Goal: Contribute content: Contribute content

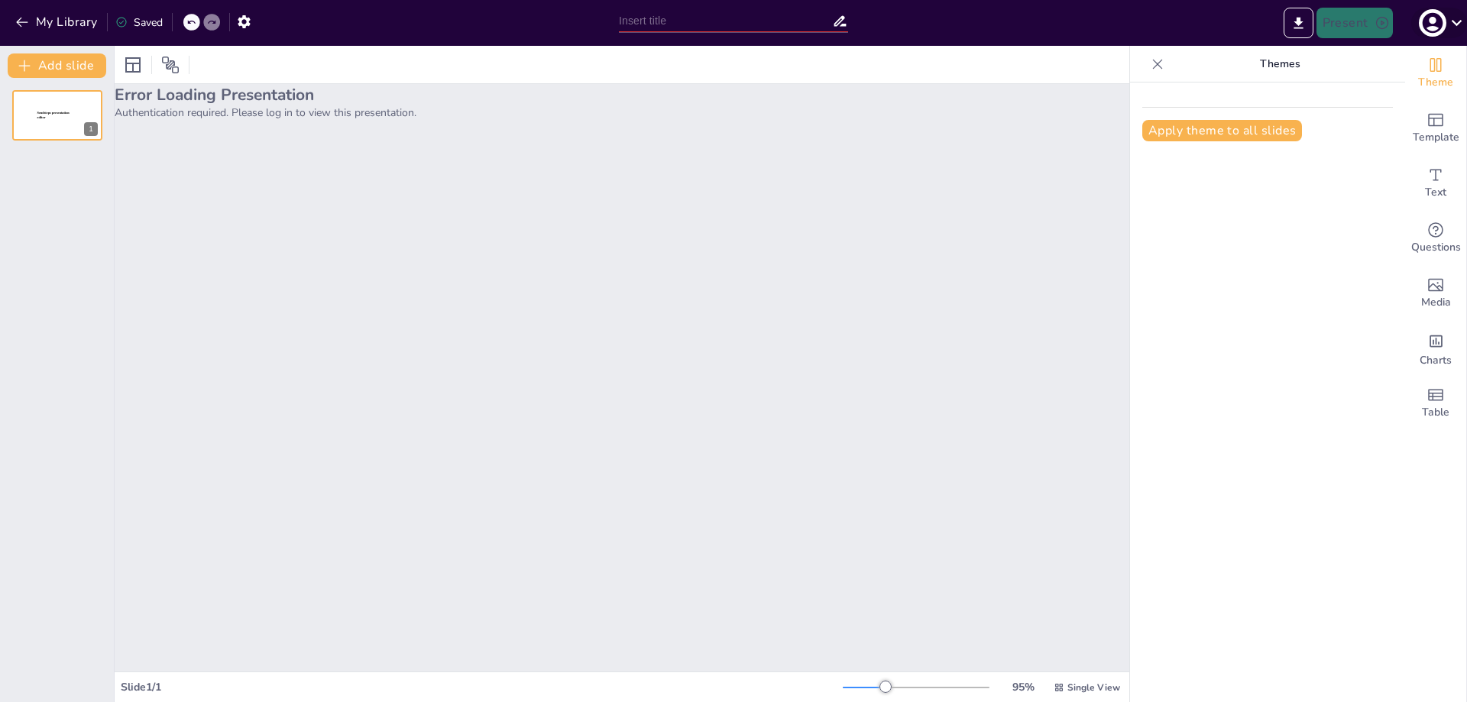
click at [1437, 18] on icon "button" at bounding box center [1432, 23] width 21 height 21
click at [25, 19] on div at bounding box center [733, 351] width 1467 height 702
click at [16, 16] on icon "button" at bounding box center [22, 22] width 15 height 15
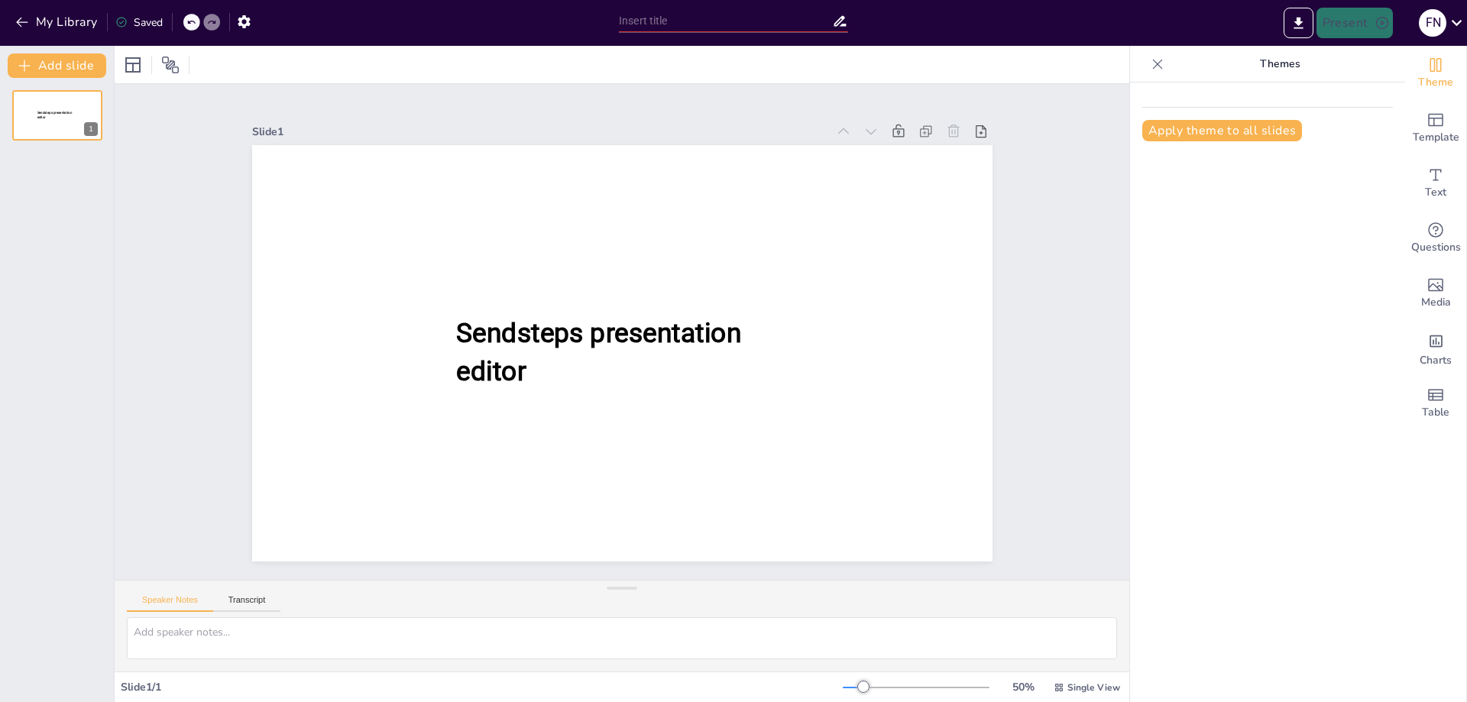
type input "Exploring Roman Art: An Introduction"
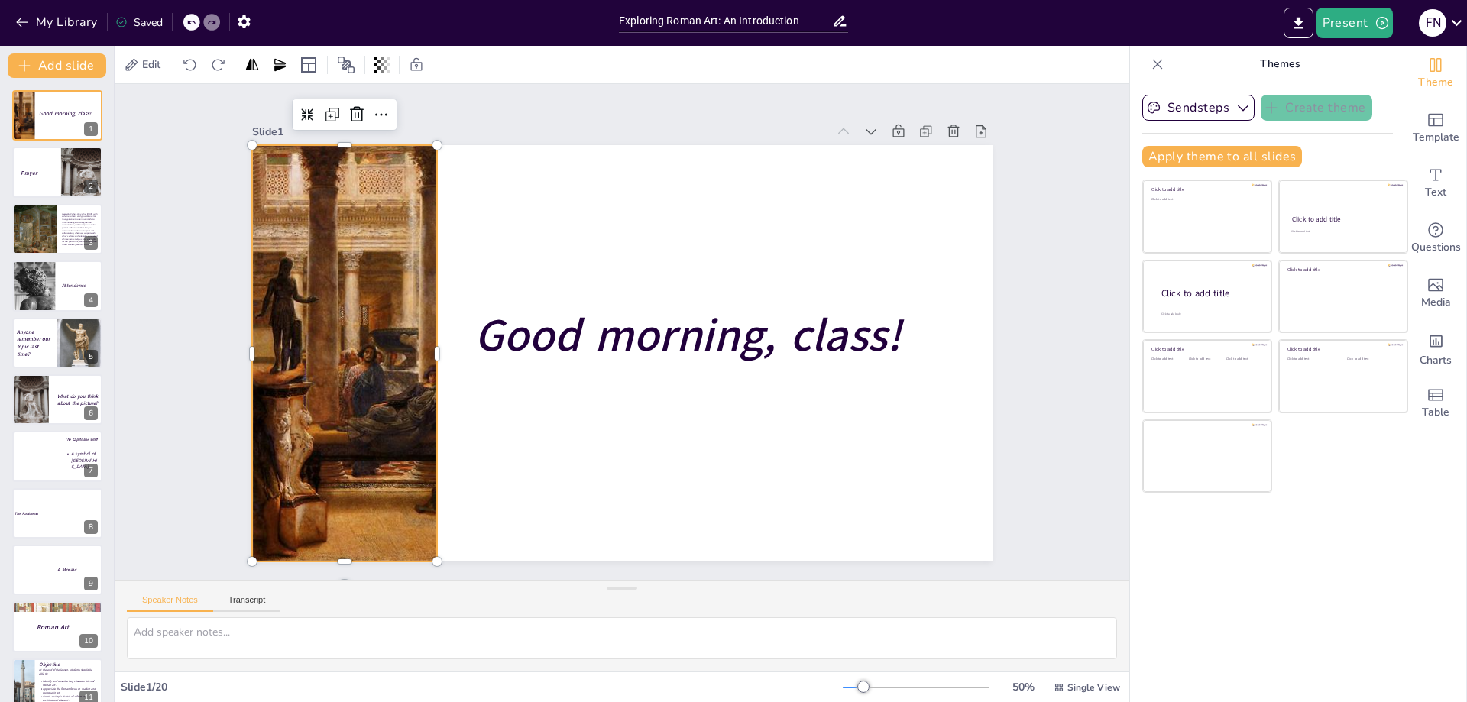
click at [374, 348] on div at bounding box center [344, 353] width 568 height 417
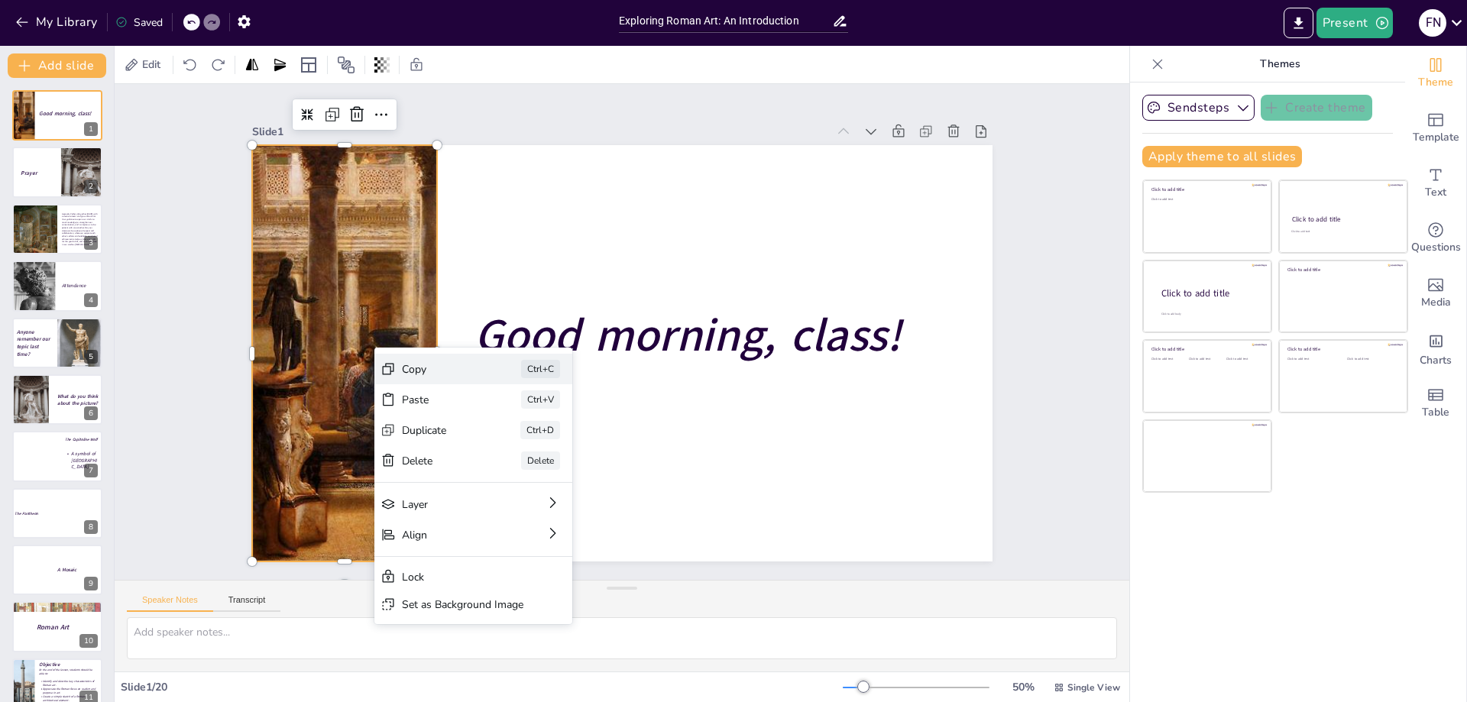
click at [426, 368] on div "Copy" at bounding box center [440, 369] width 76 height 15
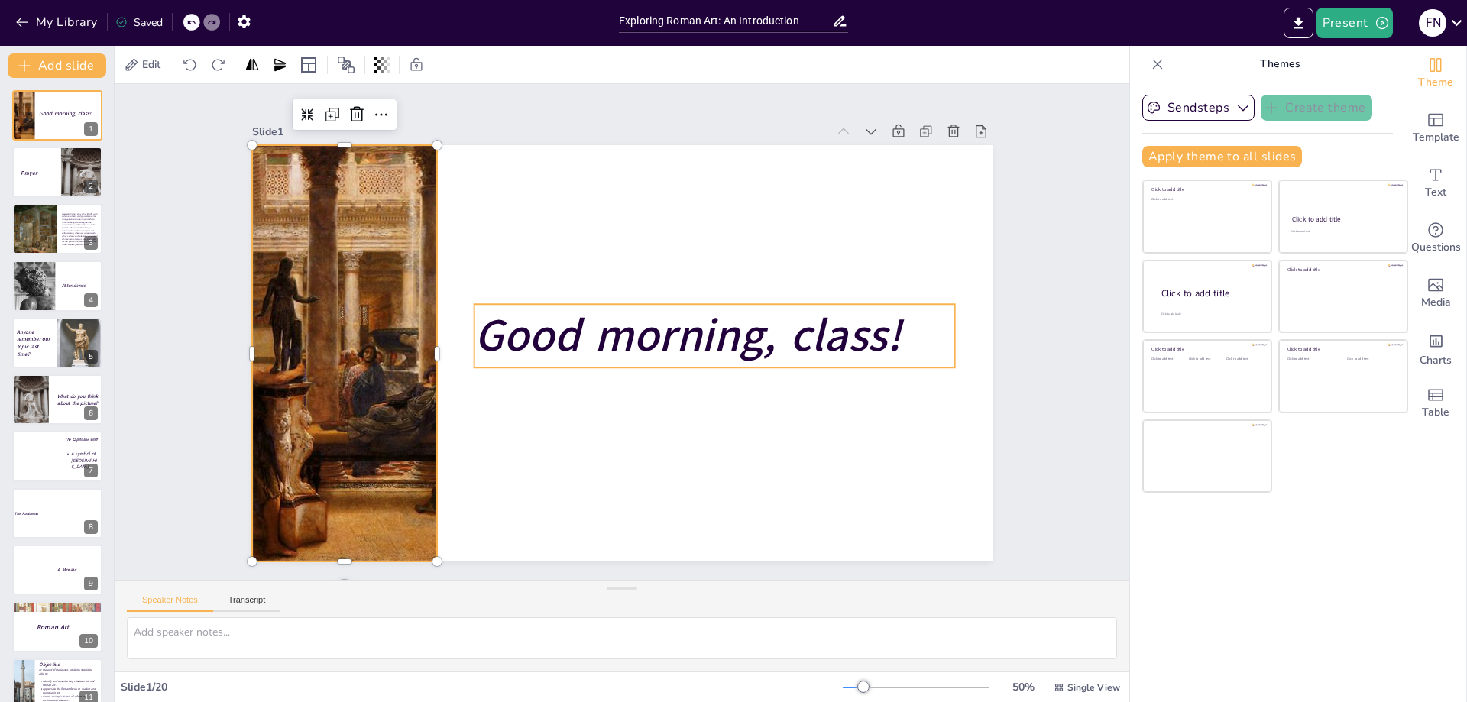
click at [773, 326] on span "Good morning, class!" at bounding box center [687, 336] width 427 height 62
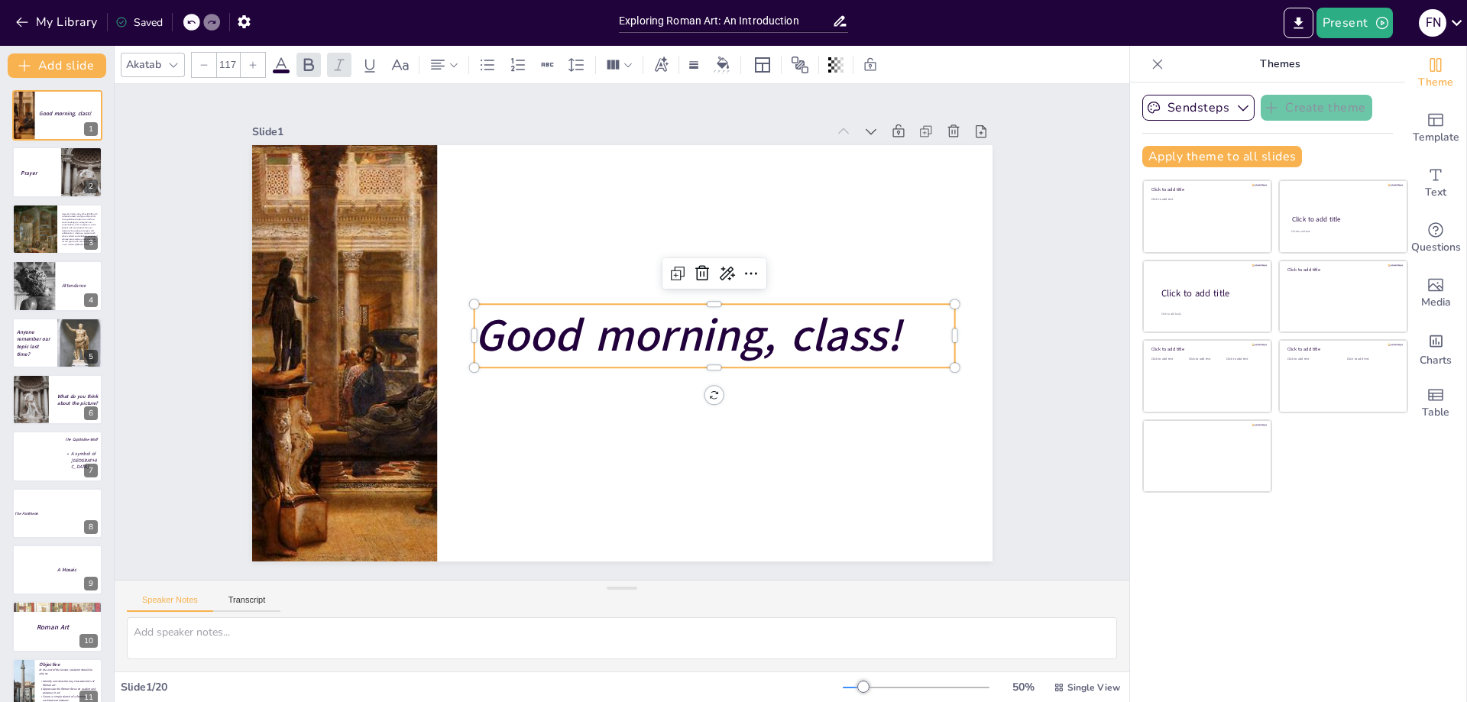
click at [773, 326] on span "Good morning, class!" at bounding box center [687, 336] width 427 height 62
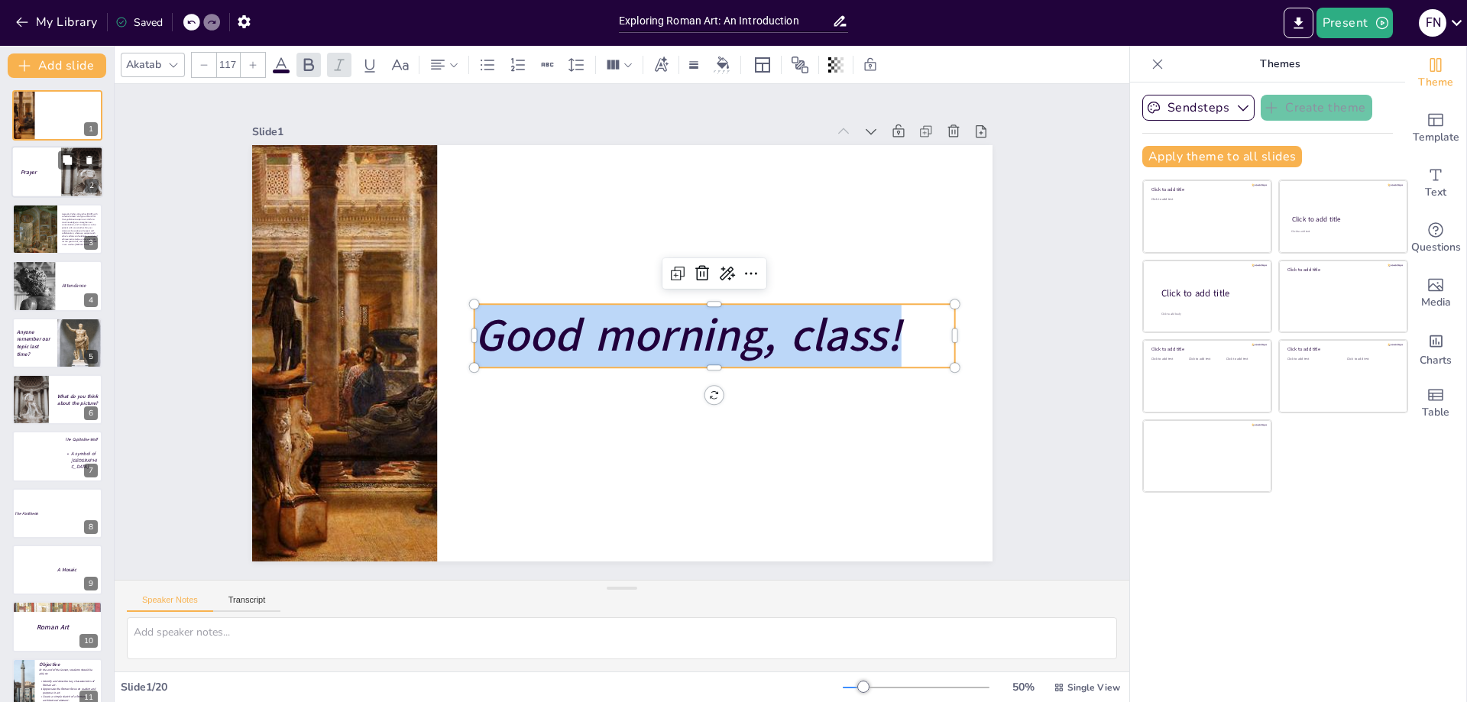
click at [29, 183] on div at bounding box center [57, 173] width 92 height 52
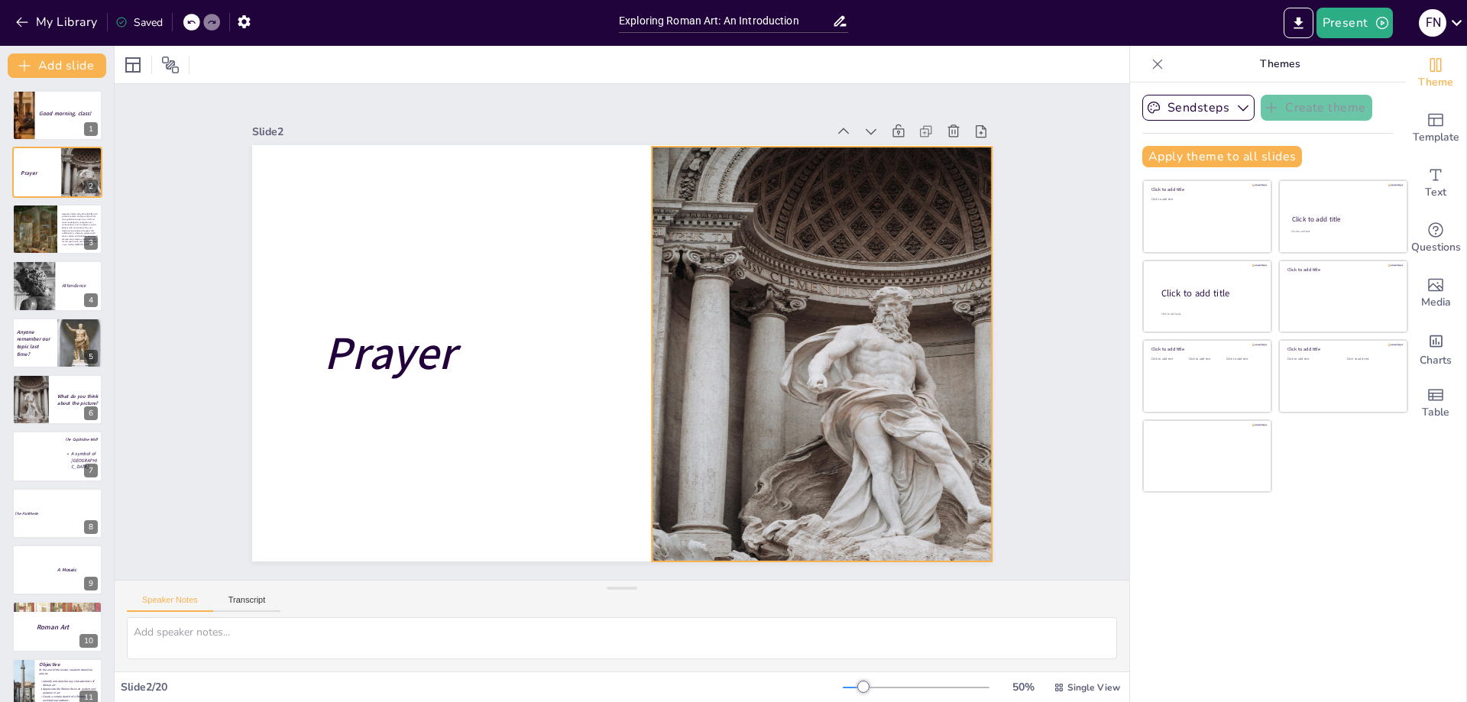
click at [830, 365] on div at bounding box center [881, 404] width 459 height 515
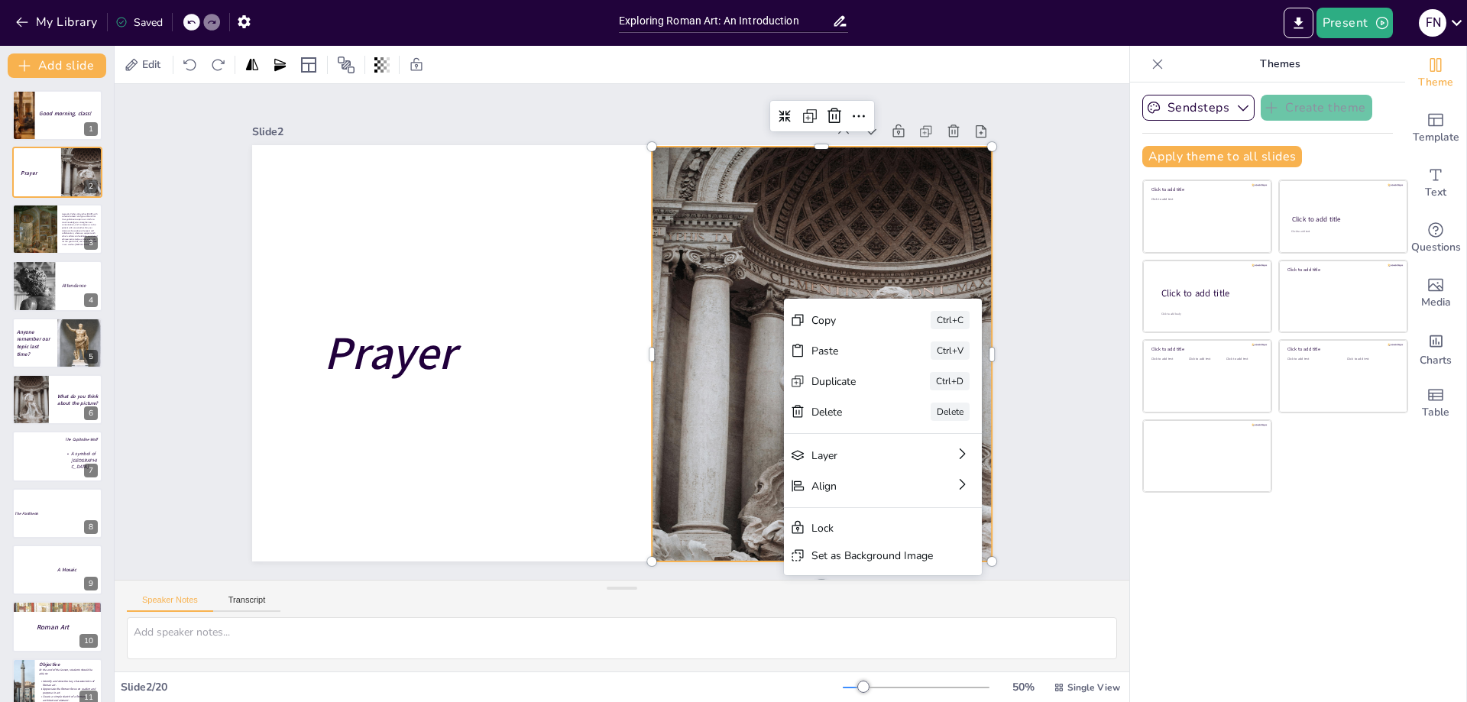
click at [1043, 316] on div "Slide 1 Good morning, class! Slide 2 Prayer Slide 3 Heavenly Father, We gather …" at bounding box center [622, 332] width 1015 height 496
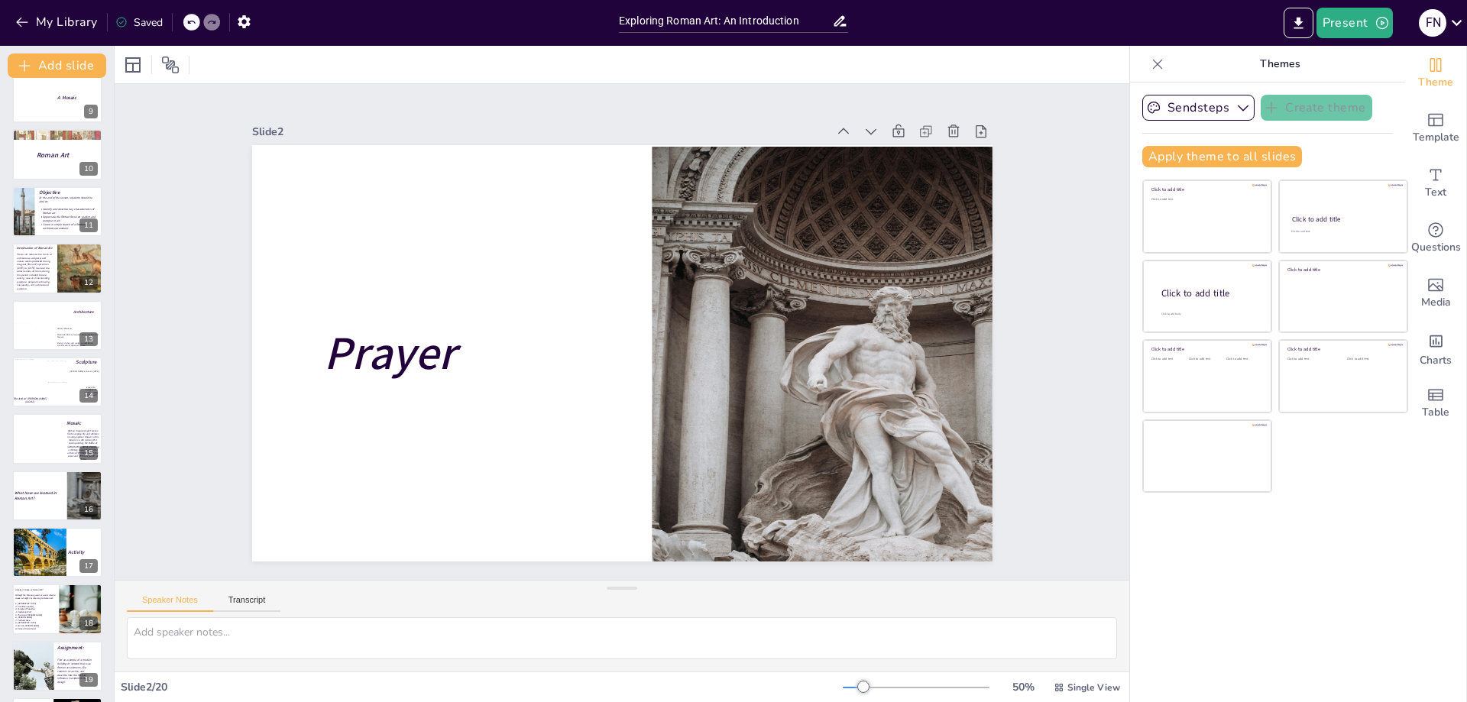
scroll to position [473, 0]
click at [55, 313] on div at bounding box center [49, 311] width 32 height 24
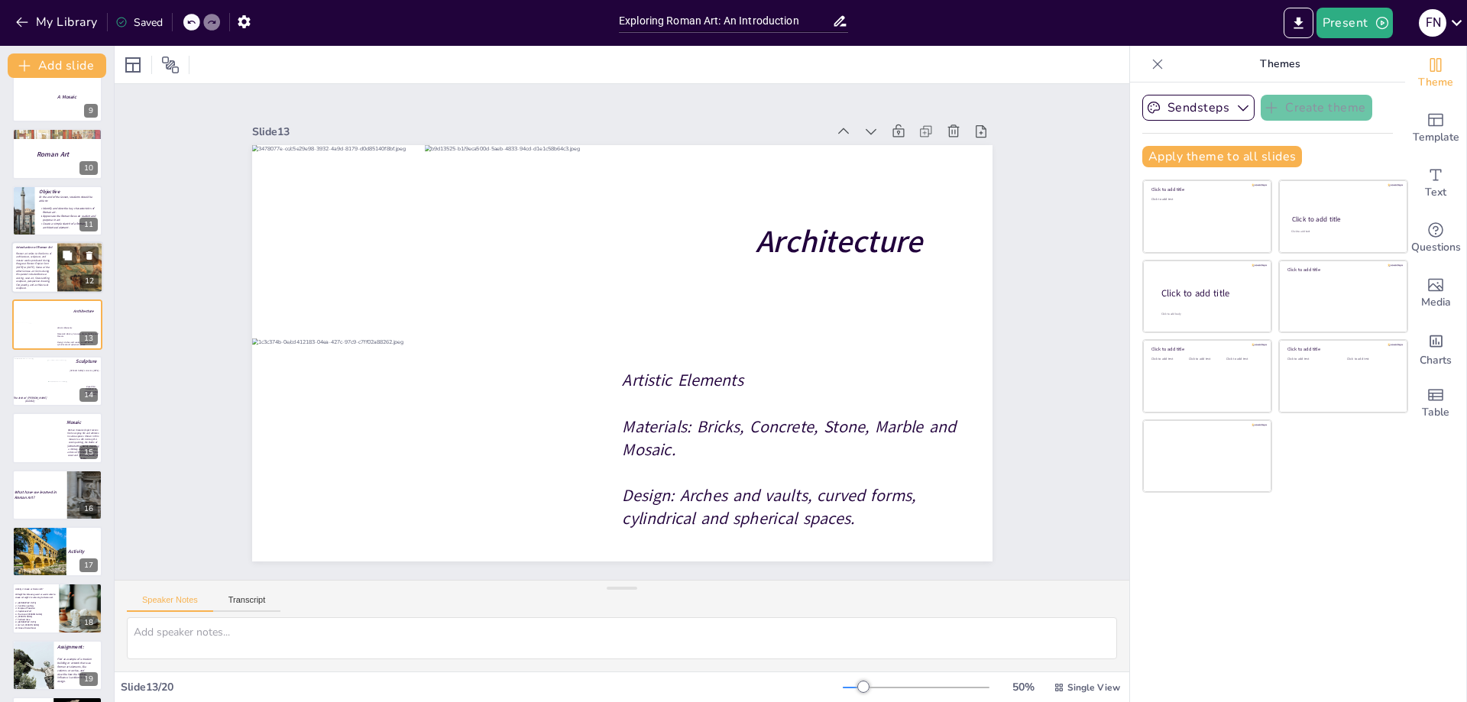
scroll to position [407, 0]
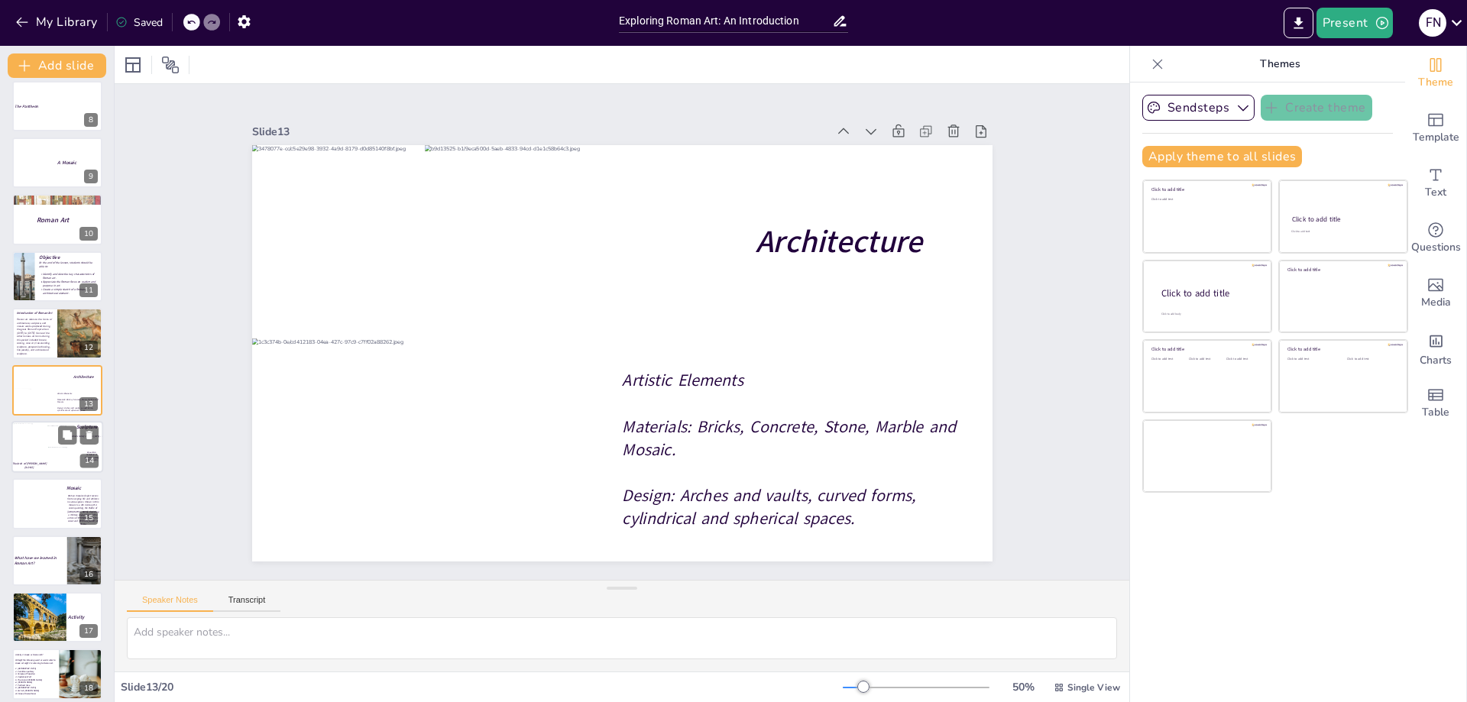
click at [56, 447] on div at bounding box center [65, 458] width 35 height 23
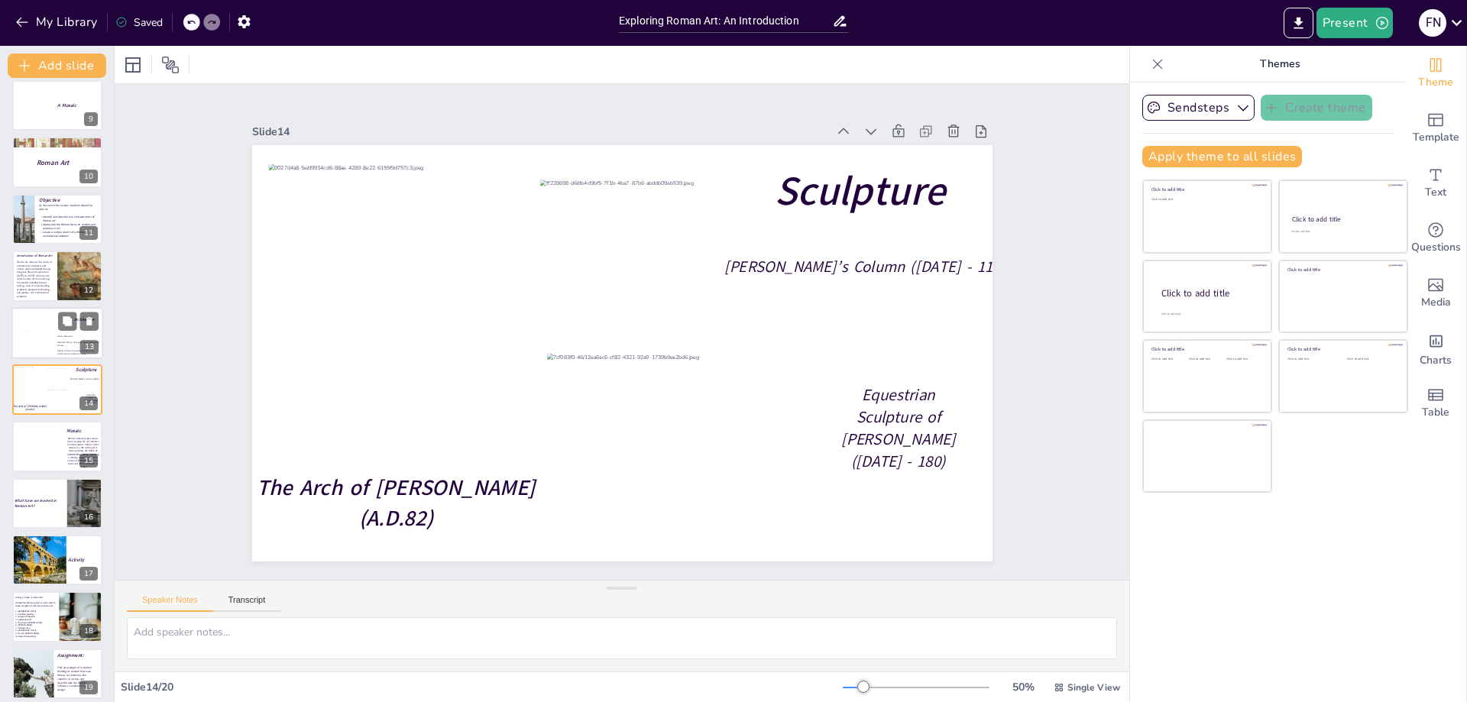
click at [34, 345] on div at bounding box center [33, 345] width 44 height 28
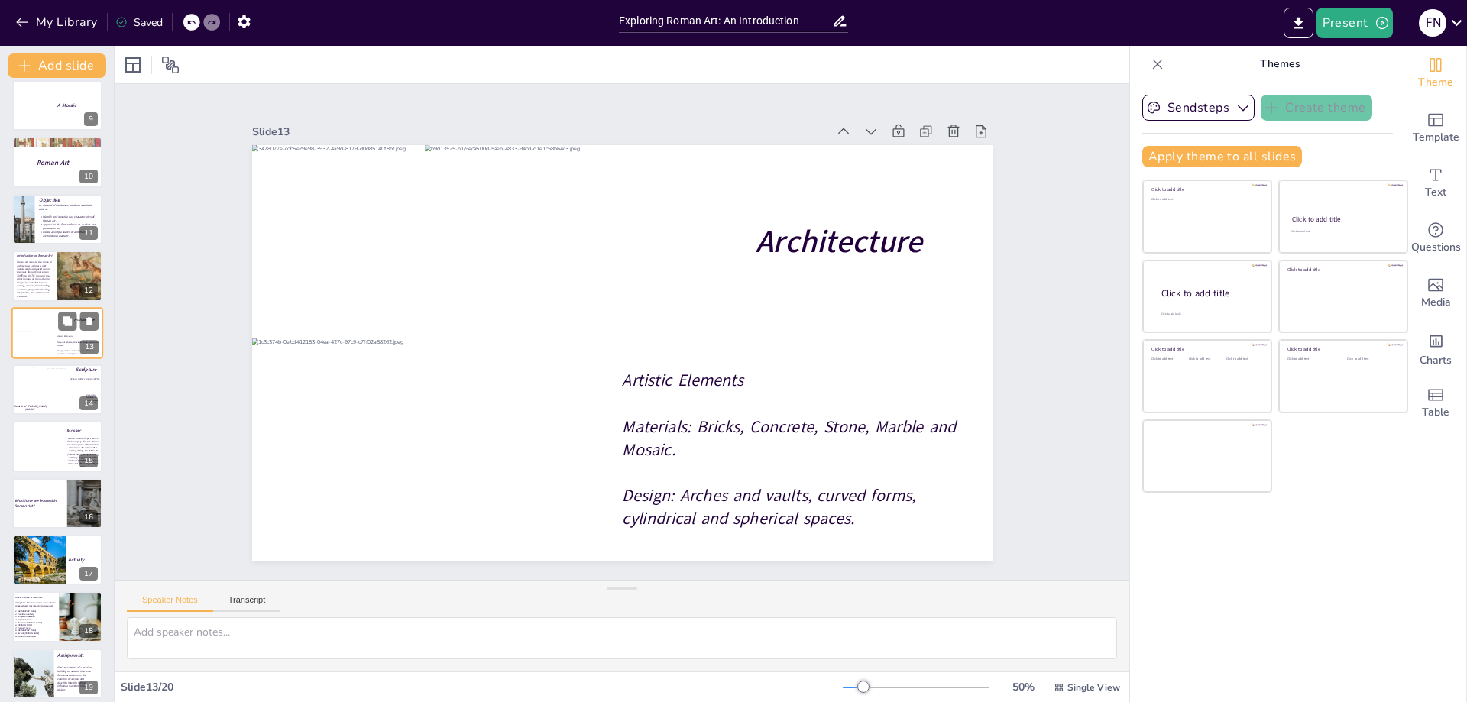
scroll to position [407, 0]
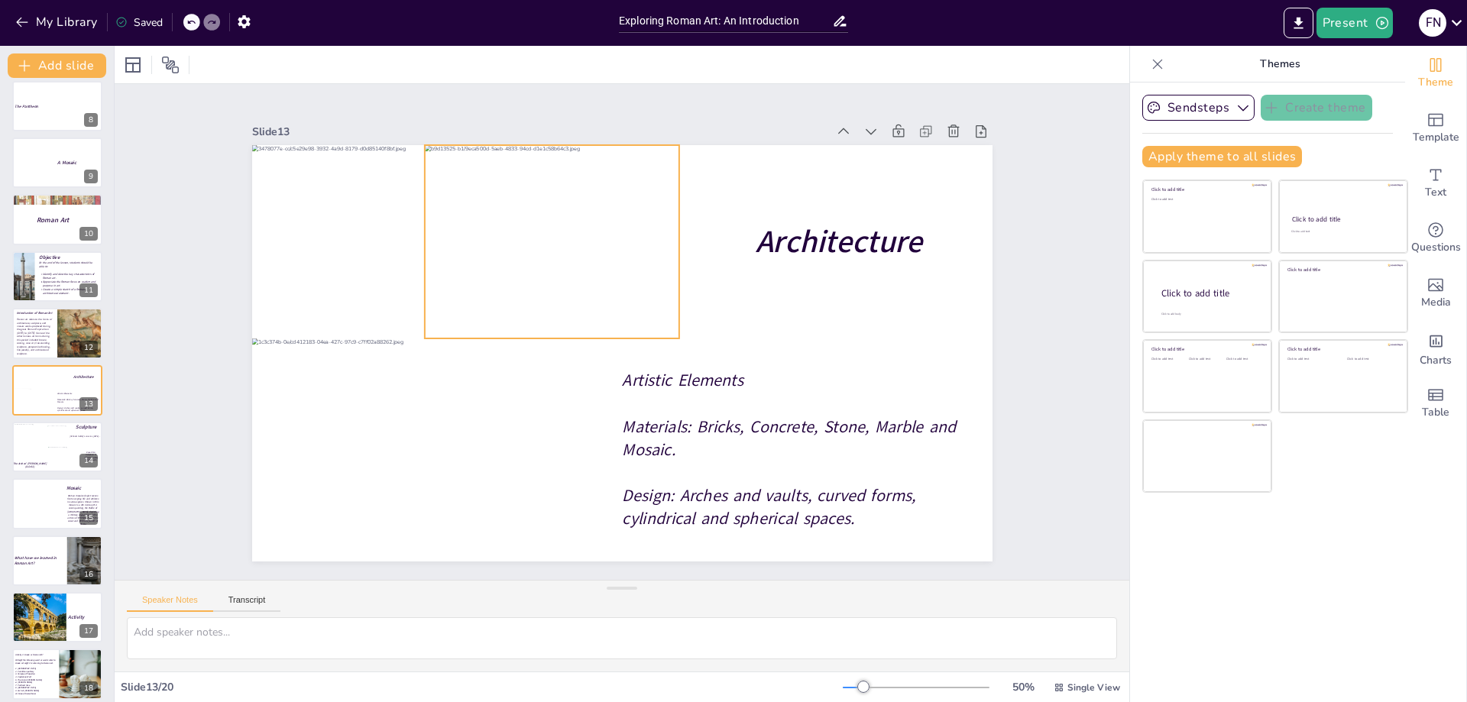
click at [492, 252] on div at bounding box center [553, 241] width 258 height 193
click at [41, 453] on div at bounding box center [38, 441] width 47 height 34
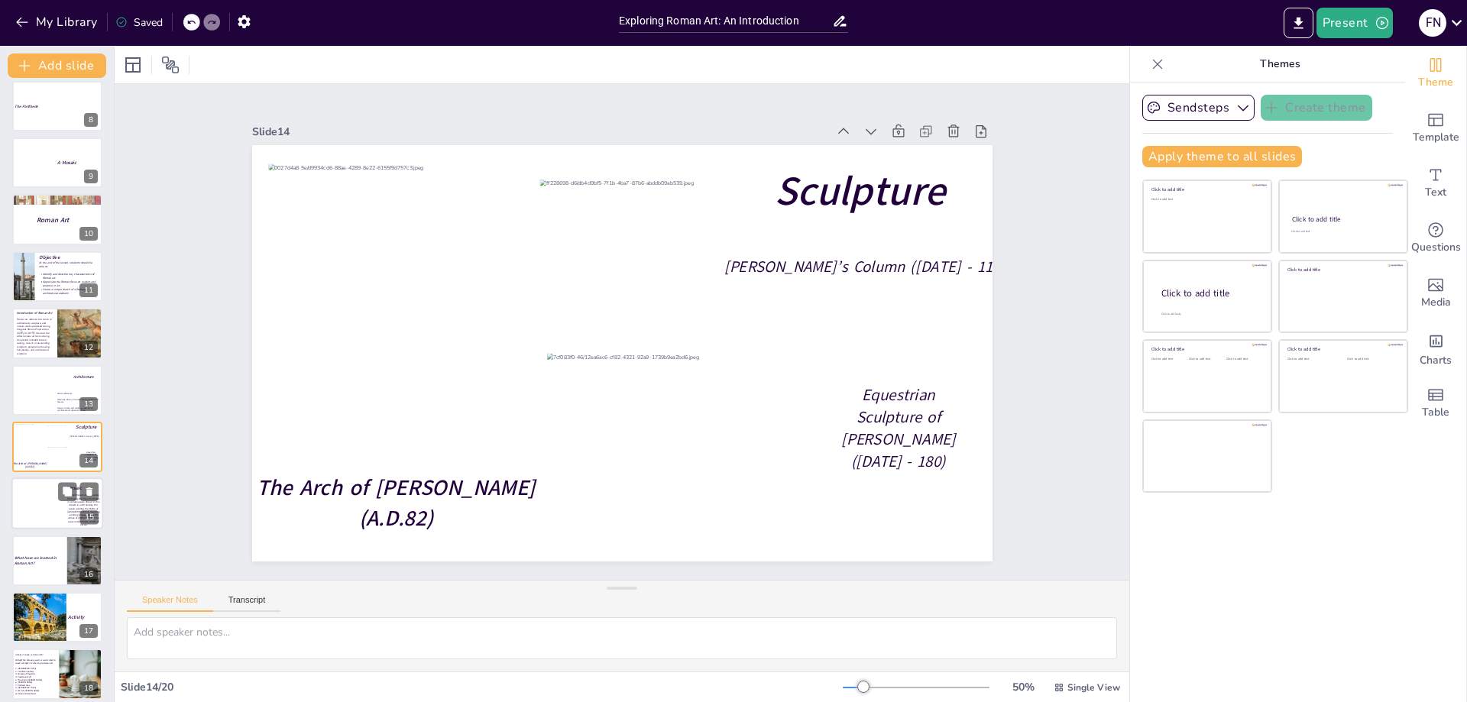
scroll to position [465, 0]
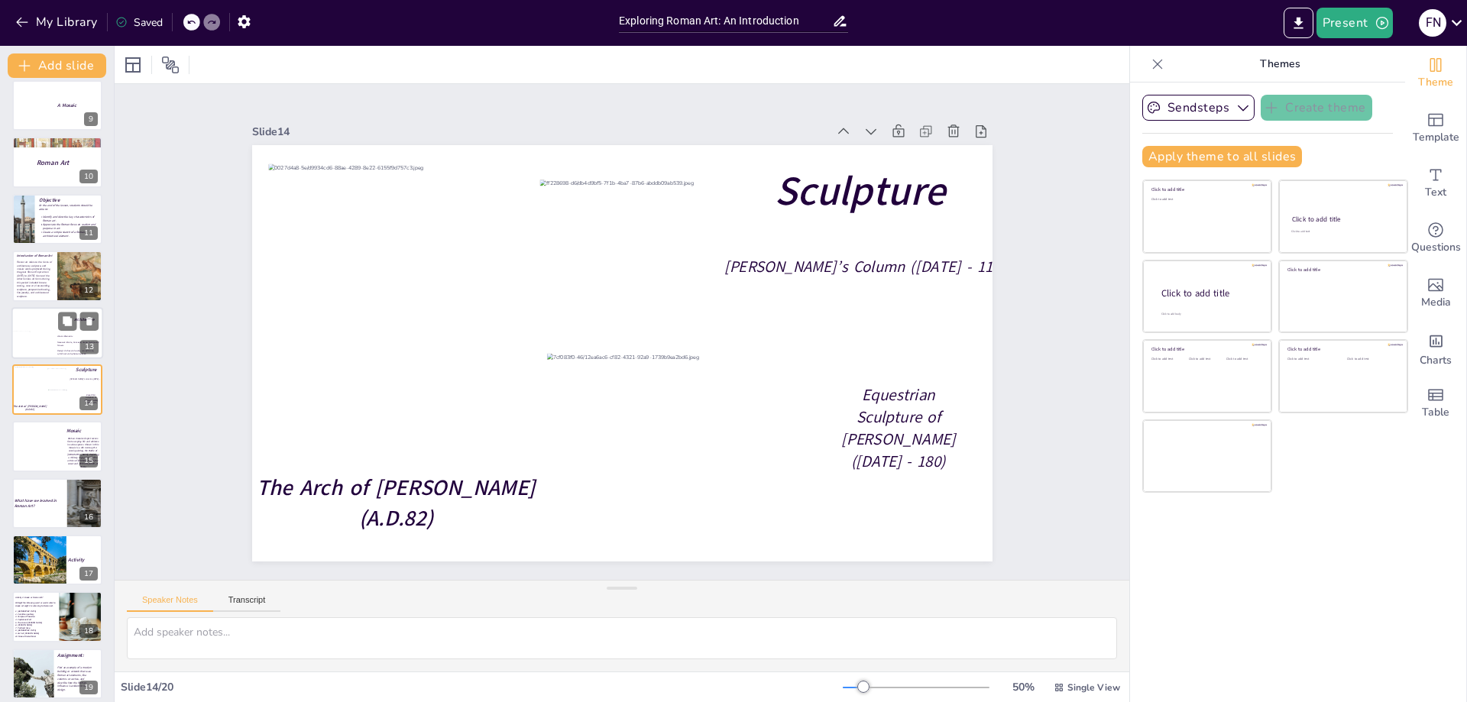
click at [50, 341] on div at bounding box center [33, 345] width 44 height 28
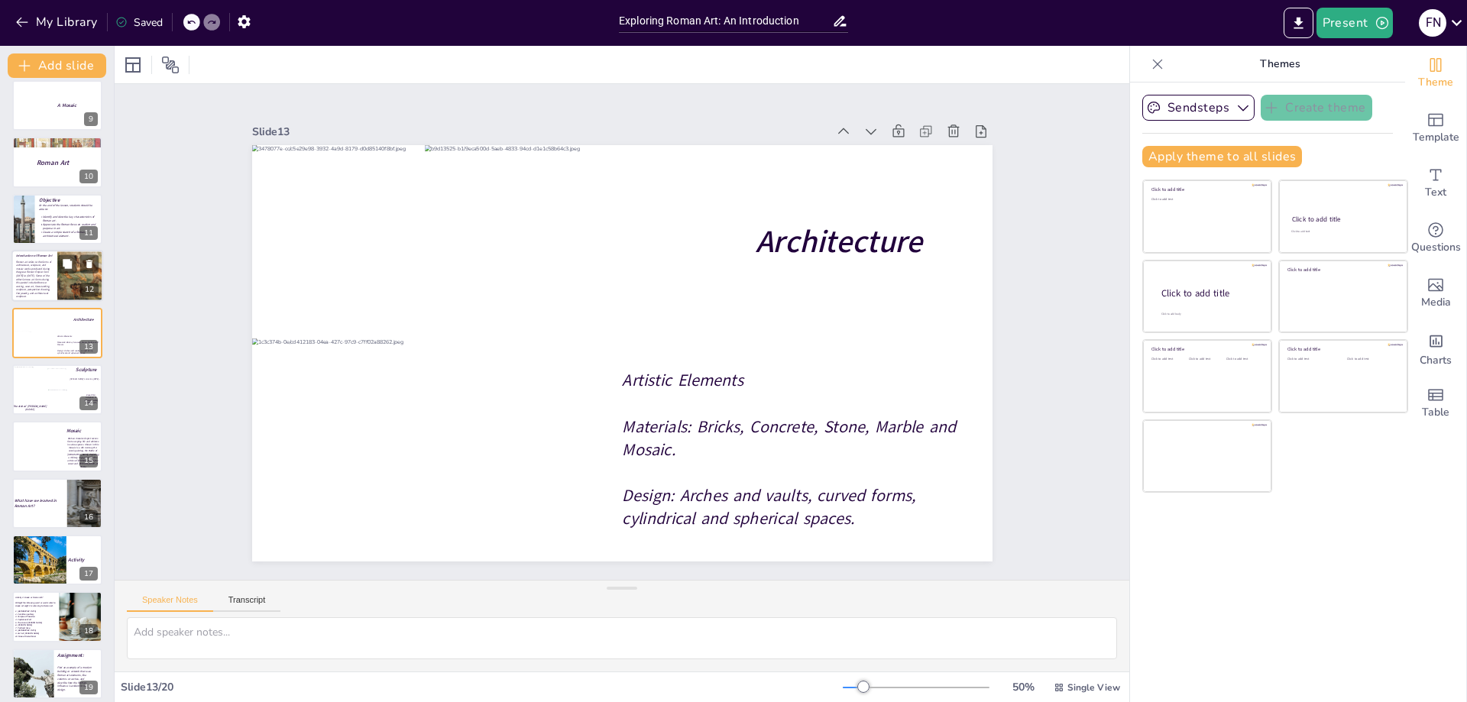
scroll to position [407, 0]
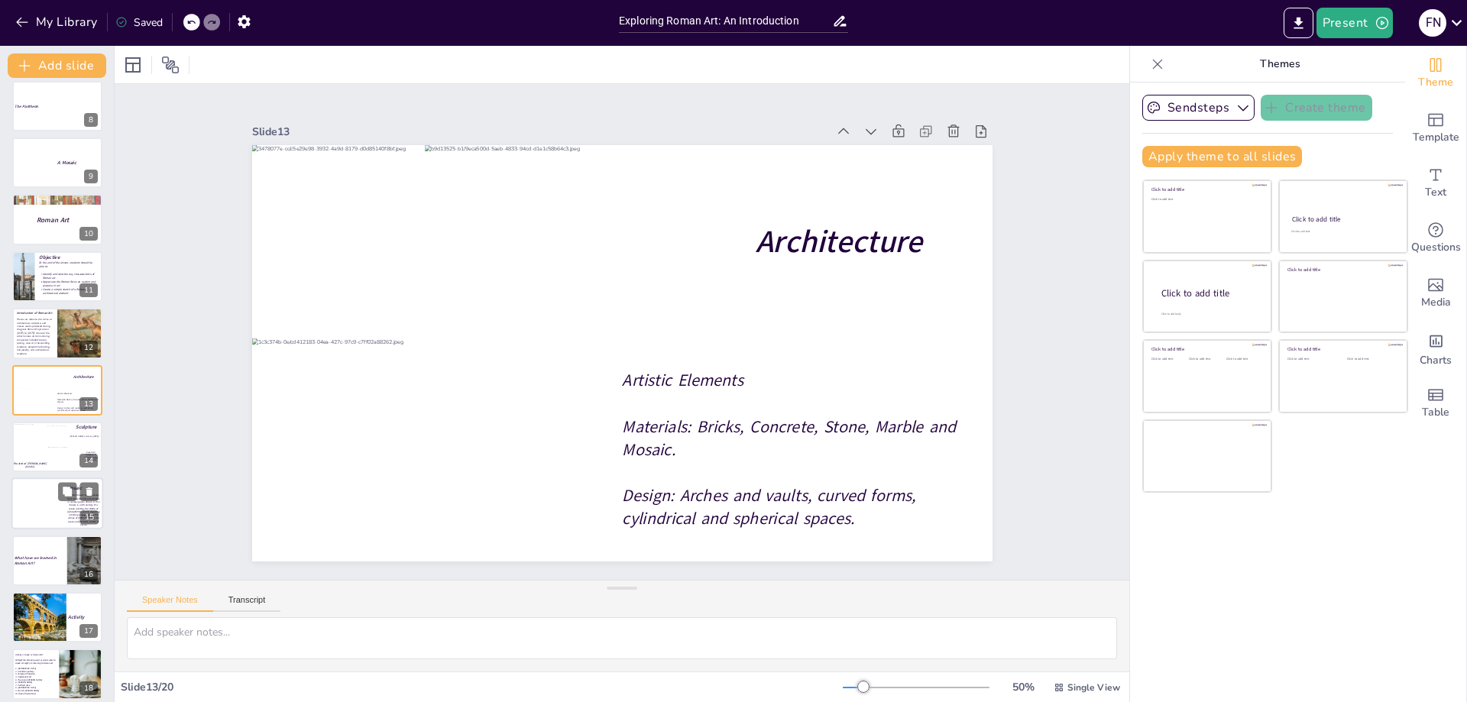
click at [31, 456] on div at bounding box center [38, 441] width 47 height 34
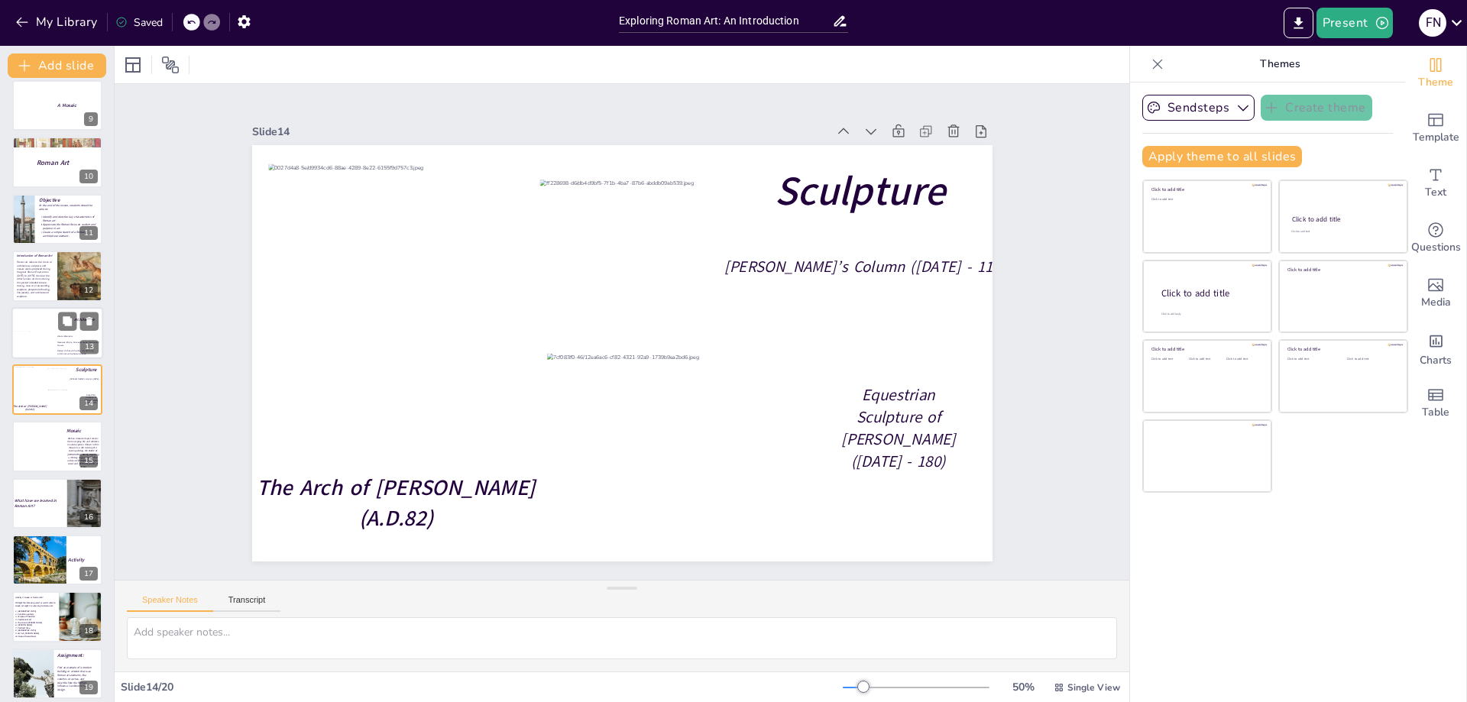
click at [56, 339] on div at bounding box center [57, 333] width 92 height 52
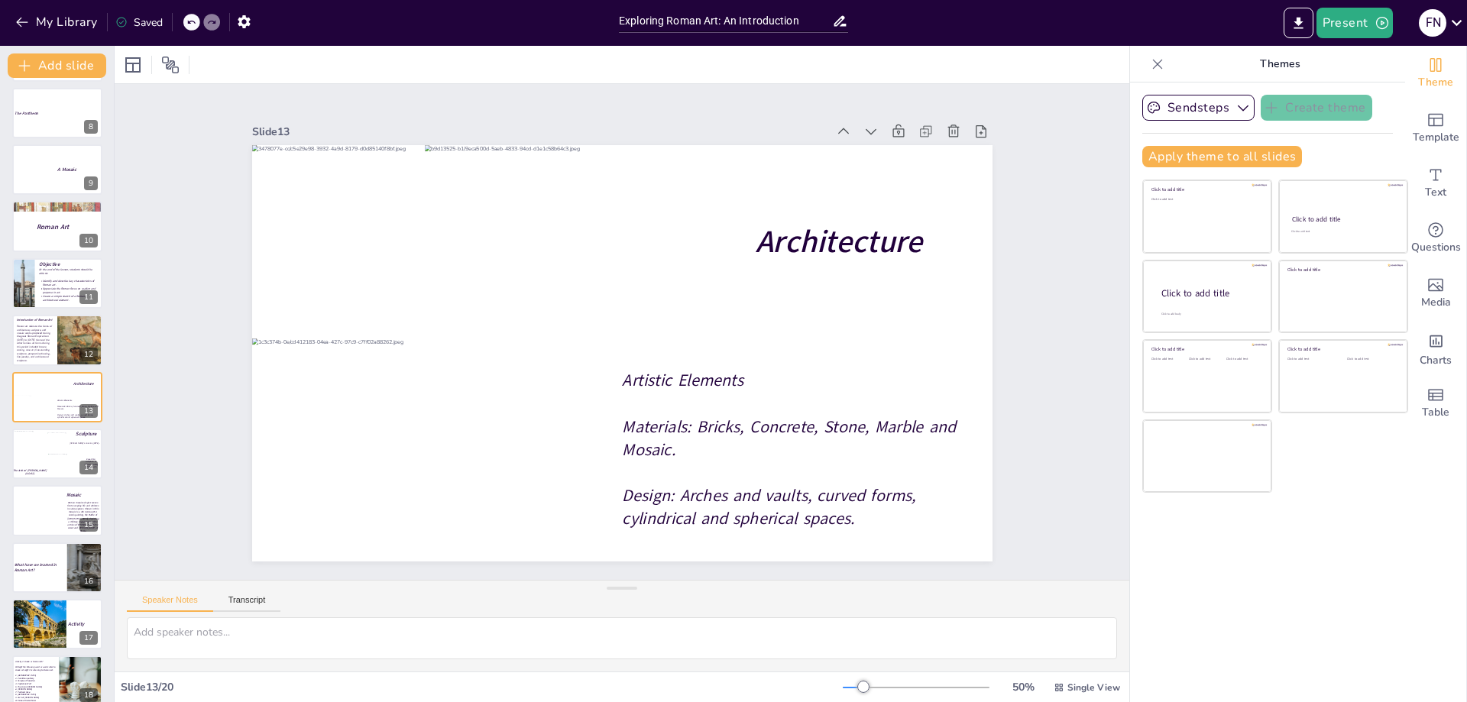
scroll to position [0, 0]
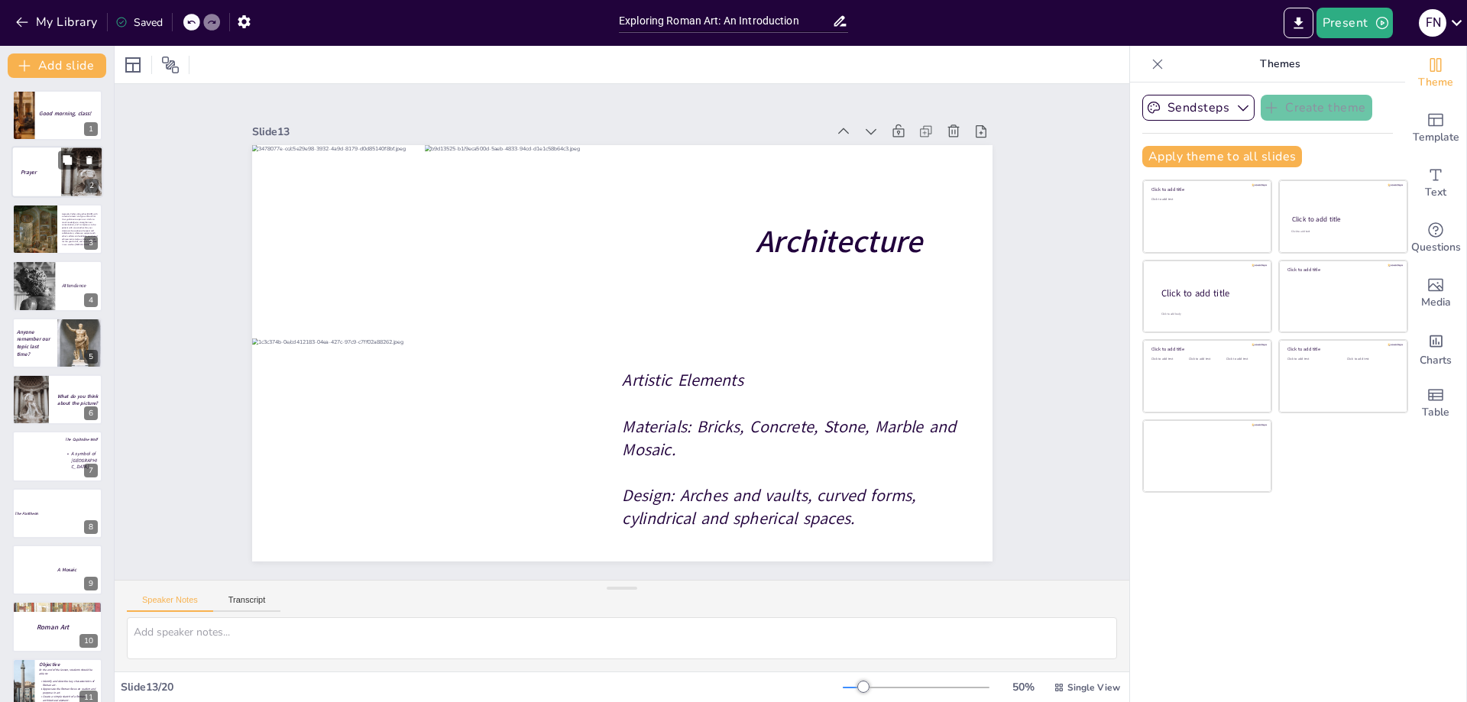
click at [45, 182] on div at bounding box center [57, 173] width 92 height 52
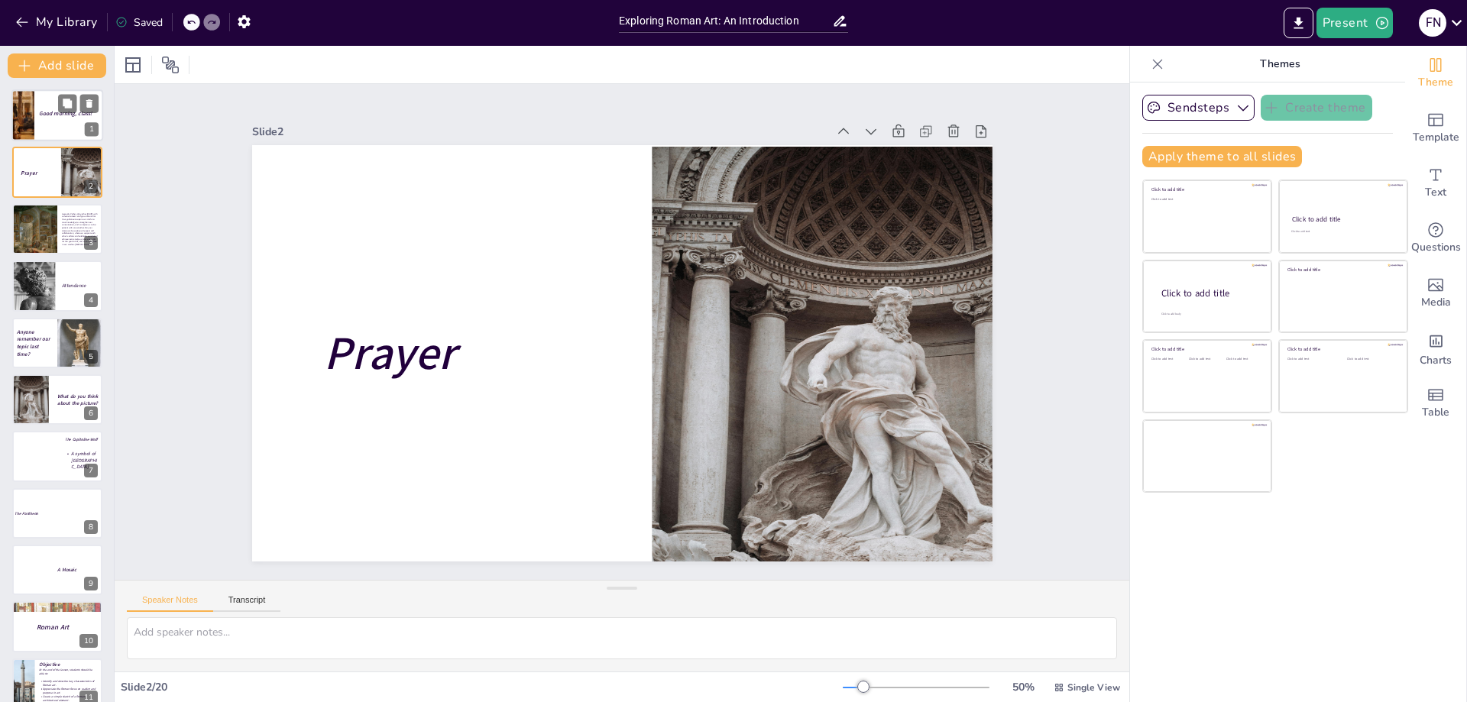
click at [25, 110] on div at bounding box center [23, 115] width 70 height 52
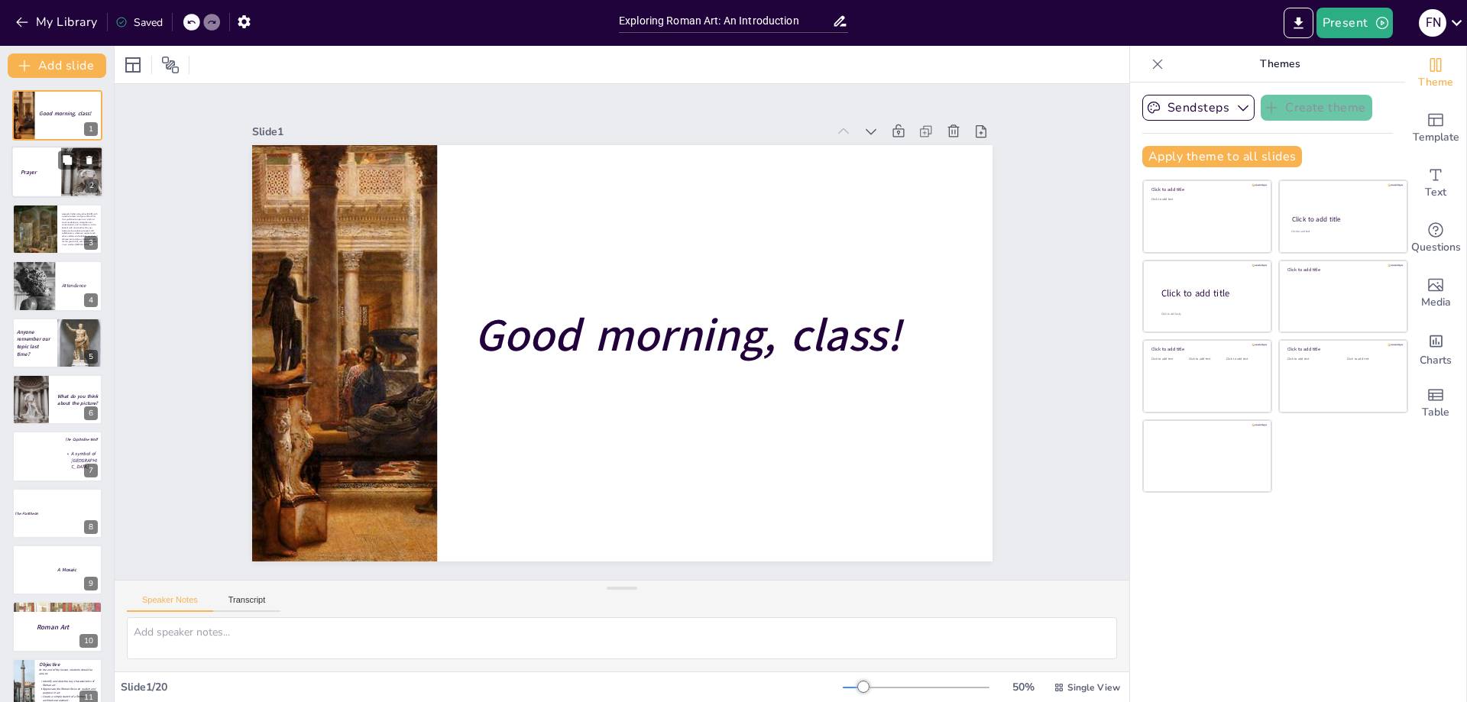
click at [47, 164] on div at bounding box center [57, 173] width 92 height 52
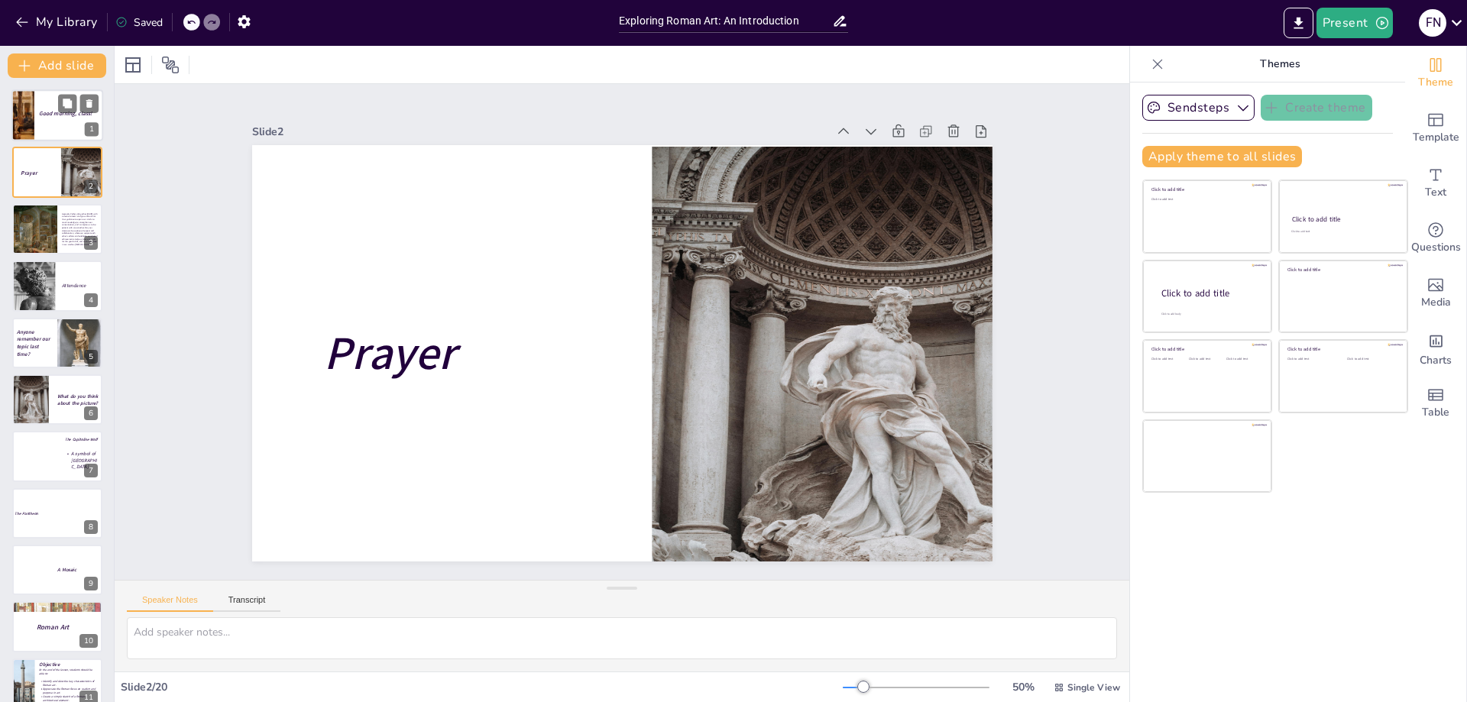
click at [48, 128] on div at bounding box center [57, 115] width 92 height 52
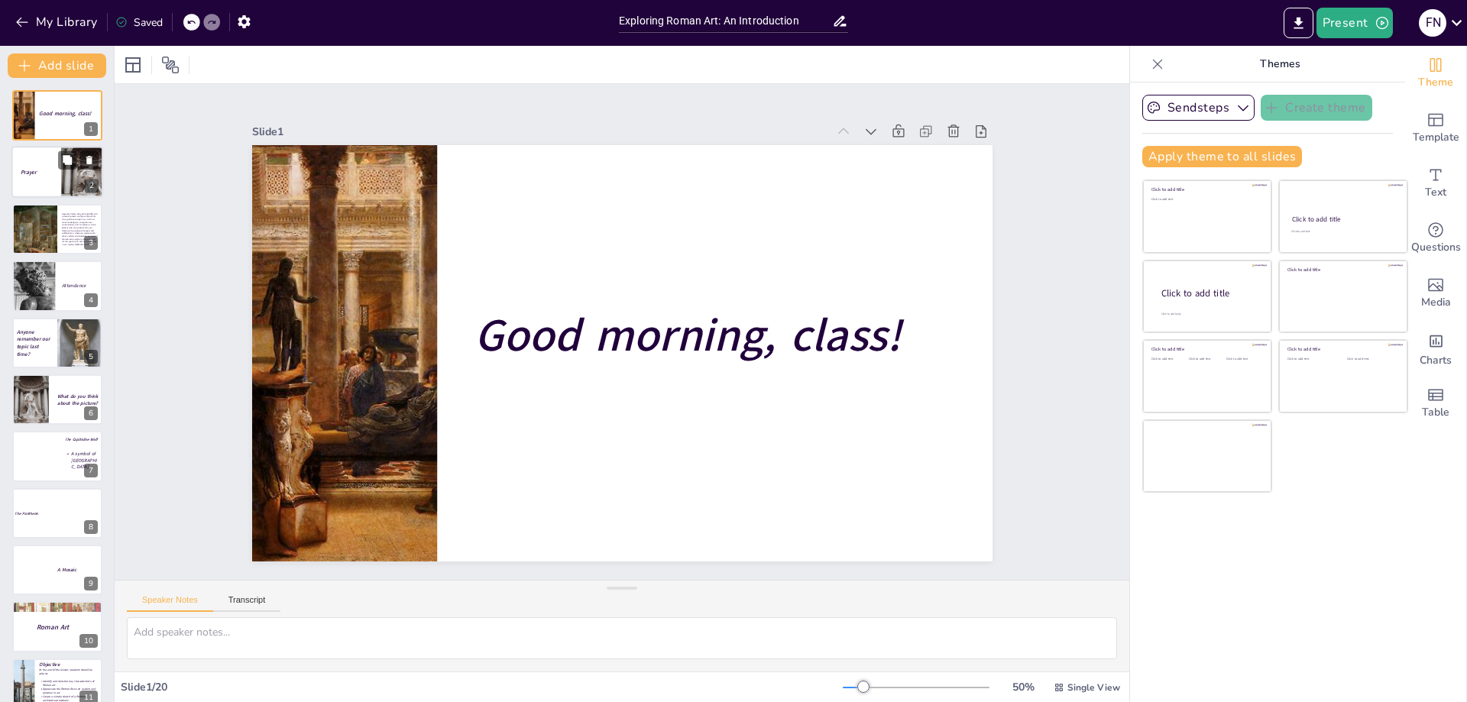
click at [37, 181] on div at bounding box center [57, 173] width 92 height 52
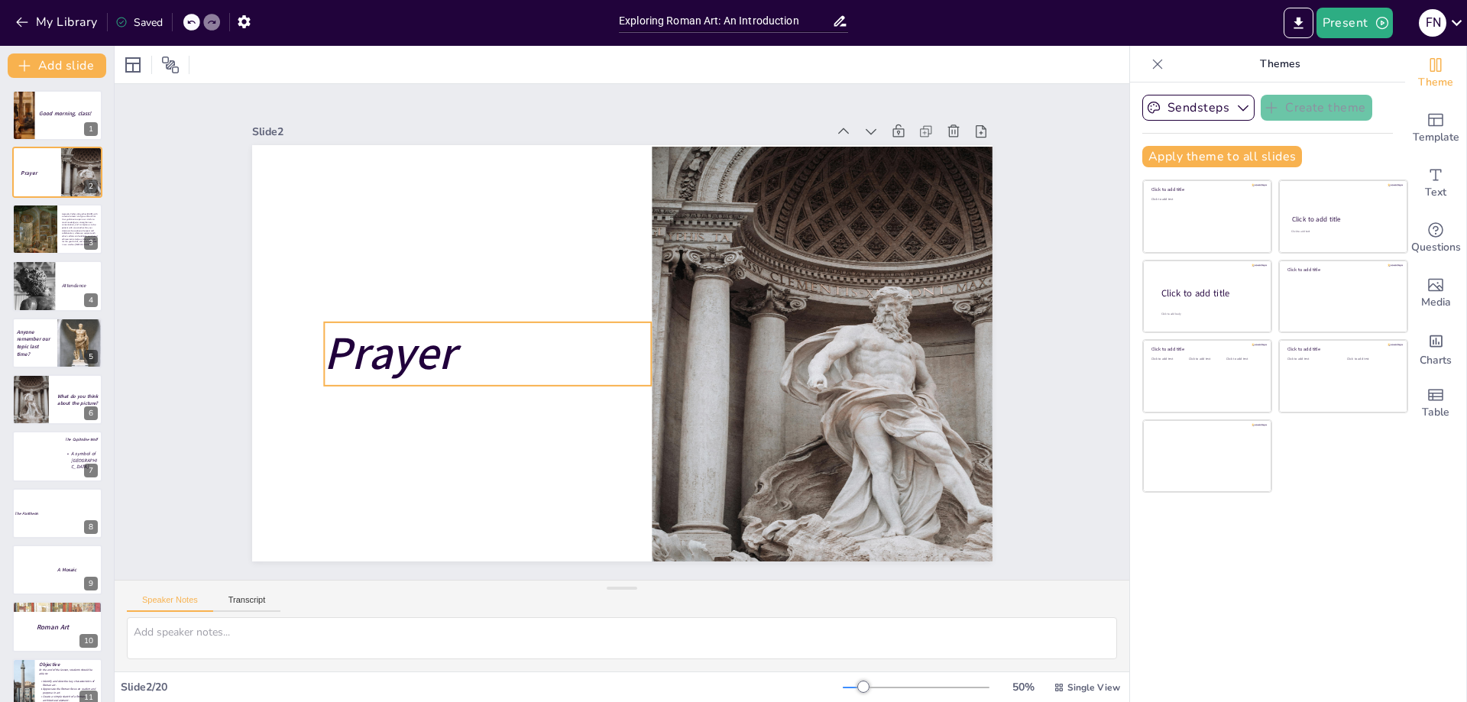
click at [402, 354] on span "Prayer" at bounding box center [389, 354] width 131 height 63
click at [491, 365] on p "Prayer" at bounding box center [488, 354] width 328 height 63
click at [430, 355] on span "Prayer" at bounding box center [389, 354] width 131 height 63
click at [399, 347] on span "Prayer" at bounding box center [389, 354] width 131 height 63
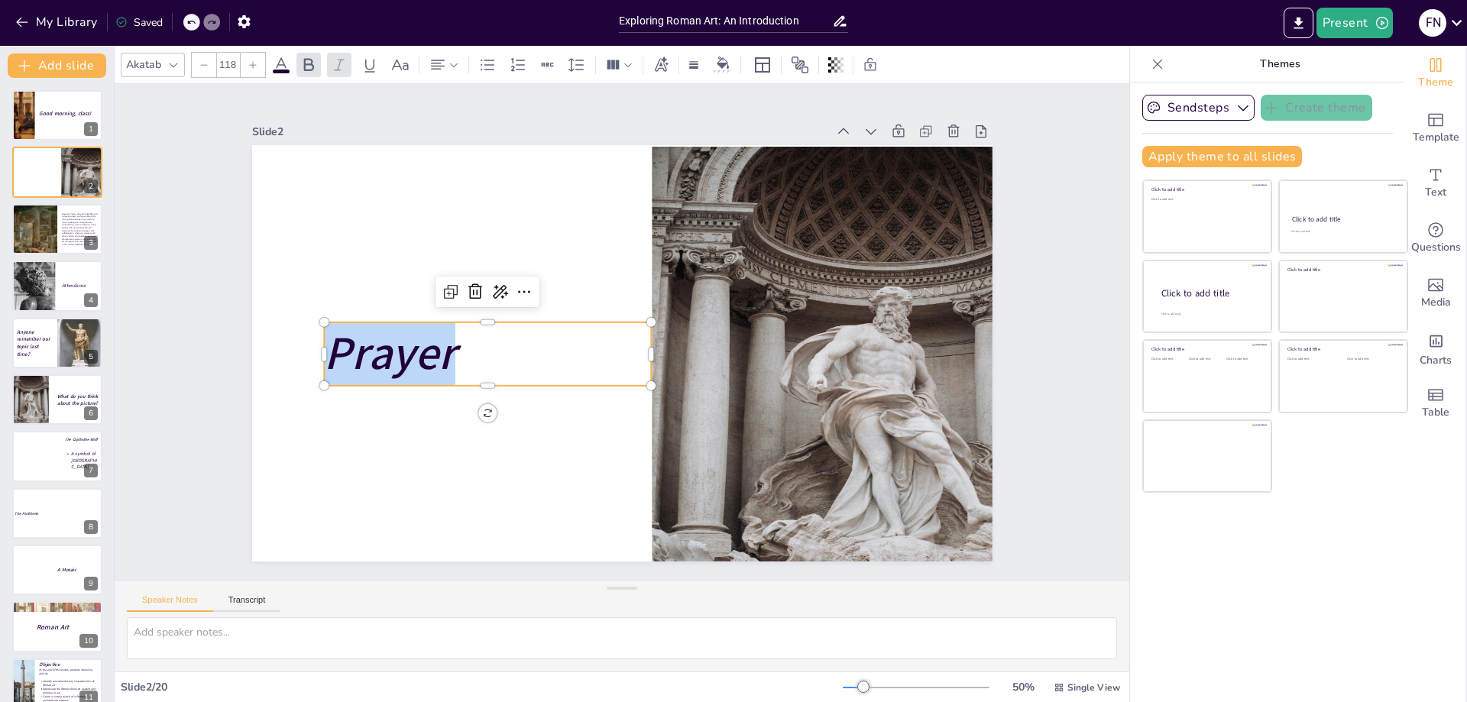
click at [399, 347] on span "Prayer" at bounding box center [389, 354] width 131 height 63
copy span "Prayer"
click at [45, 241] on div at bounding box center [34, 229] width 67 height 52
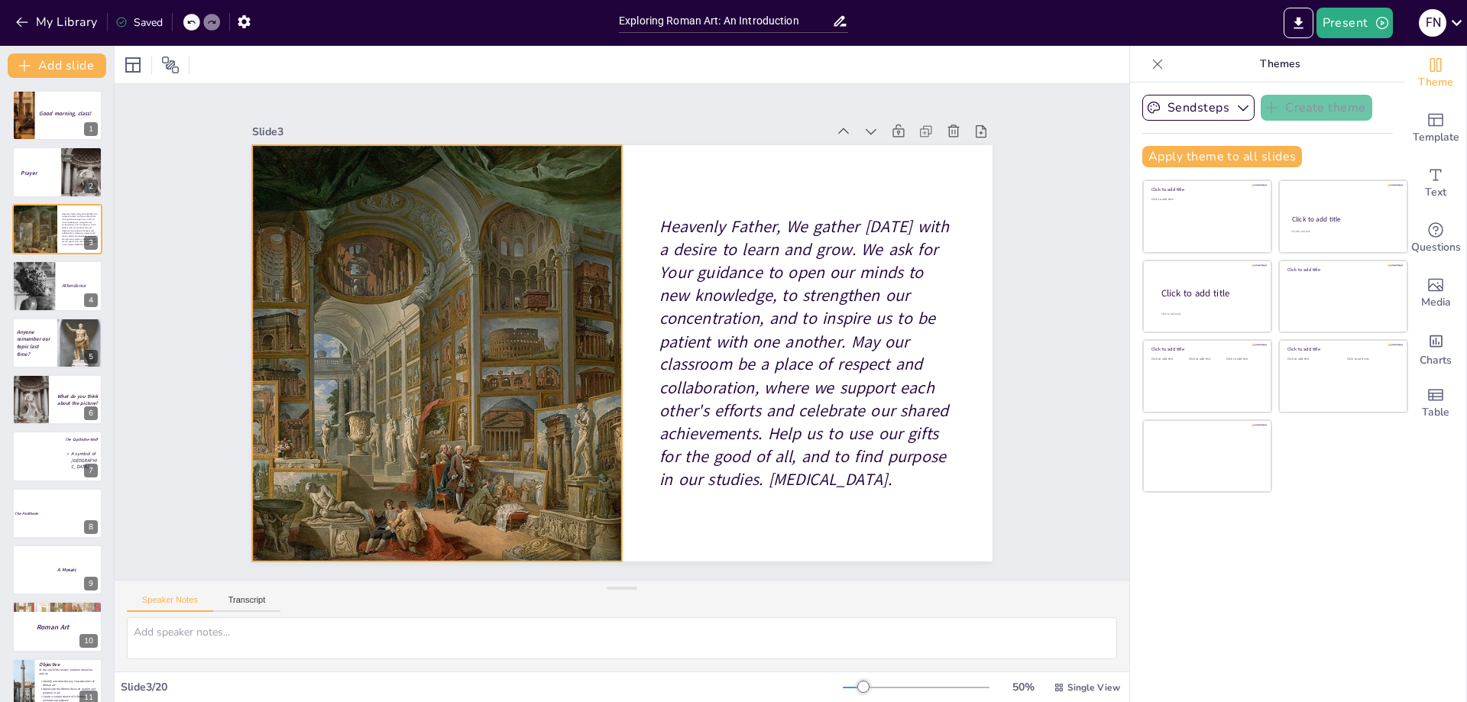
click at [411, 326] on div at bounding box center [437, 353] width 540 height 417
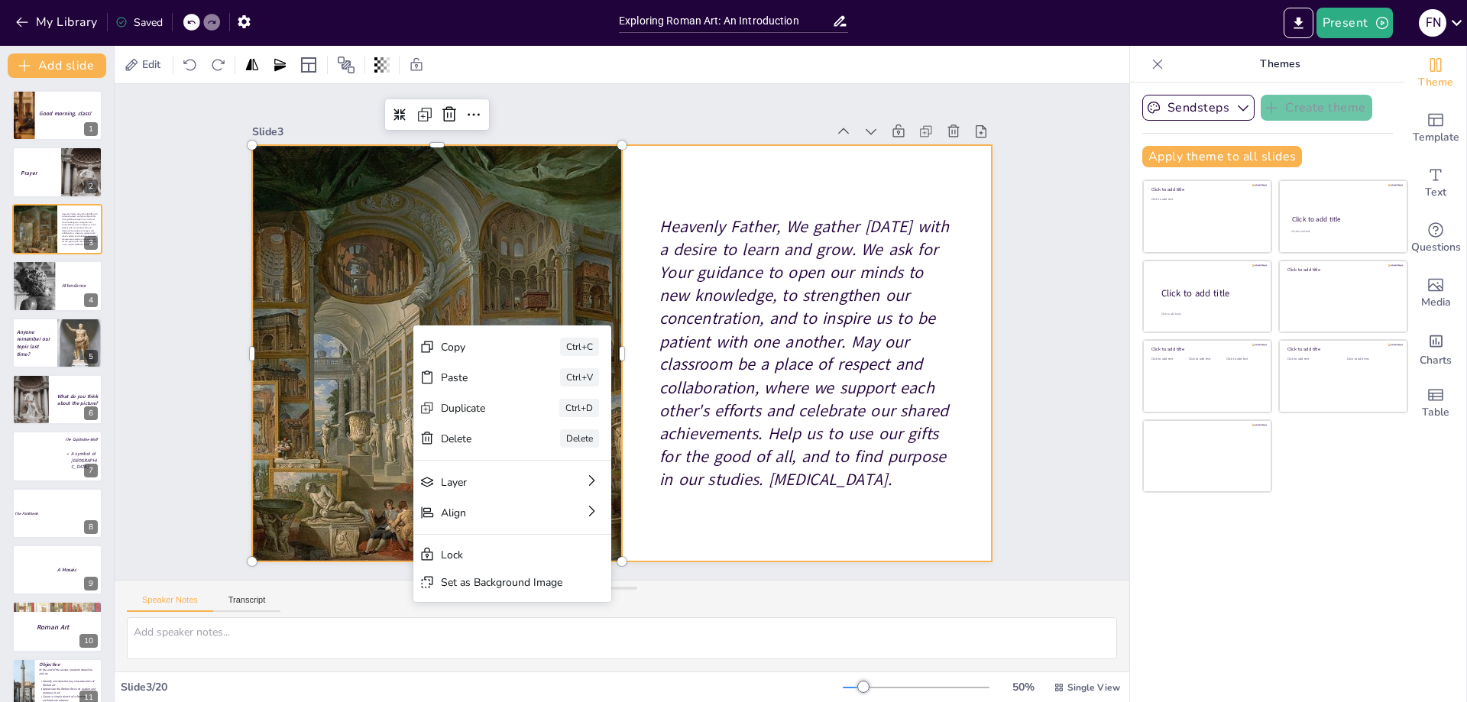
click at [647, 226] on div "Heavenly Father, We gather [DATE] with a desire to learn and grow. We ask for Y…" at bounding box center [622, 353] width 741 height 417
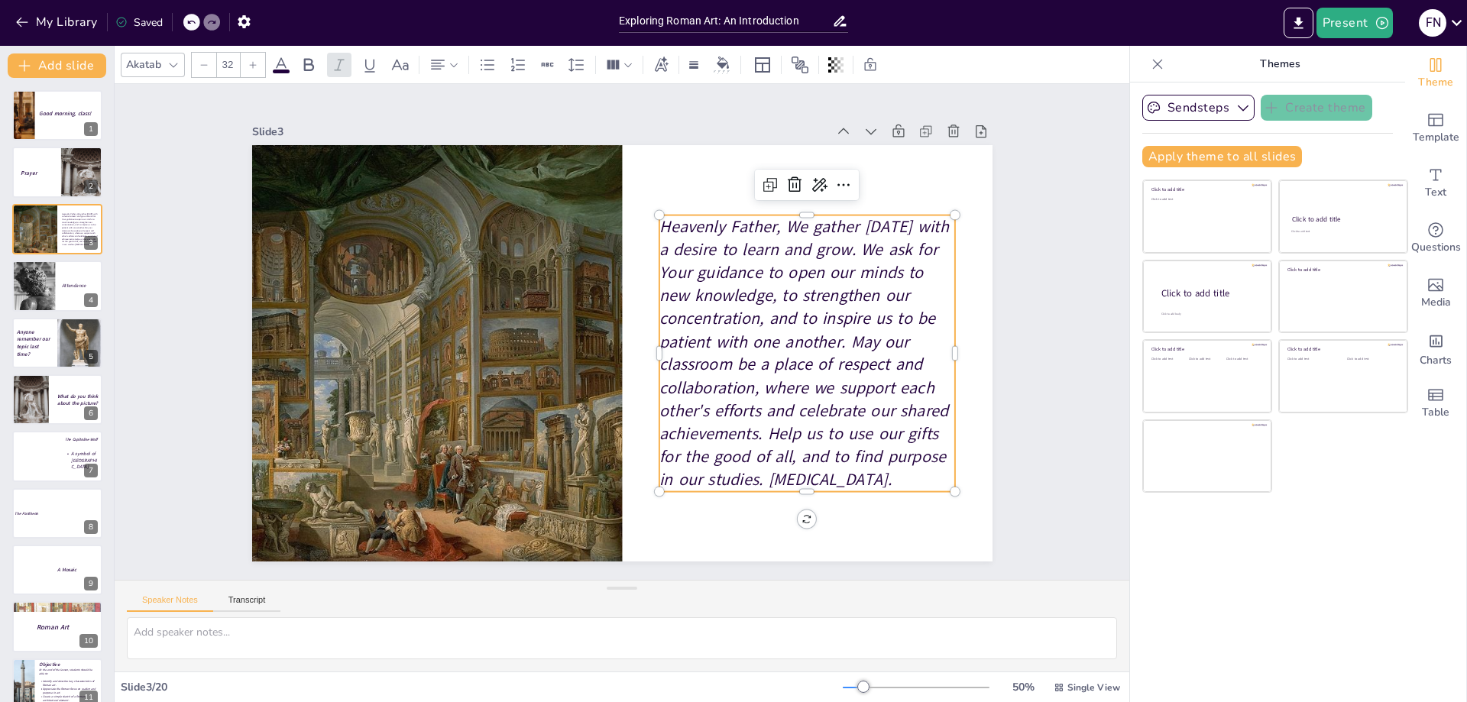
click at [850, 312] on span "Heavenly Father, We gather [DATE] with a desire to learn and grow. We ask for Y…" at bounding box center [804, 354] width 290 height 276
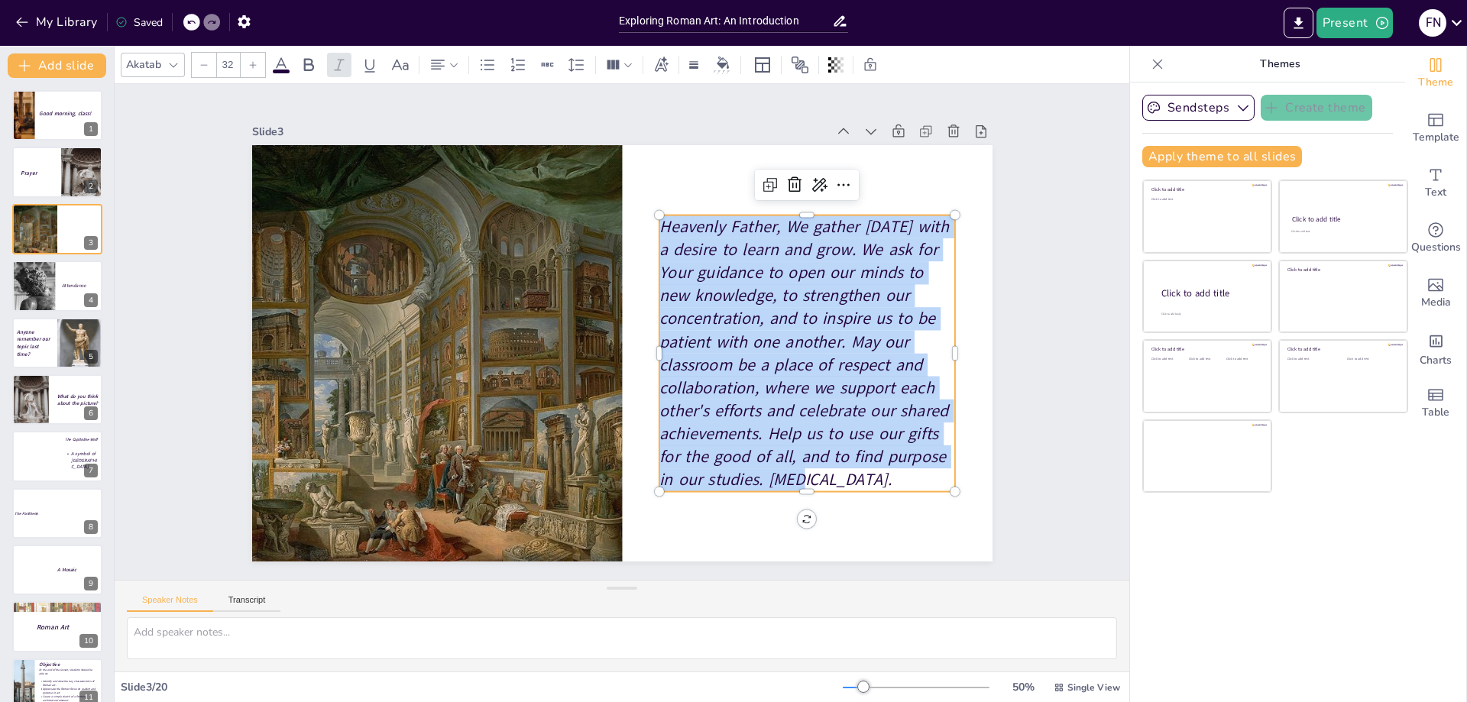
click at [850, 312] on span "Heavenly Father, We gather [DATE] with a desire to learn and grow. We ask for Y…" at bounding box center [804, 354] width 290 height 276
click at [782, 300] on span "Heavenly Father, We gather [DATE] with a desire to learn and grow. We ask for Y…" at bounding box center [804, 354] width 290 height 276
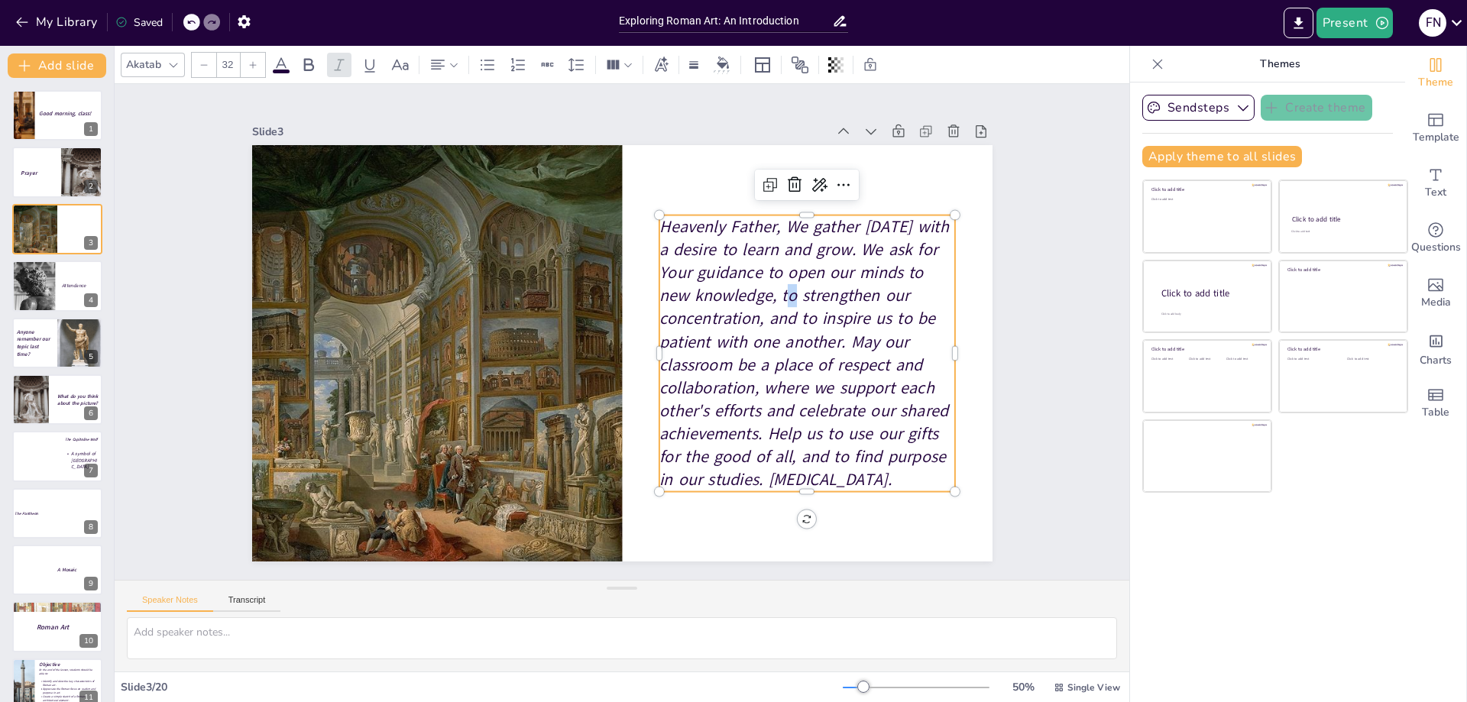
click at [782, 300] on span "Heavenly Father, We gather [DATE] with a desire to learn and grow. We ask for Y…" at bounding box center [804, 354] width 290 height 276
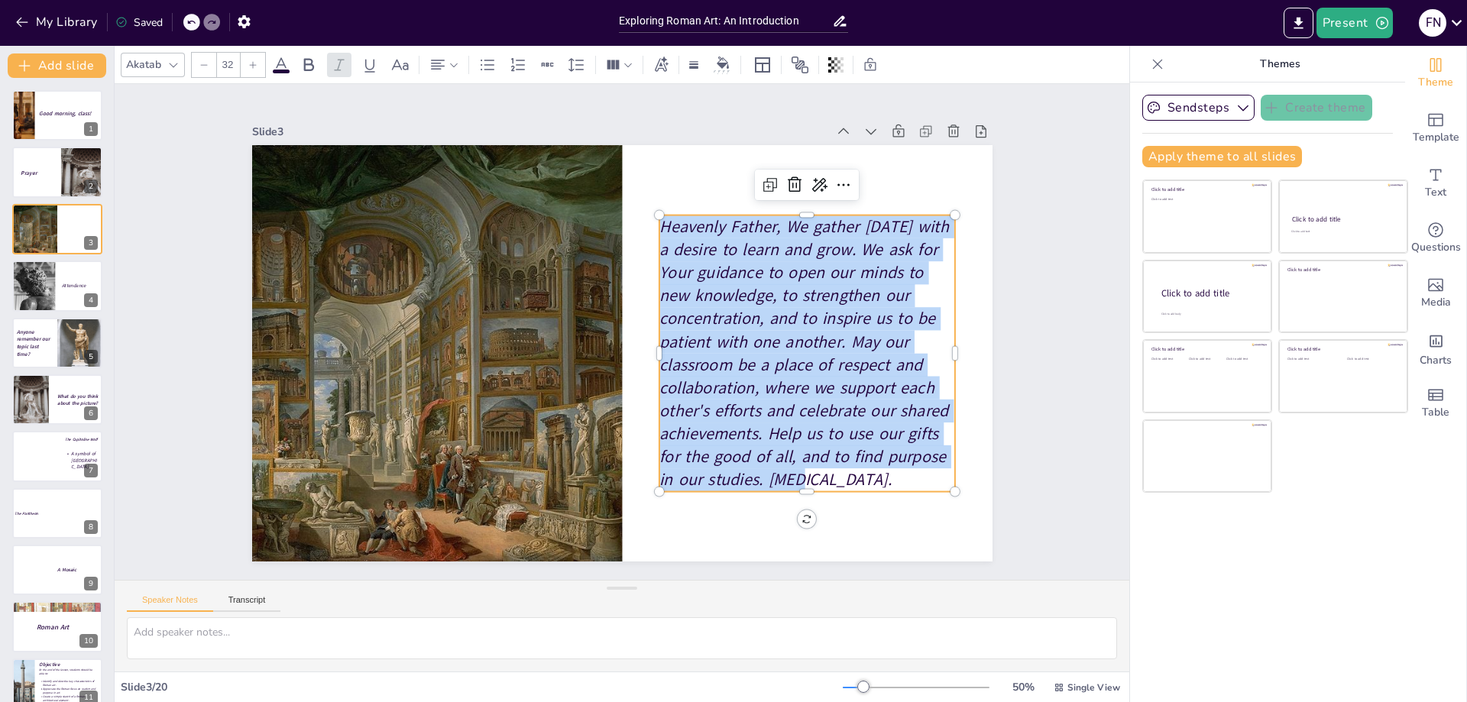
click at [782, 300] on span "Heavenly Father, We gather [DATE] with a desire to learn and grow. We ask for Y…" at bounding box center [804, 354] width 290 height 276
copy span "Heavenly Father, We gather [DATE] with a desire to learn and grow. We ask for Y…"
click at [46, 300] on div at bounding box center [33, 289] width 44 height 59
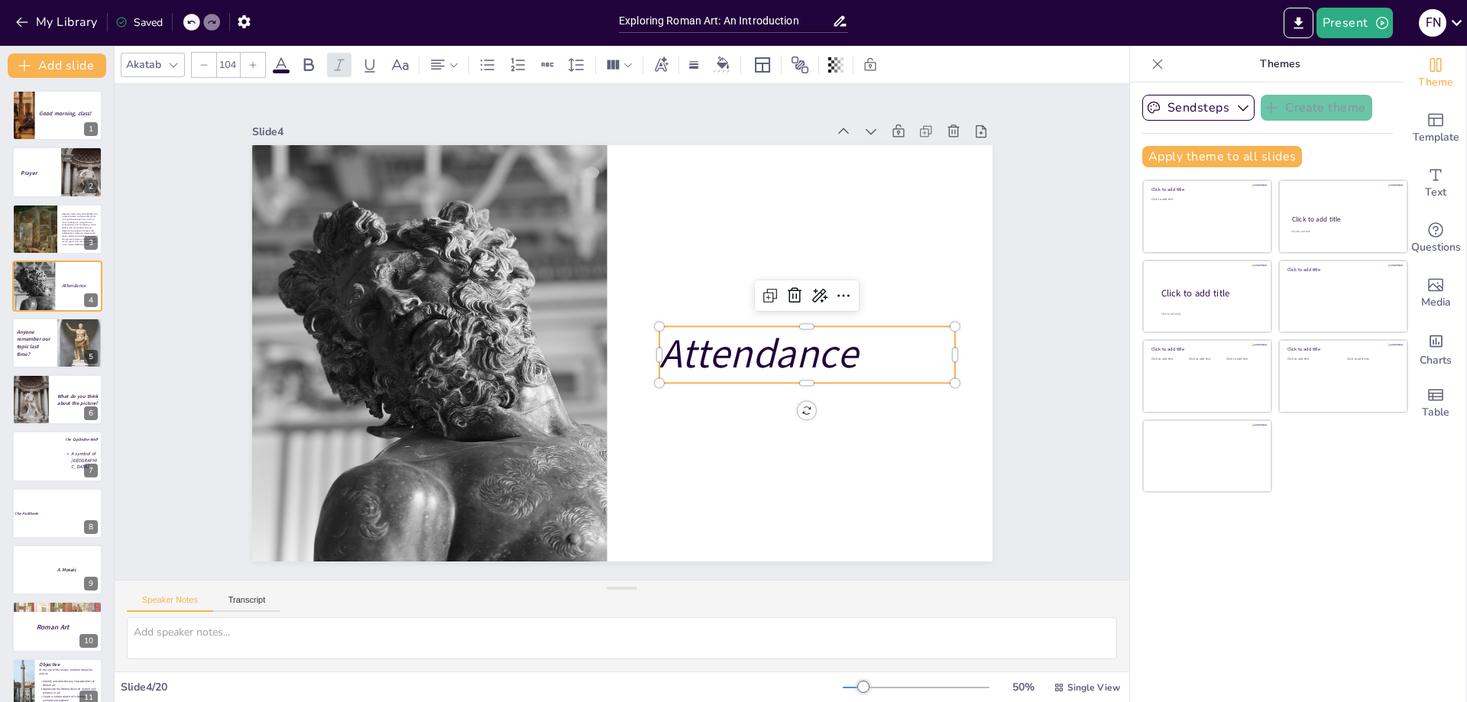
click at [734, 340] on em "Attendance" at bounding box center [758, 354] width 198 height 55
drag, startPoint x: 1077, startPoint y: 306, endPoint x: 1042, endPoint y: 300, distance: 35.1
click at [787, 335] on em "Attendance" at bounding box center [758, 354] width 198 height 55
click at [825, 358] on em "Attendance" at bounding box center [758, 354] width 198 height 55
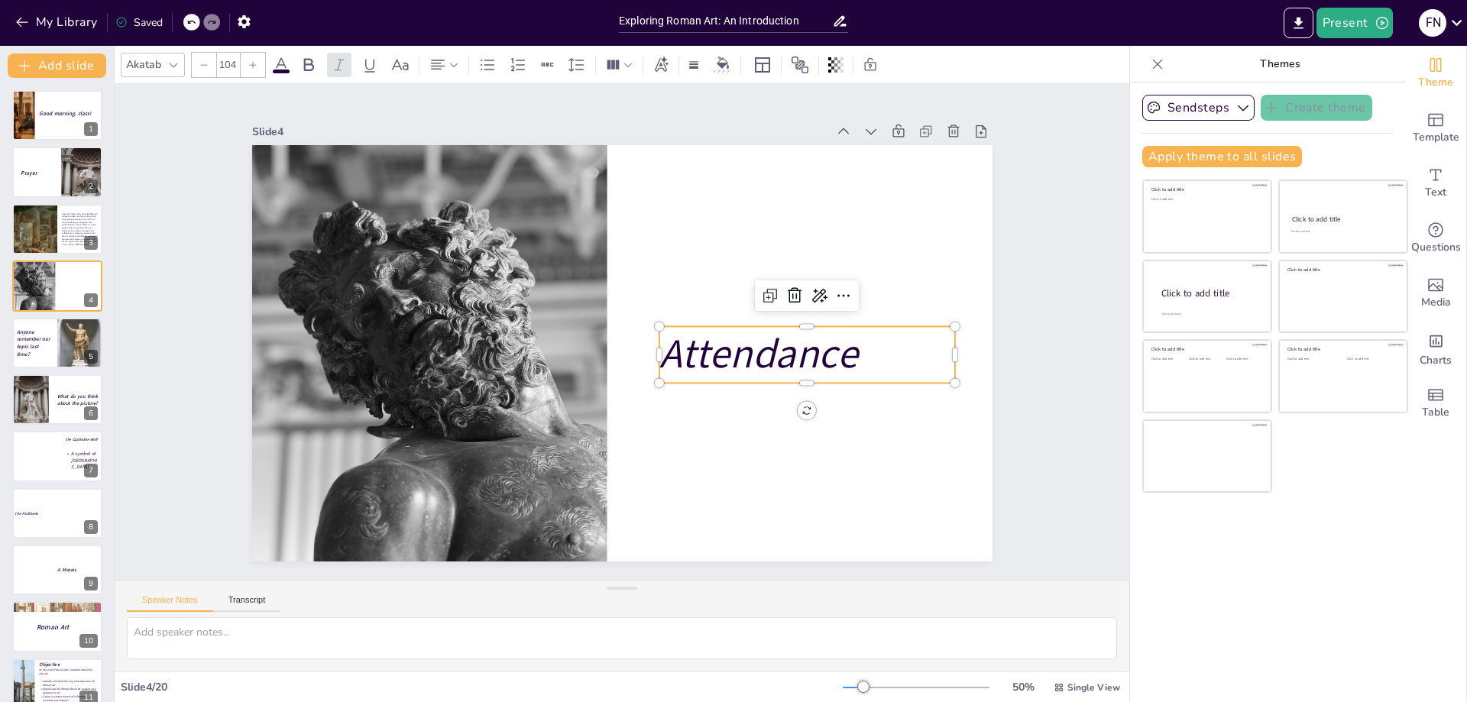
click at [825, 358] on em "Attendance" at bounding box center [758, 354] width 198 height 55
click at [40, 352] on p "Anyone remember our topic last time?" at bounding box center [34, 343] width 37 height 30
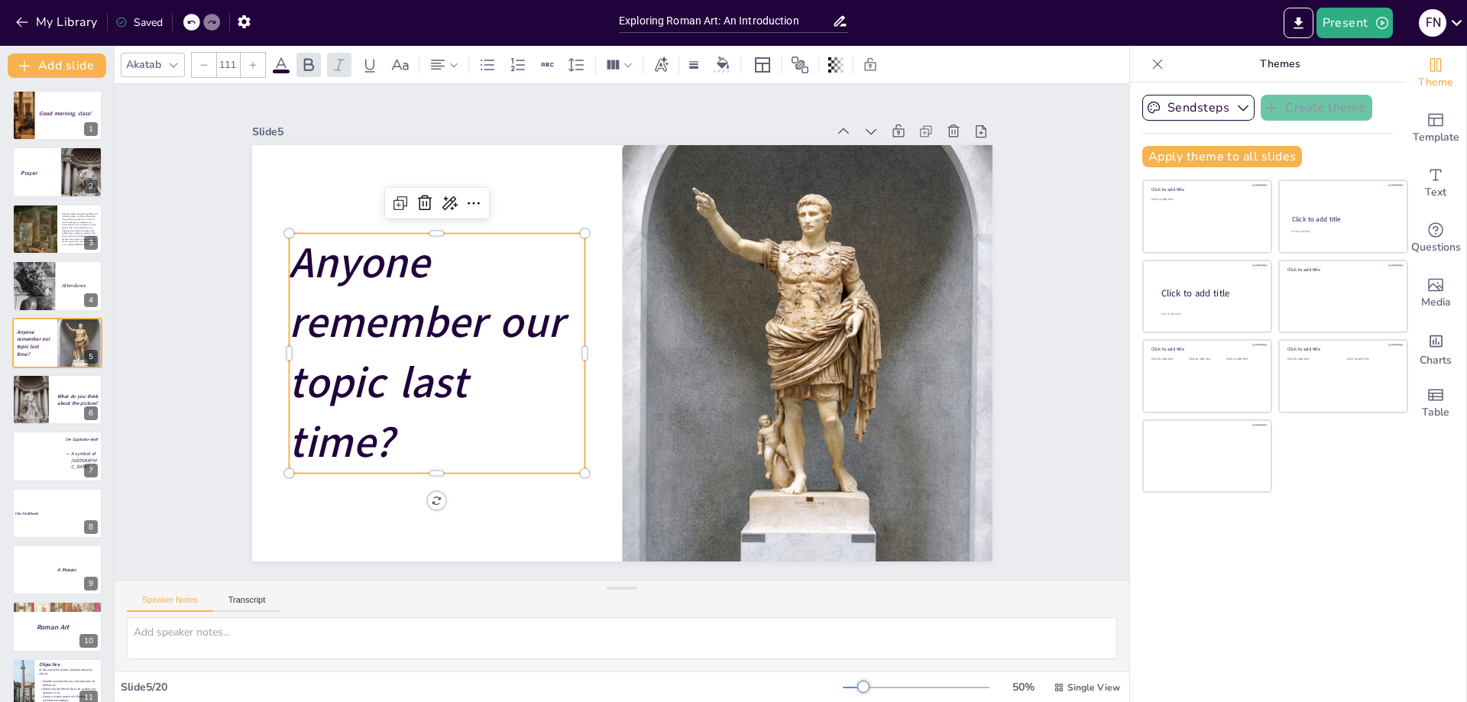
click at [431, 339] on strong "Anyone remember our topic last time?" at bounding box center [426, 353] width 274 height 238
click at [402, 331] on strong "Anyone remember our topic last time?" at bounding box center [426, 353] width 274 height 238
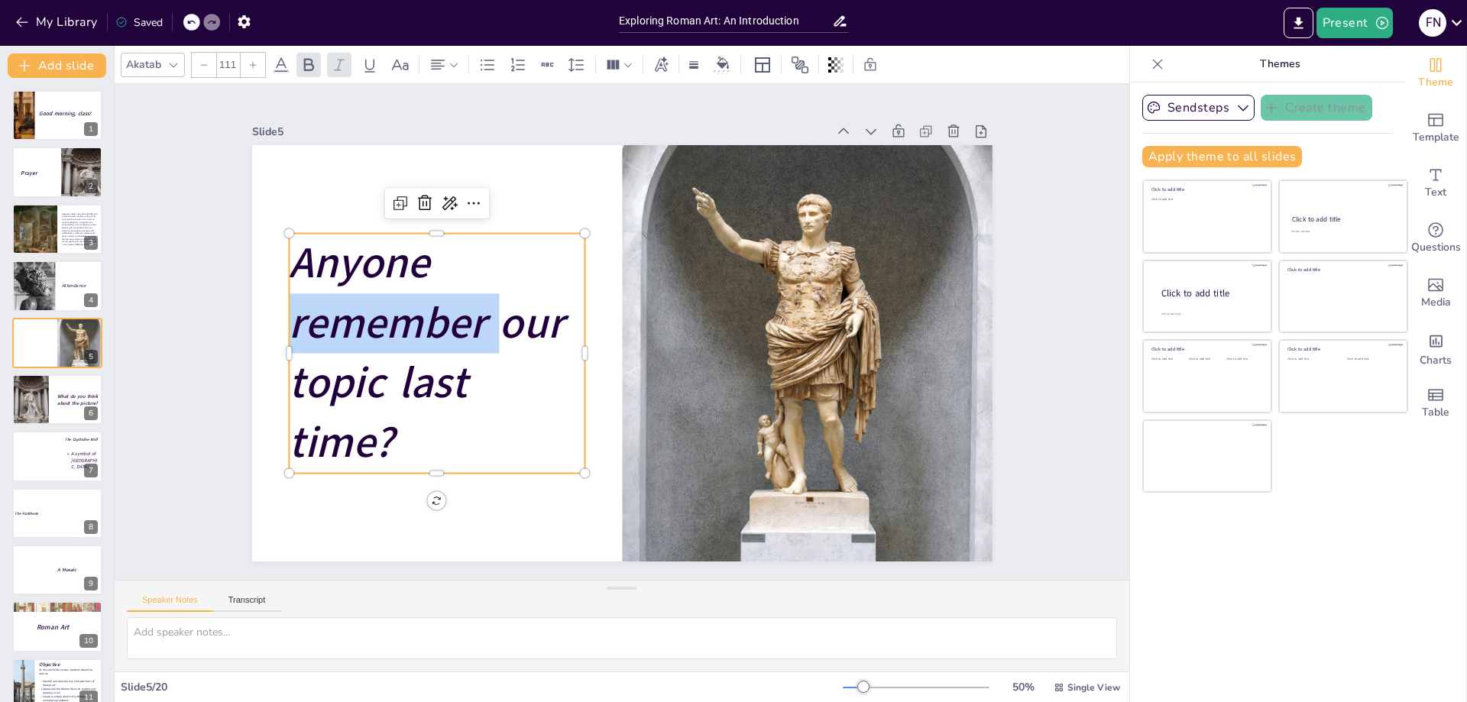
click at [402, 331] on strong "Anyone remember our topic last time?" at bounding box center [426, 353] width 274 height 238
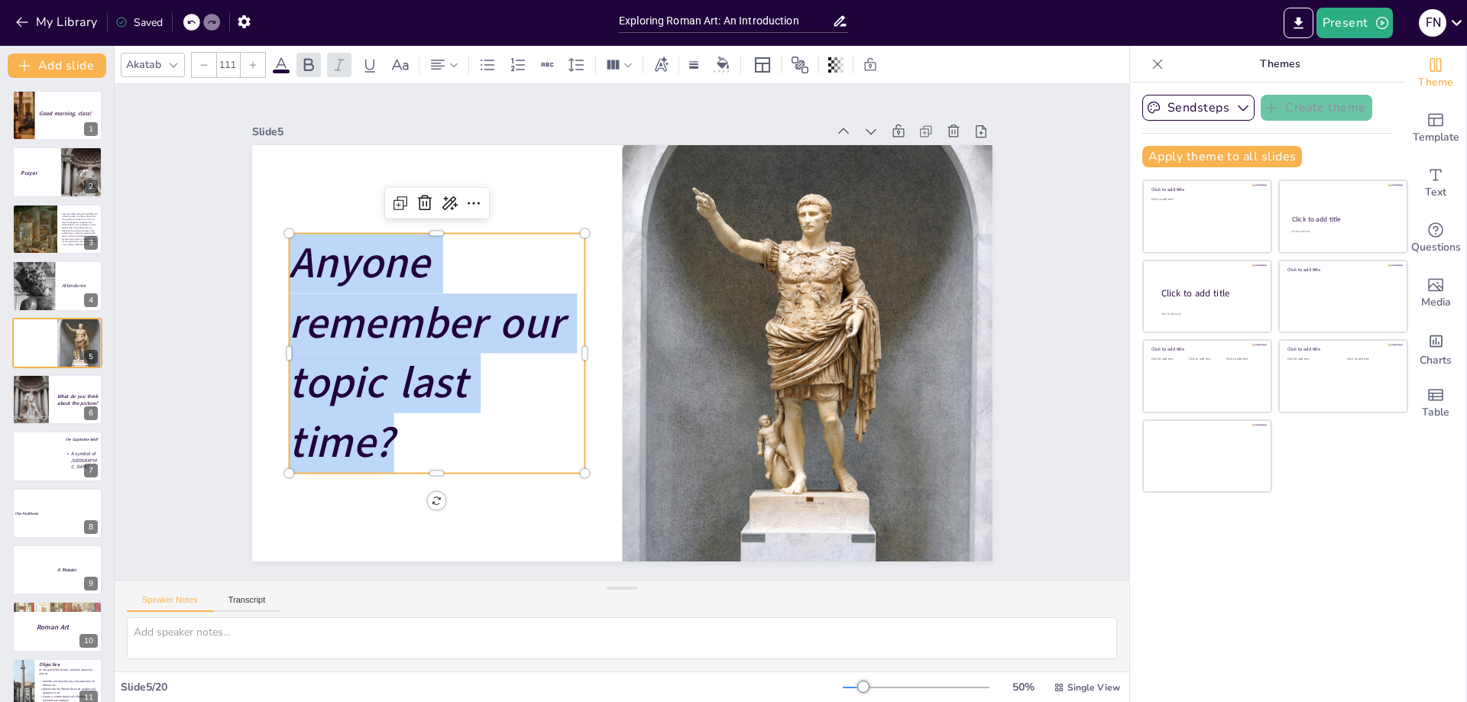
click at [402, 331] on strong "Anyone remember our topic last time?" at bounding box center [426, 353] width 274 height 238
copy strong "Anyone remember our topic last time?"
drag, startPoint x: 51, startPoint y: 407, endPoint x: 79, endPoint y: 407, distance: 27.5
click at [50, 407] on div at bounding box center [57, 400] width 92 height 52
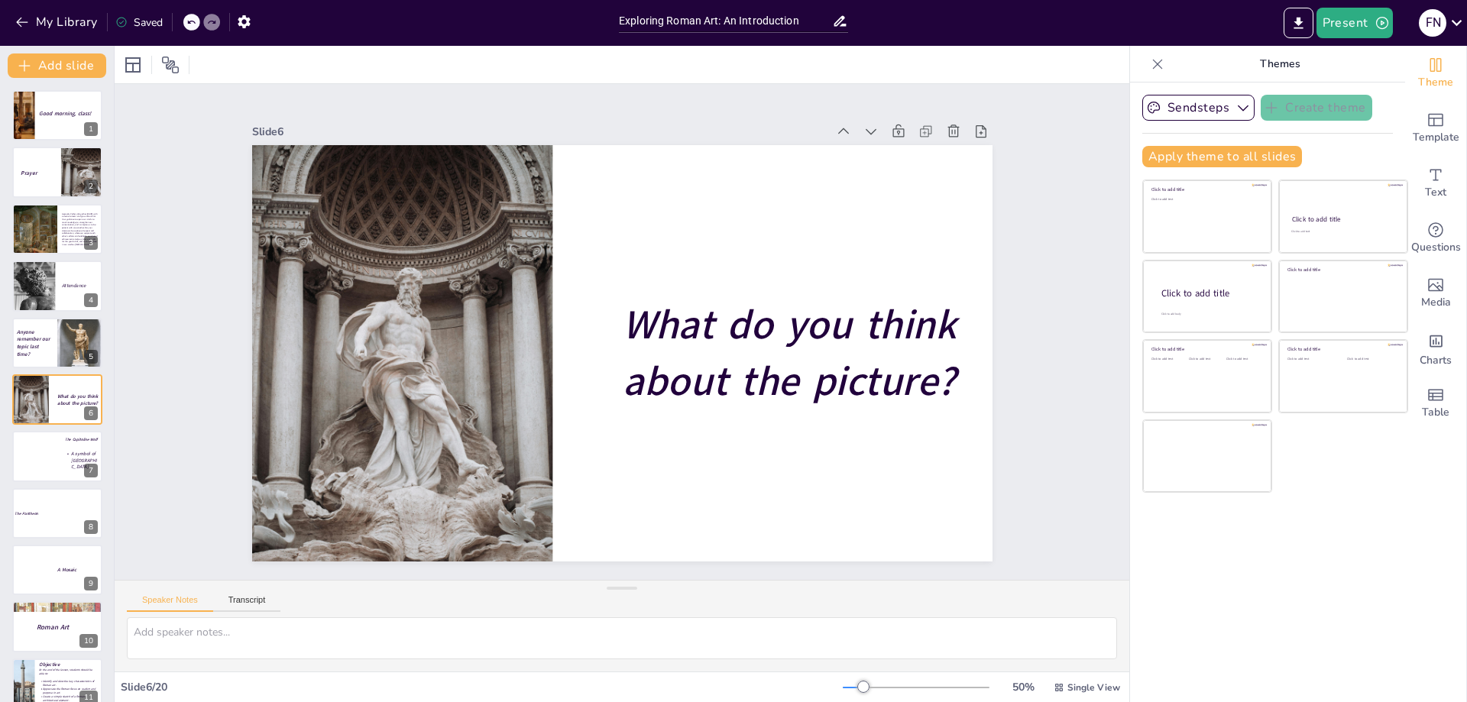
scroll to position [10, 0]
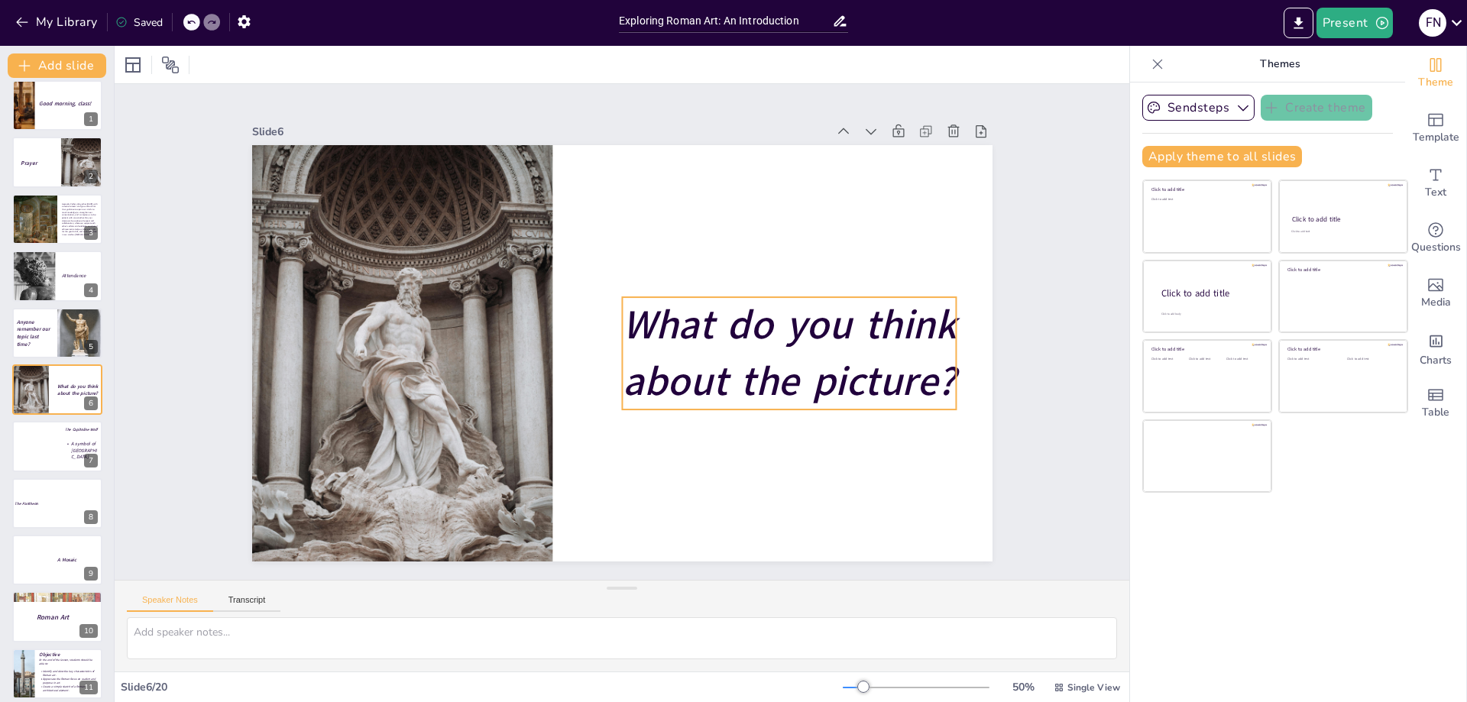
click at [748, 355] on span "What do you think about the picture?" at bounding box center [789, 353] width 334 height 111
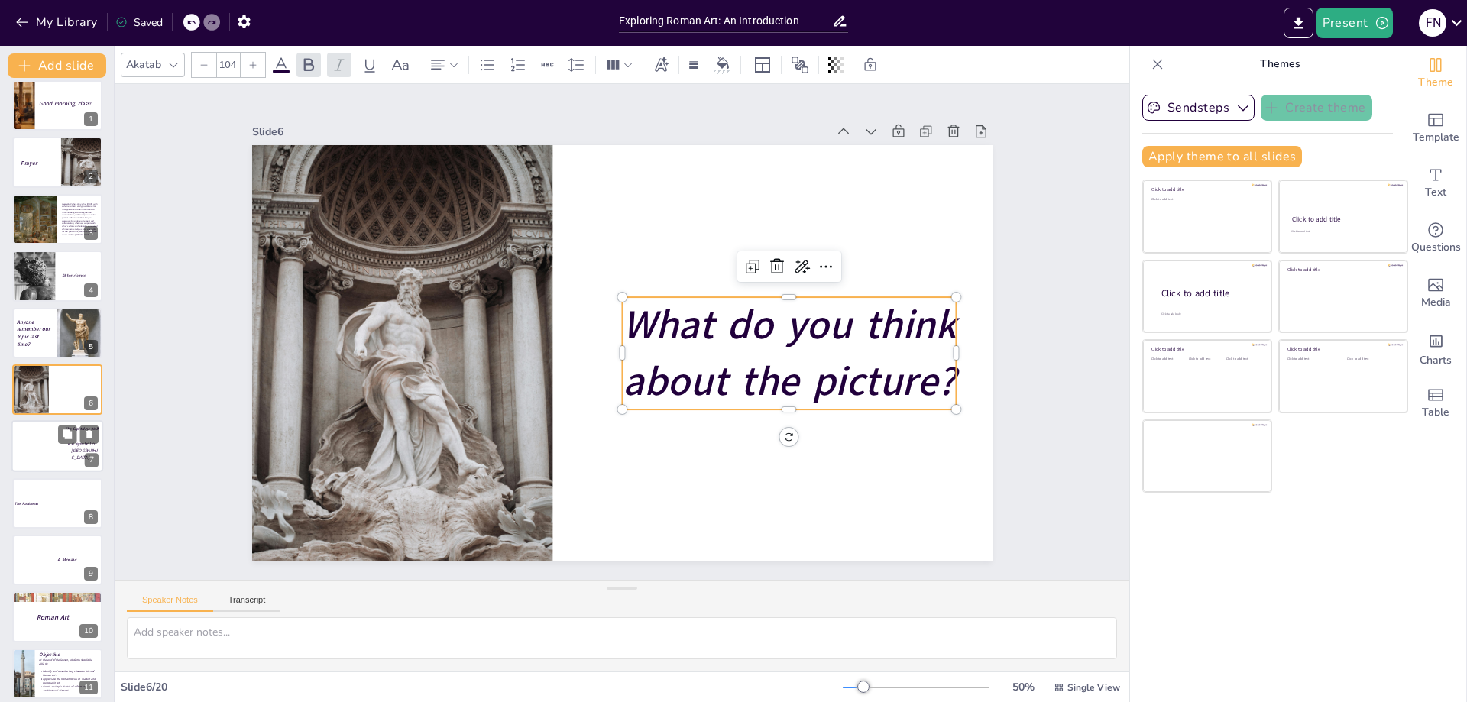
click at [56, 457] on div at bounding box center [37, 447] width 52 height 52
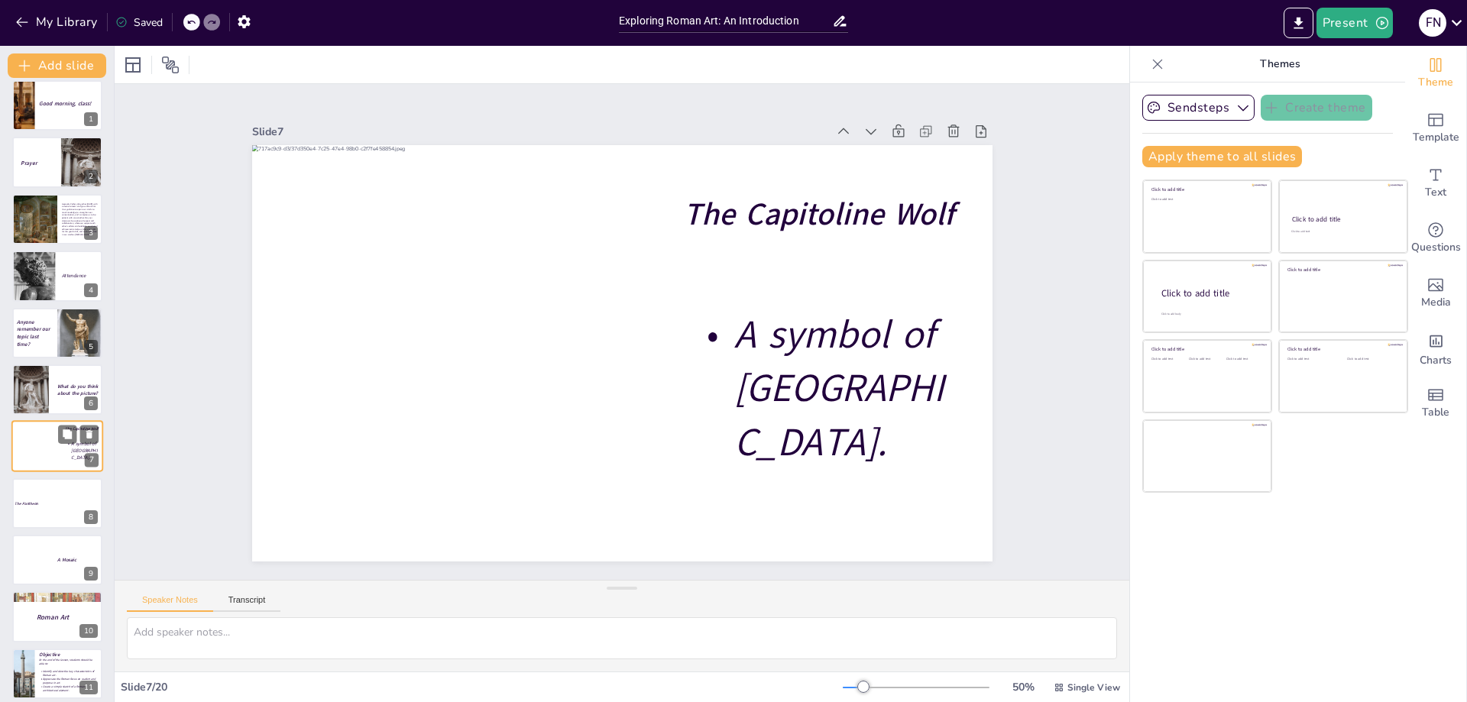
scroll to position [66, 0]
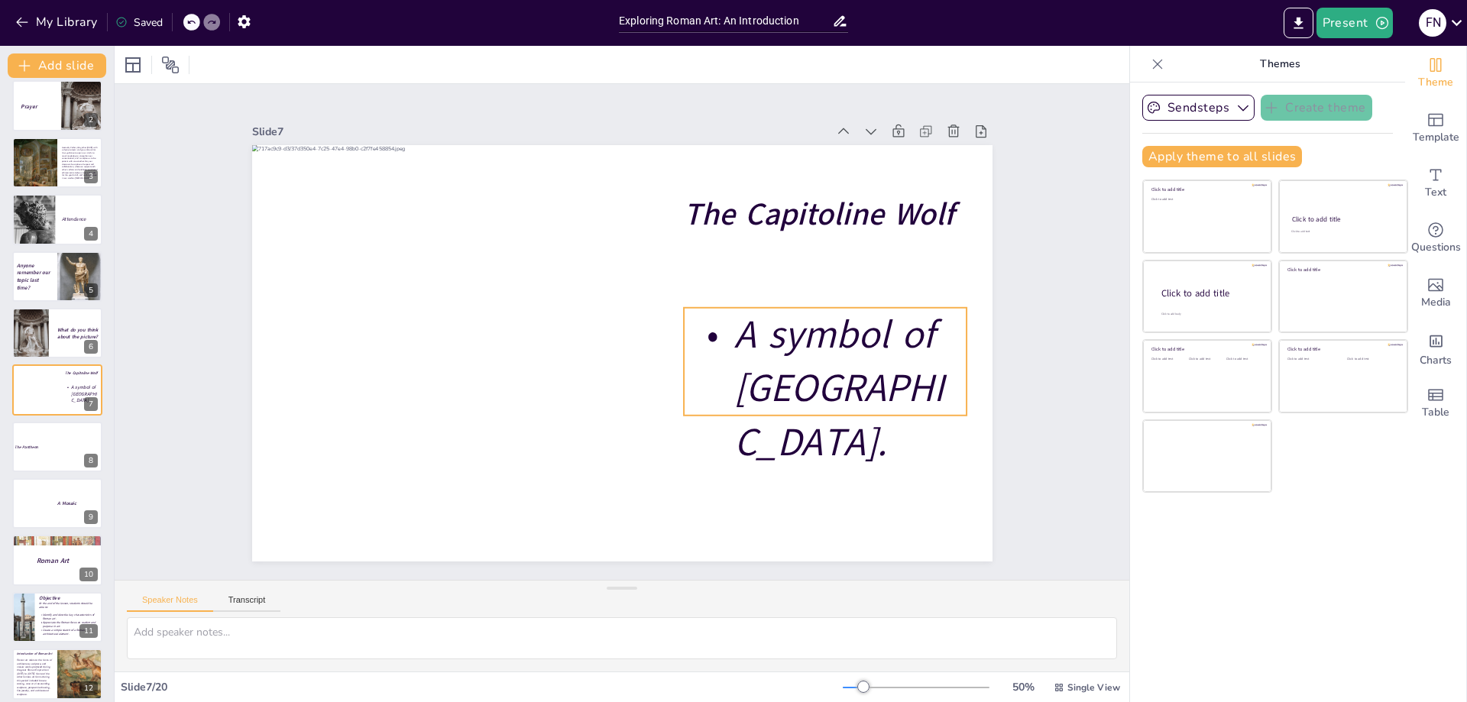
click at [804, 342] on span "A symbol of [GEOGRAPHIC_DATA]." at bounding box center [839, 388] width 210 height 160
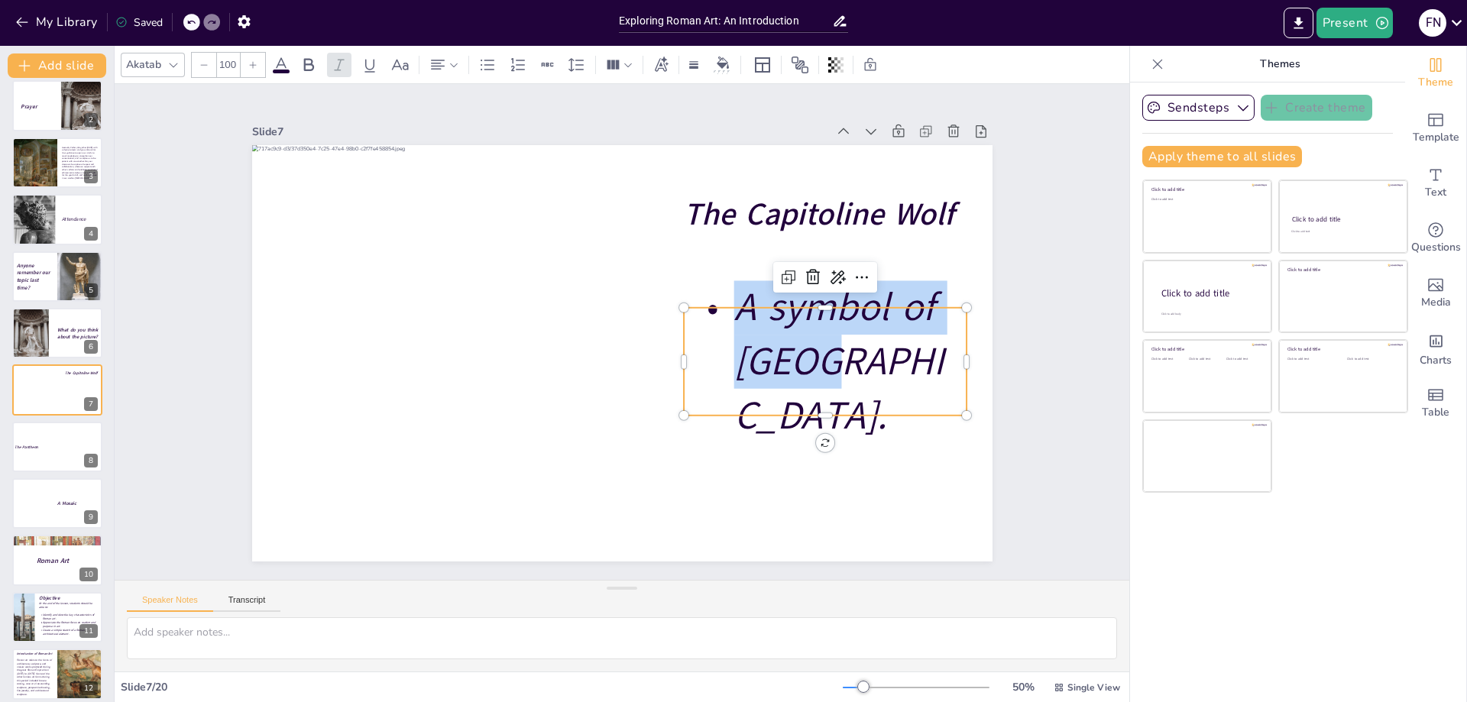
click at [804, 342] on span "A symbol of [GEOGRAPHIC_DATA]." at bounding box center [839, 361] width 210 height 160
click at [41, 348] on div at bounding box center [29, 335] width 37 height 56
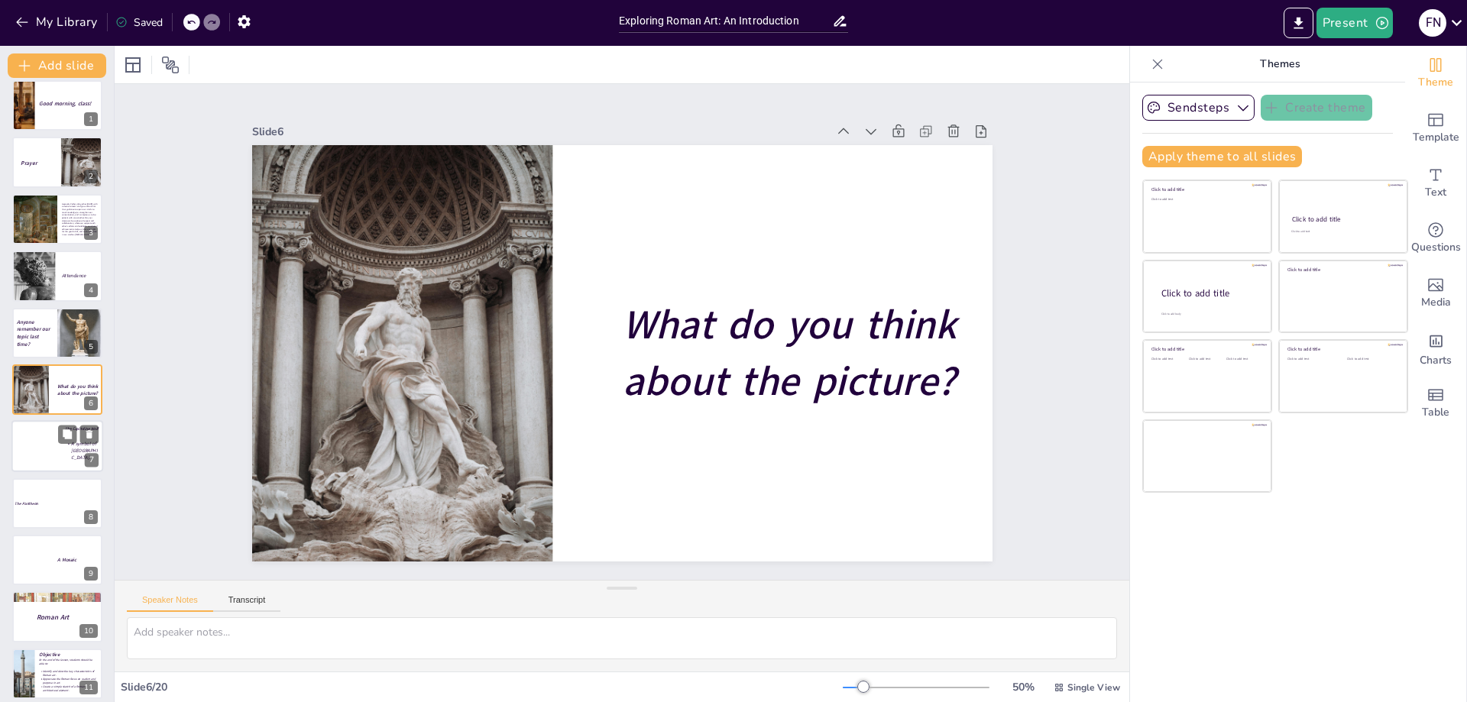
click at [50, 451] on div at bounding box center [37, 447] width 52 height 52
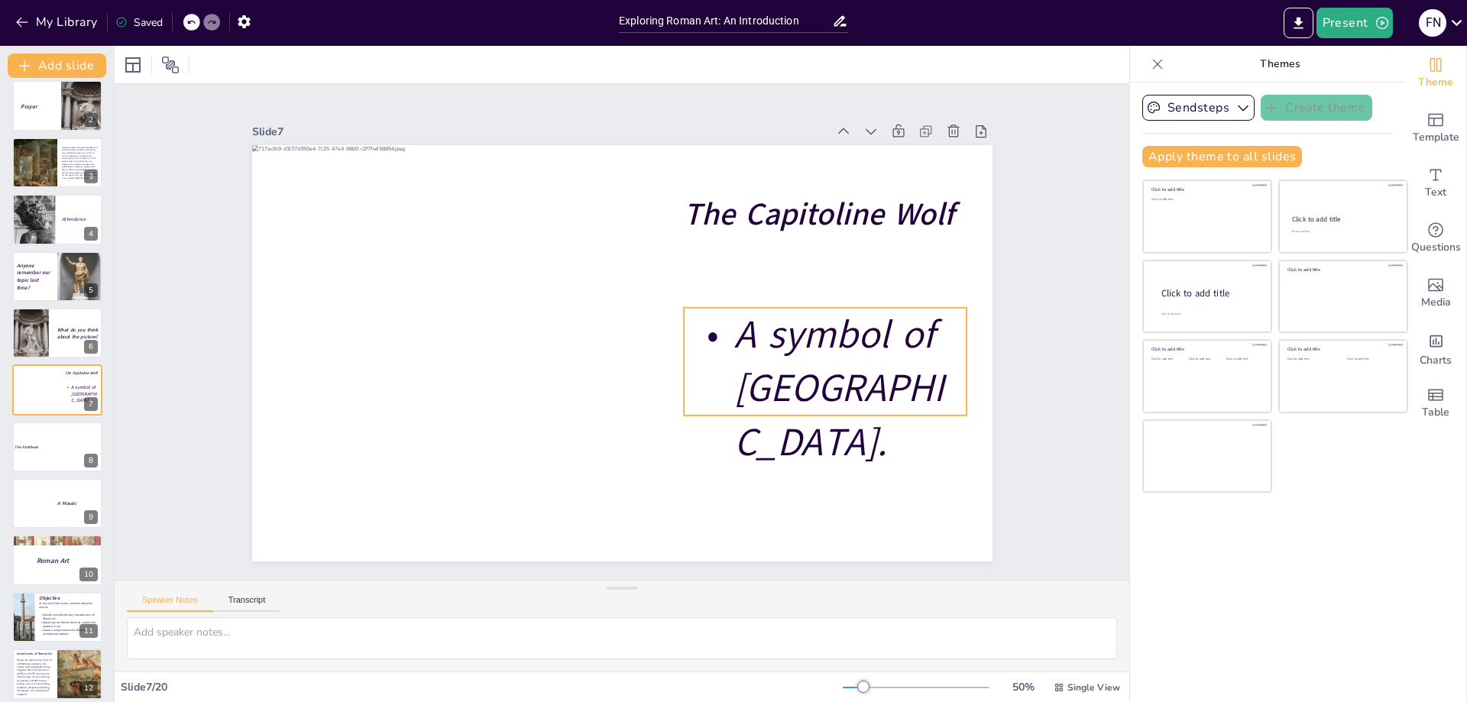
click at [864, 365] on p "A symbol of [GEOGRAPHIC_DATA]." at bounding box center [825, 389] width 283 height 162
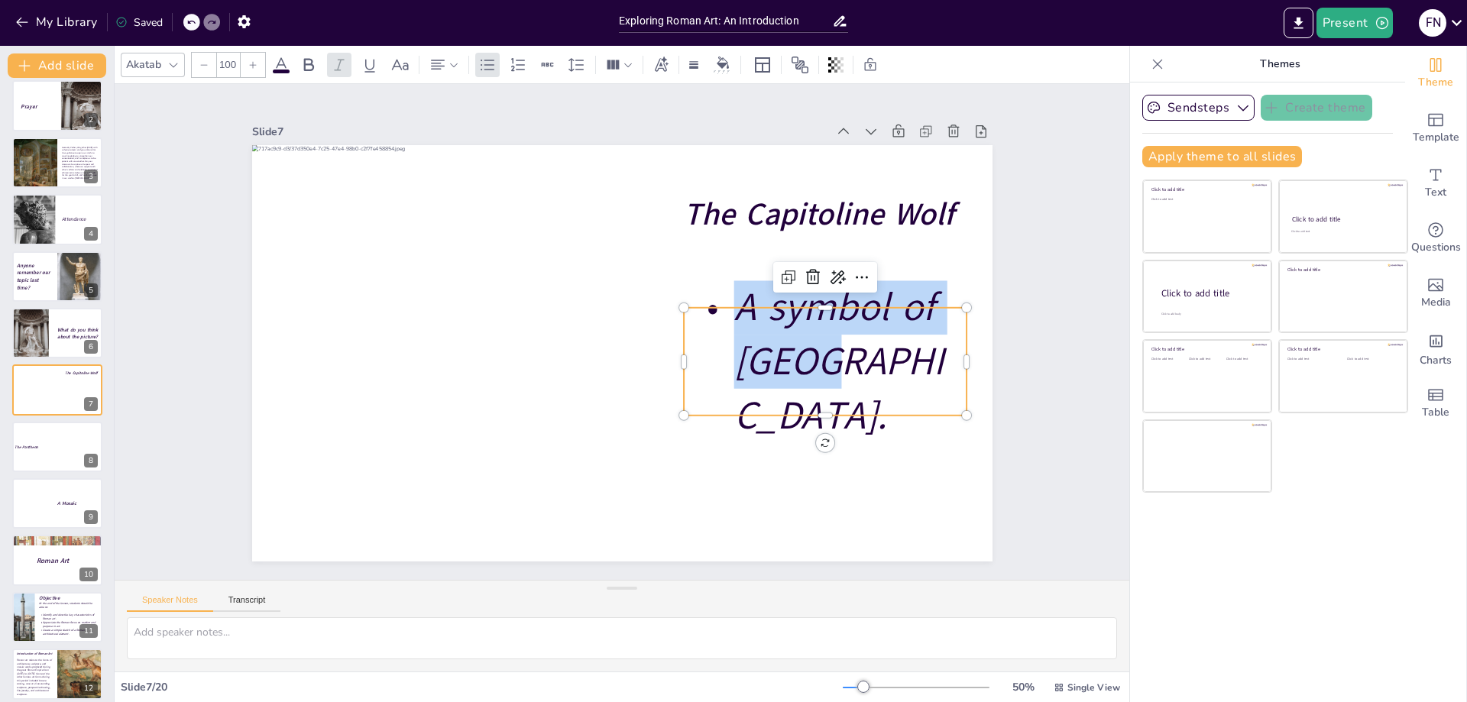
click at [864, 365] on p "A symbol of [GEOGRAPHIC_DATA]." at bounding box center [825, 361] width 283 height 162
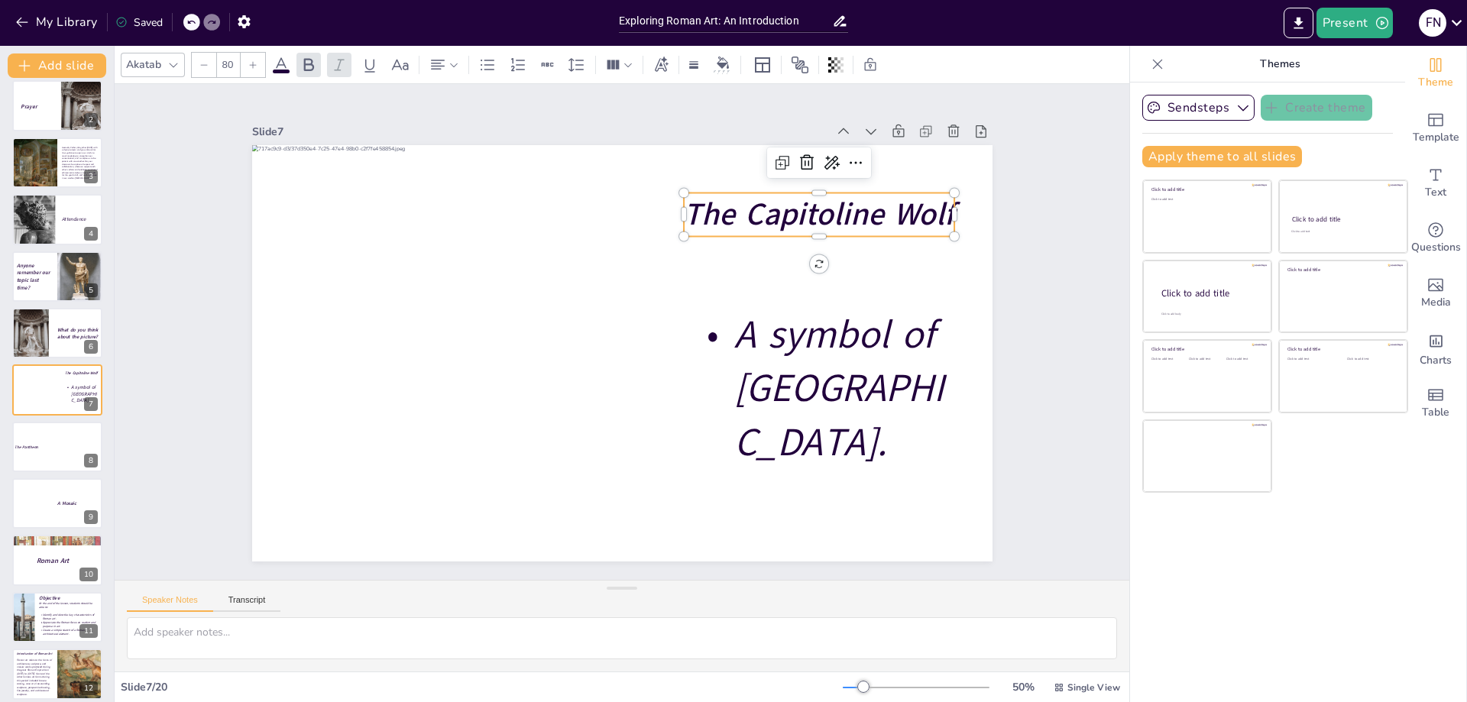
click at [813, 219] on strong "The Capitoline Wolf" at bounding box center [819, 214] width 271 height 43
click at [843, 212] on strong "The Capitoline Wolf" at bounding box center [819, 214] width 271 height 43
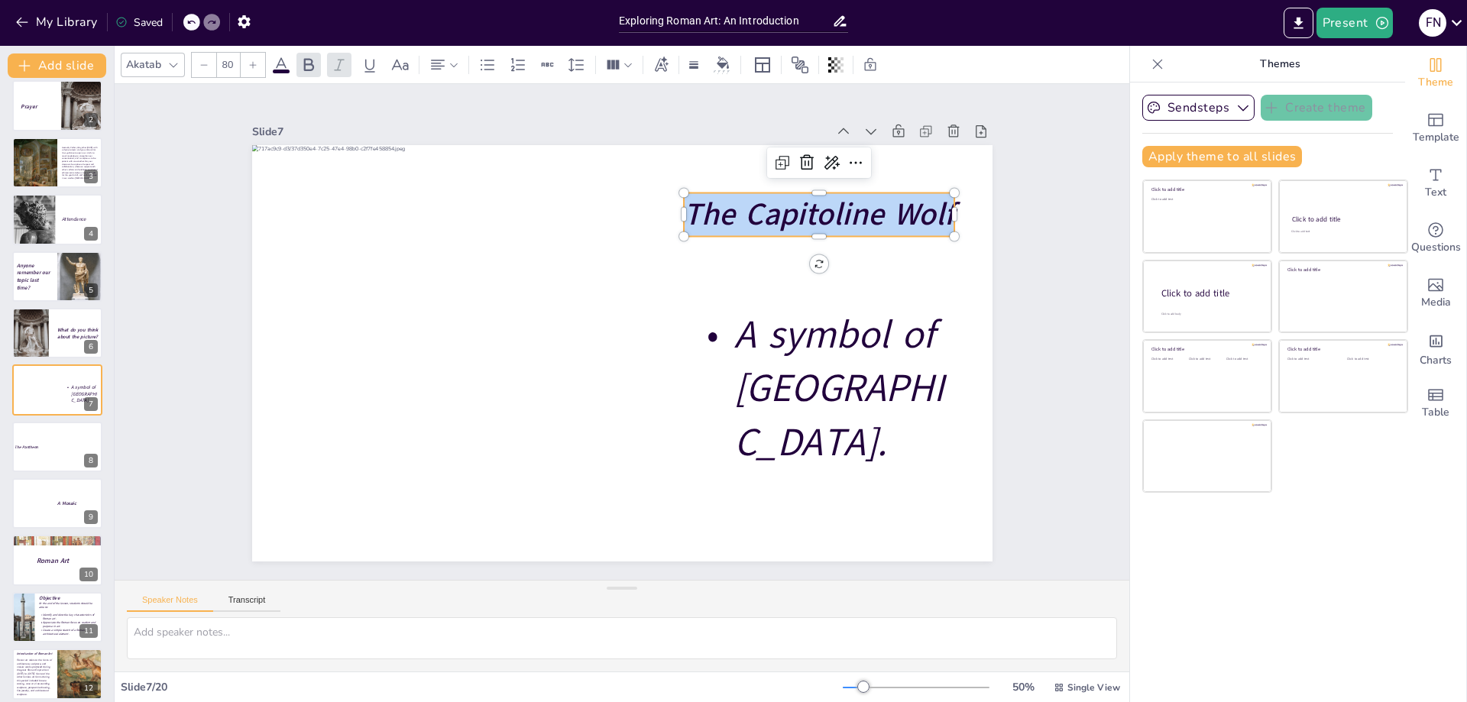
click at [843, 212] on strong "The Capitoline Wolf" at bounding box center [819, 214] width 271 height 43
copy strong "The Capitoline Wolf"
type input "100"
click at [795, 351] on span "A symbol of [GEOGRAPHIC_DATA]." at bounding box center [839, 388] width 210 height 160
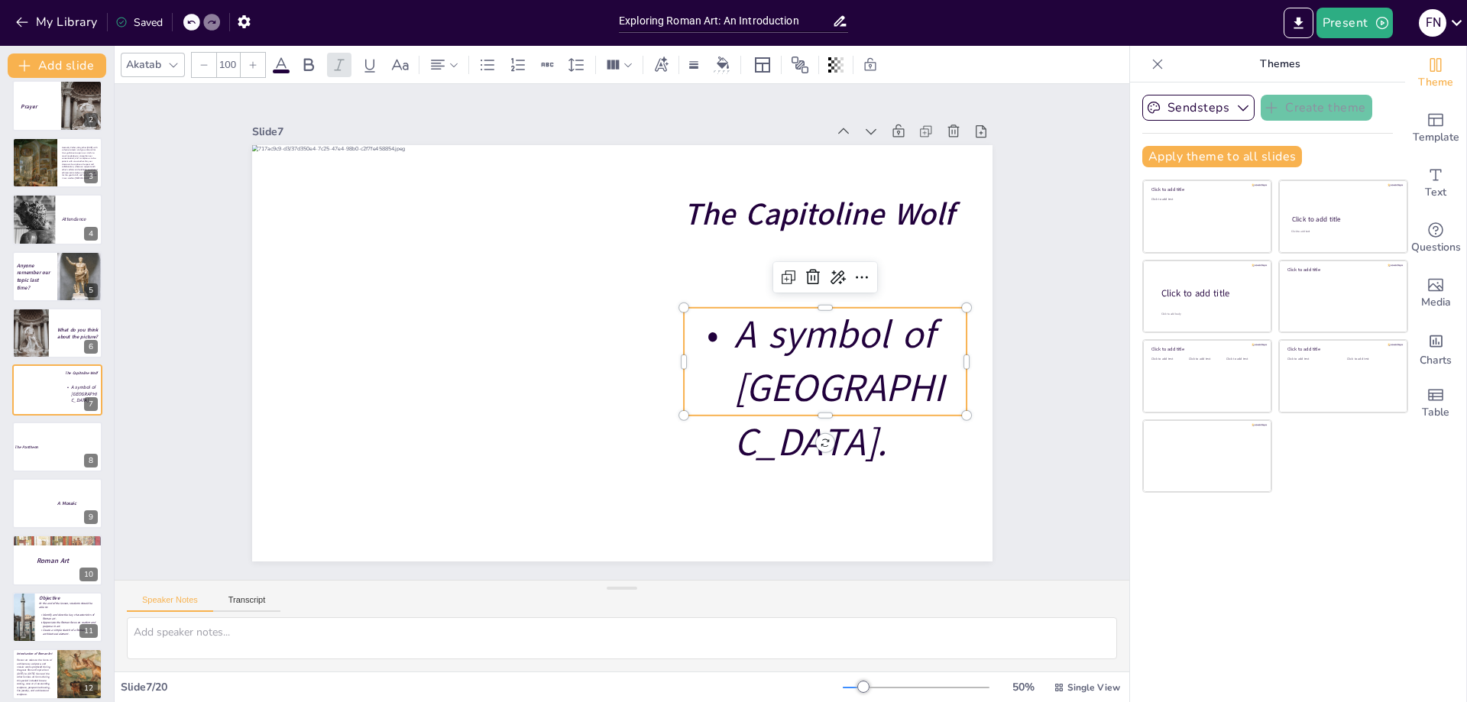
click at [795, 351] on span "A symbol of [GEOGRAPHIC_DATA]." at bounding box center [839, 388] width 210 height 160
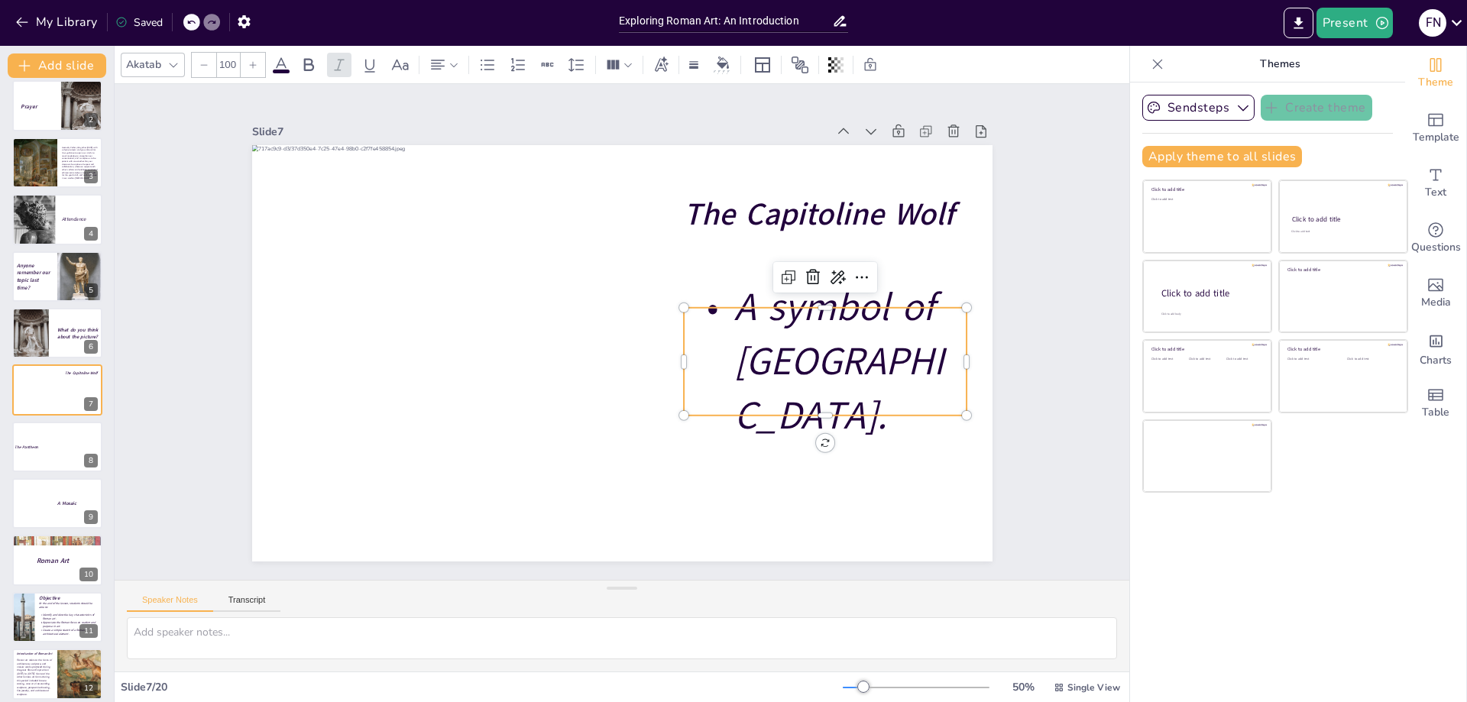
click at [795, 351] on span "A symbol of [GEOGRAPHIC_DATA]." at bounding box center [839, 361] width 210 height 160
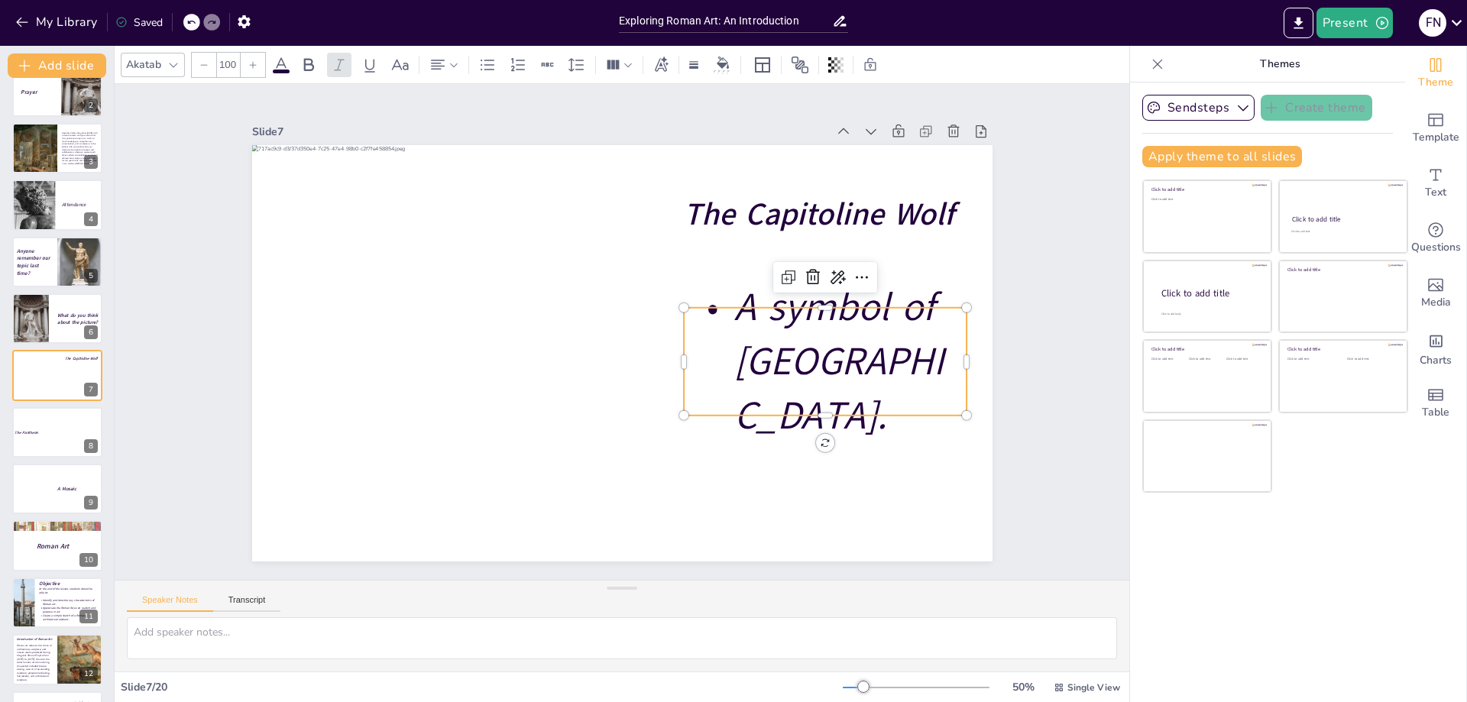
scroll to position [226, 0]
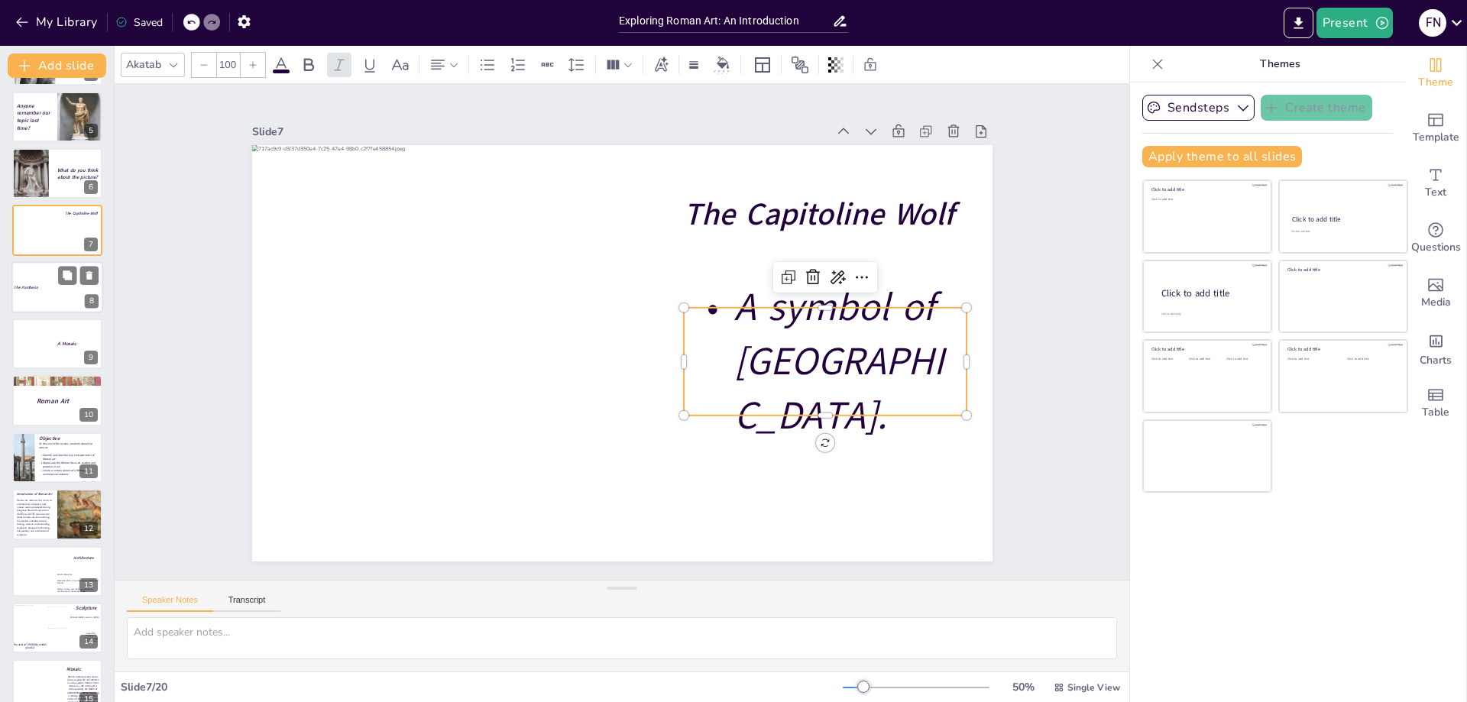
click at [56, 273] on div at bounding box center [77, 287] width 73 height 52
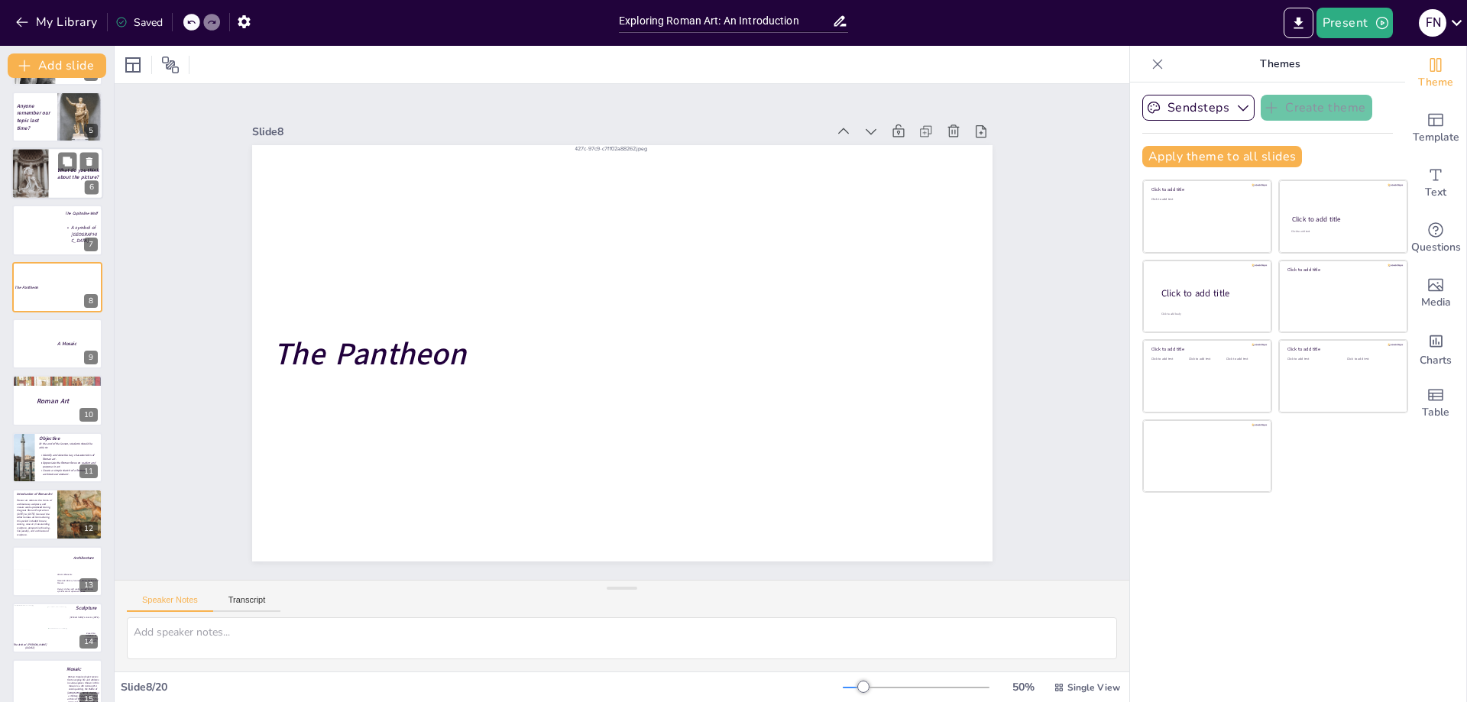
scroll to position [123, 0]
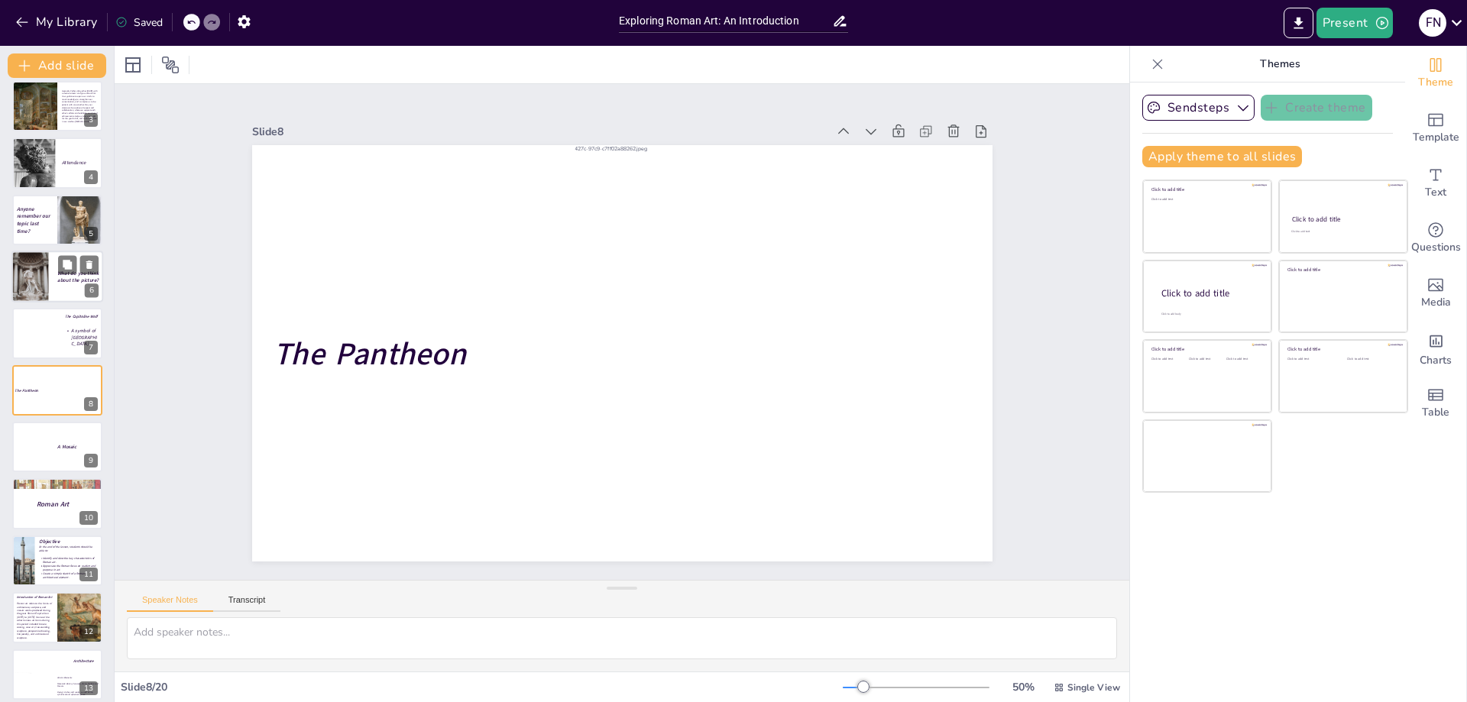
click at [41, 287] on div at bounding box center [29, 279] width 37 height 56
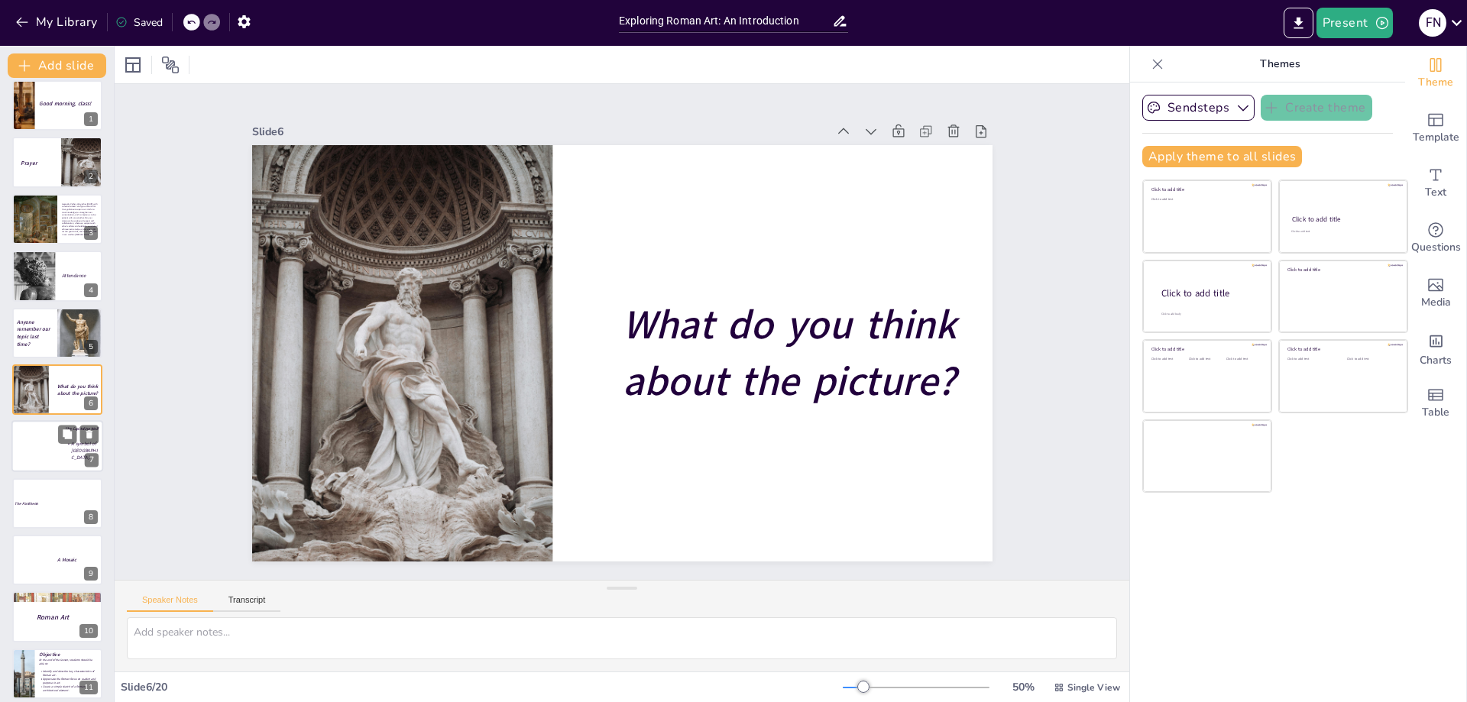
click at [42, 441] on div at bounding box center [37, 447] width 52 height 52
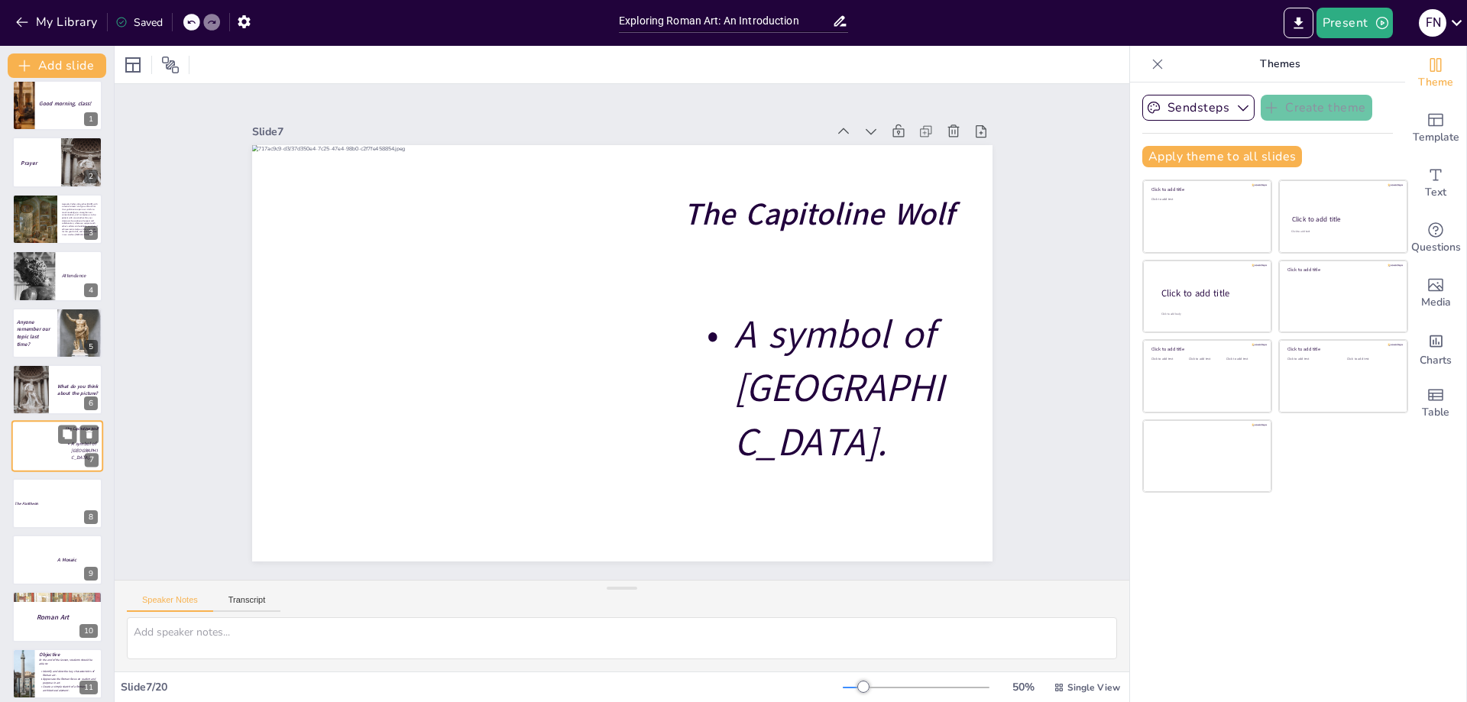
scroll to position [66, 0]
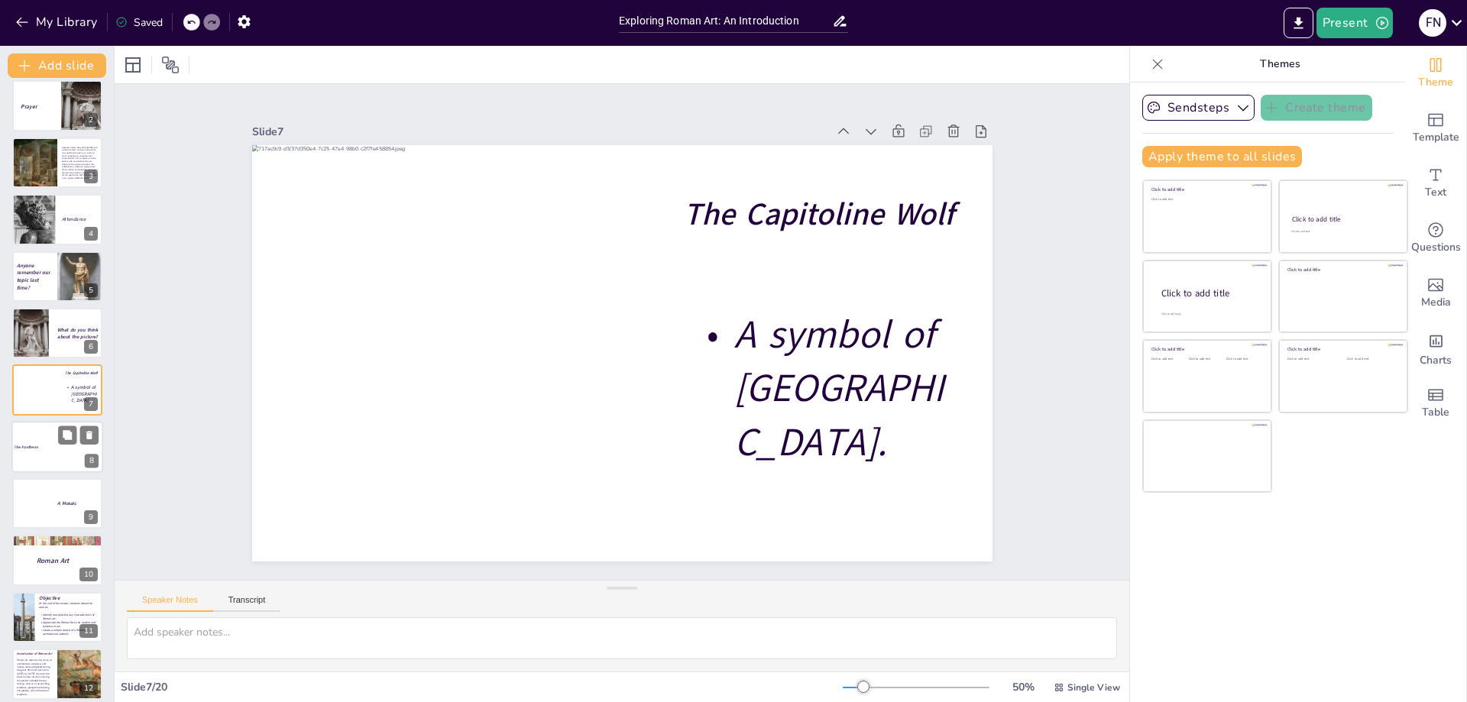
click at [41, 459] on div at bounding box center [57, 447] width 92 height 52
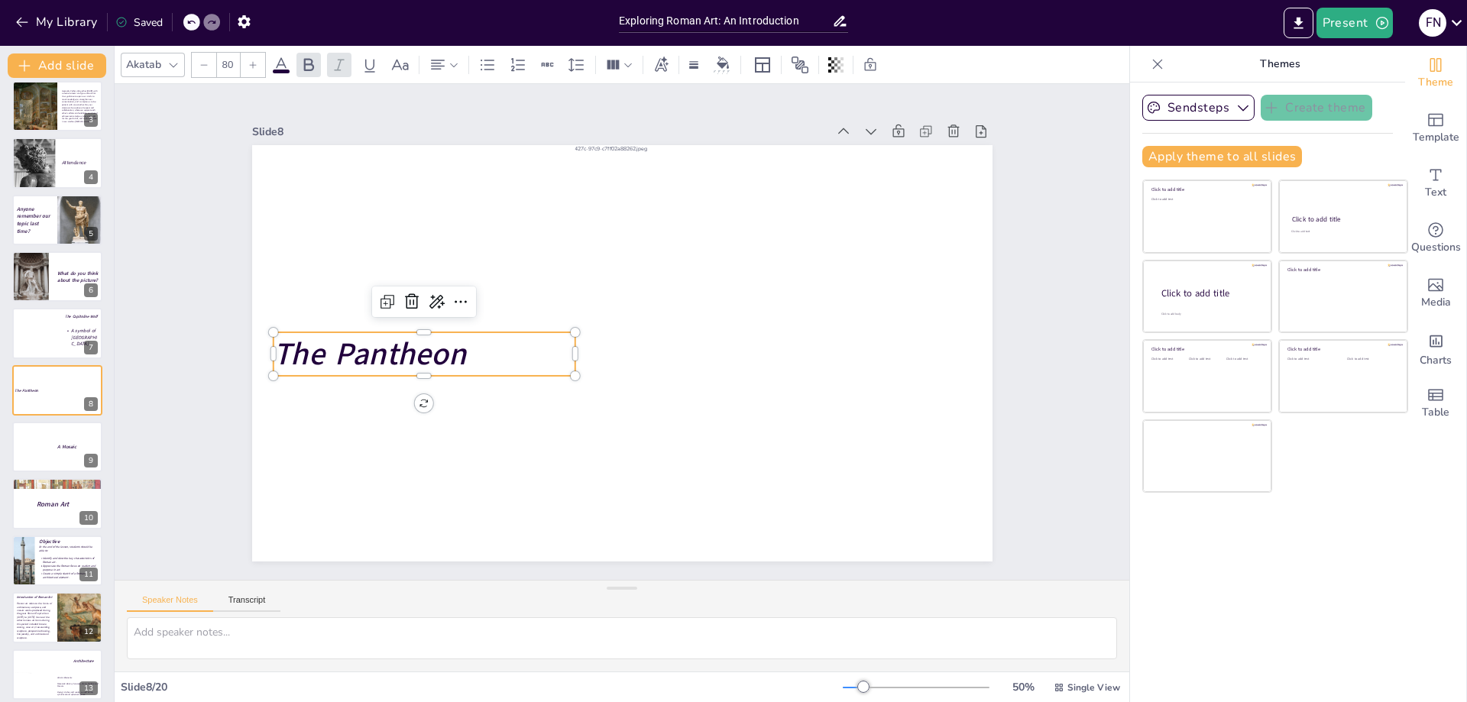
click at [382, 343] on span "The Pantheon" at bounding box center [369, 353] width 193 height 43
copy span "The Pantheon"
click at [33, 453] on div at bounding box center [33, 447] width 45 height 52
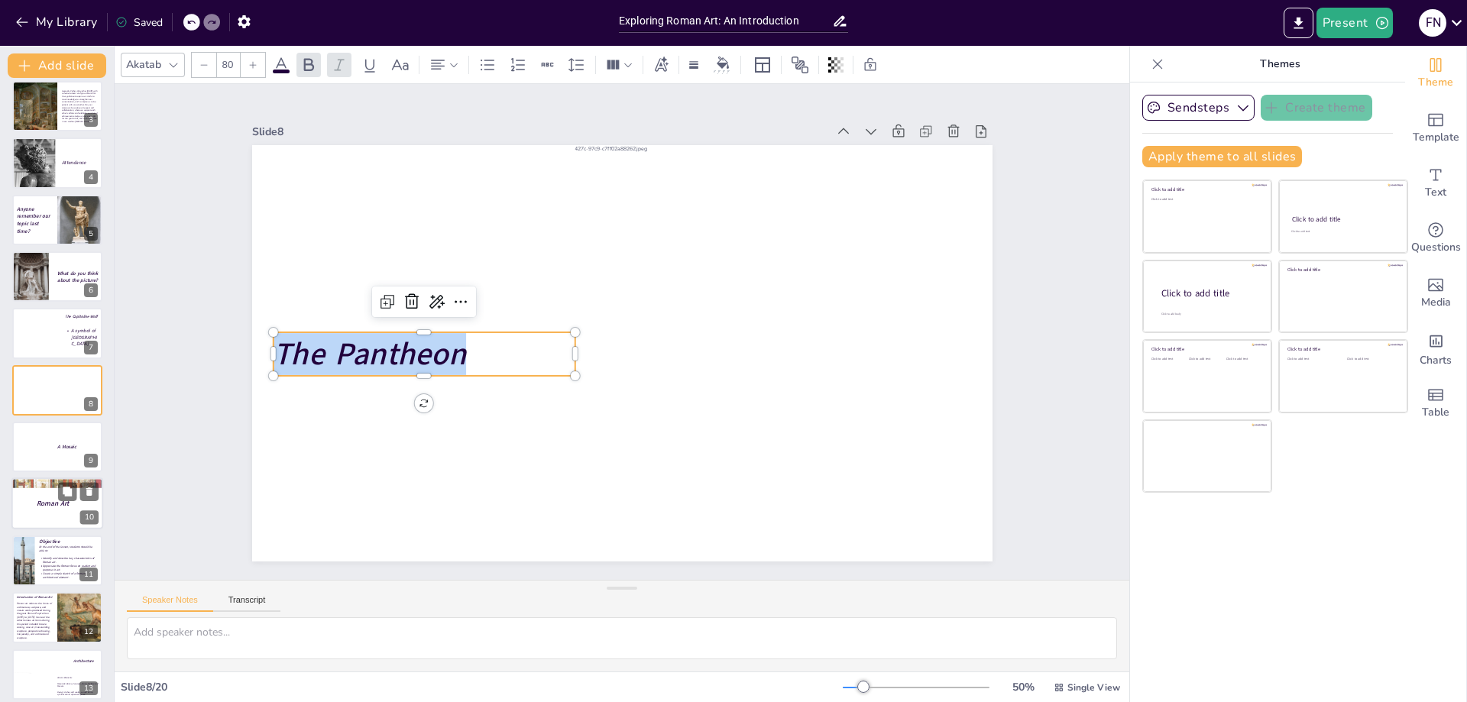
scroll to position [180, 0]
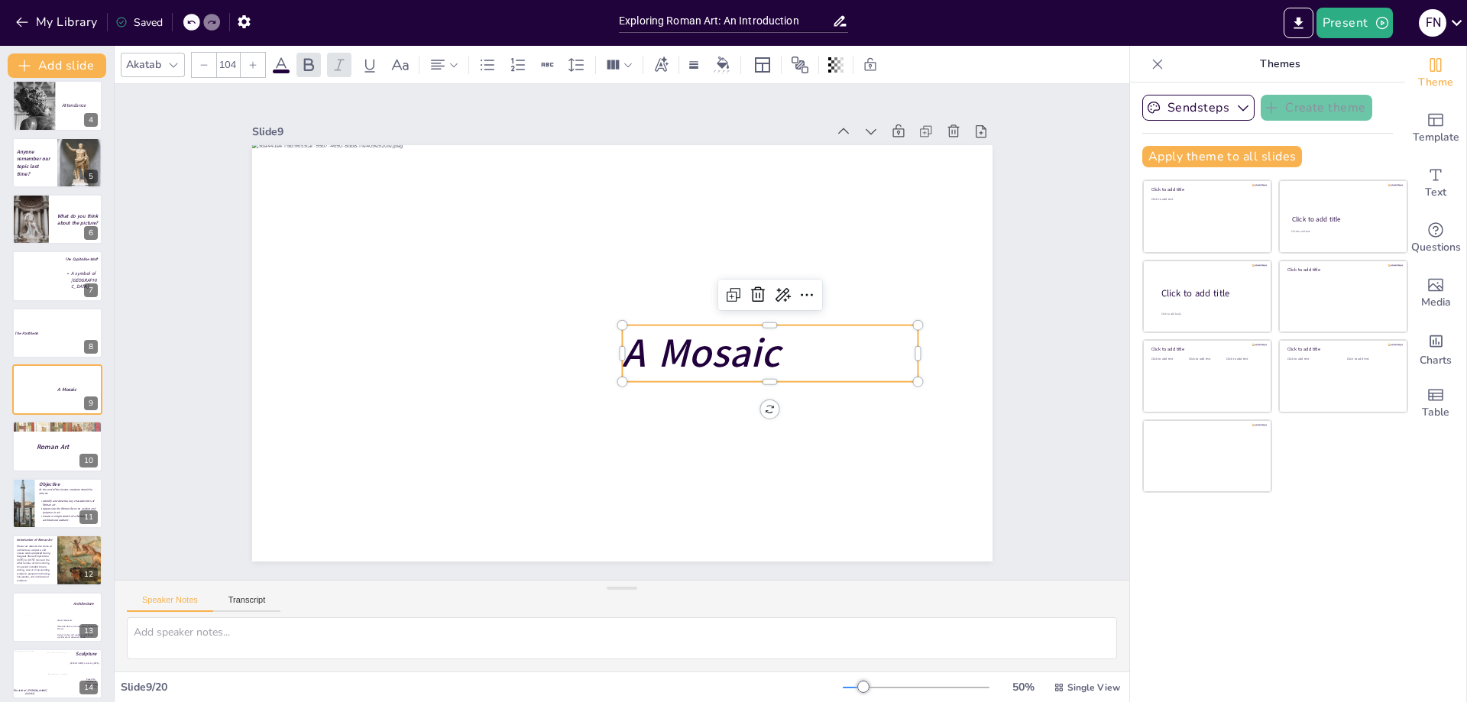
click at [700, 347] on strong "A Mosaic" at bounding box center [700, 353] width 157 height 55
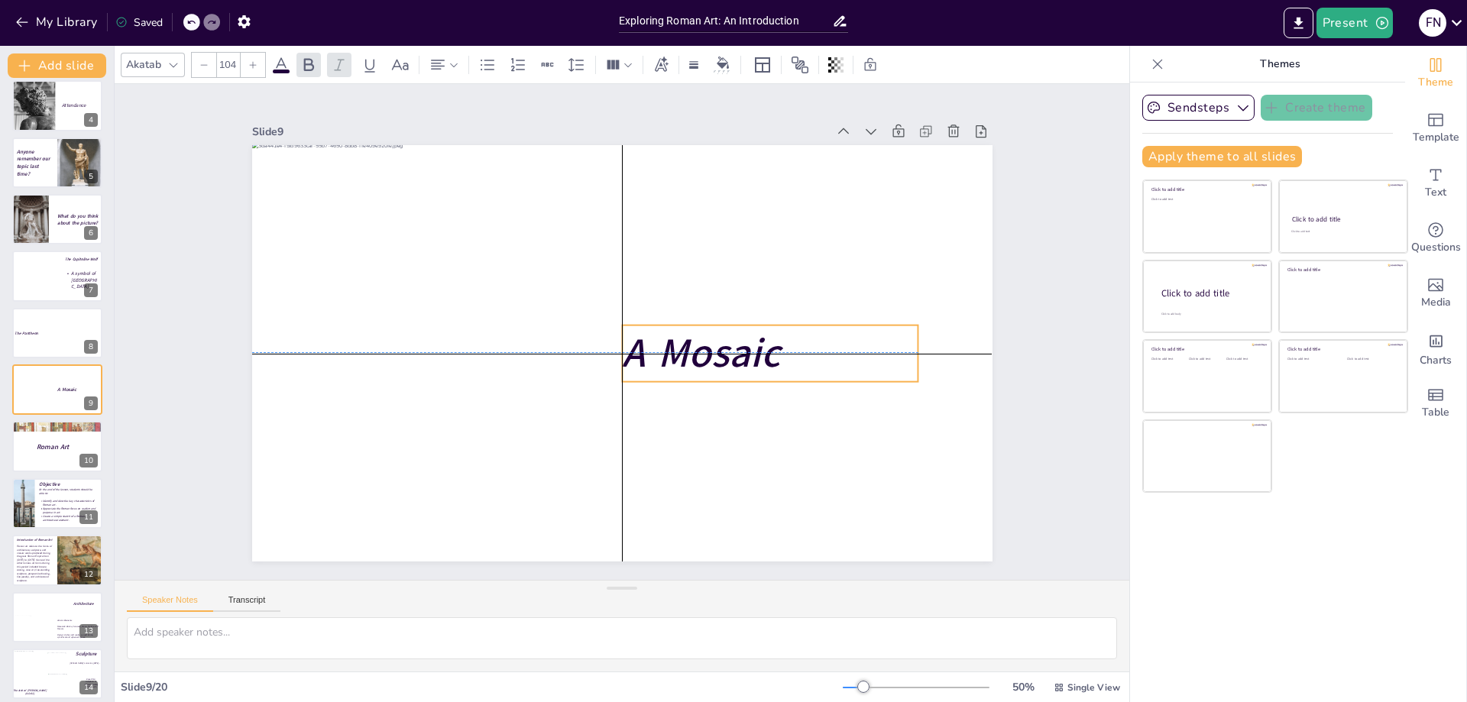
click at [700, 348] on strong "A Mosaic" at bounding box center [700, 353] width 157 height 55
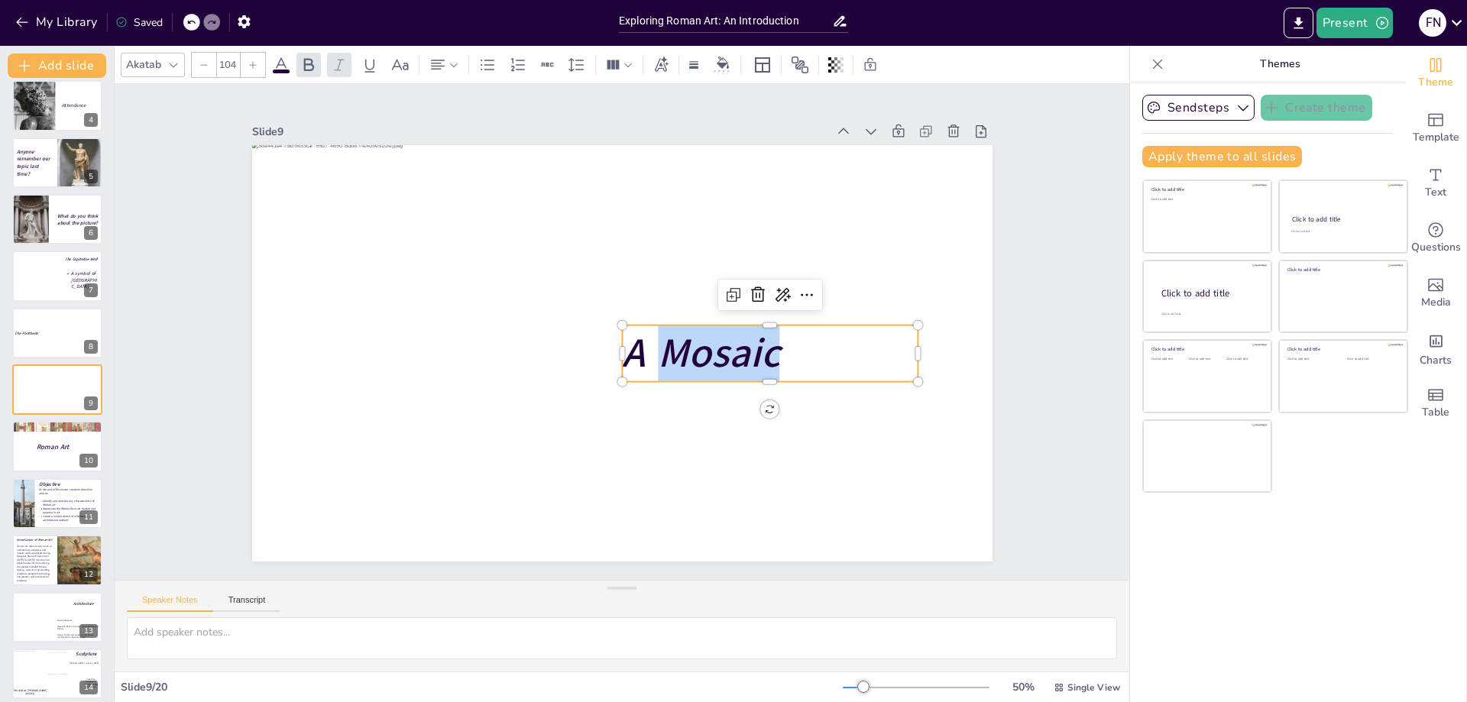
click at [703, 352] on strong "A Mosaic" at bounding box center [700, 353] width 157 height 55
click at [704, 352] on strong "A Mosaic" at bounding box center [700, 353] width 157 height 55
click at [49, 449] on strong "Roman Art" at bounding box center [53, 446] width 33 height 9
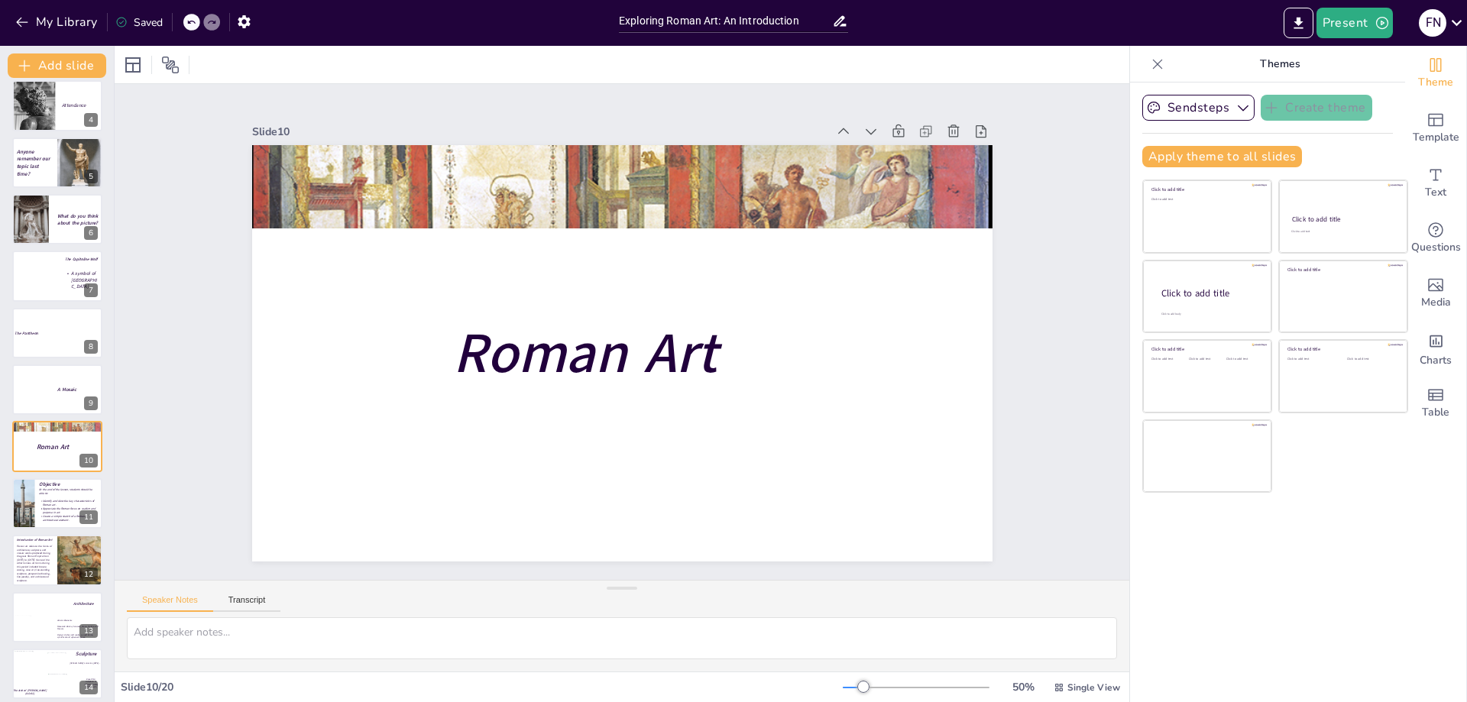
scroll to position [237, 0]
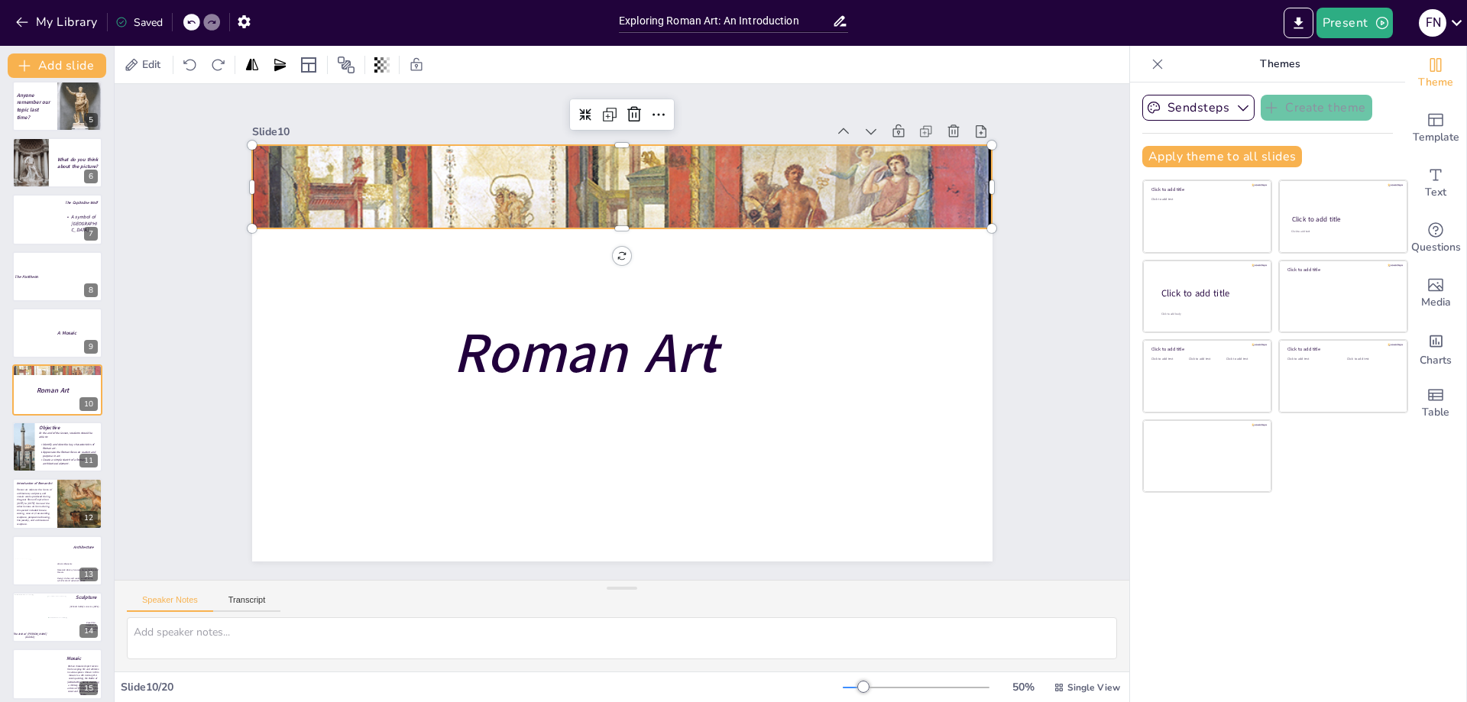
click at [660, 183] on div at bounding box center [622, 186] width 741 height 640
click at [621, 345] on strong "Roman Art" at bounding box center [585, 354] width 264 height 76
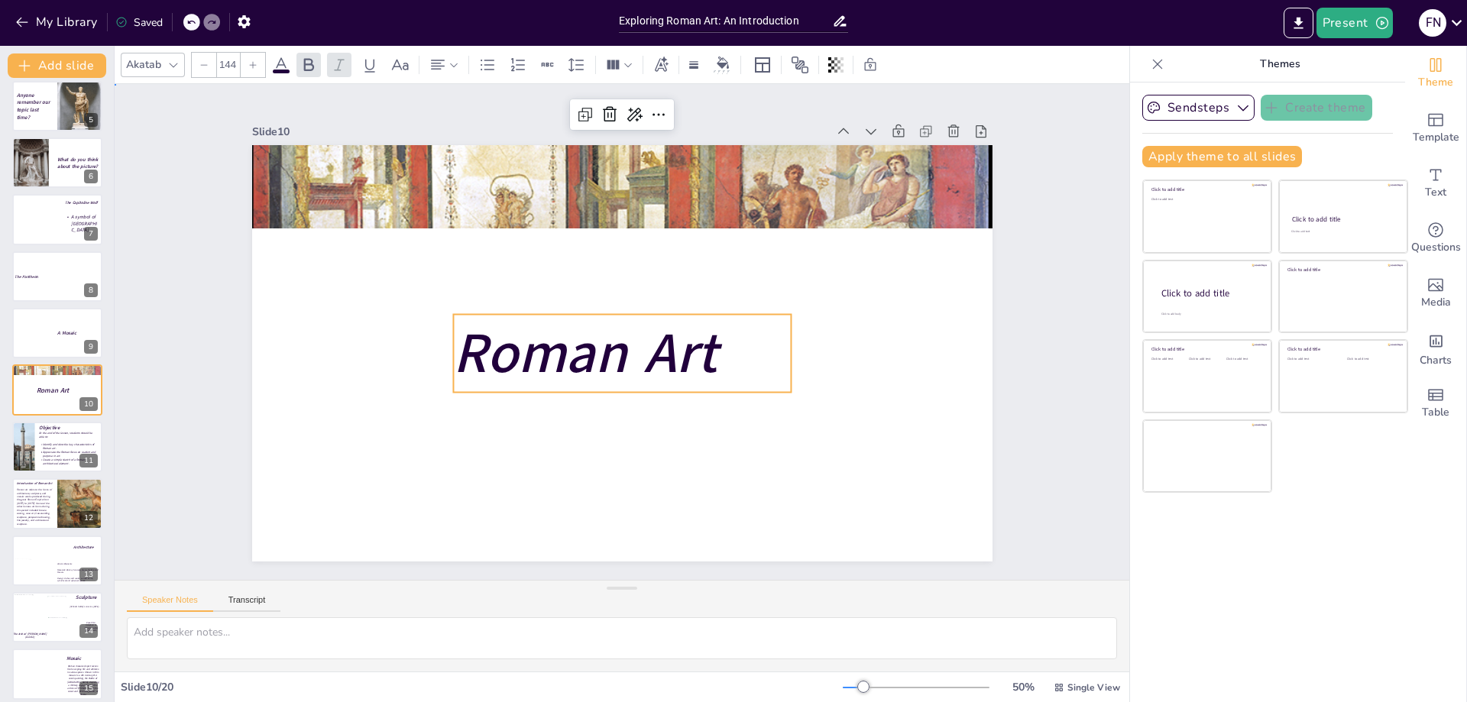
click at [621, 345] on strong "Roman Art" at bounding box center [585, 354] width 264 height 76
click at [572, 345] on strong "Roman Art" at bounding box center [585, 354] width 264 height 76
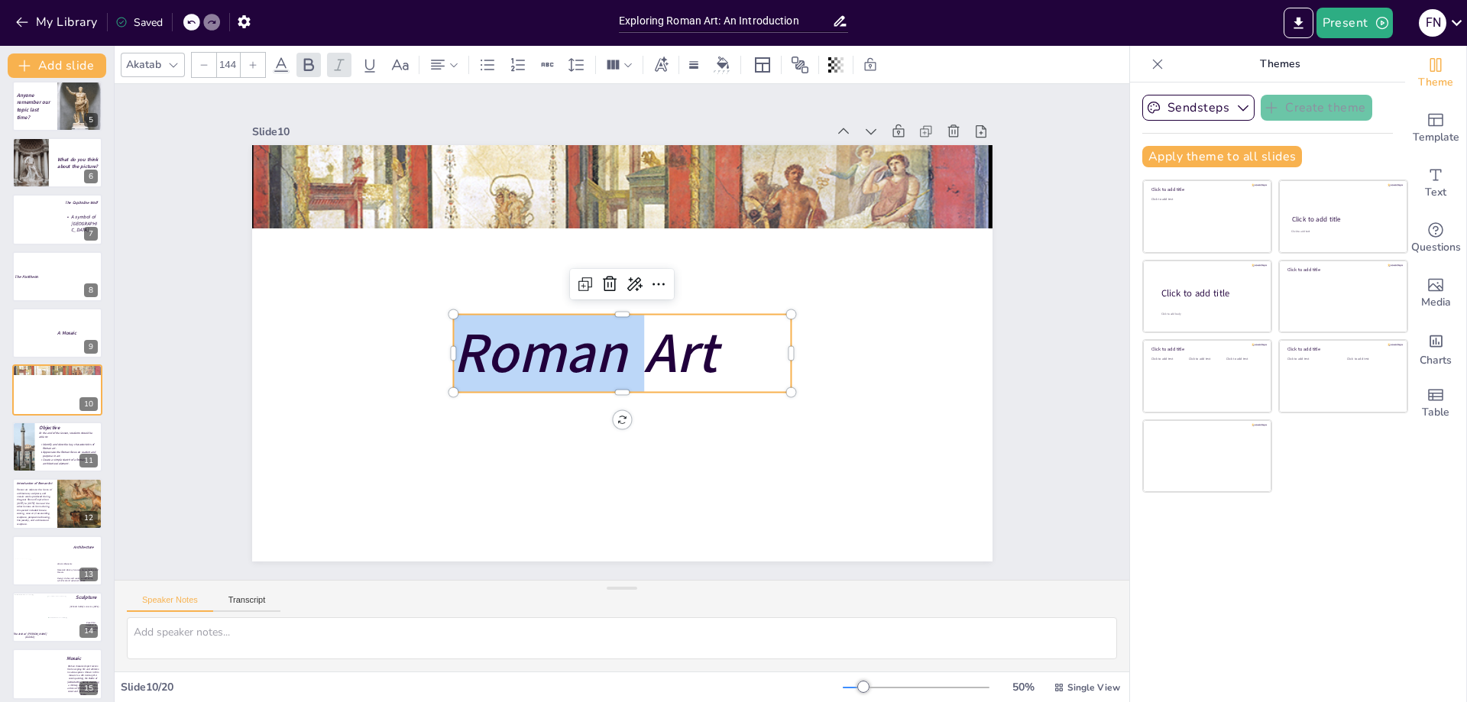
click at [572, 345] on strong "Roman Art" at bounding box center [585, 354] width 264 height 76
copy strong "Roman Art"
click at [55, 445] on span "Identify and describe key characteristics of Roman art." at bounding box center [68, 447] width 51 height 8
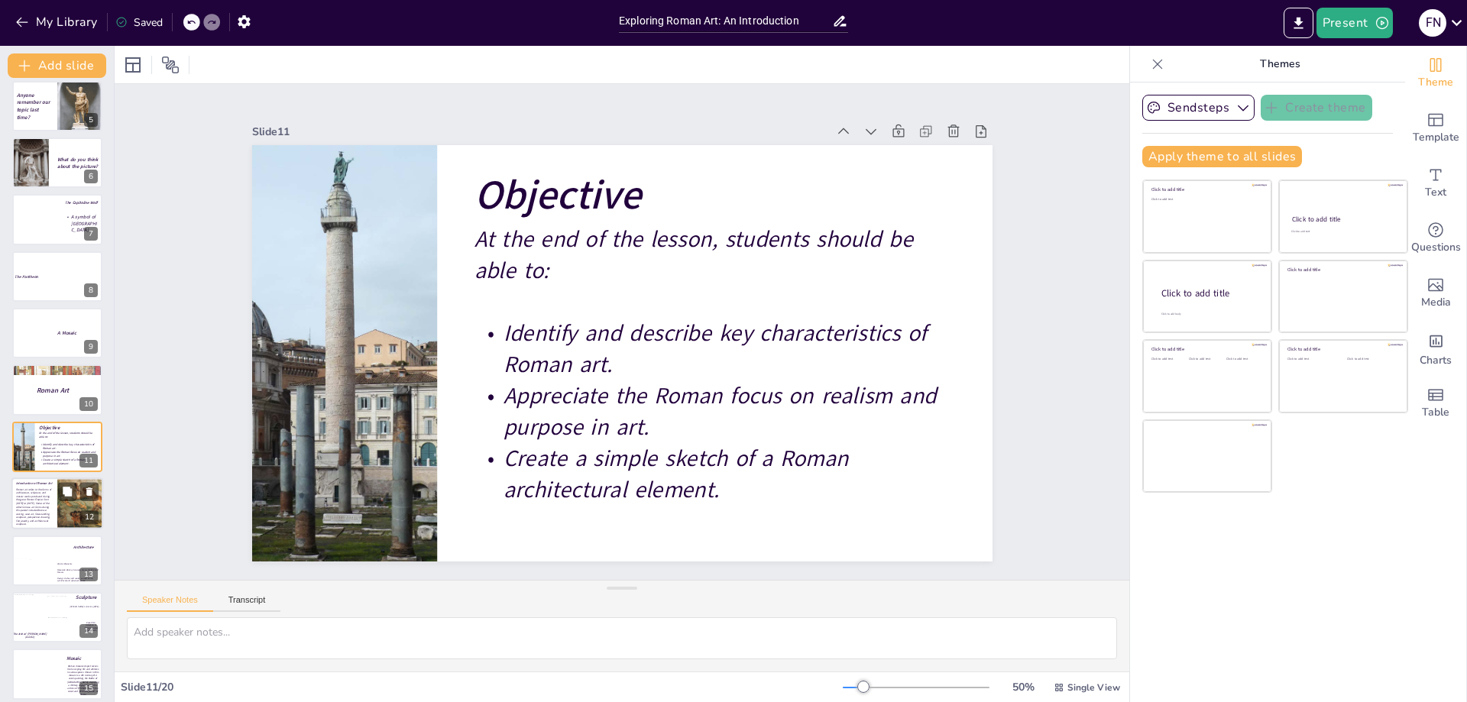
scroll to position [293, 0]
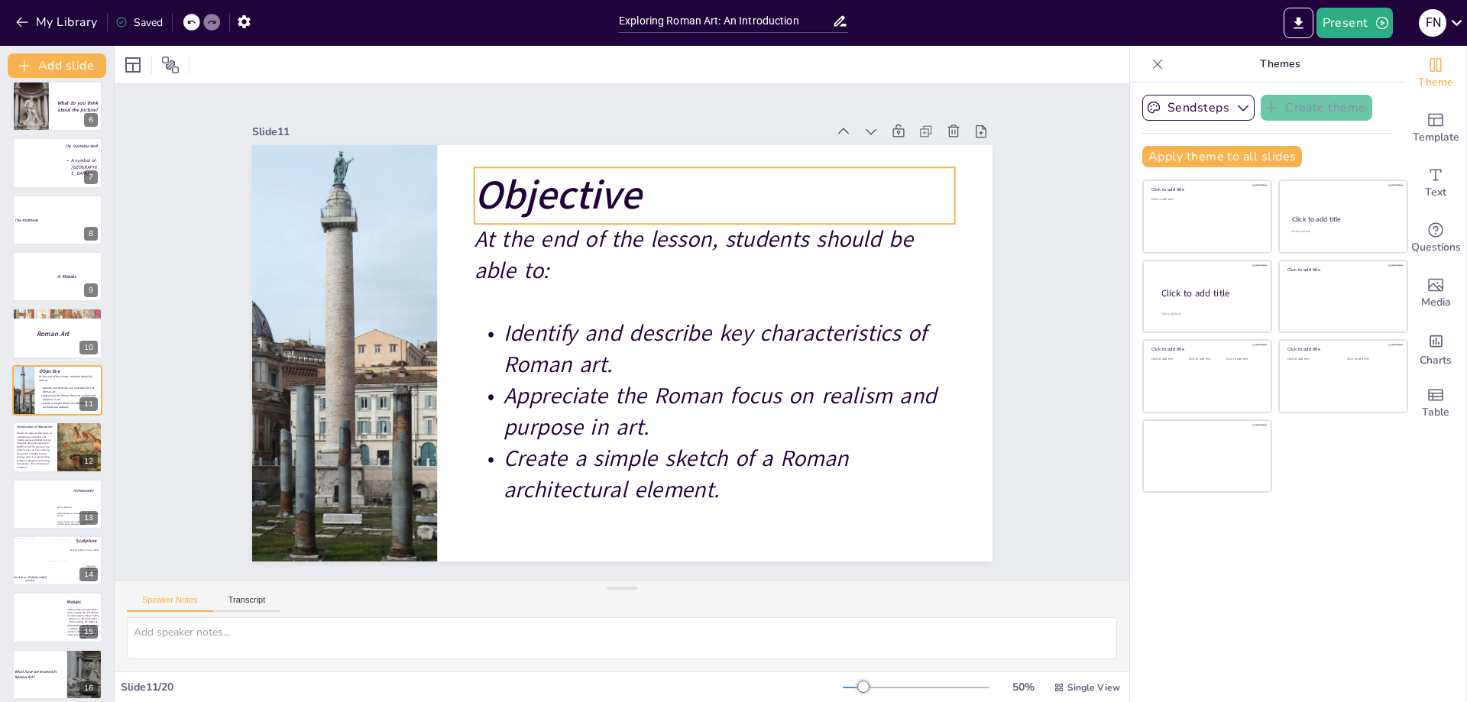
click at [541, 192] on span "Objective" at bounding box center [557, 195] width 167 height 55
click at [488, 181] on span "Objective" at bounding box center [557, 195] width 167 height 55
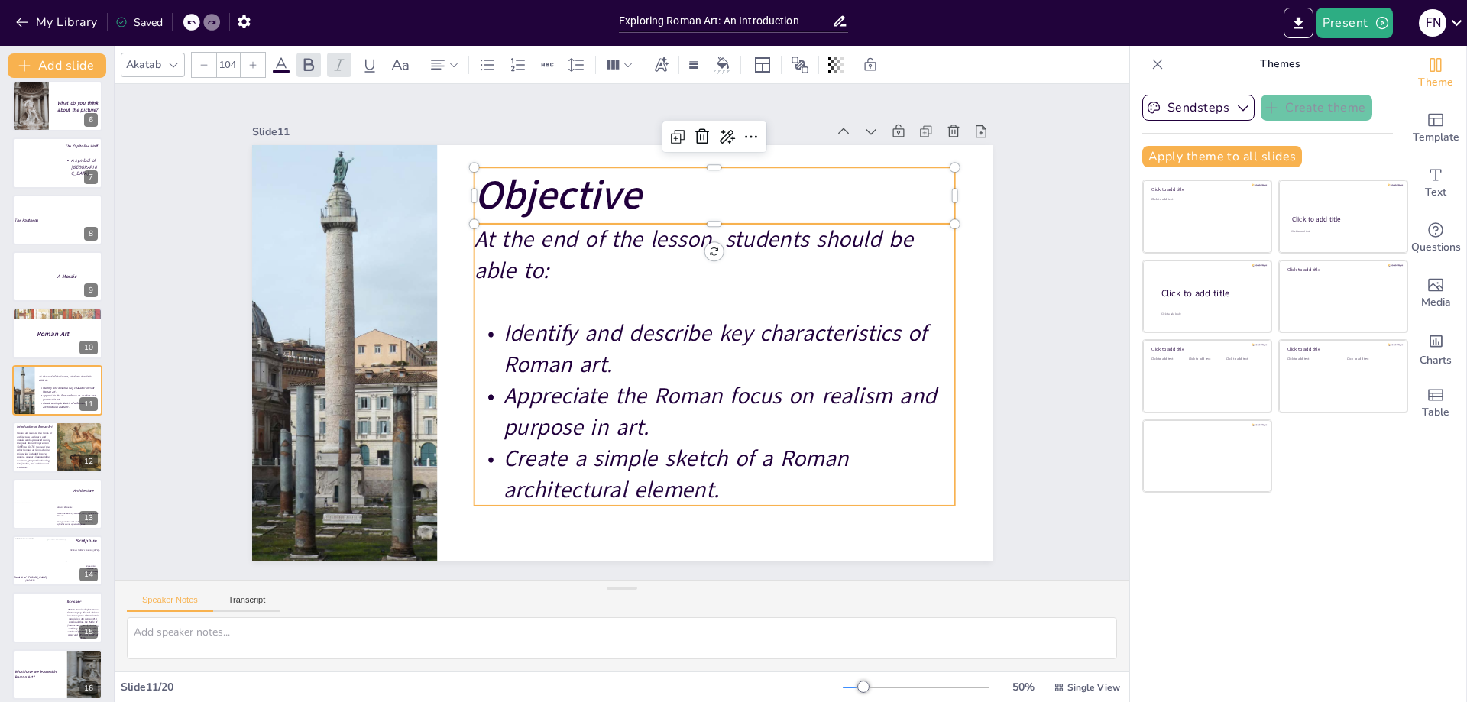
click at [635, 333] on span "Identify and describe key characteristics of Roman art." at bounding box center [714, 349] width 423 height 62
type input "58"
click at [623, 318] on span "Identify and describe key characteristics of Roman art." at bounding box center [714, 349] width 423 height 62
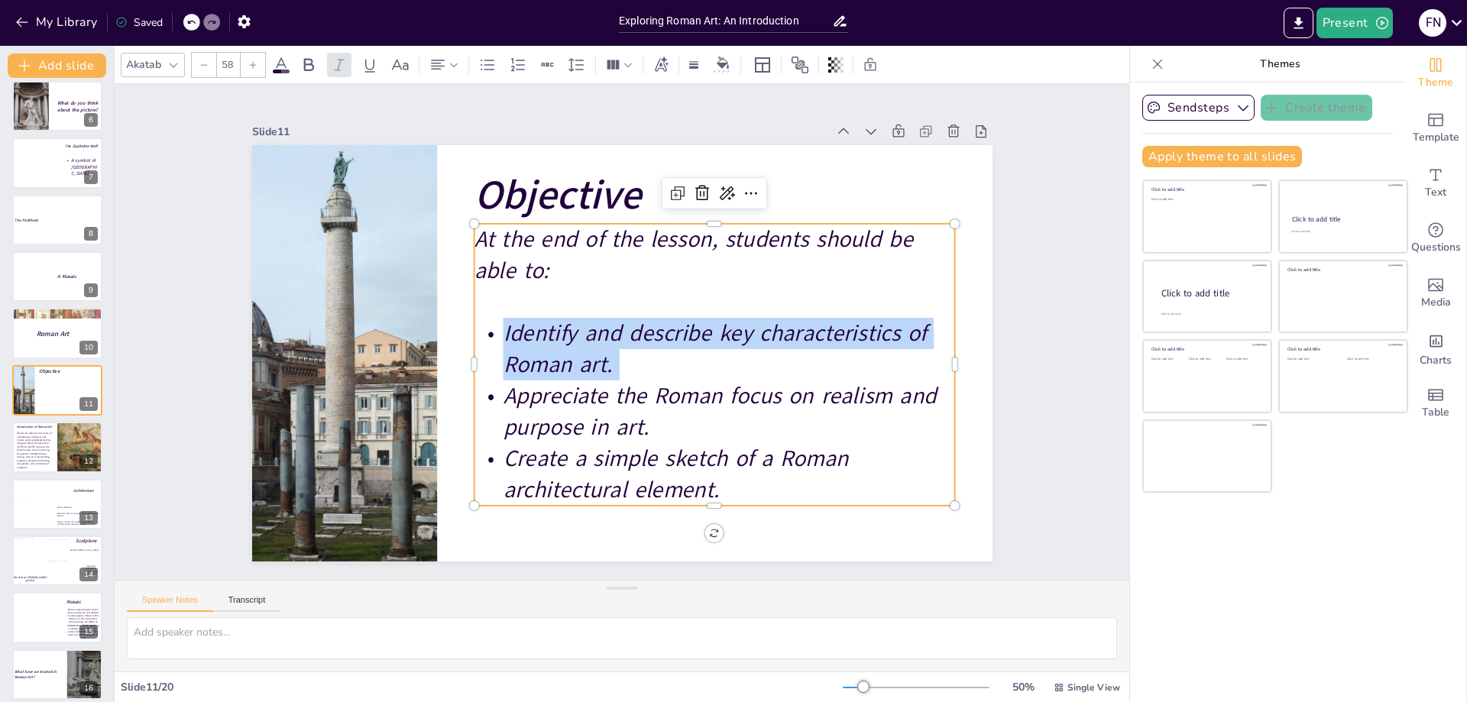
click at [623, 318] on span "Identify and describe key characteristics of Roman art." at bounding box center [714, 349] width 423 height 62
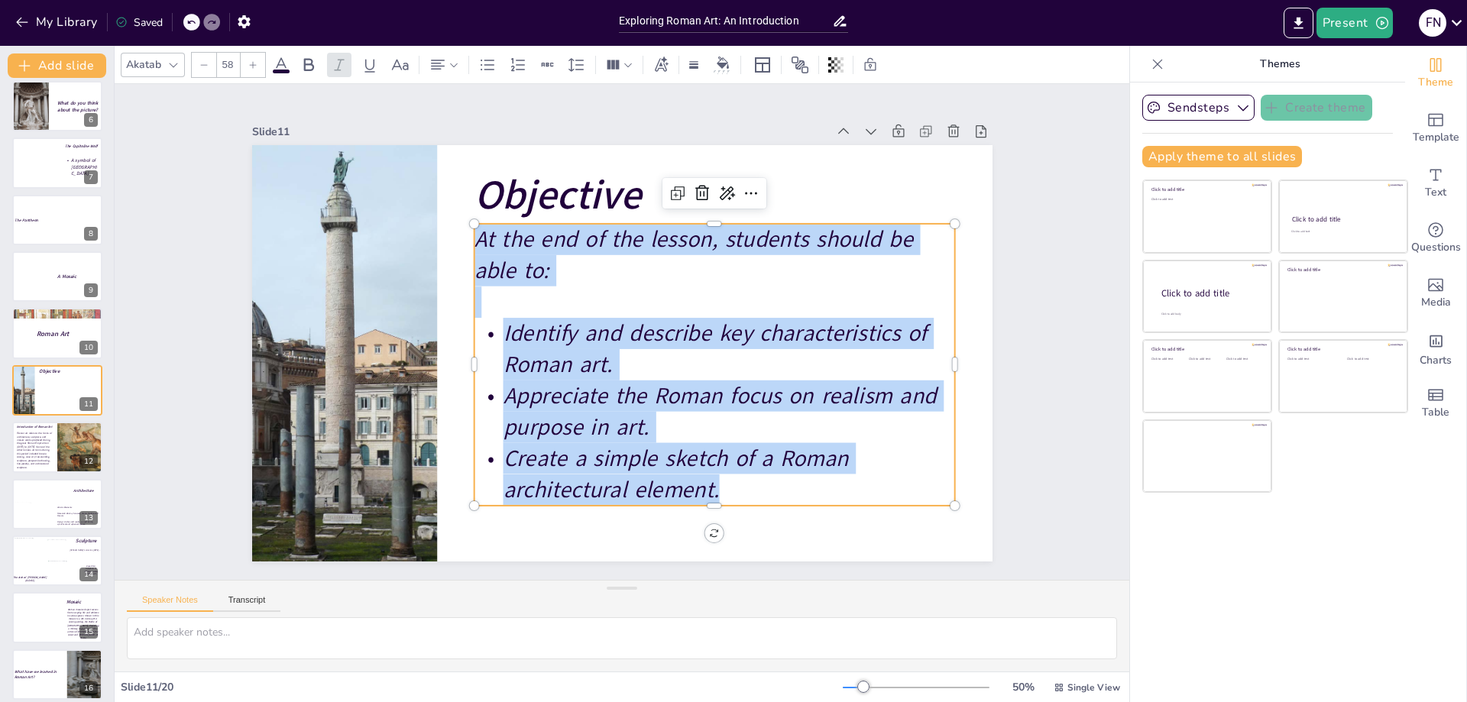
copy div "At the end of the lesson, students should be able to: Identify and describe key…"
click at [47, 446] on span "Roman art refers to the forms of architecture, sculpture, and mosaic works prod…" at bounding box center [33, 451] width 35 height 38
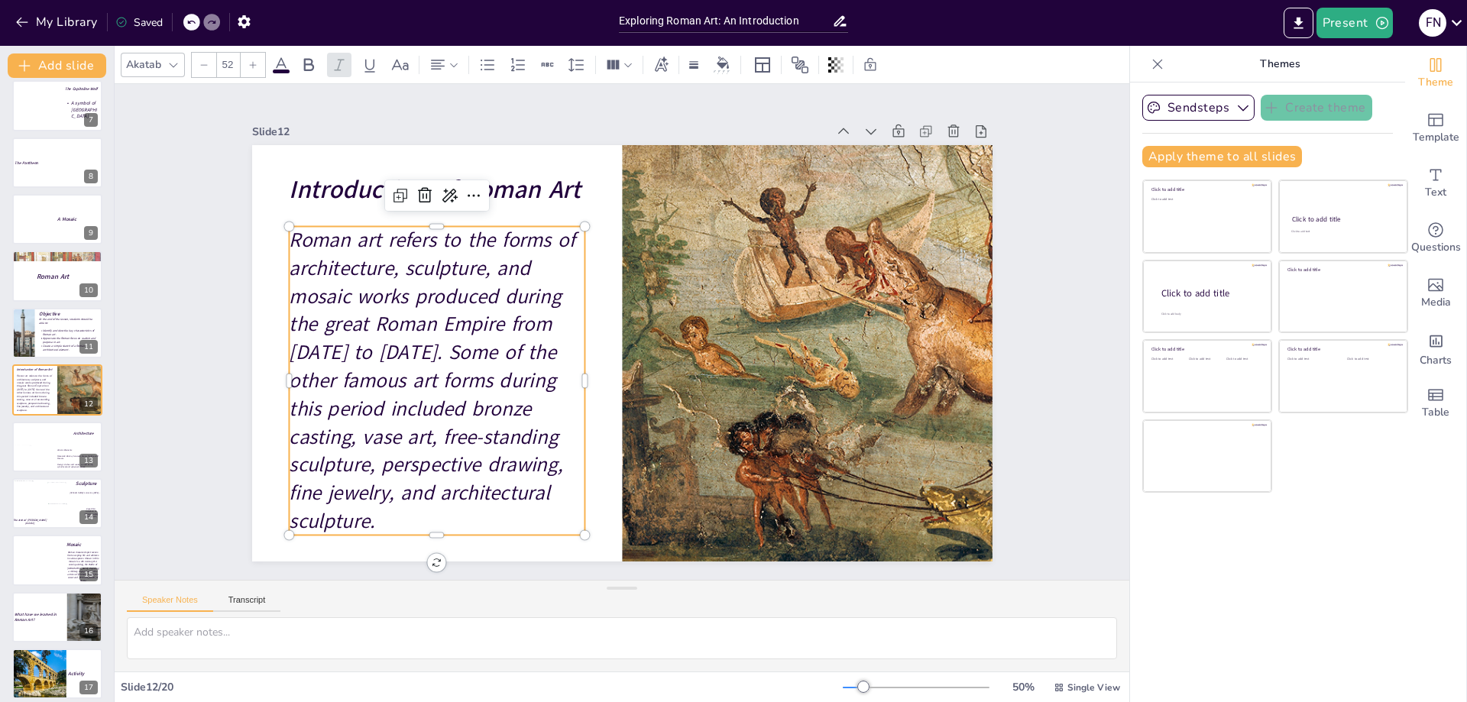
click at [396, 270] on span "Roman art refers to the forms of architecture, sculpture, and mosaic works prod…" at bounding box center [432, 380] width 286 height 308
click at [456, 280] on span "Roman art refers to the forms of architecture, sculpture, and mosaic works prod…" at bounding box center [432, 380] width 286 height 308
click at [482, 294] on span "Roman art refers to the forms of architecture, sculpture, and mosaic works prod…" at bounding box center [432, 380] width 286 height 308
click at [1043, 354] on div "Slide 1 Good morning, class! Slide 2 Prayer Slide 3 Heavenly Father, We gather …" at bounding box center [622, 332] width 1015 height 496
click at [394, 316] on span "Roman art refers to the forms of architecture, sculpture, and mosaic works prod…" at bounding box center [432, 380] width 286 height 308
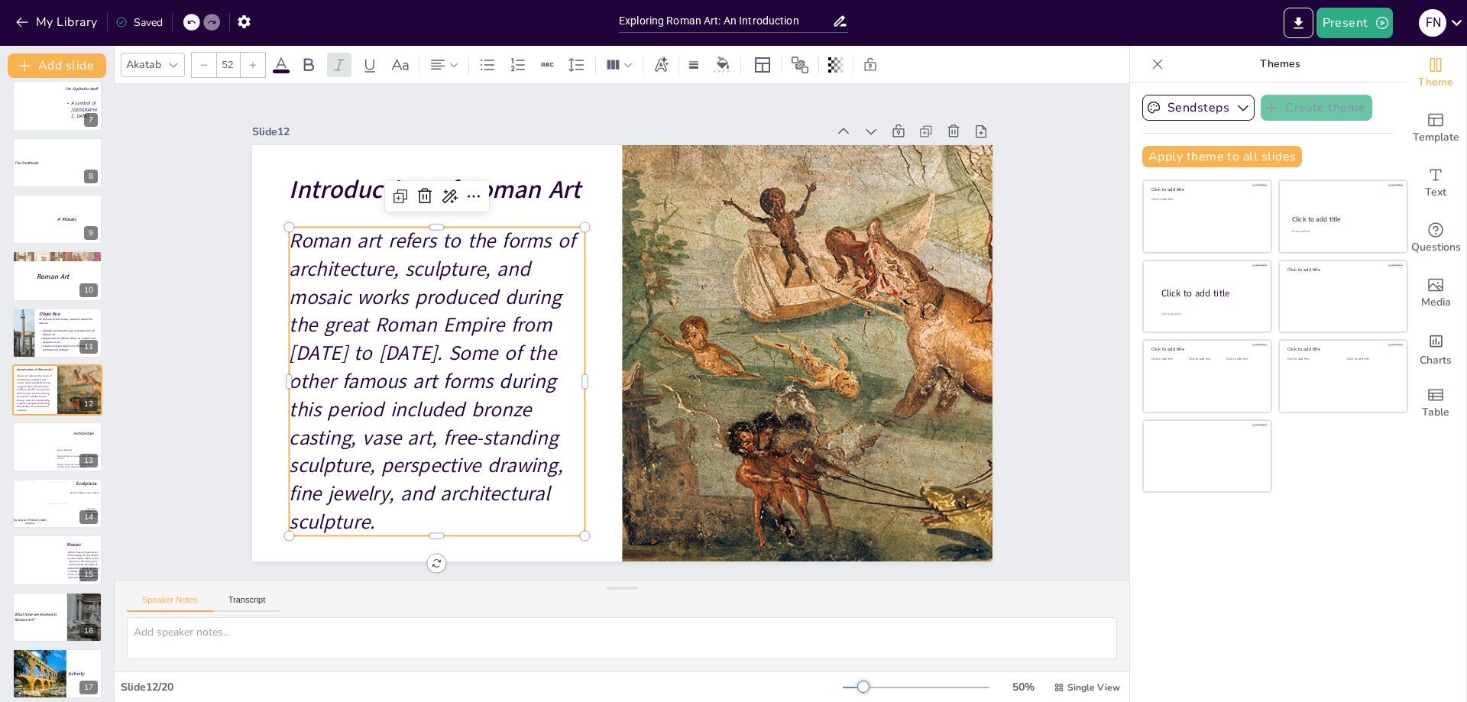
click at [394, 316] on span "Roman art refers to the forms of architecture, sculpture, and mosaic works prod…" at bounding box center [432, 381] width 286 height 308
click at [365, 303] on span "Roman art refers to the forms of architecture, sculpture, and mosaic works prod…" at bounding box center [432, 382] width 286 height 308
click at [368, 306] on span "Roman art refers to the forms of architecture, sculpture, and mosaic works prod…" at bounding box center [432, 382] width 286 height 308
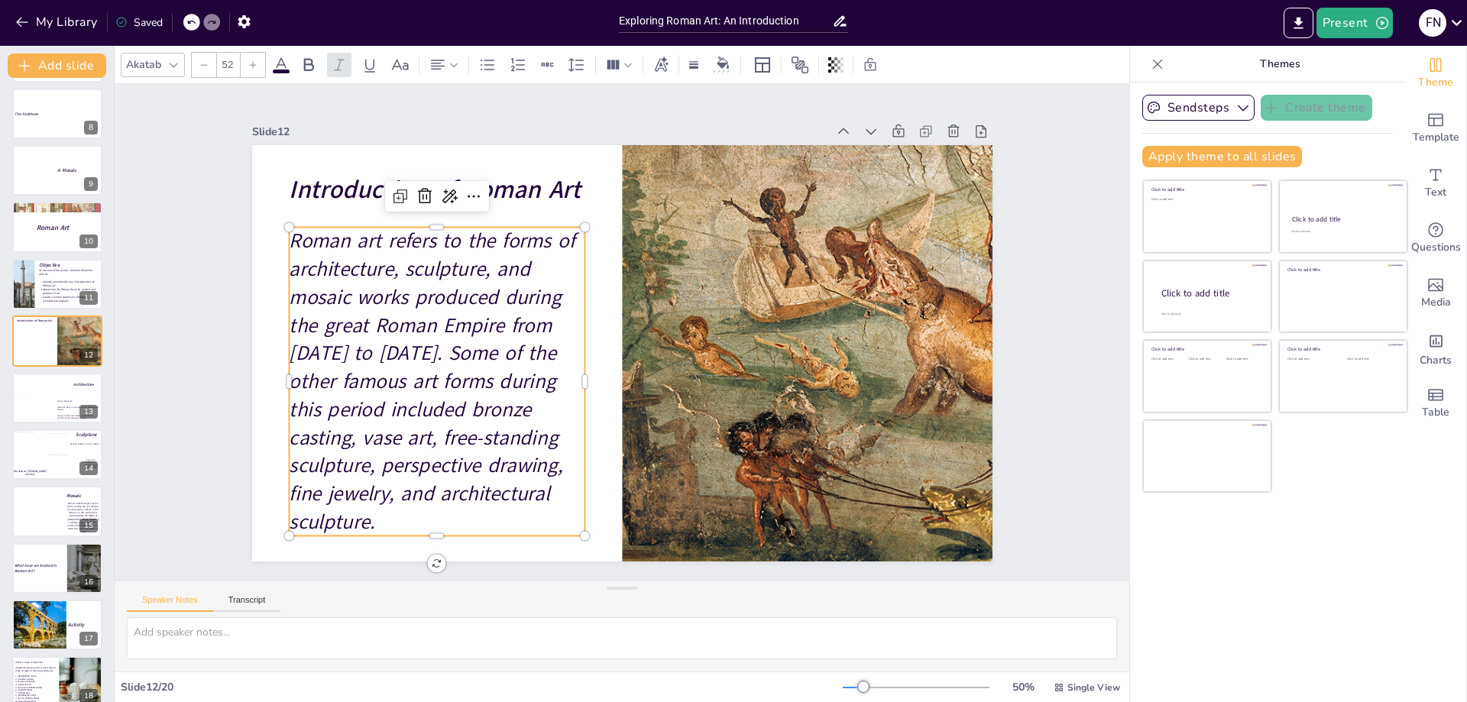
scroll to position [531, 0]
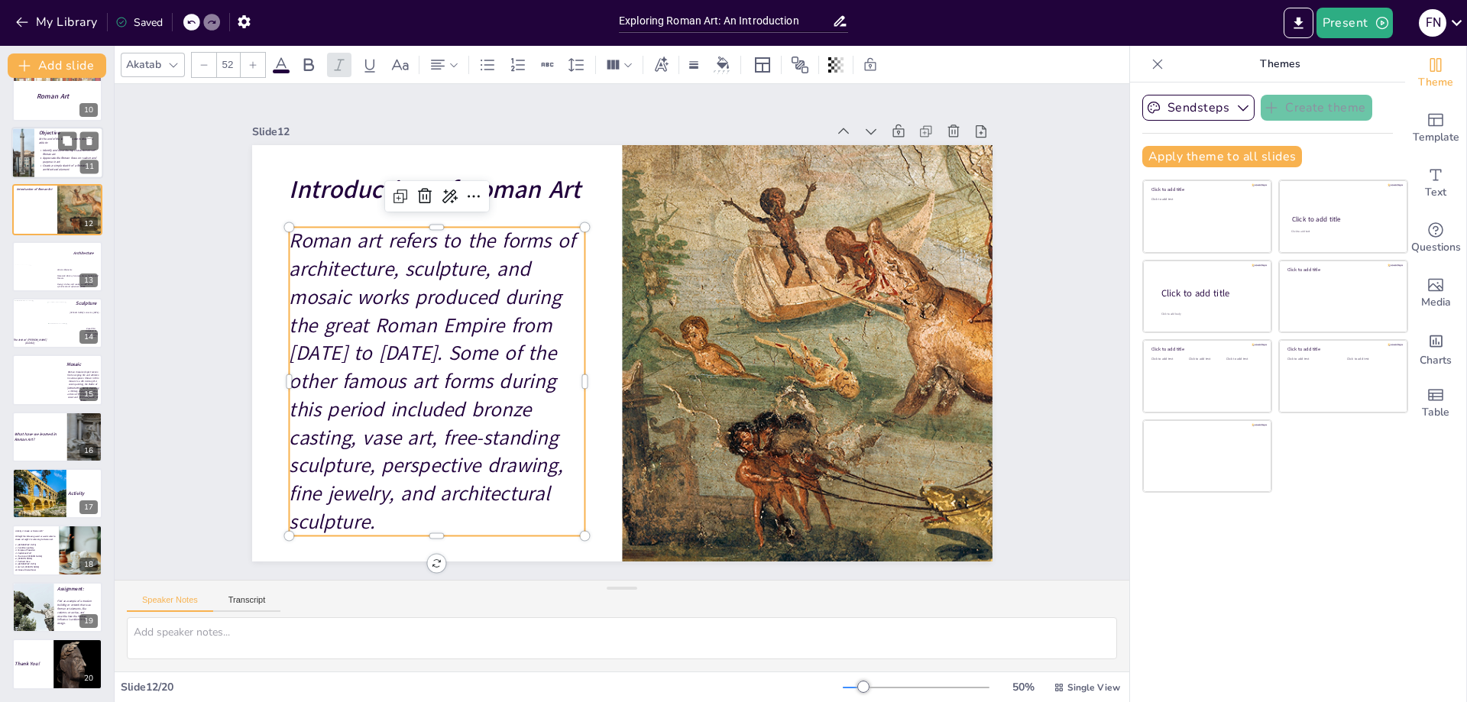
click at [44, 276] on div at bounding box center [34, 278] width 44 height 28
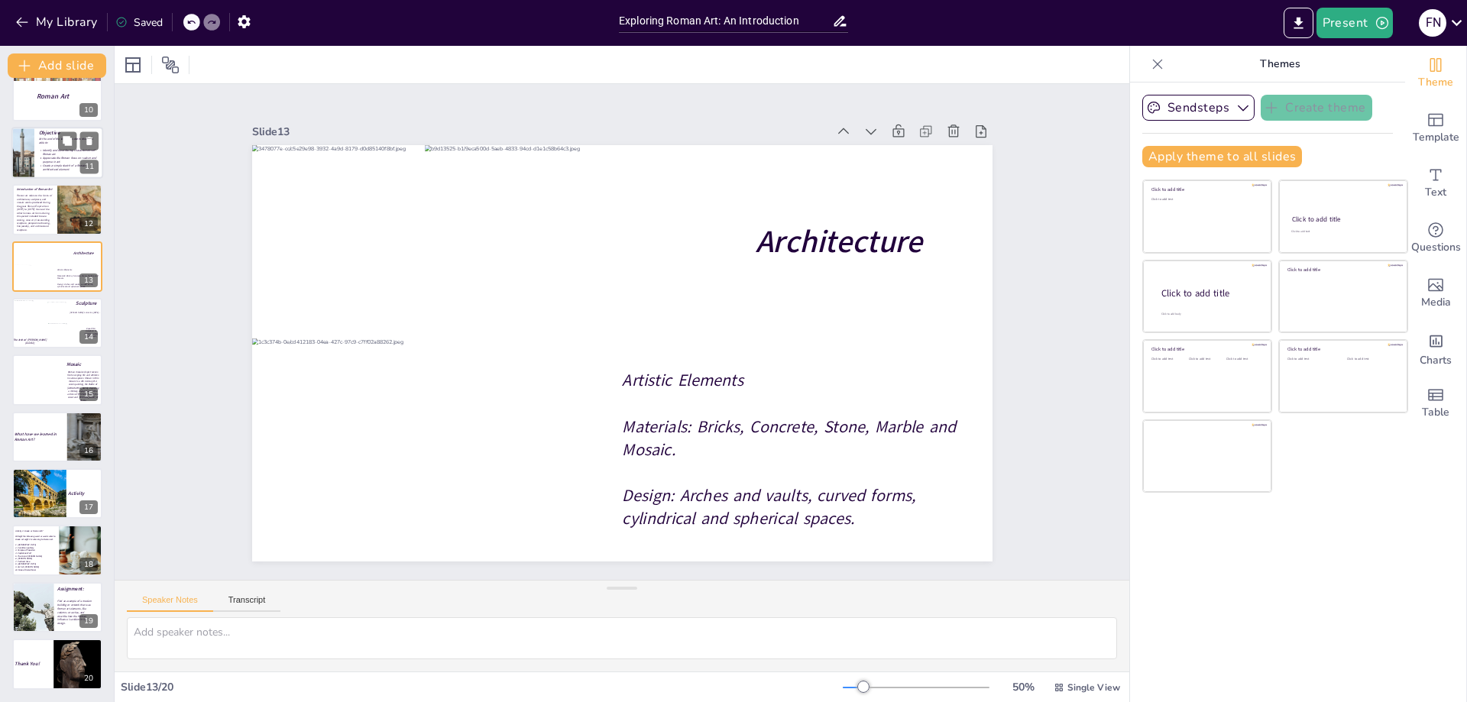
scroll to position [407, 0]
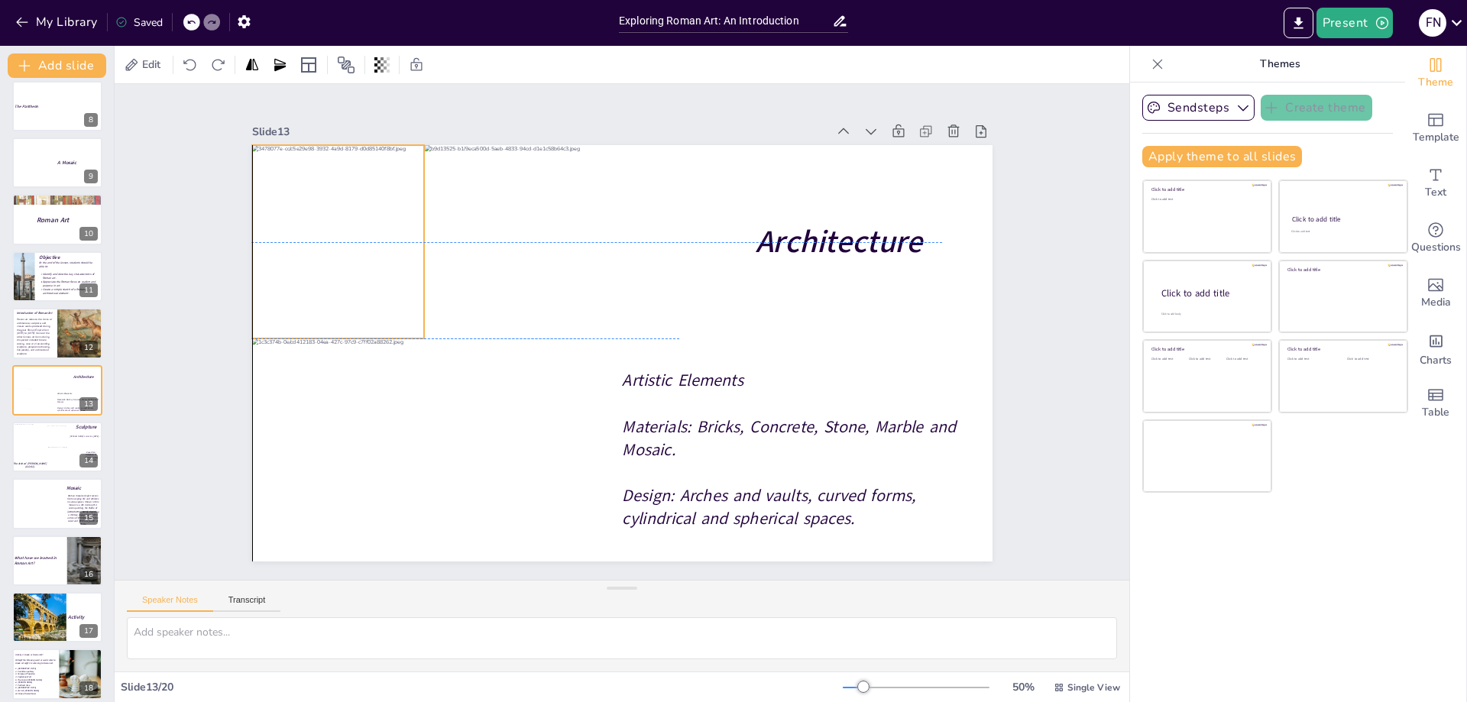
click at [349, 249] on div at bounding box center [338, 242] width 173 height 195
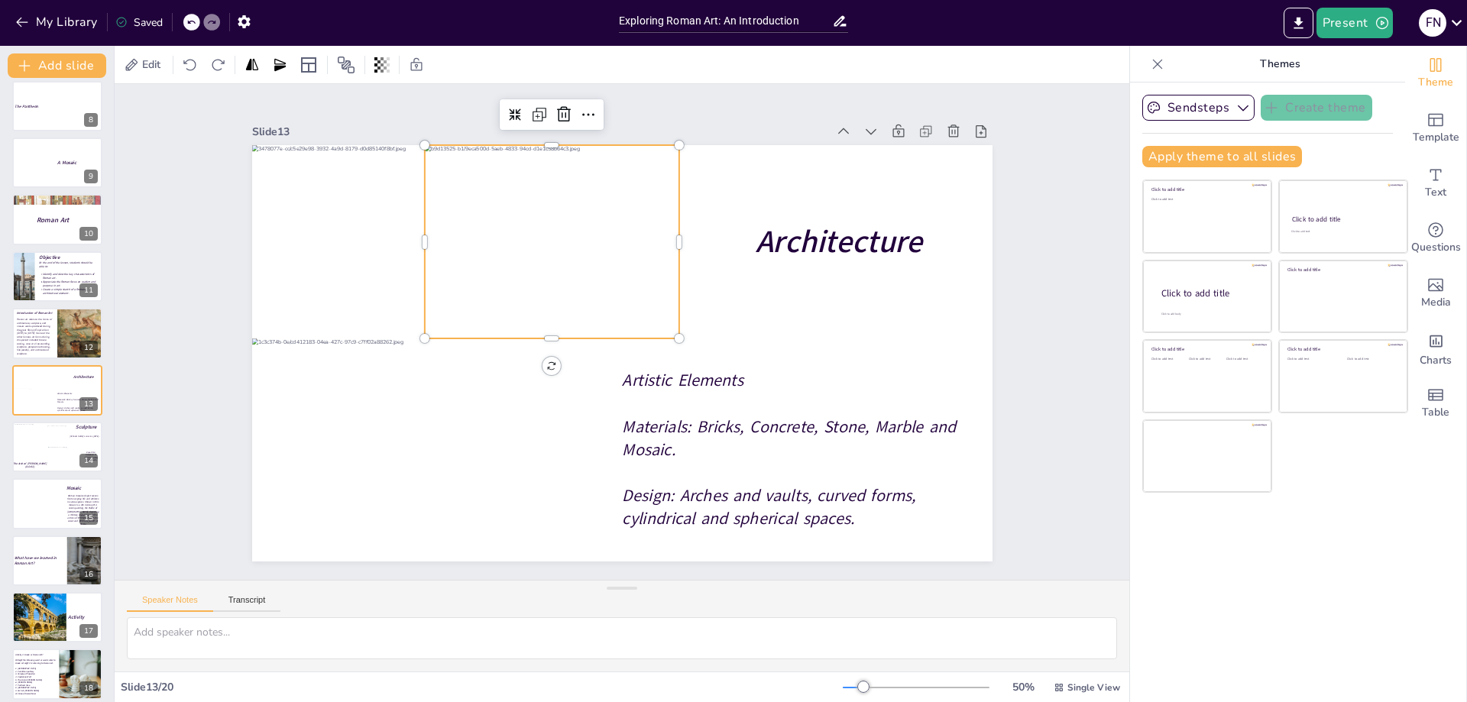
click at [599, 263] on div at bounding box center [553, 241] width 258 height 193
click at [799, 235] on span "Architecture" at bounding box center [838, 242] width 167 height 43
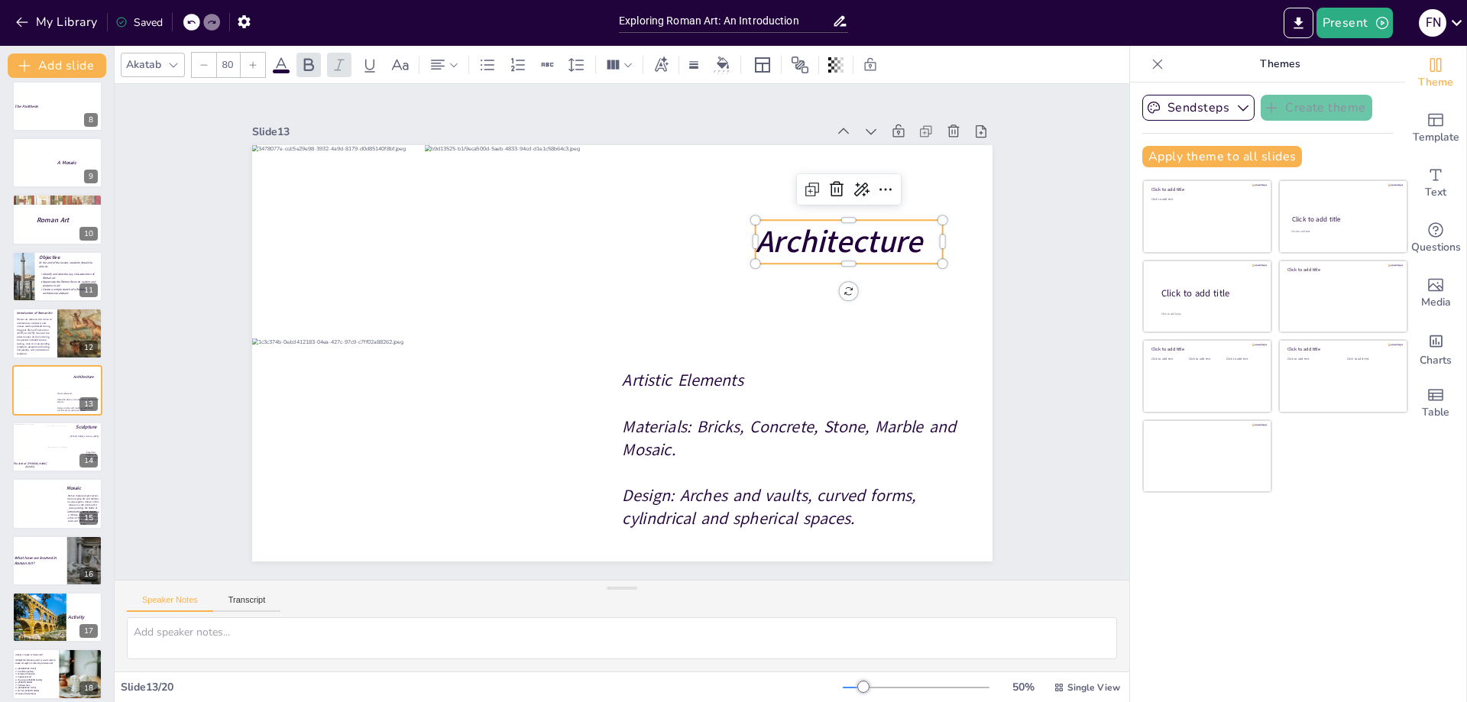
click at [798, 235] on span "Architecture" at bounding box center [838, 242] width 167 height 43
copy span "Architecture"
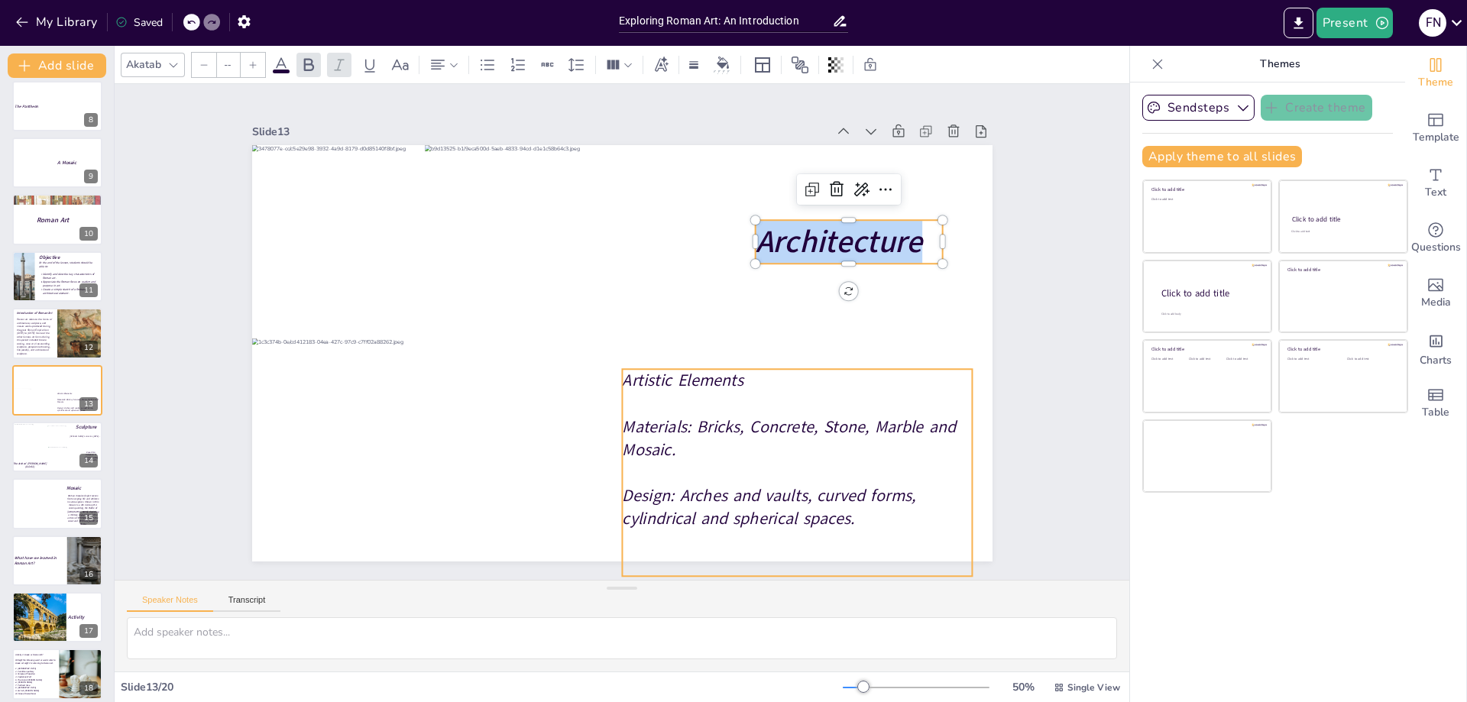
type input "32"
click at [664, 407] on p at bounding box center [797, 403] width 350 height 23
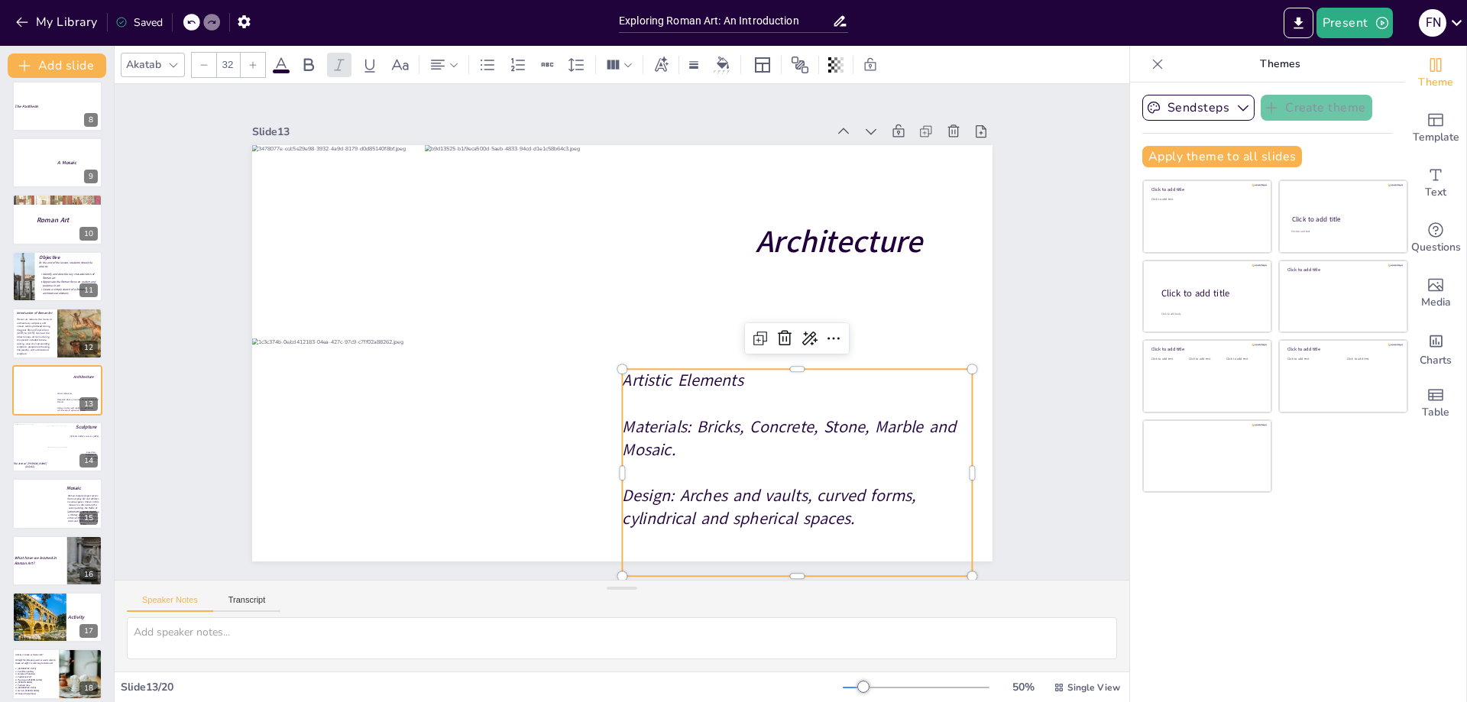
click at [664, 407] on p at bounding box center [797, 403] width 350 height 23
click at [664, 407] on p at bounding box center [797, 404] width 350 height 23
click at [622, 376] on span "Artistic Elements" at bounding box center [682, 380] width 121 height 23
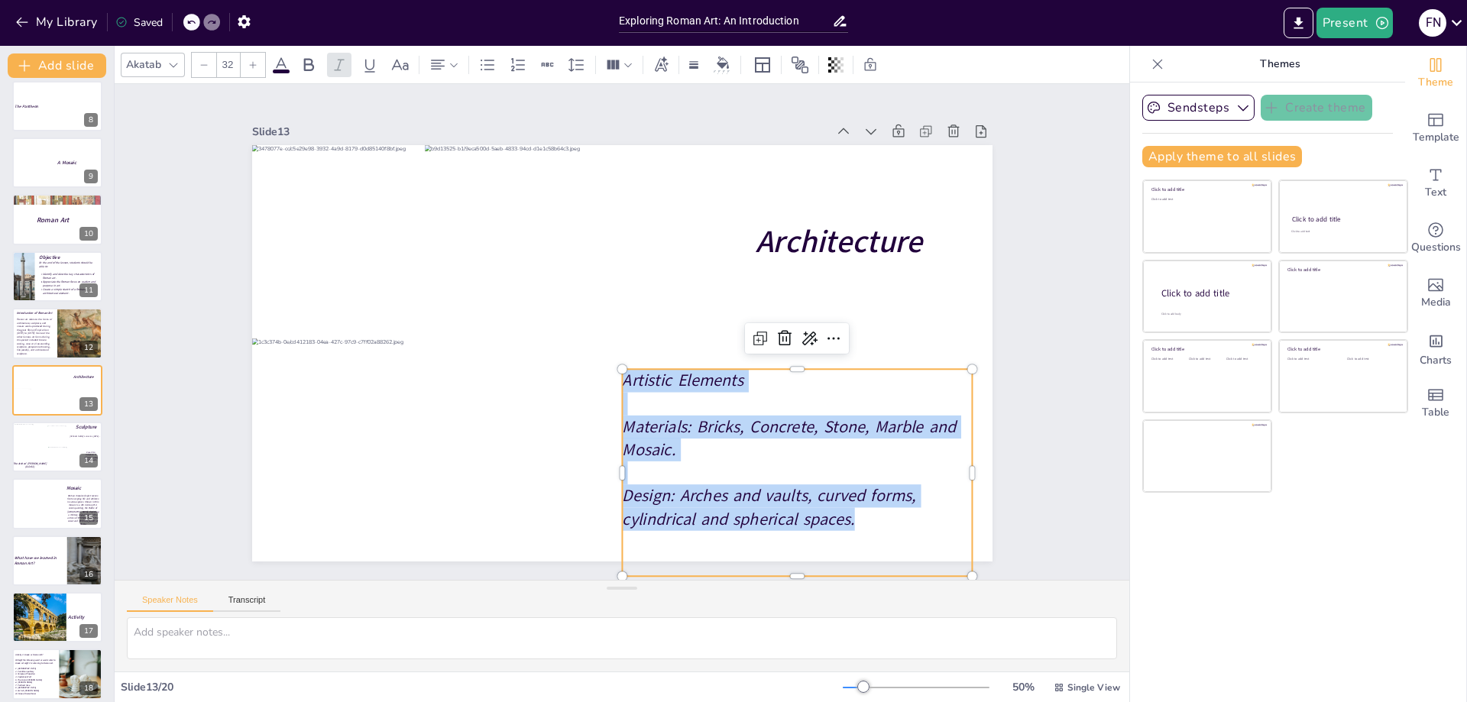
drag, startPoint x: 614, startPoint y: 376, endPoint x: 853, endPoint y: 519, distance: 278.7
click at [853, 519] on div "Artistic Elements Materials: Bricks, Concrete, Stone, Marble and Mosaic. Design…" at bounding box center [797, 472] width 350 height 207
copy div "Artistic Elements Materials: Bricks, Concrete, Stone, Marble and Mosaic. Design…"
click at [62, 454] on div at bounding box center [65, 458] width 35 height 23
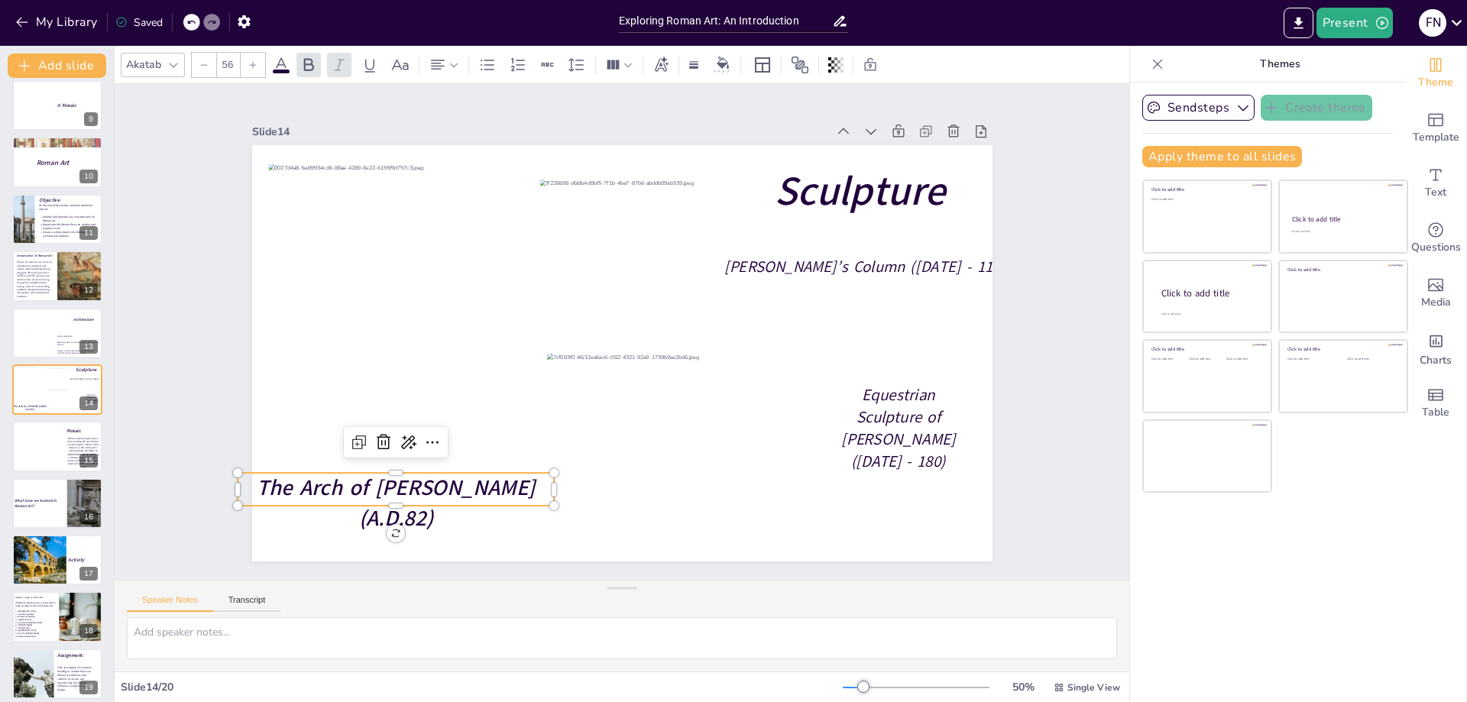
click at [349, 483] on span "The Arch of [PERSON_NAME] (A.D.82)" at bounding box center [396, 504] width 278 height 60
click at [349, 483] on span "The Arch of [PERSON_NAME] (A.D.82)" at bounding box center [396, 490] width 278 height 60
copy span "The Arch of [PERSON_NAME] (A.D.82)"
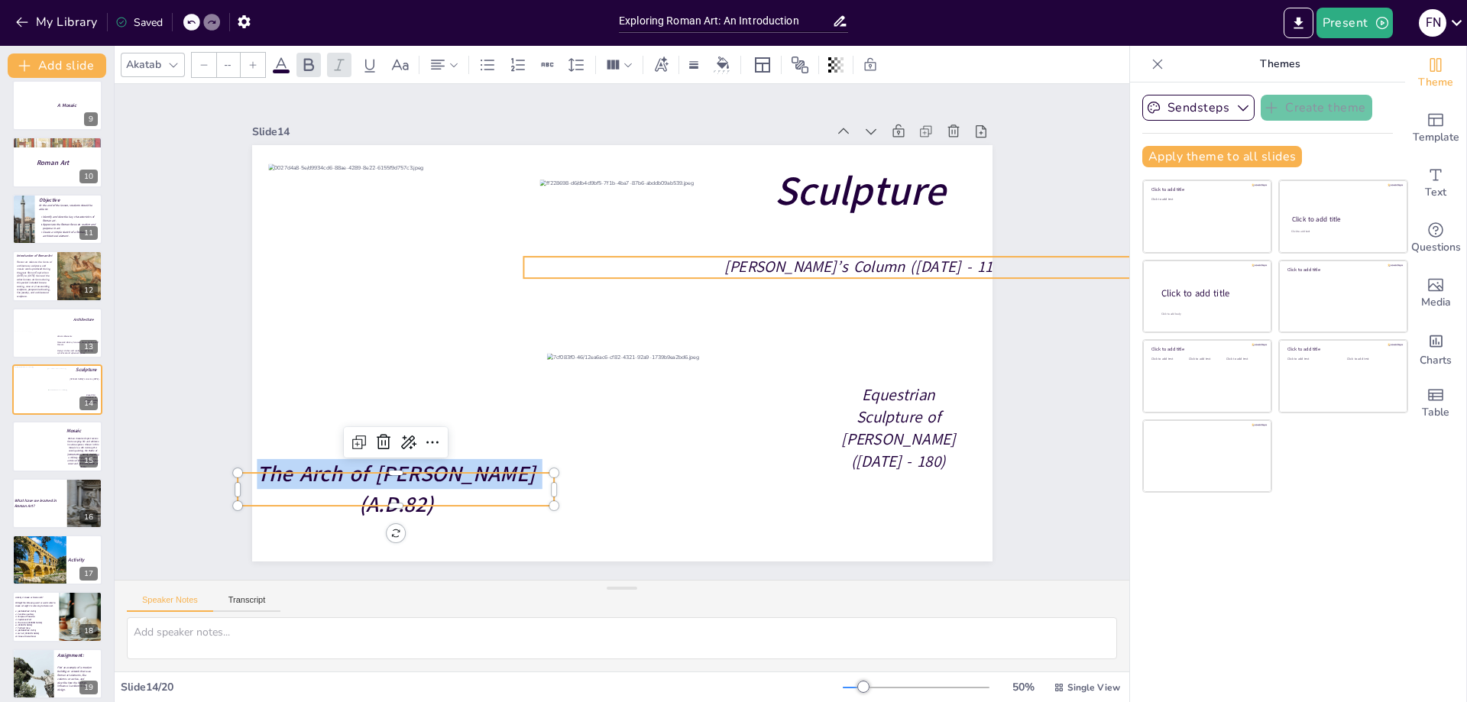
type input "40.1"
click at [659, 269] on p "[PERSON_NAME]’s Column ([DATE] - 113)" at bounding box center [865, 267] width 683 height 21
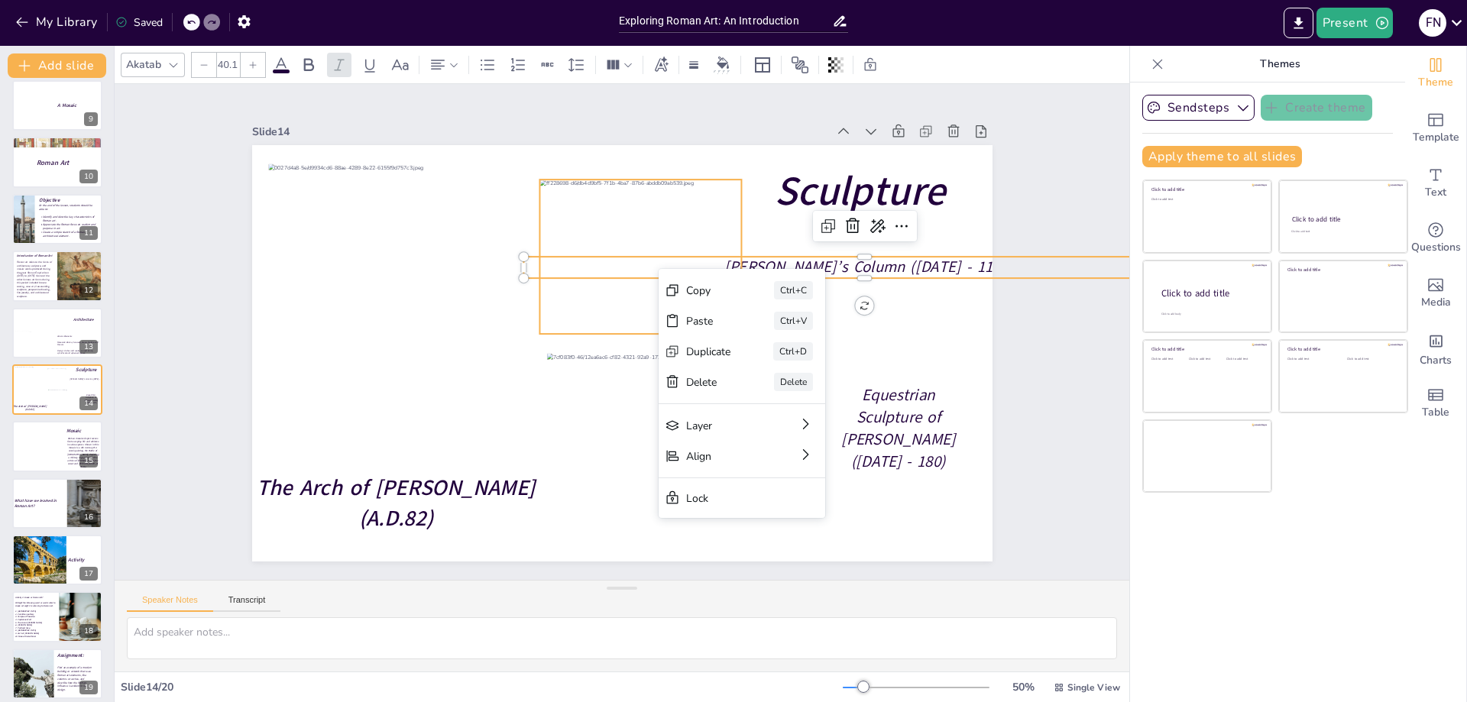
click at [621, 309] on div at bounding box center [643, 257] width 206 height 154
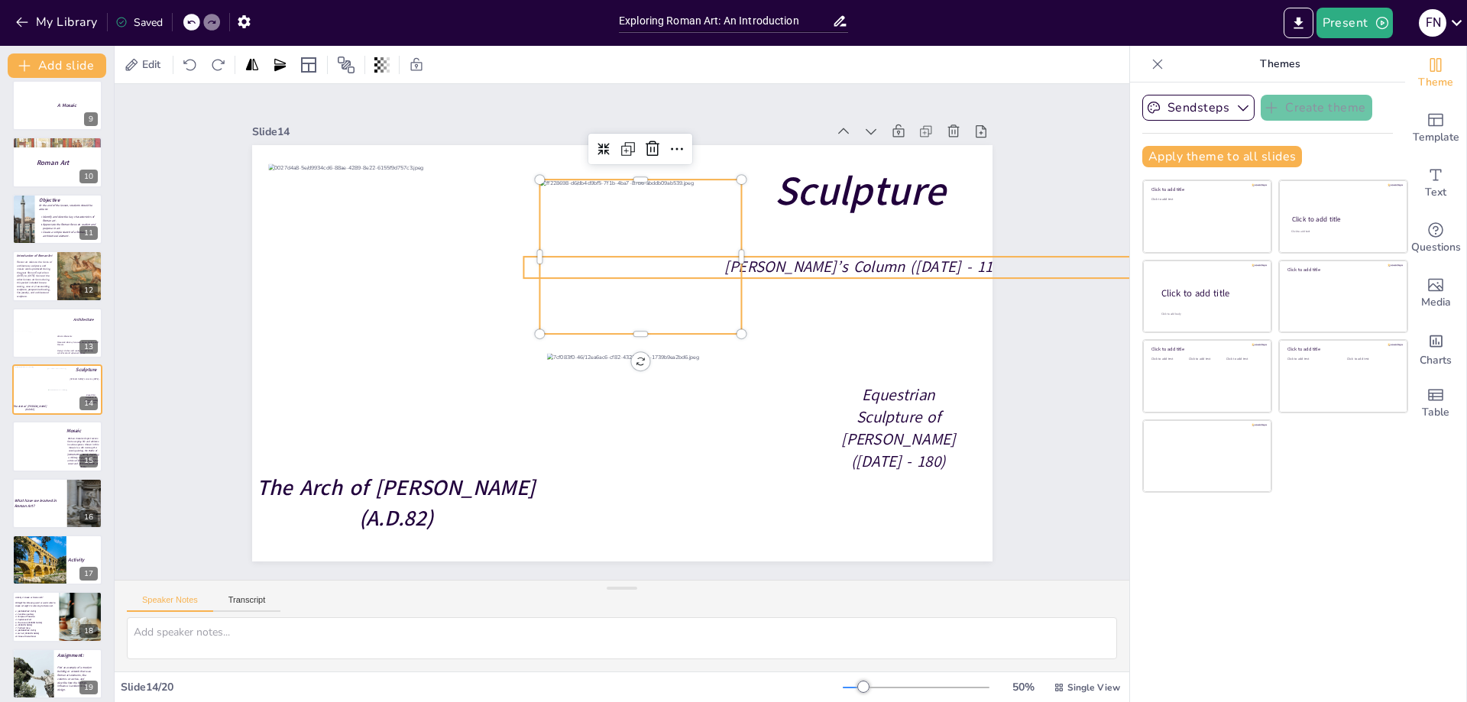
click at [843, 263] on span "[PERSON_NAME]’s Column ([DATE] - 113)" at bounding box center [865, 267] width 281 height 21
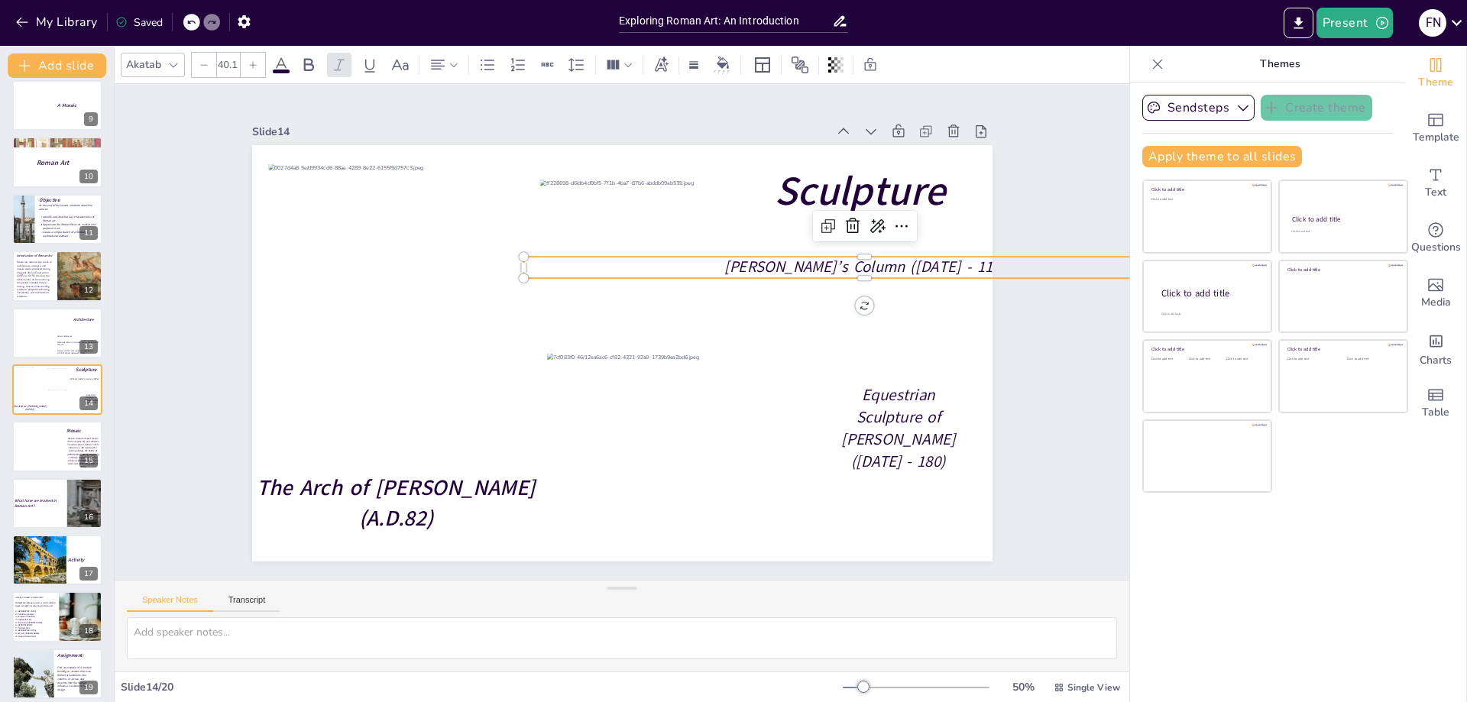
click at [843, 263] on span "[PERSON_NAME]’s Column ([DATE] - 113)" at bounding box center [865, 267] width 281 height 21
click at [885, 423] on span "Equestrian Sculpture of [PERSON_NAME] ([DATE] - 180)" at bounding box center [898, 428] width 114 height 88
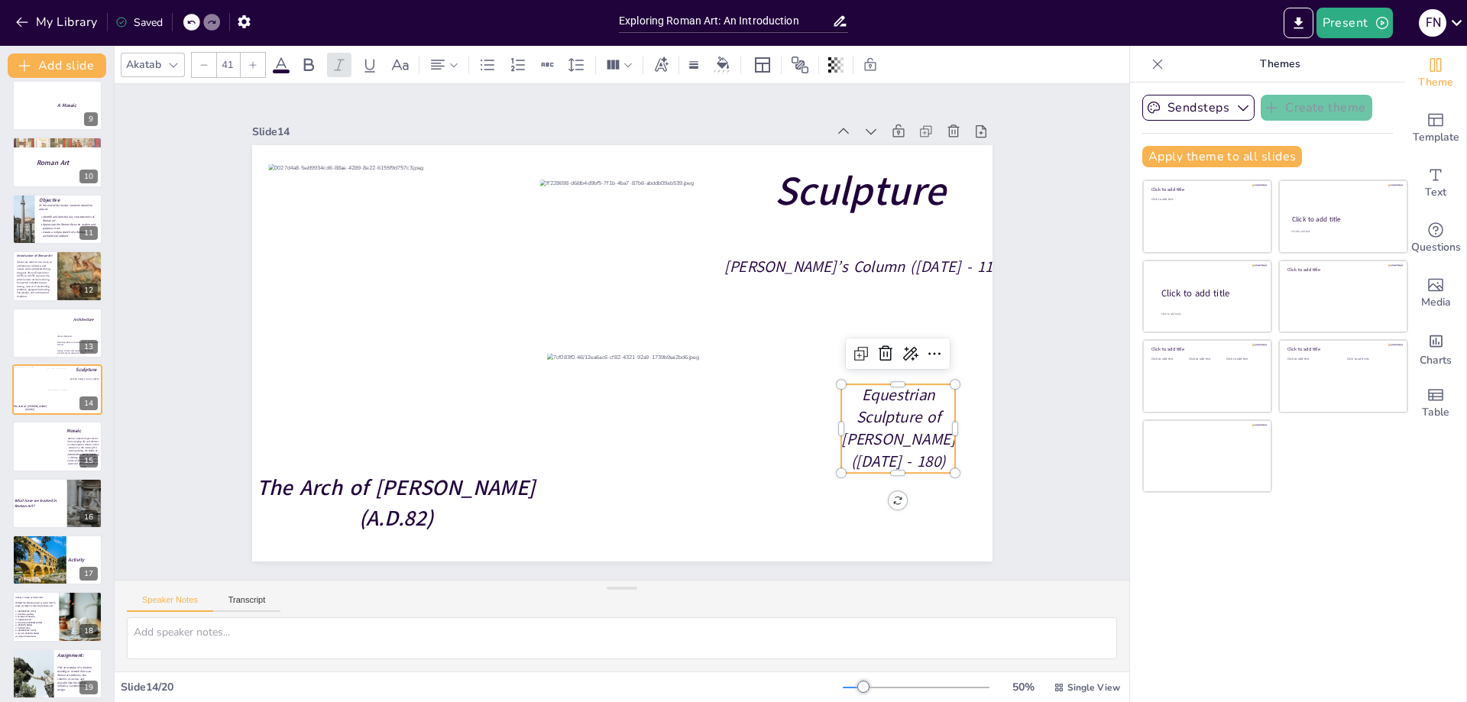
click at [885, 423] on span "Equestrian Sculpture of [PERSON_NAME] ([DATE] - 180)" at bounding box center [898, 428] width 114 height 88
type input "104"
click at [827, 196] on strong "Sculpture" at bounding box center [859, 191] width 171 height 55
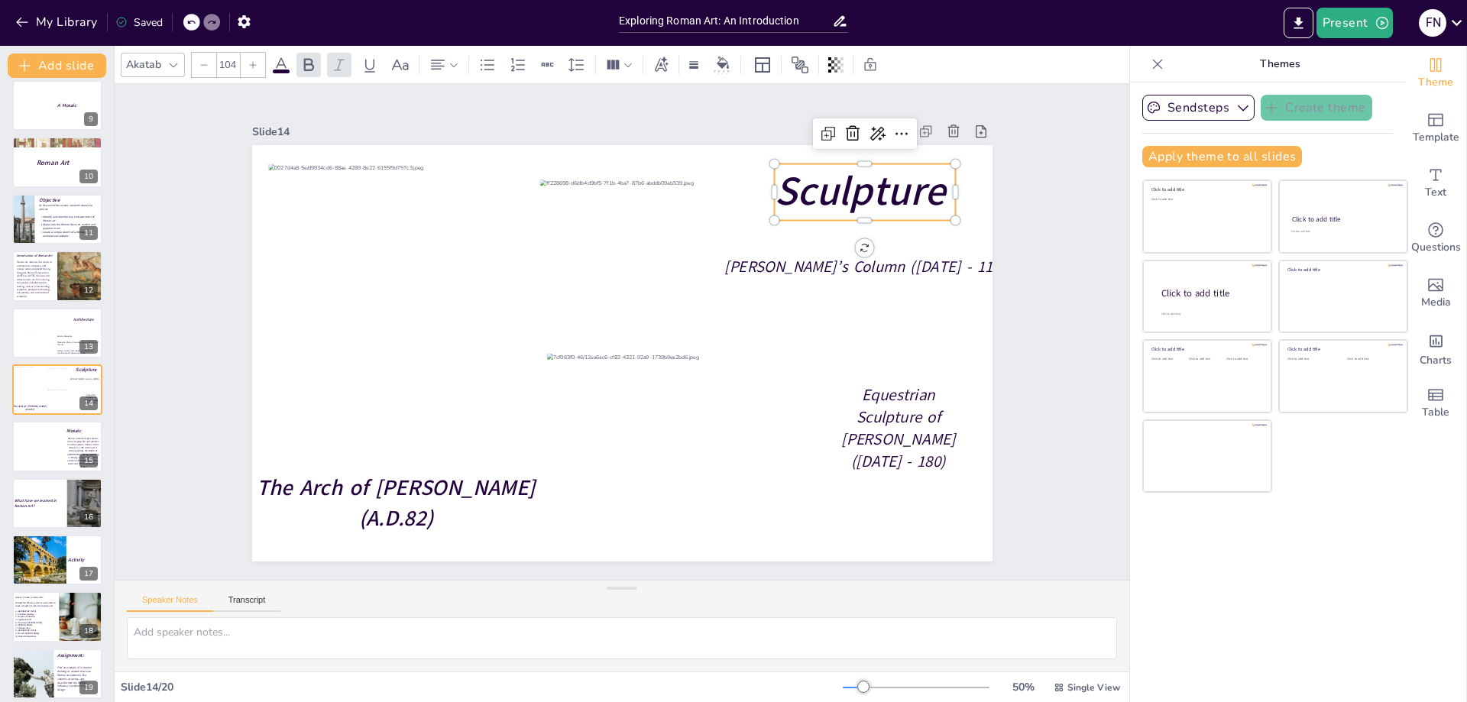
click at [827, 196] on strong "Sculpture" at bounding box center [859, 191] width 171 height 55
click at [57, 553] on div at bounding box center [42, 560] width 63 height 52
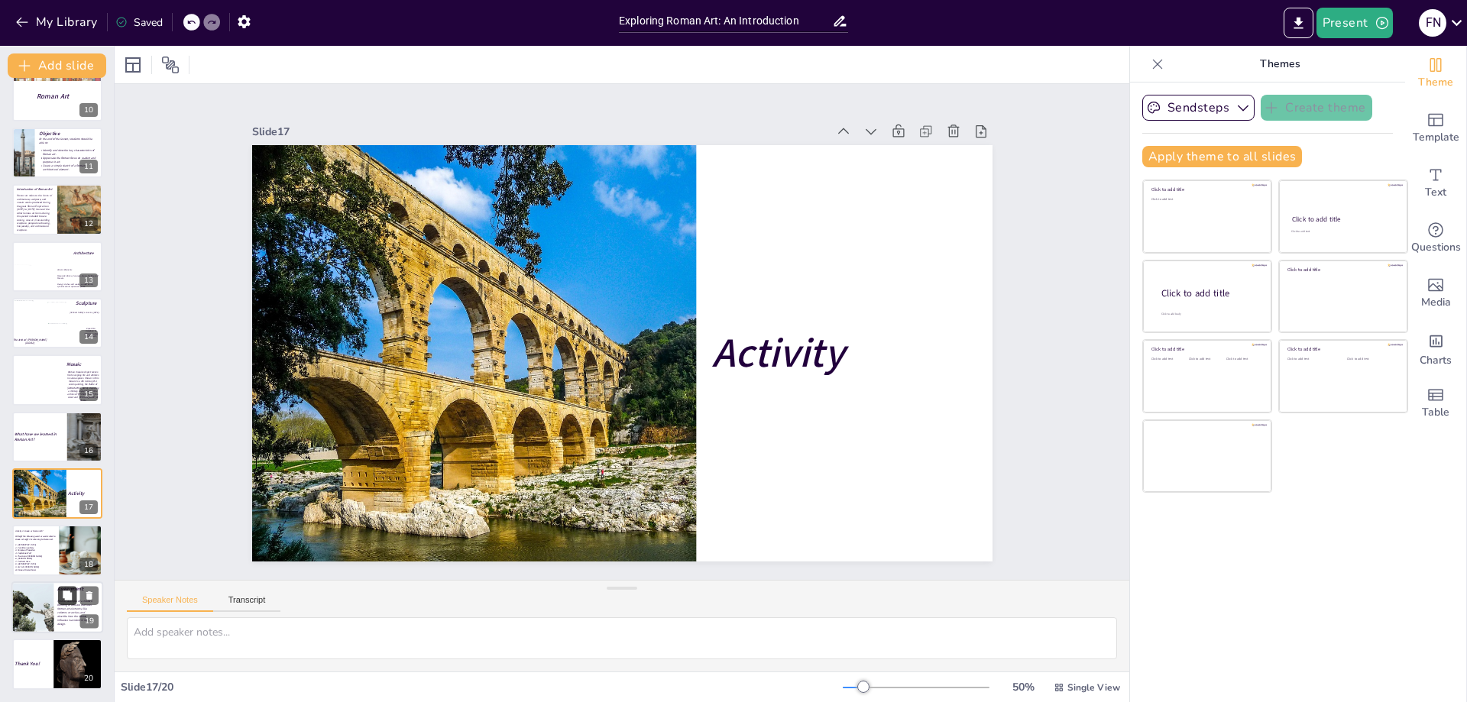
click at [61, 598] on button at bounding box center [67, 595] width 18 height 18
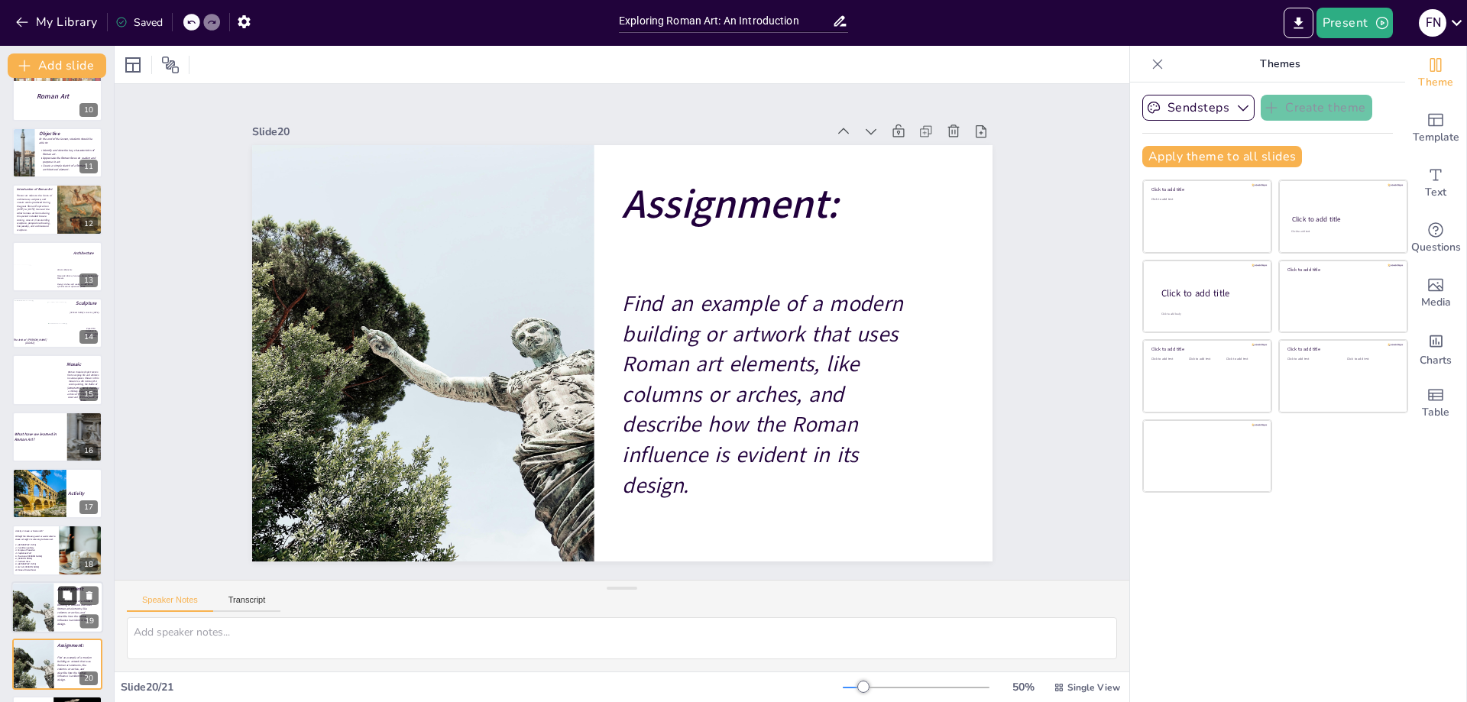
scroll to position [588, 0]
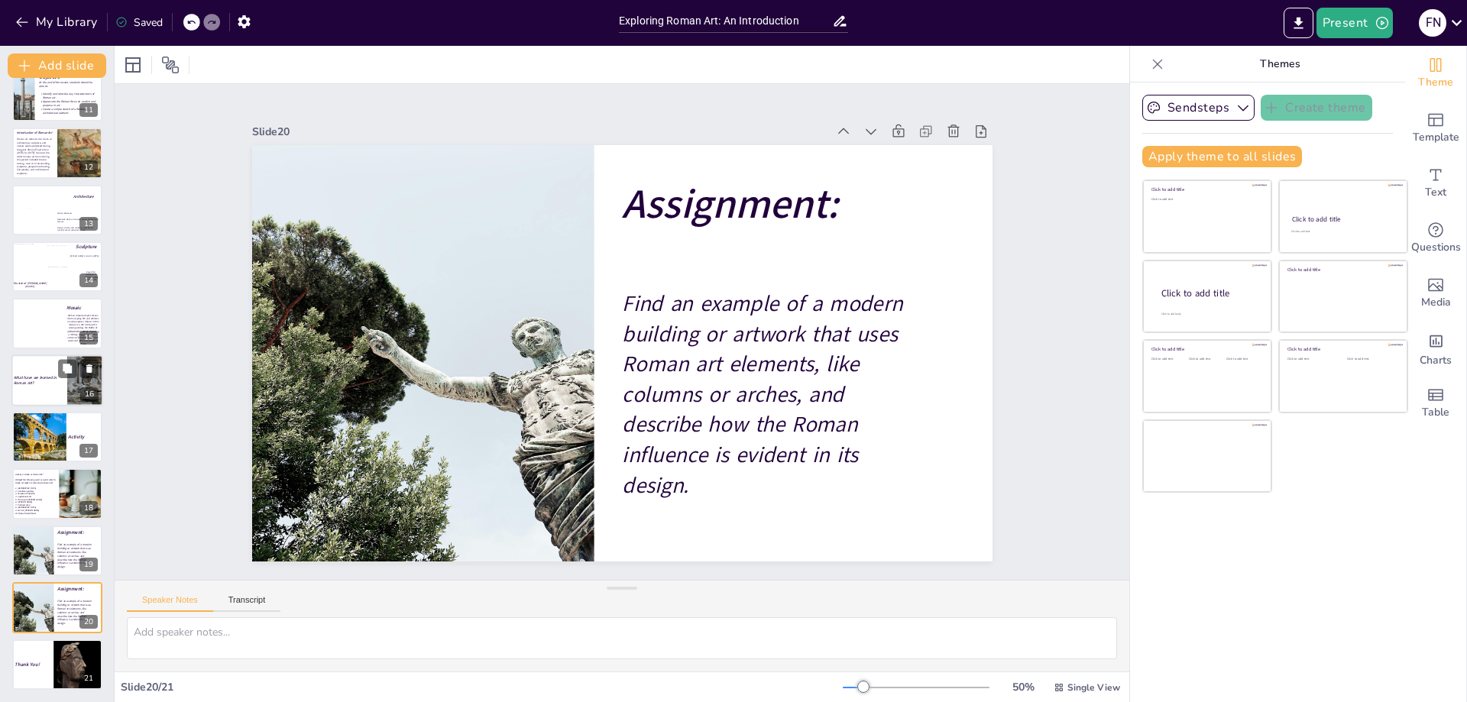
click at [37, 364] on div at bounding box center [57, 381] width 92 height 52
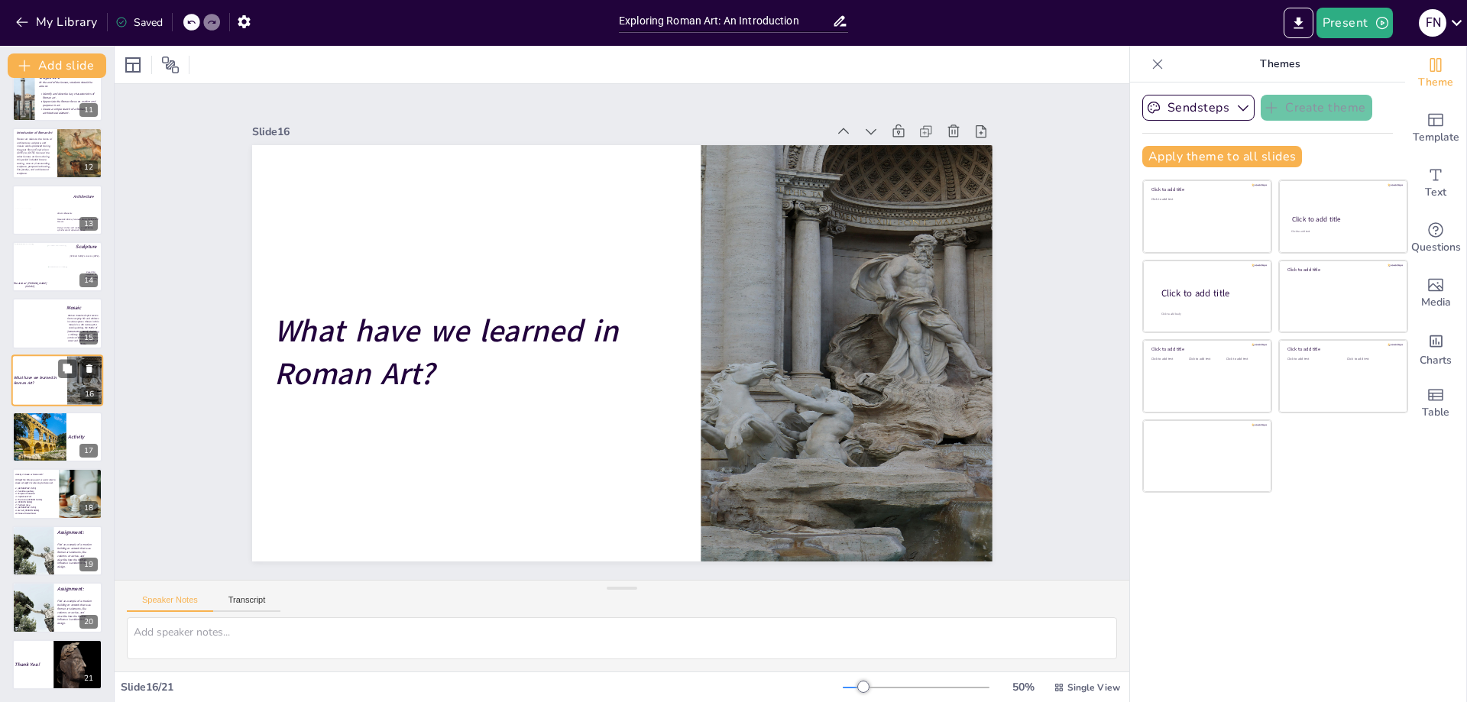
scroll to position [578, 0]
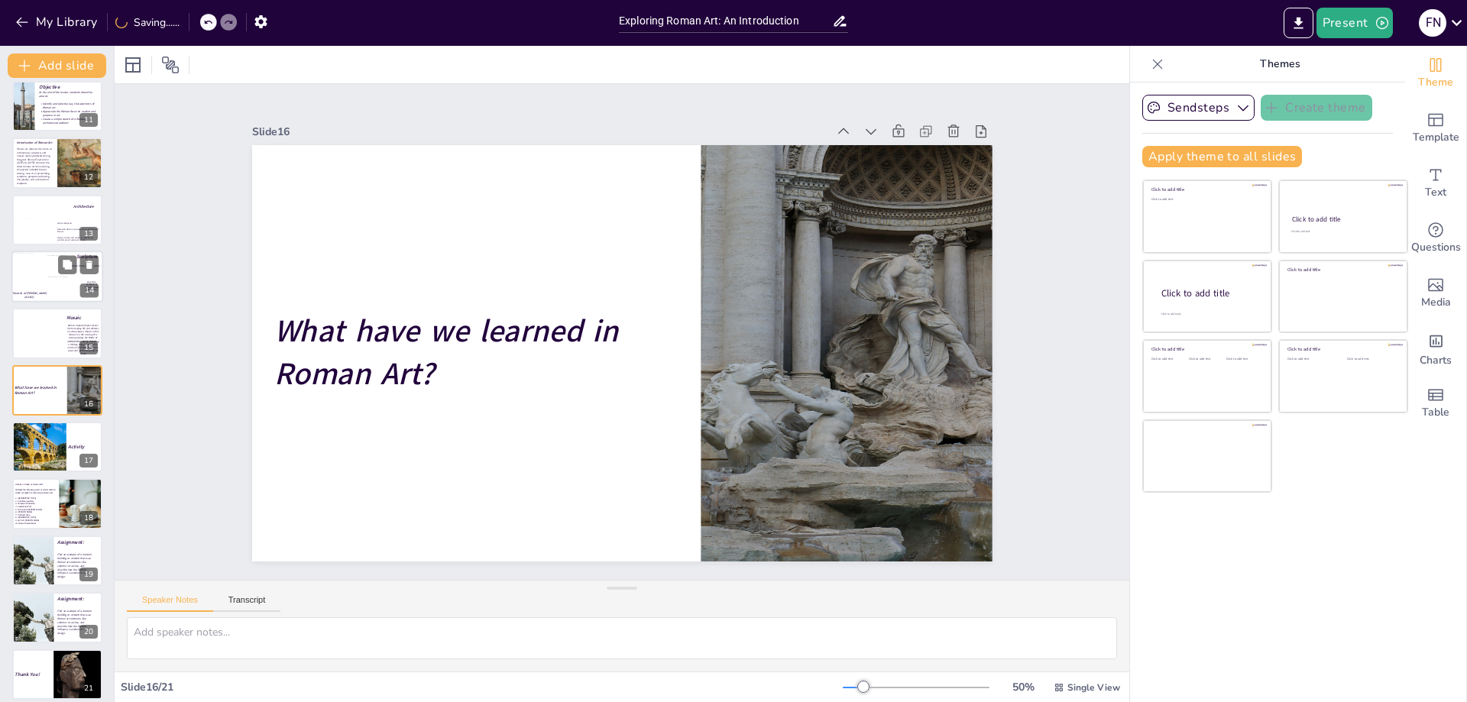
click at [24, 264] on div at bounding box center [37, 270] width 48 height 34
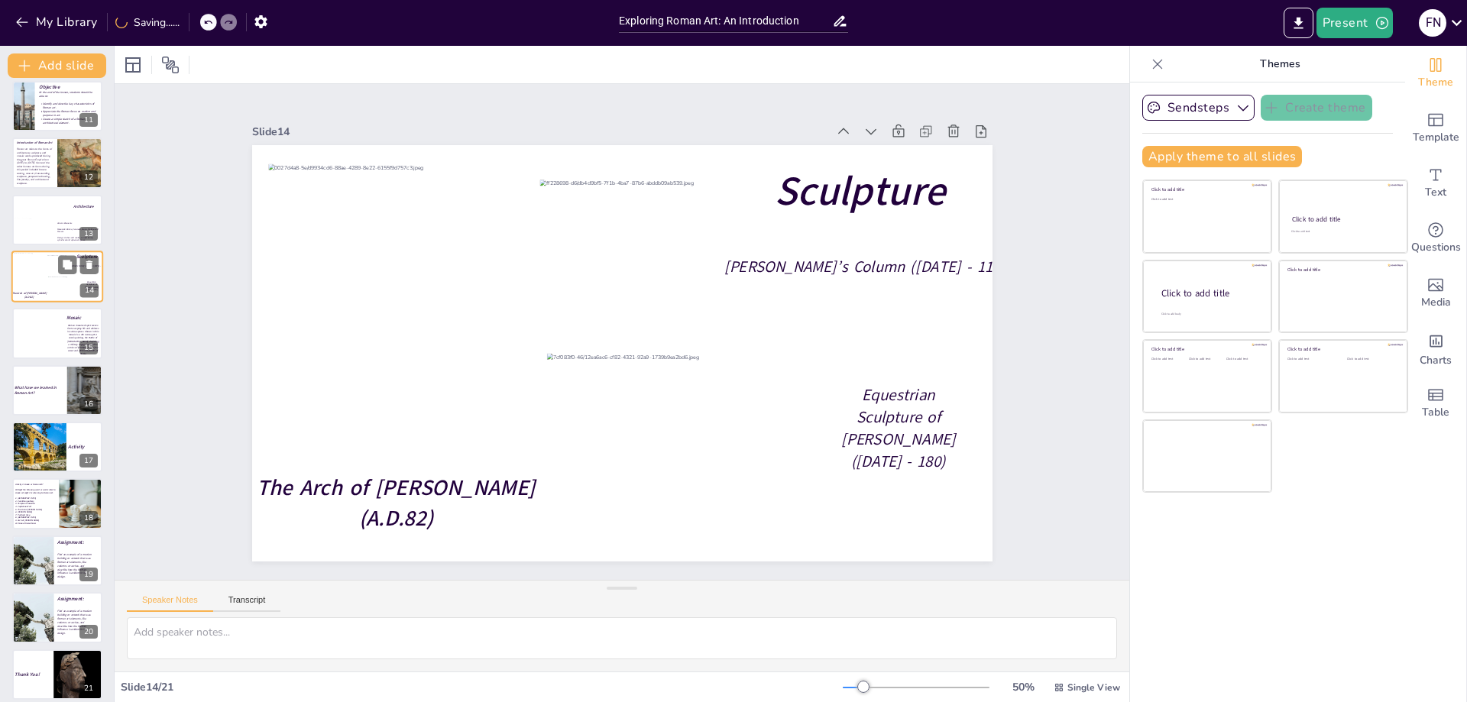
scroll to position [465, 0]
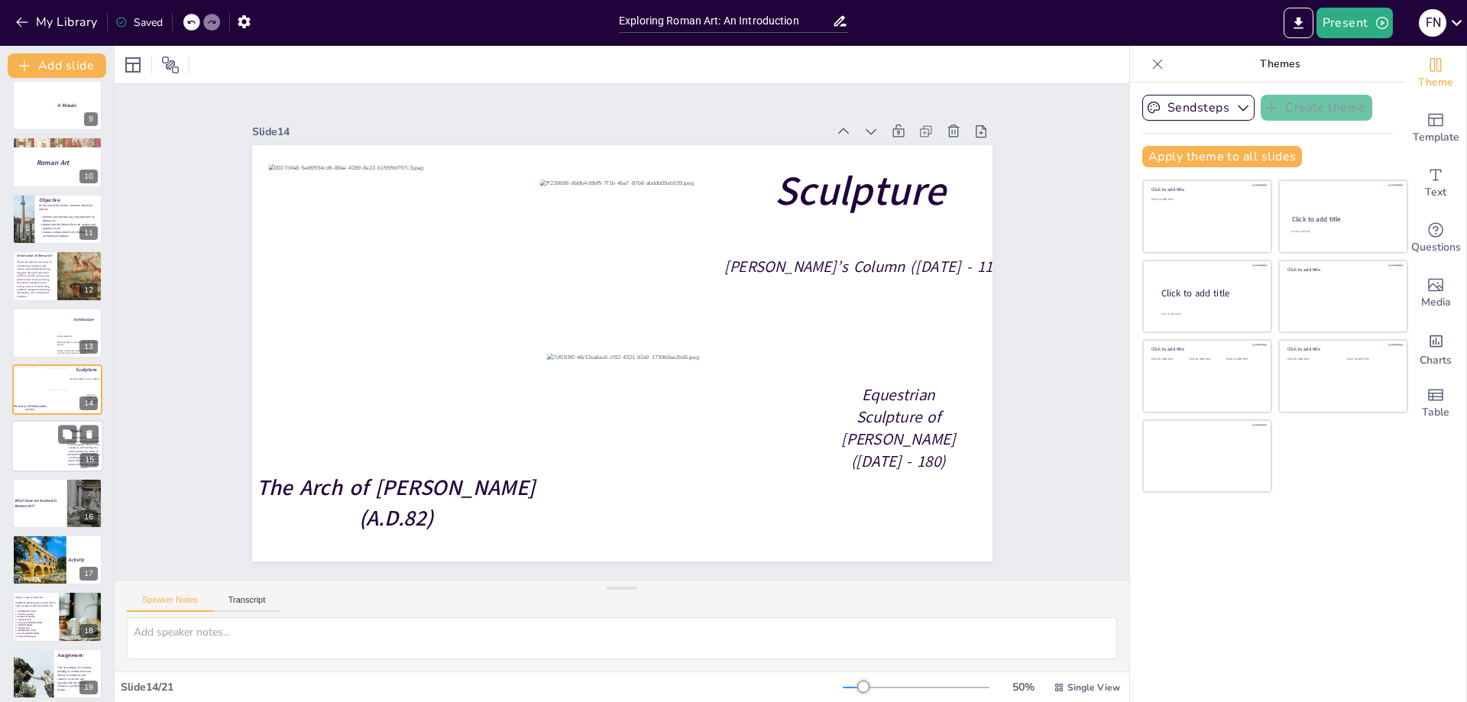
click at [44, 454] on div at bounding box center [33, 446] width 63 height 53
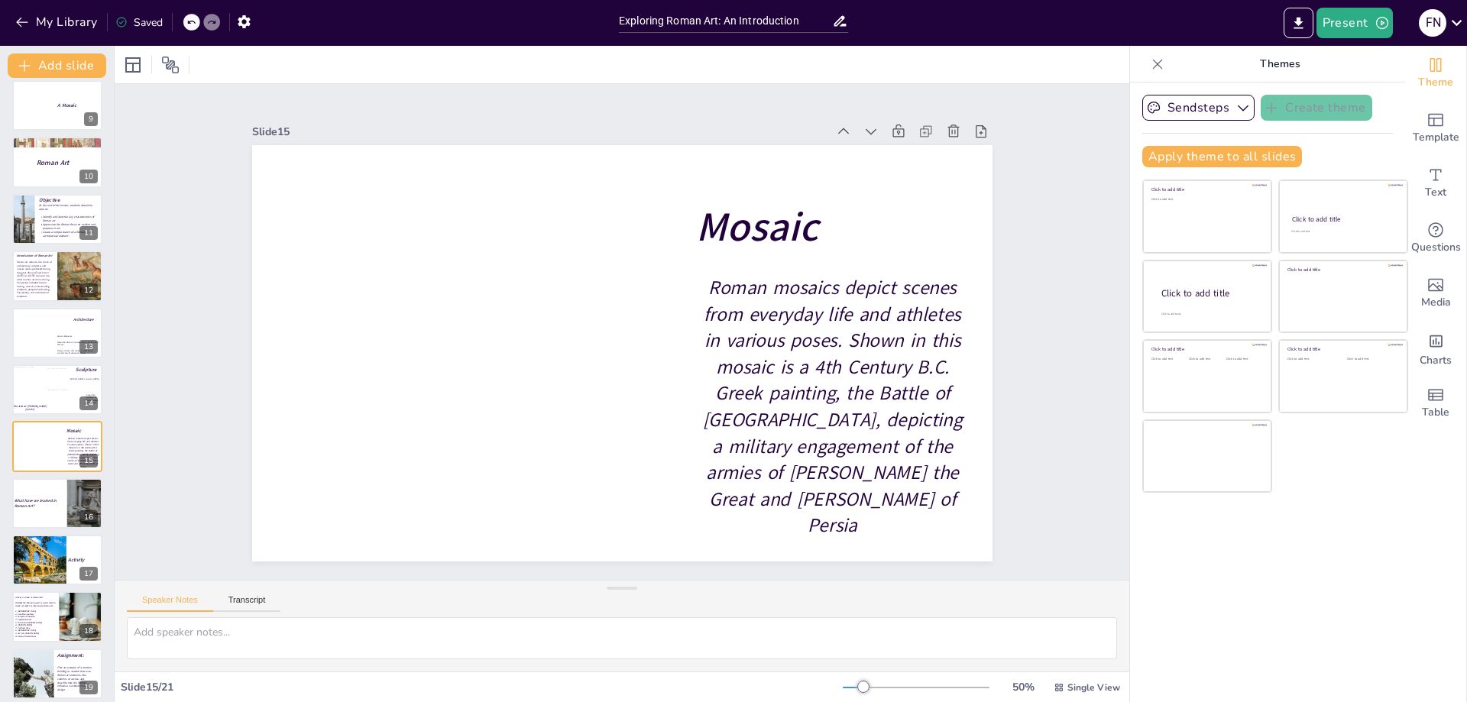
scroll to position [521, 0]
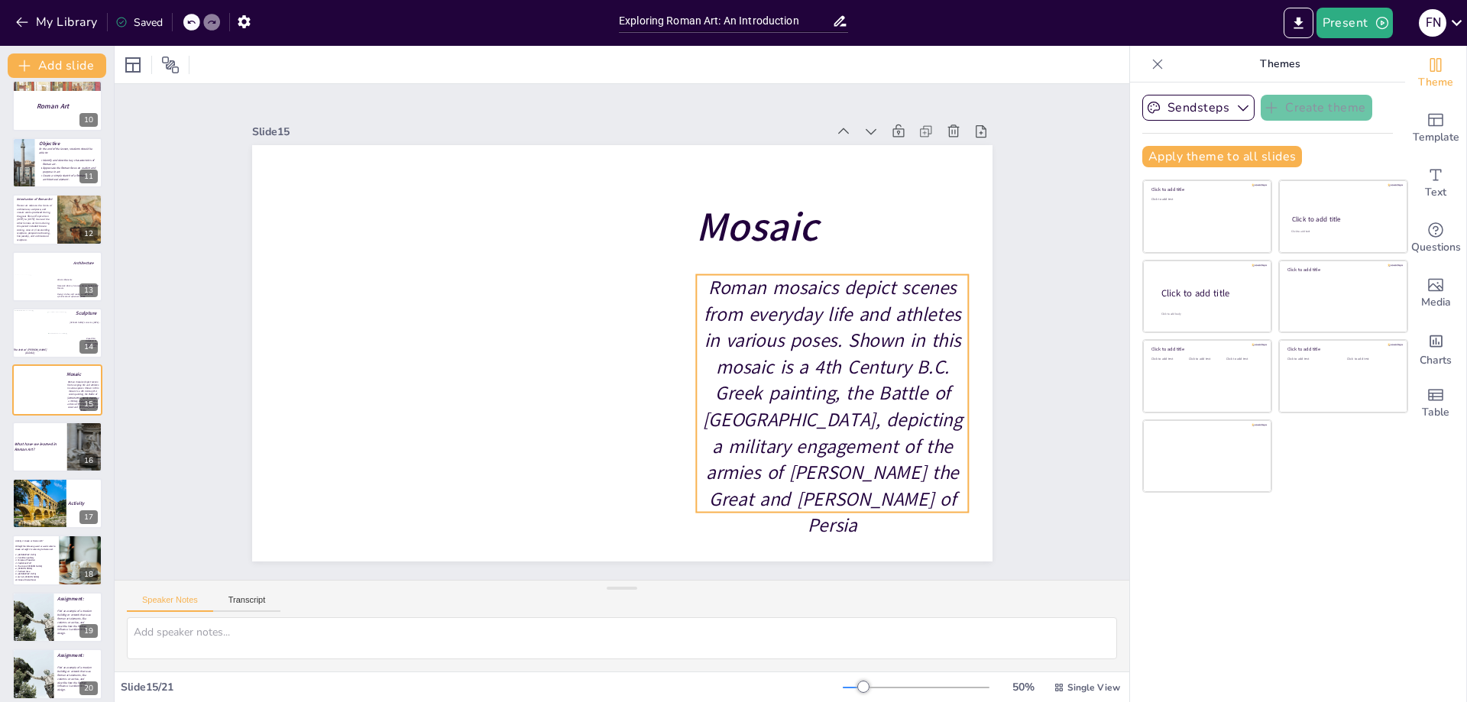
click at [806, 336] on span "Roman mosaics depict scenes from everyday life and athletes in various poses. S…" at bounding box center [832, 407] width 260 height 264
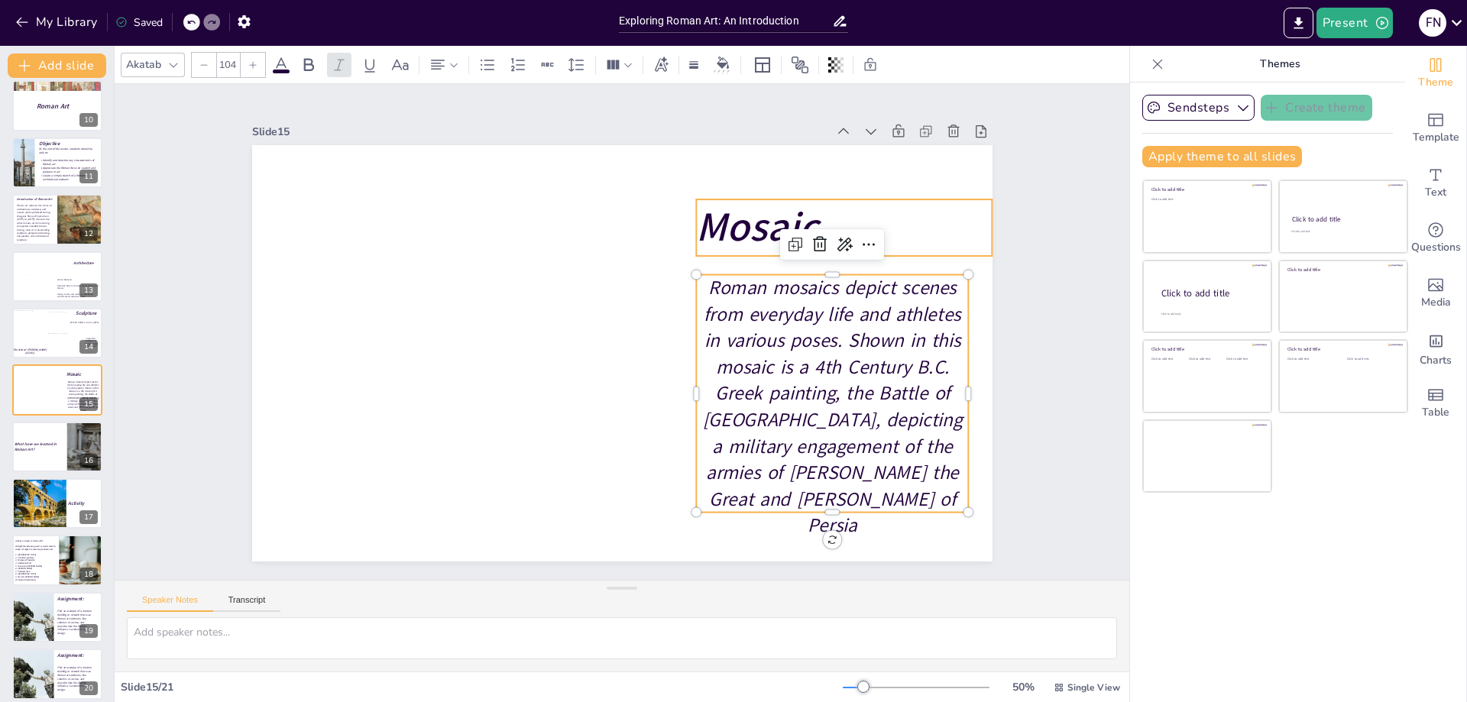
click at [745, 222] on strong "Mosaic" at bounding box center [757, 227] width 122 height 55
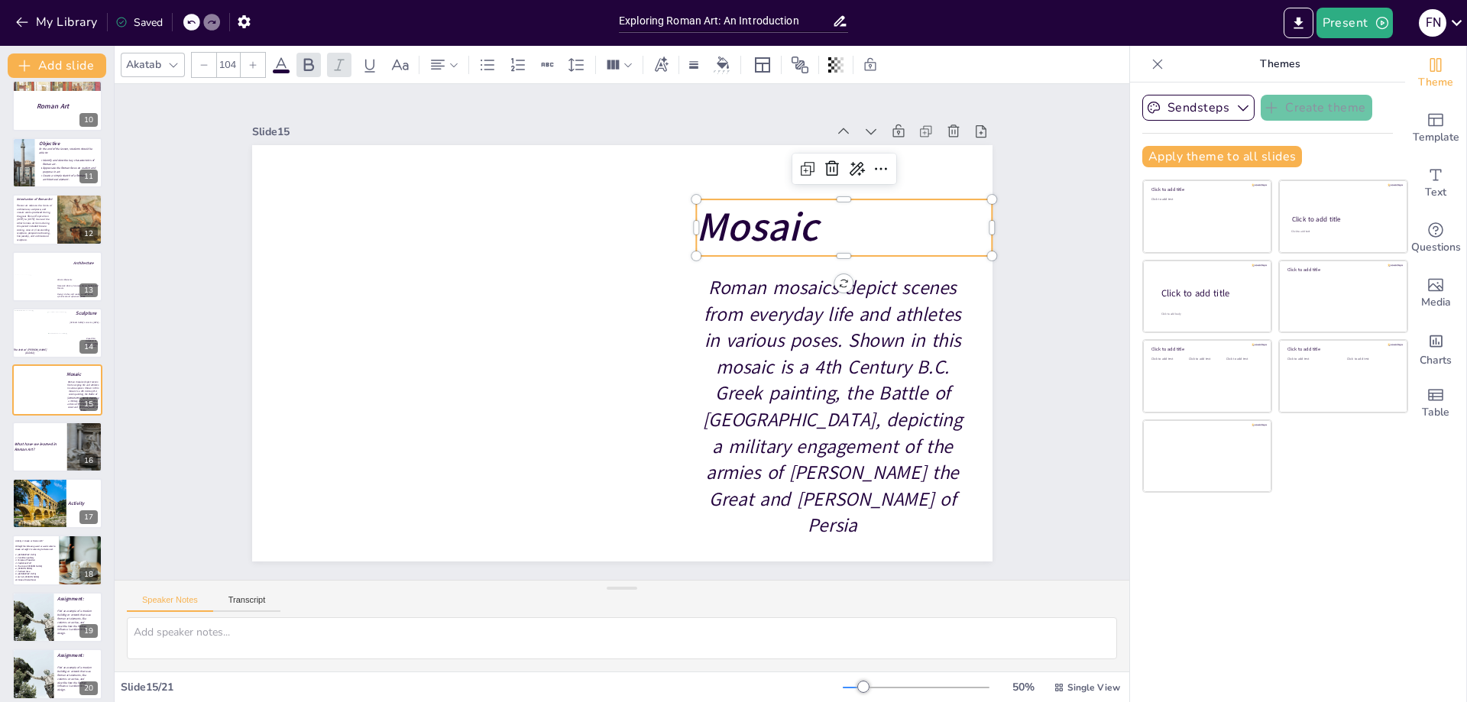
click at [745, 222] on strong "Mosaic" at bounding box center [757, 227] width 122 height 55
click at [773, 368] on span "Roman mosaics depict scenes from everyday life and athletes in various poses. S…" at bounding box center [832, 407] width 260 height 264
type input "49"
click at [773, 368] on span "Roman mosaics depict scenes from everyday life and athletes in various poses. S…" at bounding box center [832, 407] width 260 height 264
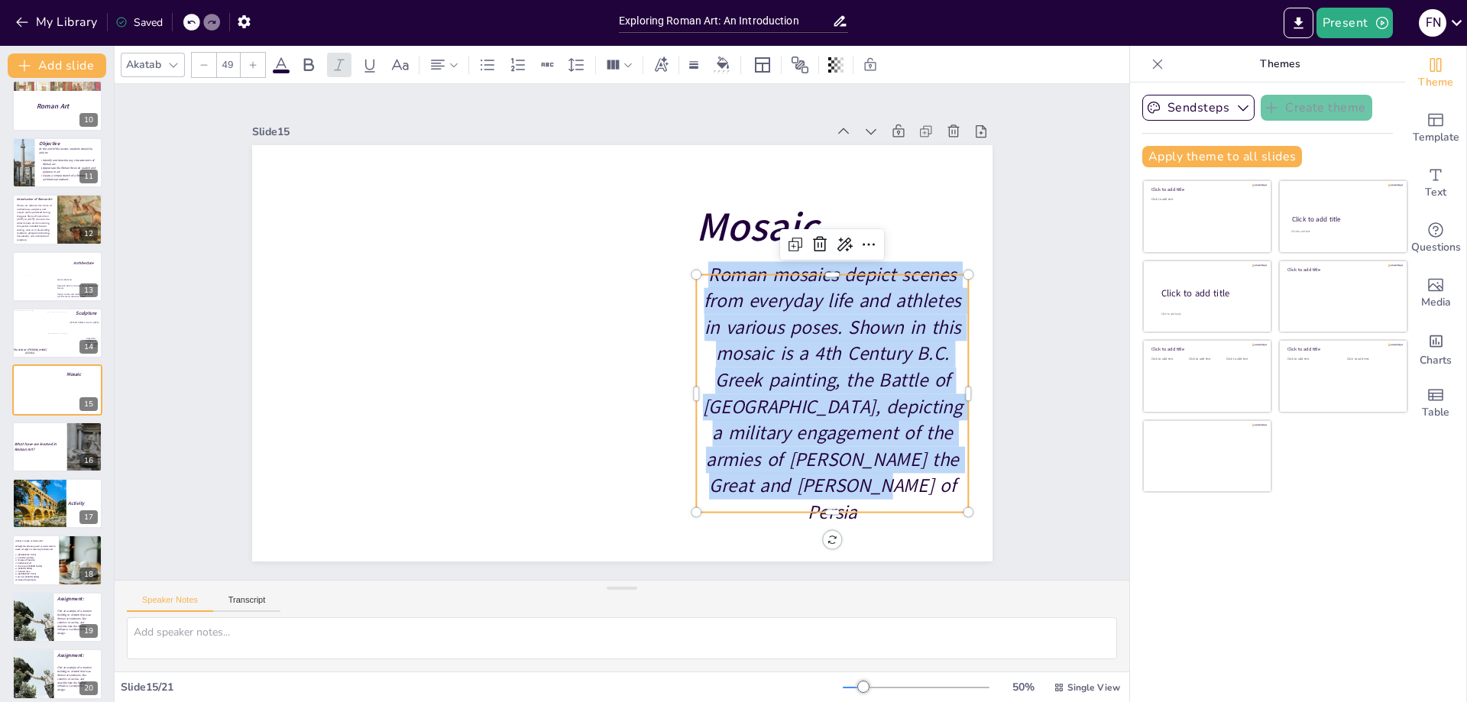
click at [773, 368] on span "Roman mosaics depict scenes from everyday life and athletes in various poses. S…" at bounding box center [832, 393] width 260 height 264
drag, startPoint x: 34, startPoint y: 449, endPoint x: 202, endPoint y: 418, distance: 171.0
click at [32, 449] on span "What have we learned in Roman Art?" at bounding box center [35, 447] width 43 height 11
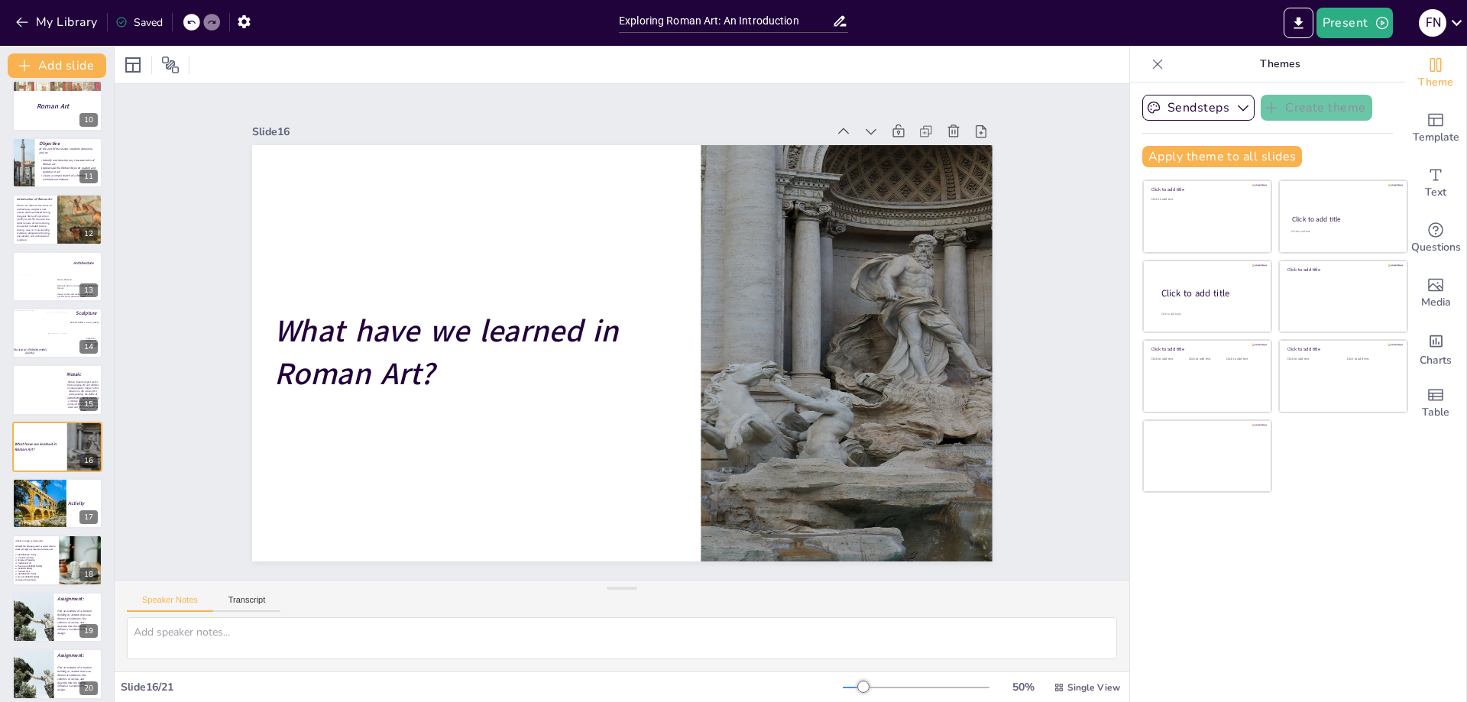
scroll to position [578, 0]
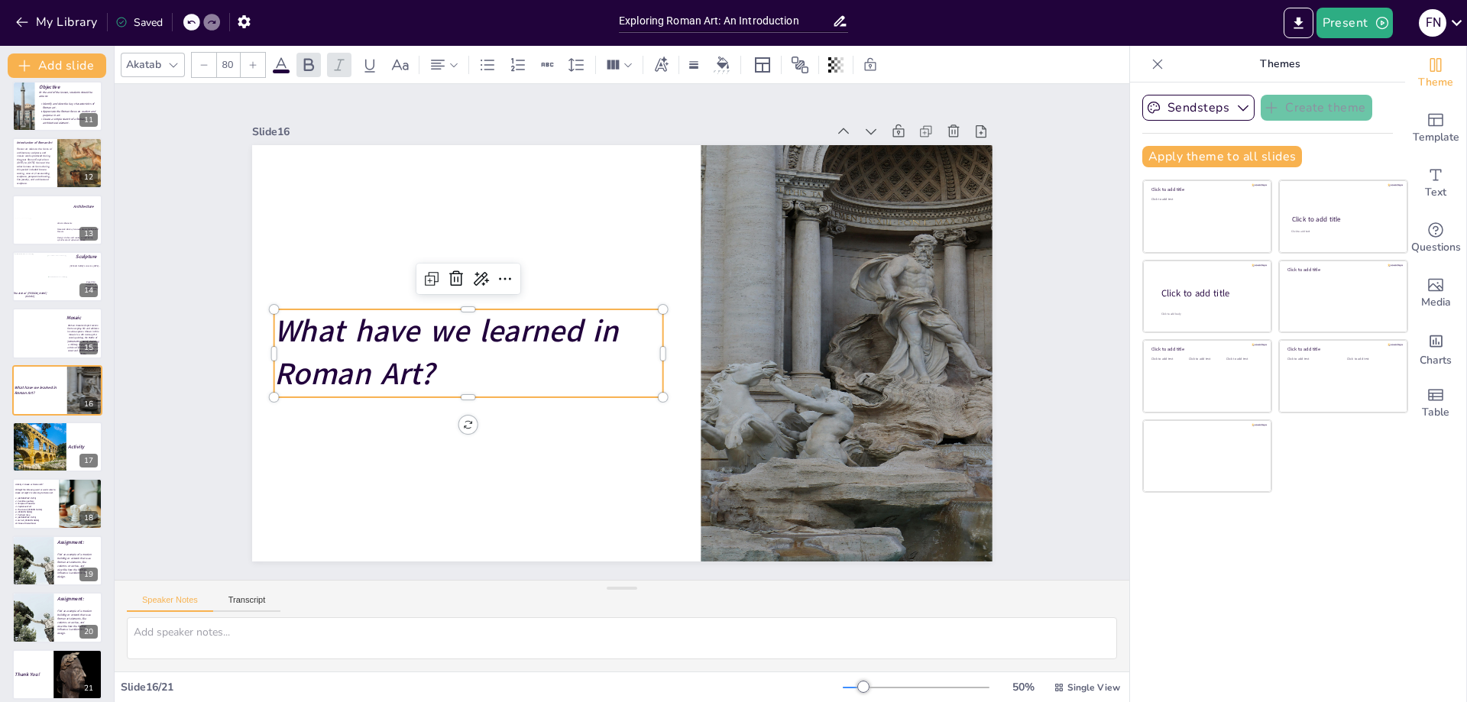
click at [386, 333] on span "What have we learned in Roman Art?" at bounding box center [446, 353] width 344 height 86
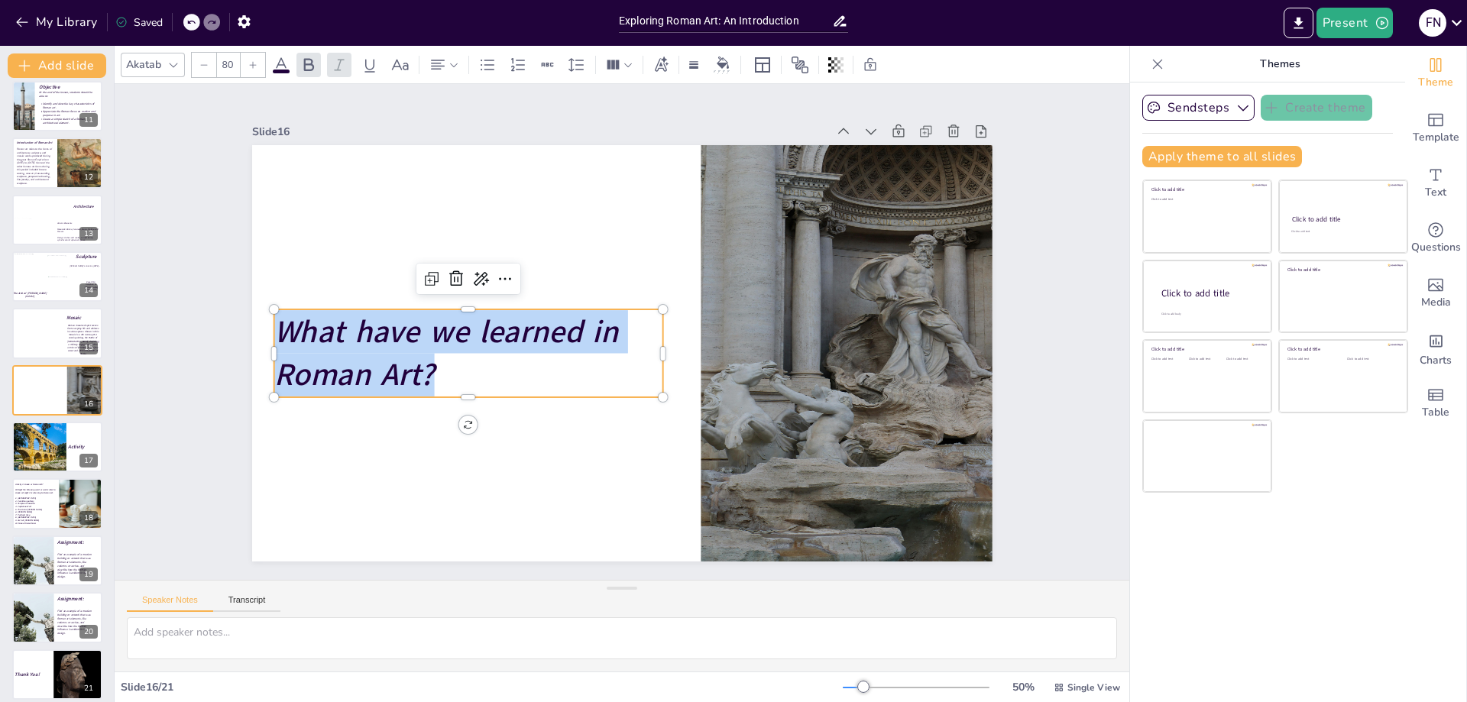
click at [386, 333] on span "What have we learned in Roman Art?" at bounding box center [446, 353] width 344 height 86
click at [42, 456] on div at bounding box center [42, 447] width 63 height 52
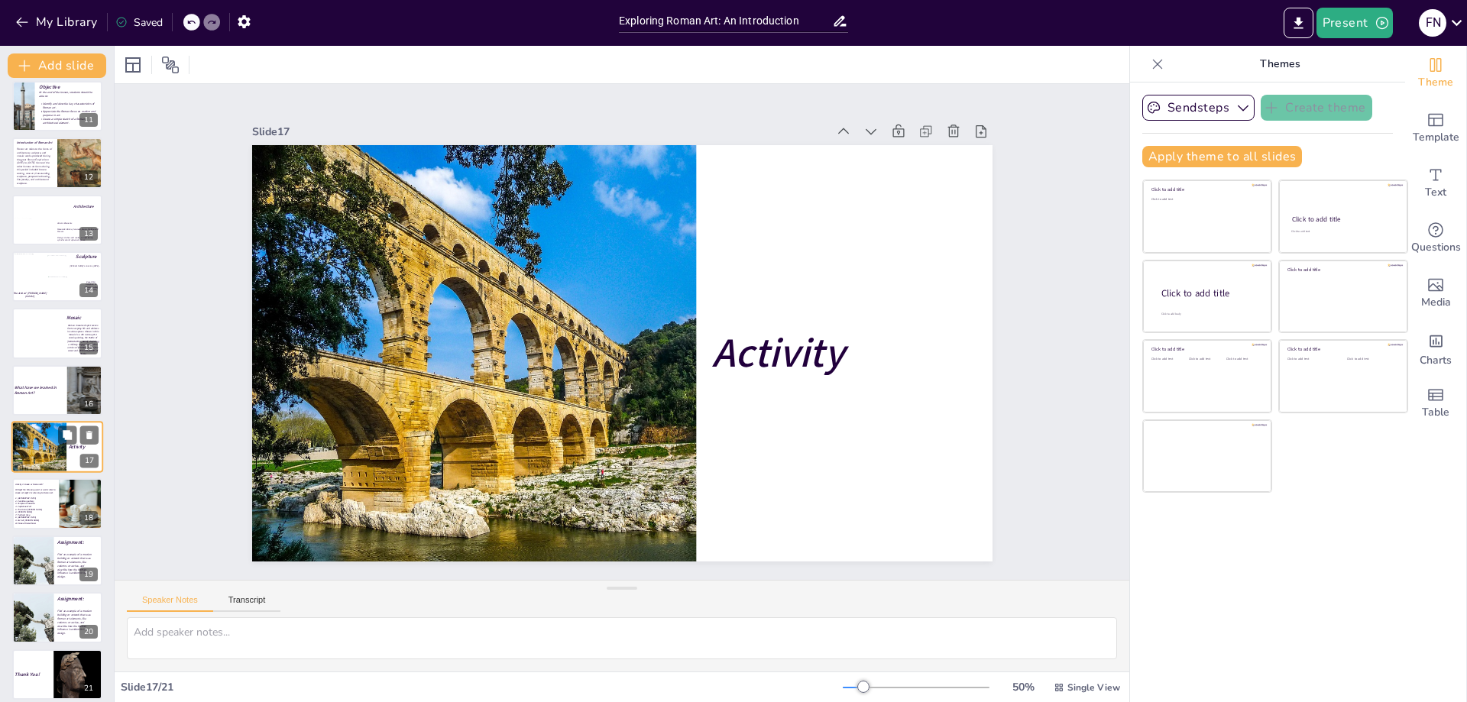
scroll to position [588, 0]
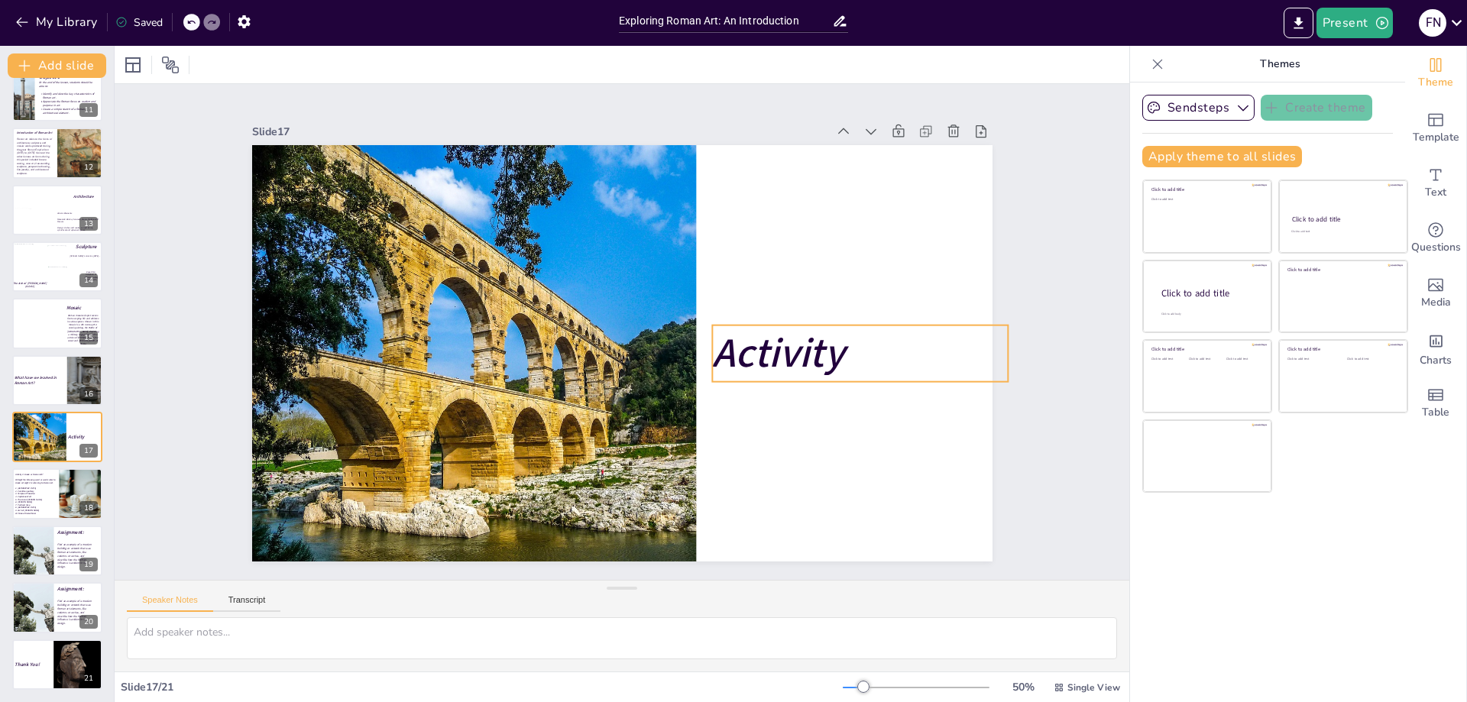
click at [777, 354] on strong "Activity" at bounding box center [778, 353] width 132 height 55
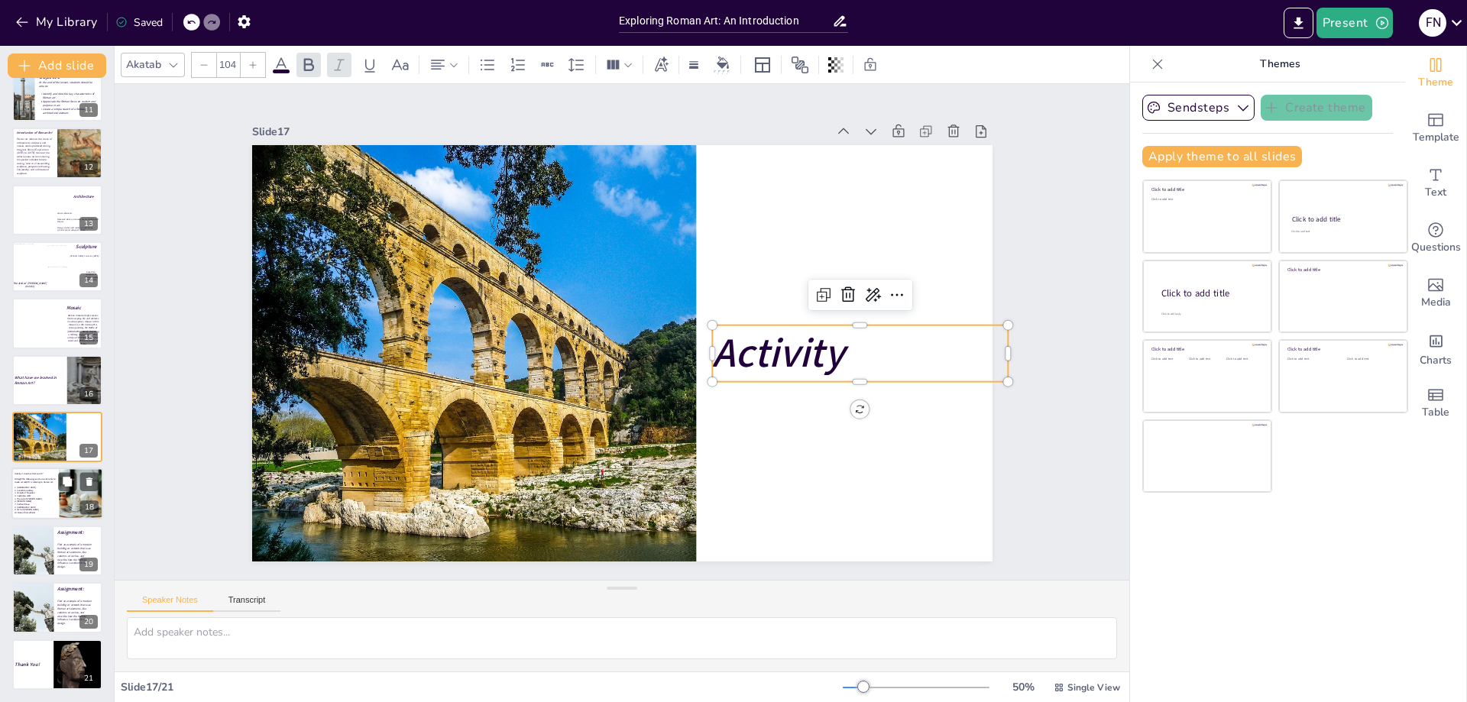
click at [38, 497] on p "4. Capitoline Wolf" at bounding box center [36, 496] width 43 height 3
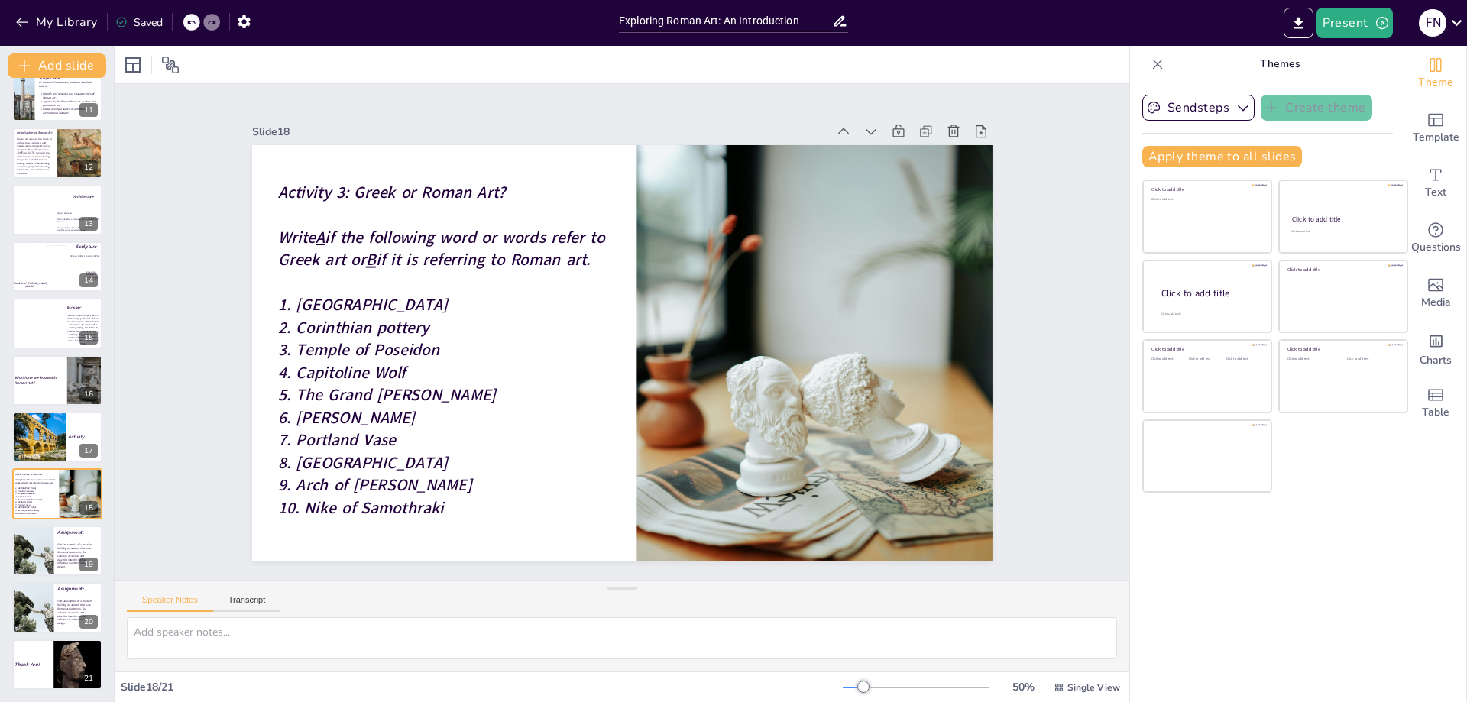
click at [367, 348] on span "3. Temple of Poseidon" at bounding box center [358, 350] width 161 height 22
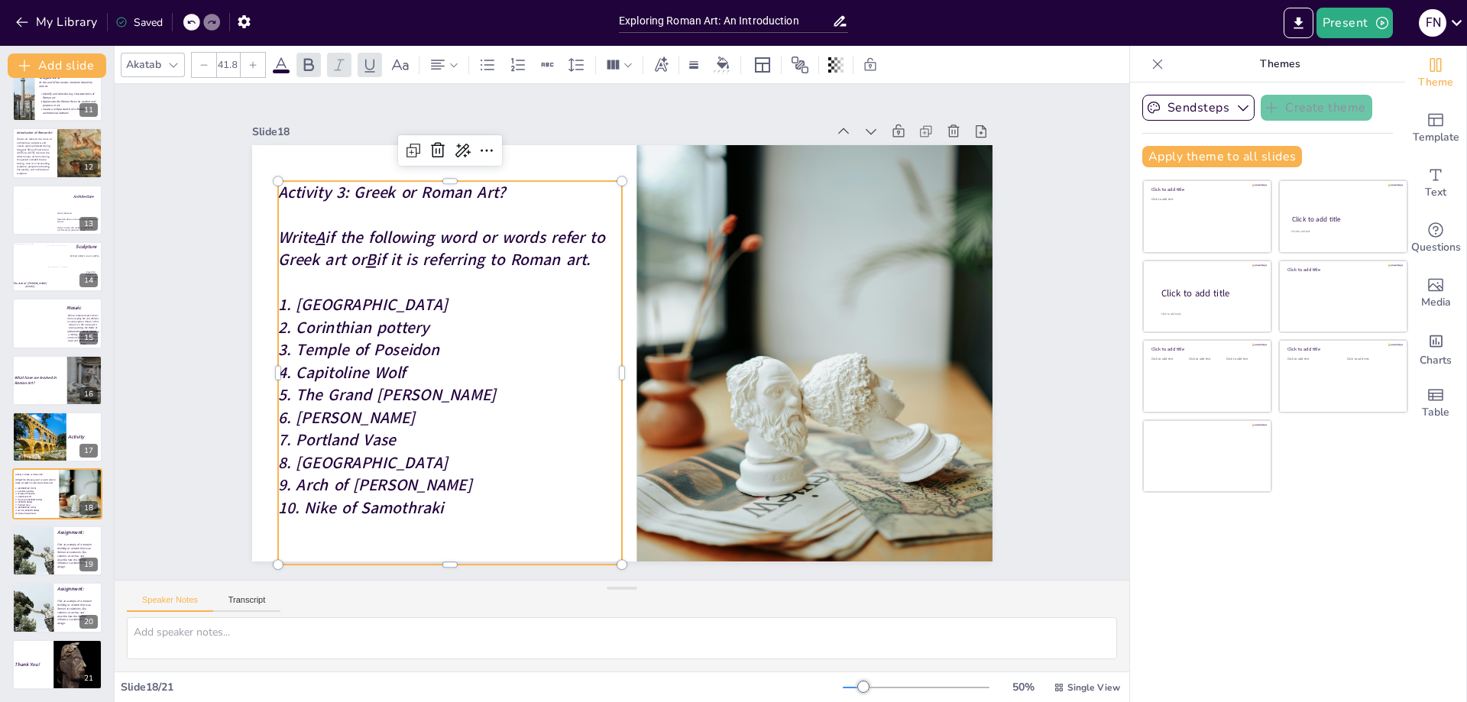
click at [361, 331] on span "2. Corinthian pottery" at bounding box center [353, 327] width 151 height 22
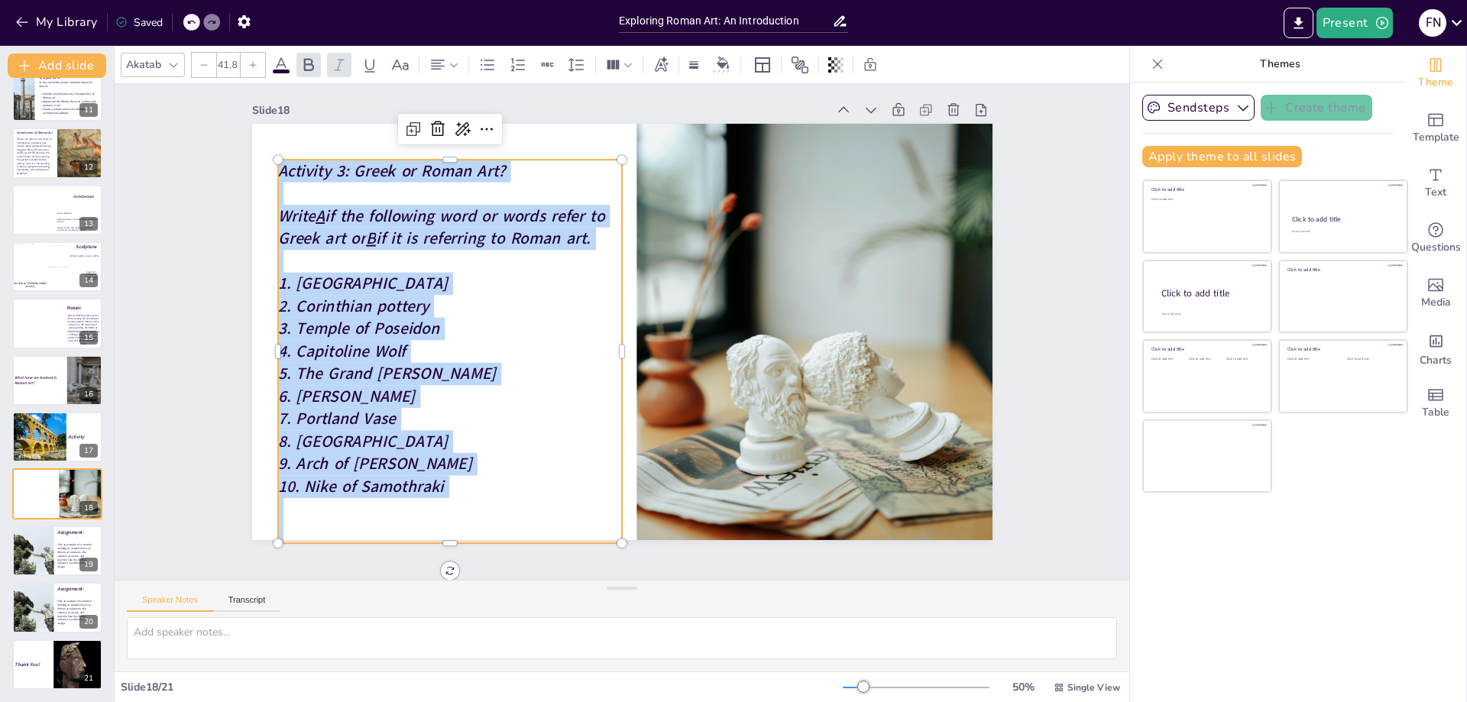
scroll to position [28, 0]
click at [54, 563] on div at bounding box center [57, 551] width 92 height 52
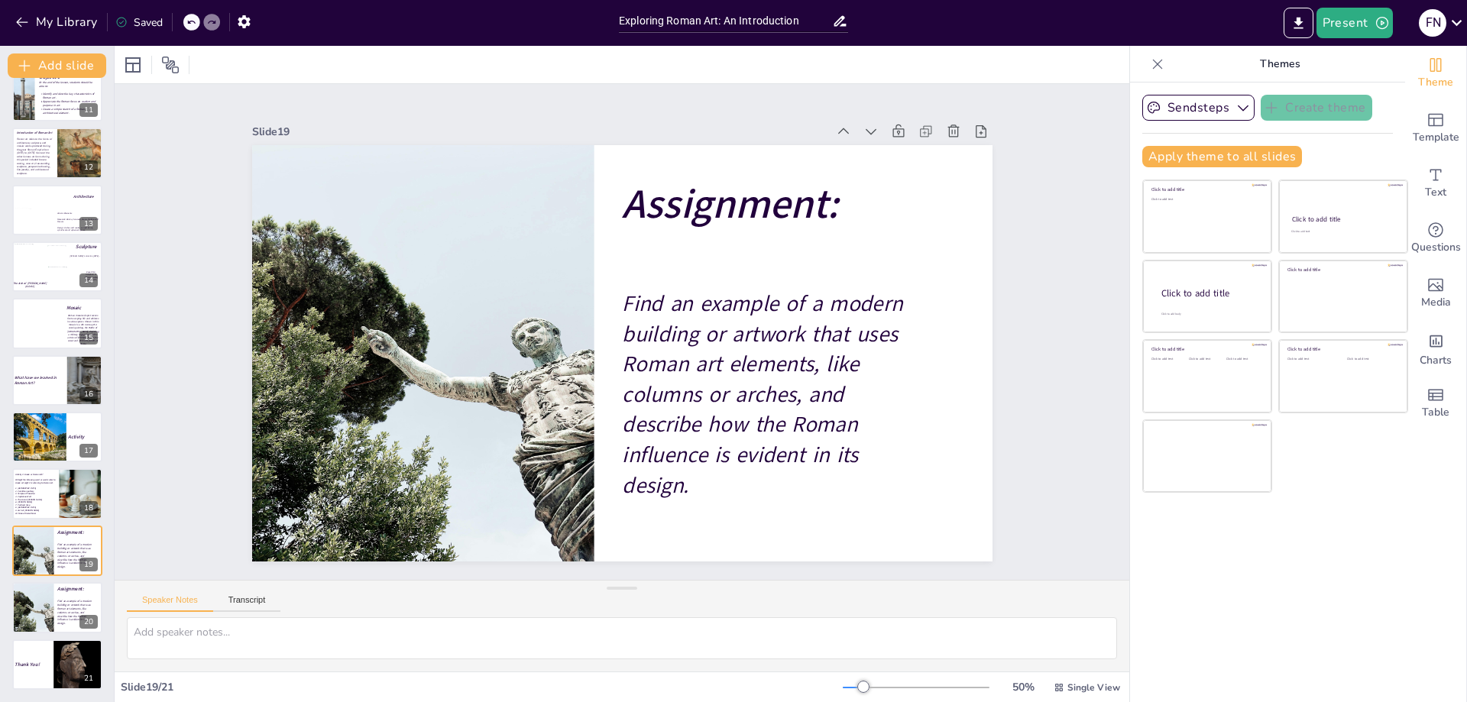
scroll to position [0, 0]
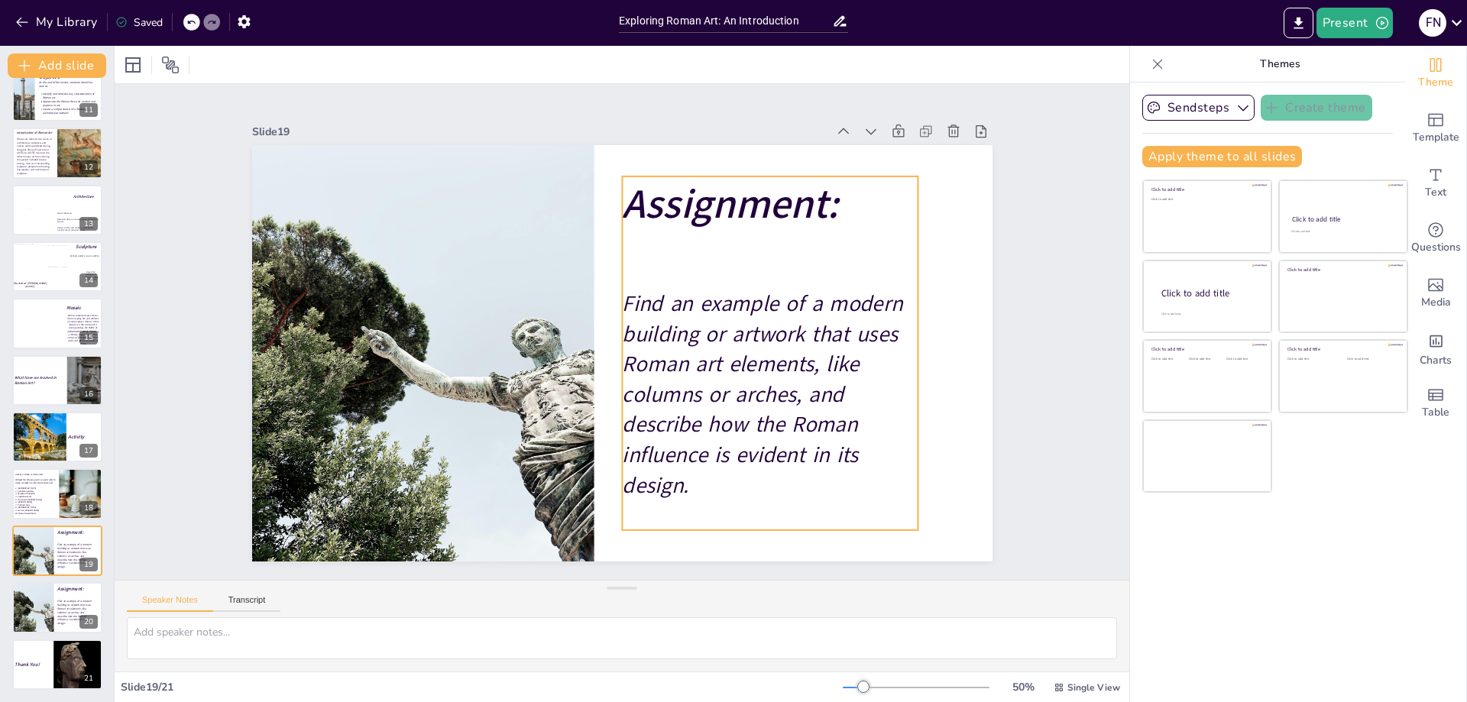
click at [705, 232] on p at bounding box center [770, 260] width 297 height 56
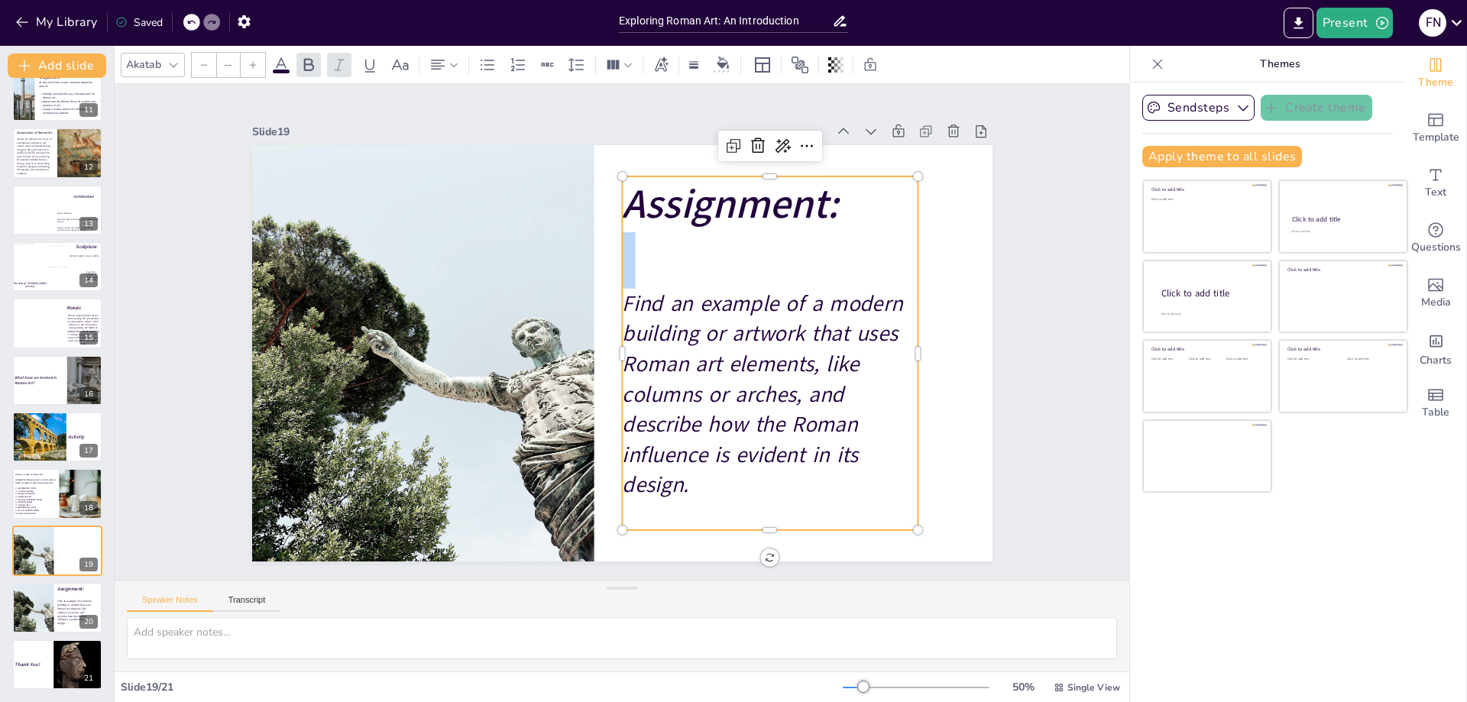
click at [705, 232] on p at bounding box center [770, 260] width 297 height 56
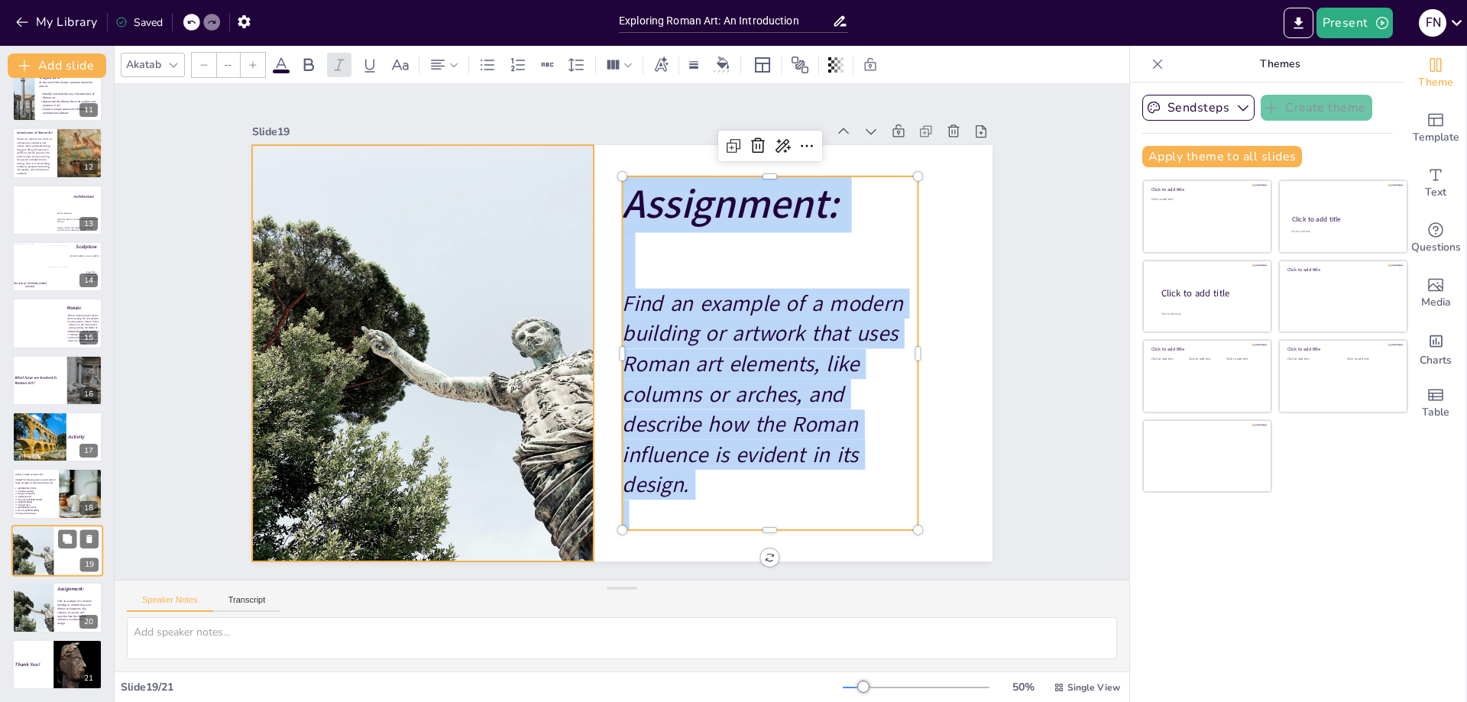
click at [41, 550] on div at bounding box center [33, 551] width 45 height 52
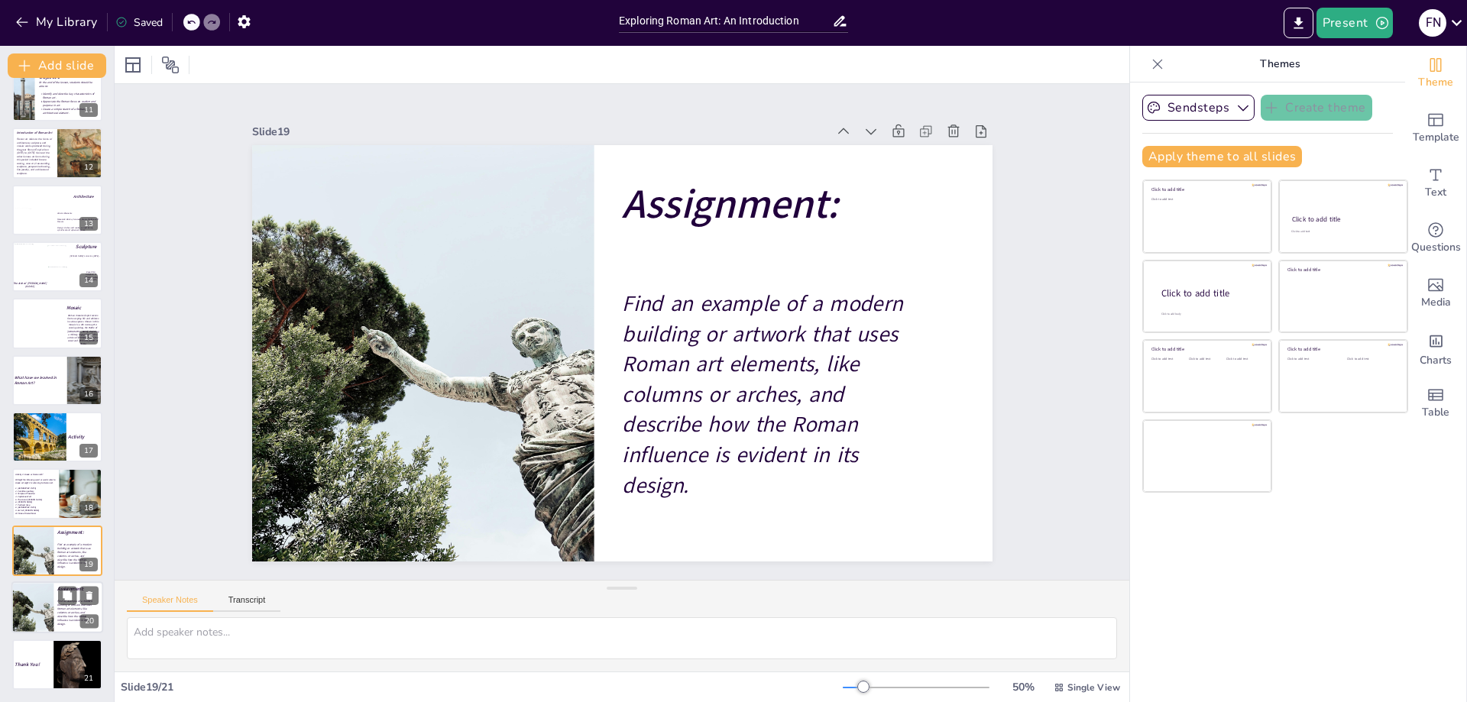
click at [36, 614] on div at bounding box center [33, 608] width 45 height 52
click at [31, 664] on strong "Thank You!" at bounding box center [26, 664] width 25 height 7
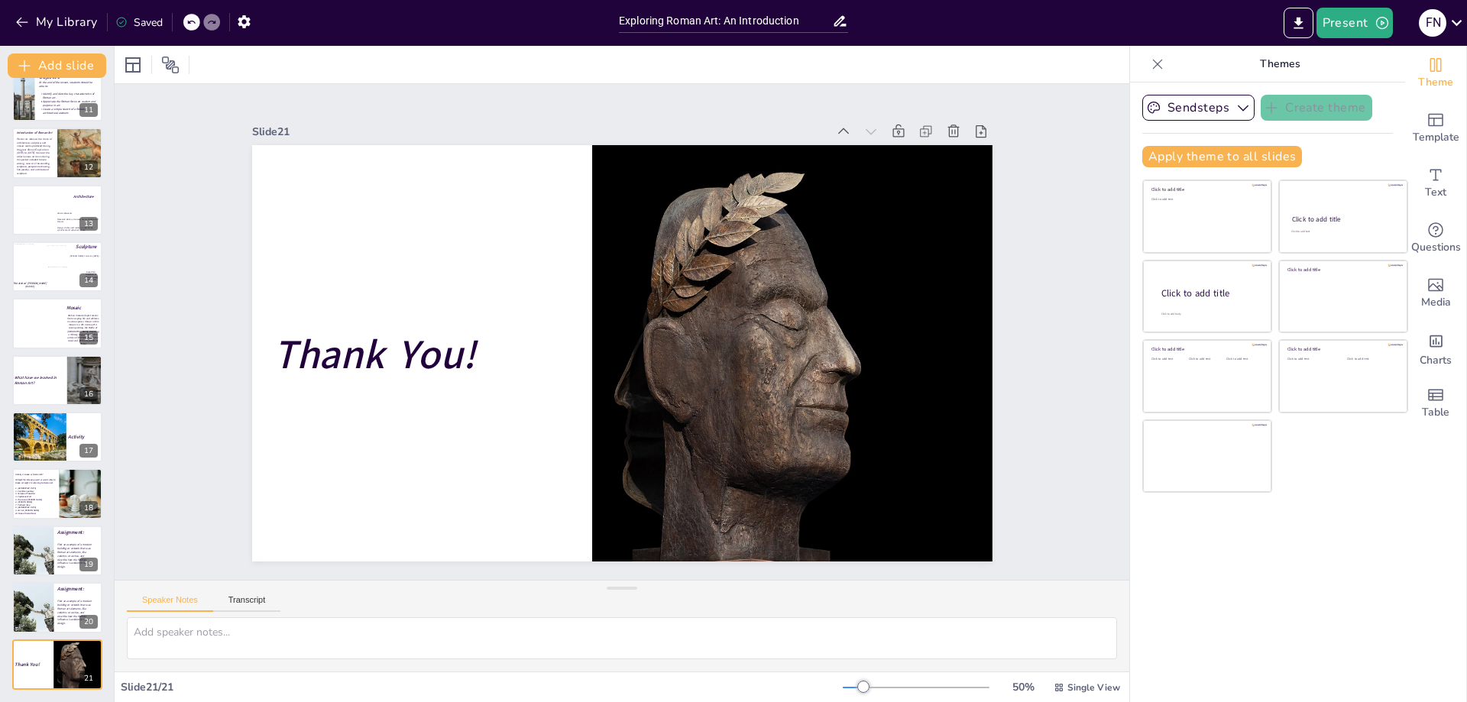
click at [406, 349] on strong "Thank You!" at bounding box center [375, 355] width 202 height 55
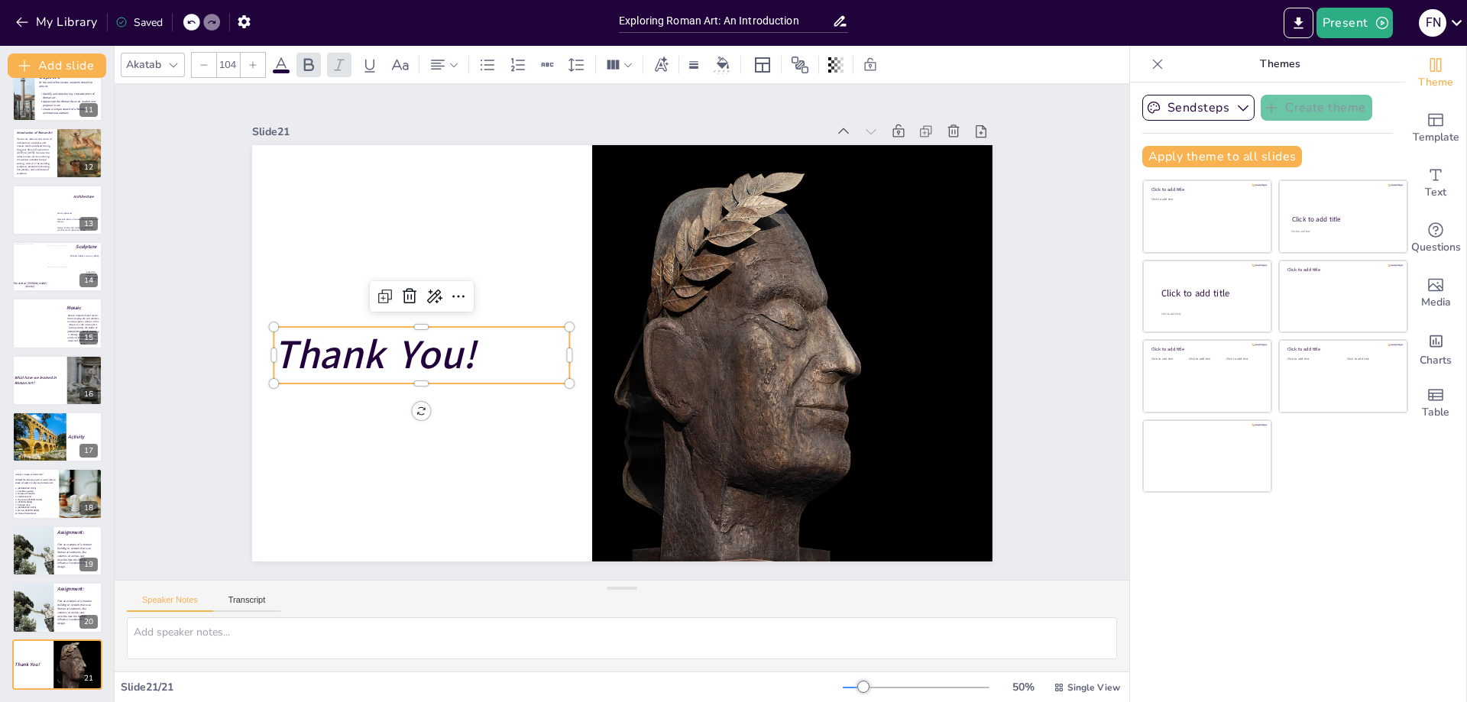
click at [407, 349] on strong "Thank You!" at bounding box center [375, 355] width 202 height 55
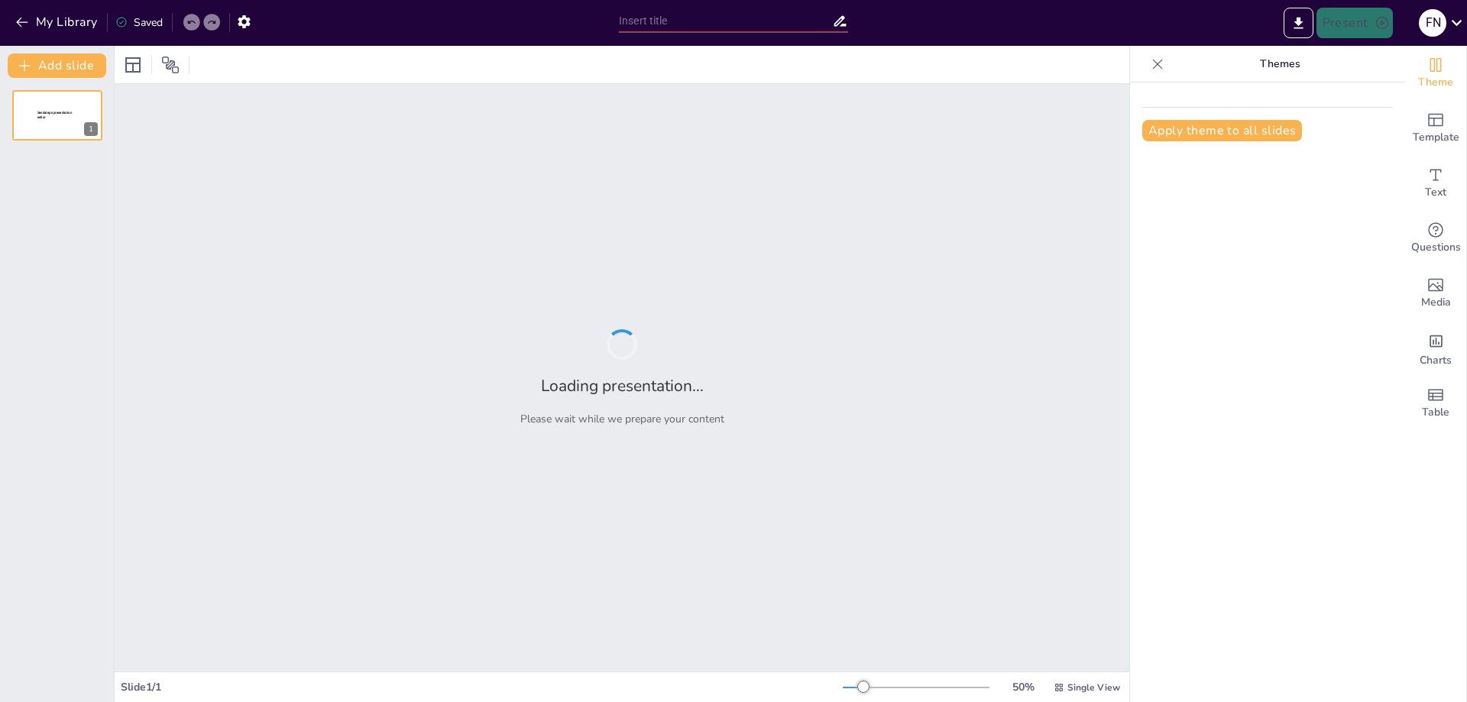
type input "Exploring the Essence of Roman Art"
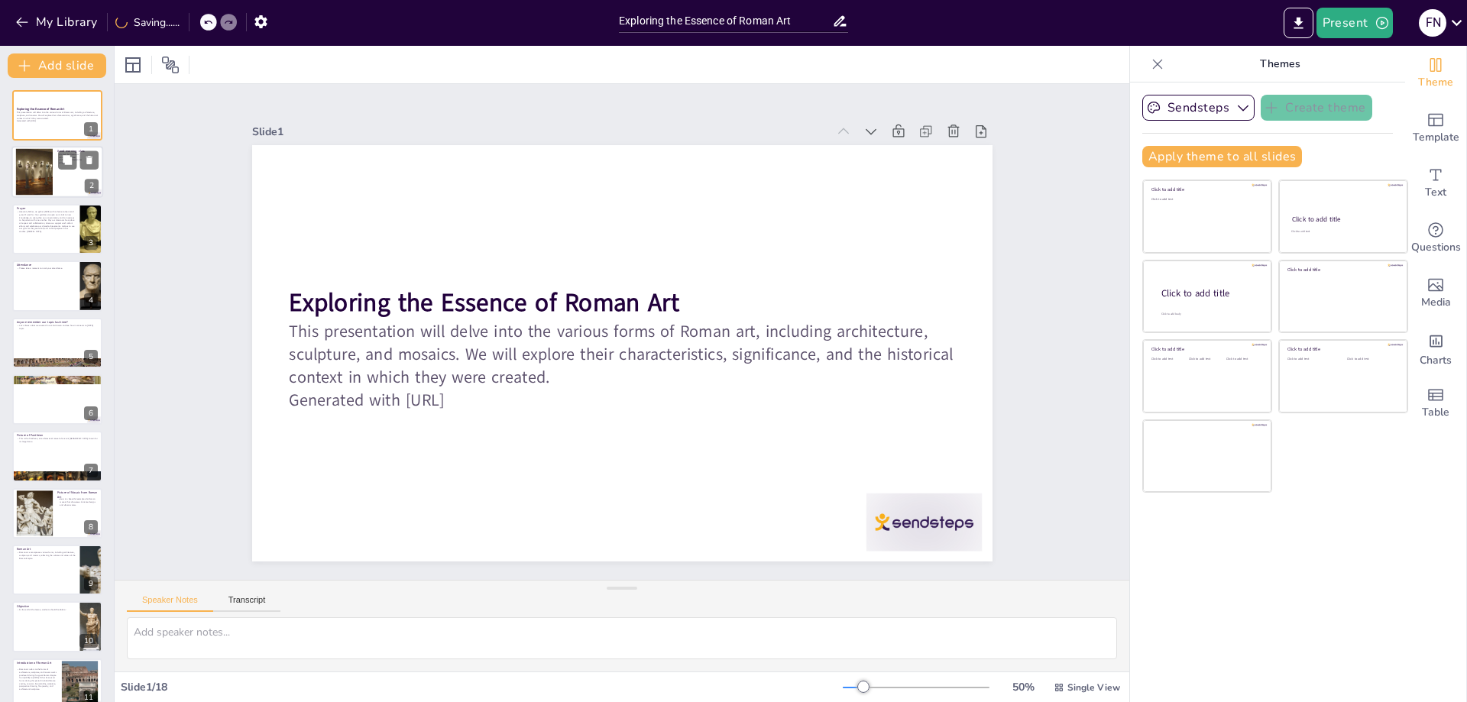
click at [40, 178] on div at bounding box center [34, 172] width 62 height 47
type textarea "In this point, we will provide a brief overview of Roman art, highlighting its …"
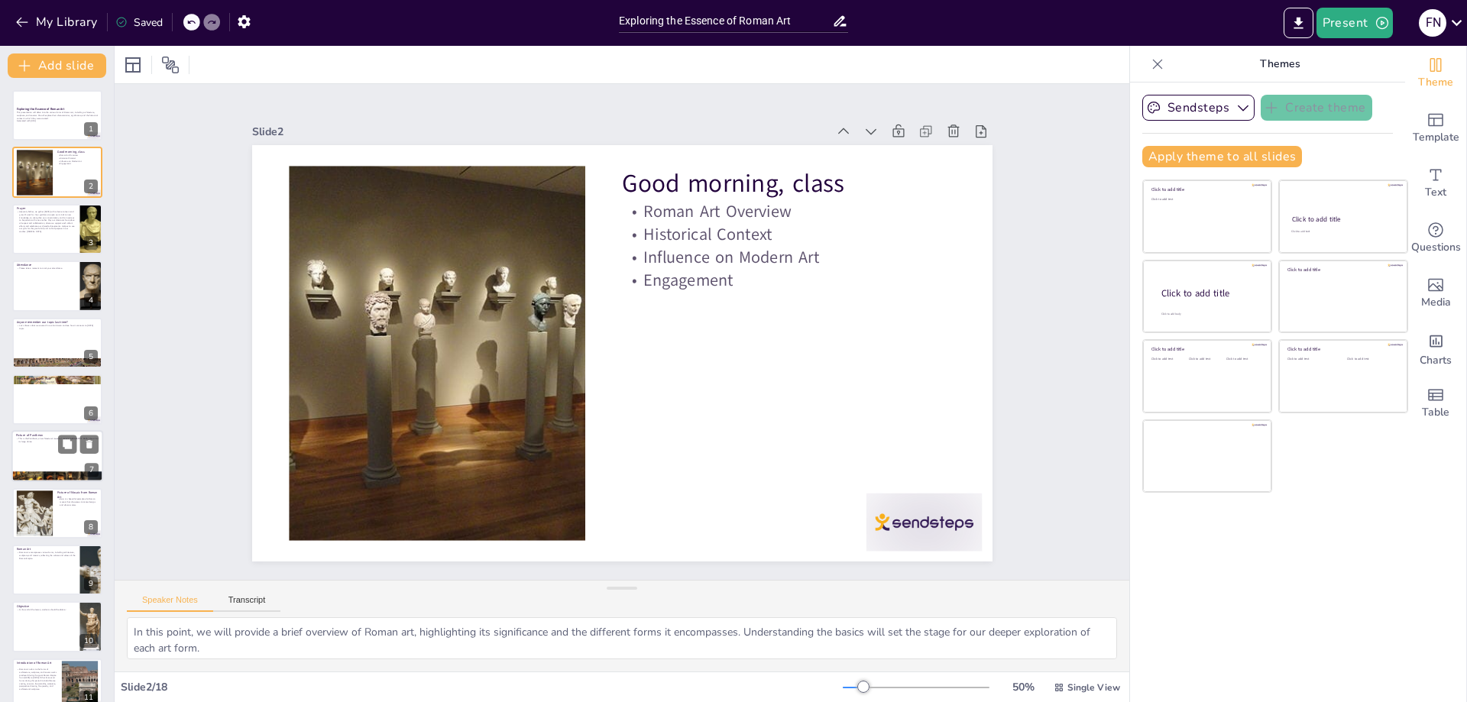
click at [41, 464] on div at bounding box center [57, 457] width 92 height 52
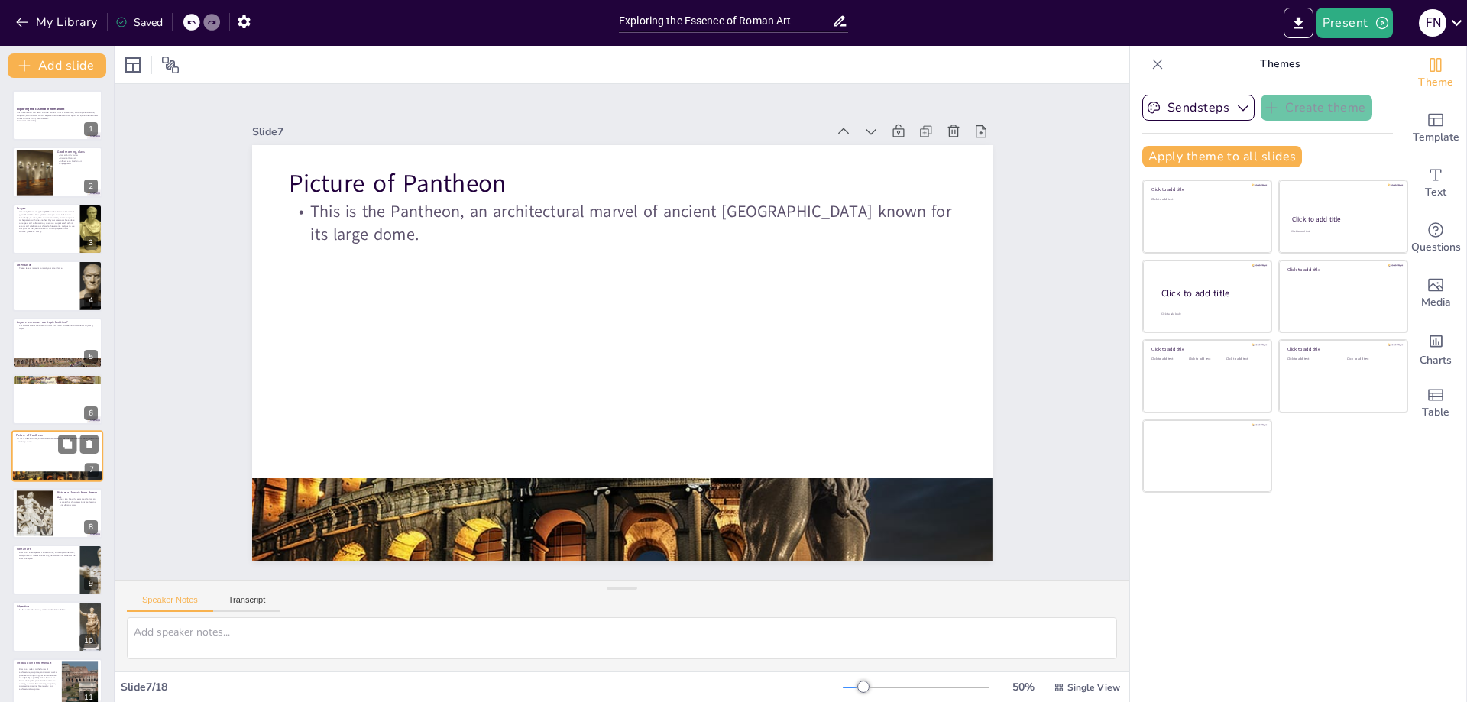
scroll to position [66, 0]
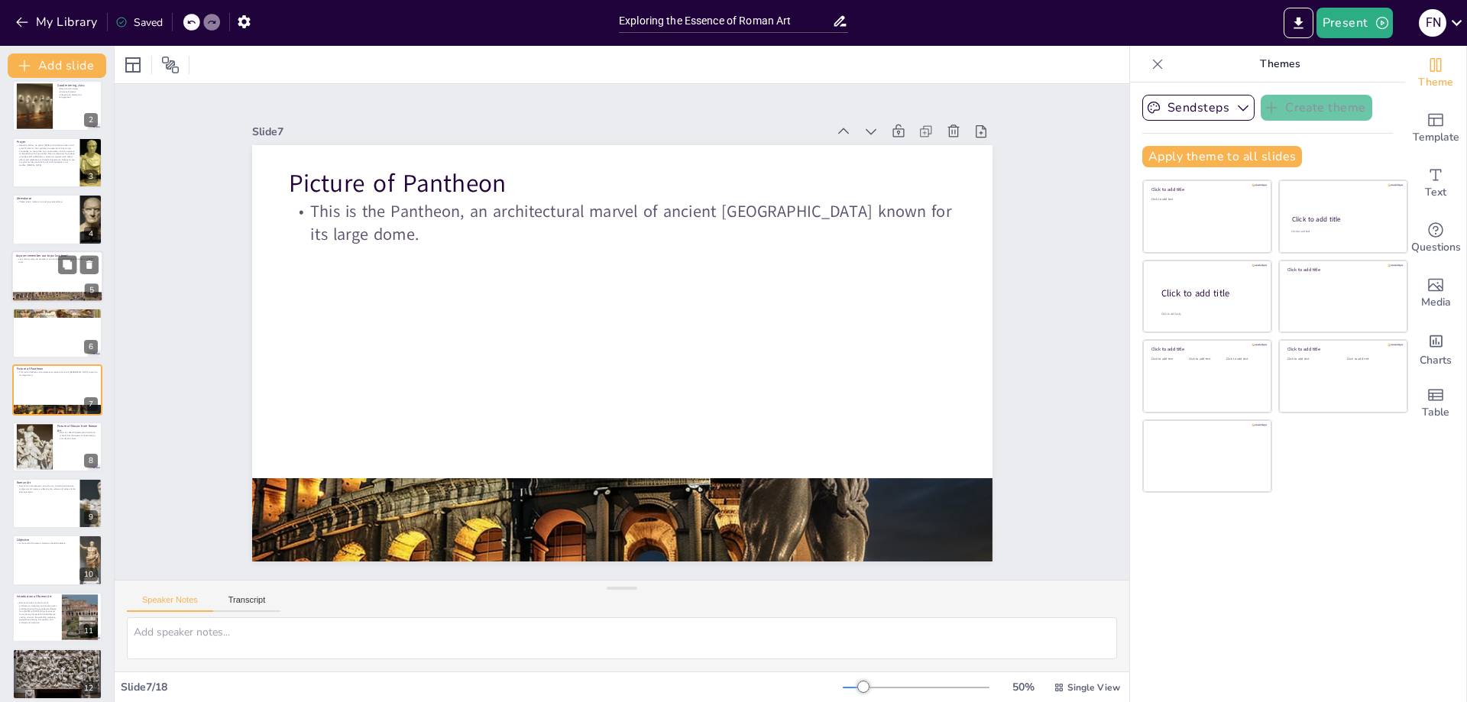
click at [48, 280] on div at bounding box center [57, 277] width 92 height 52
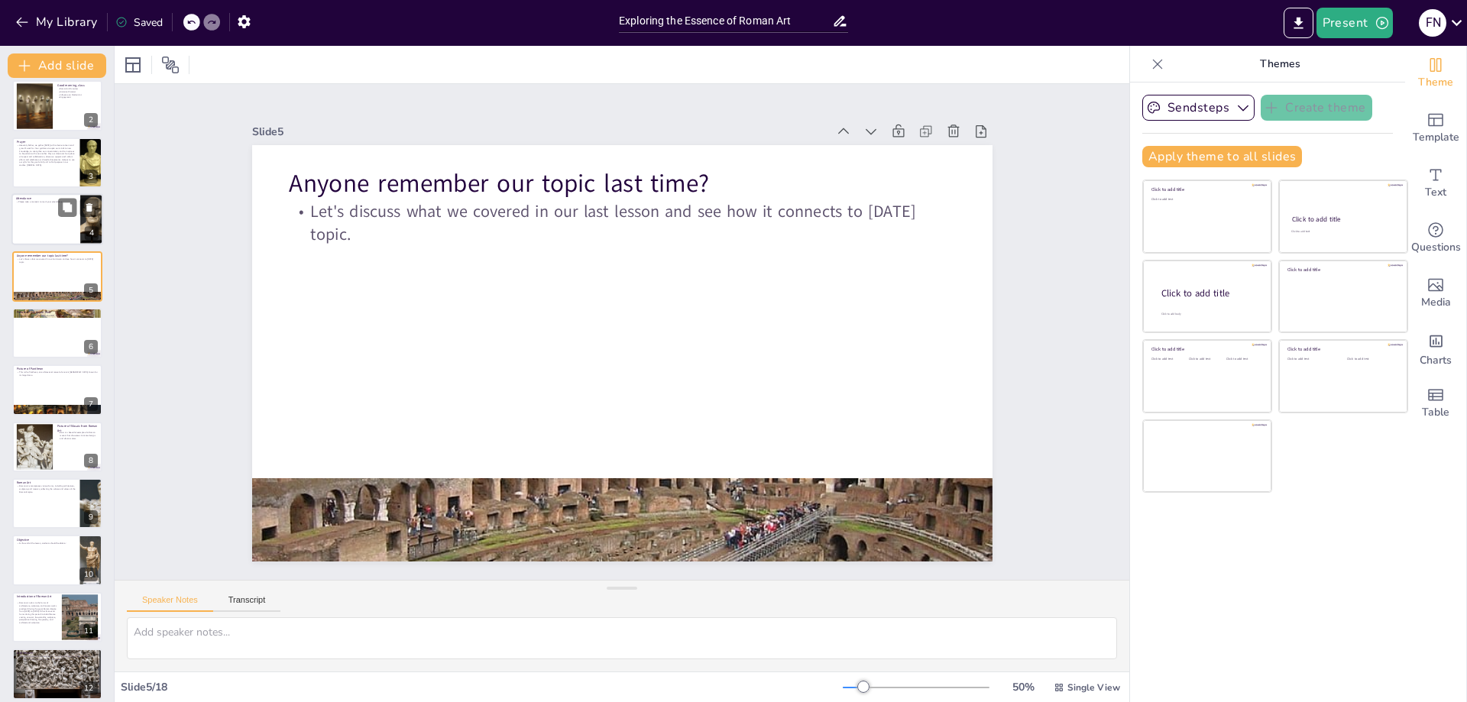
scroll to position [0, 0]
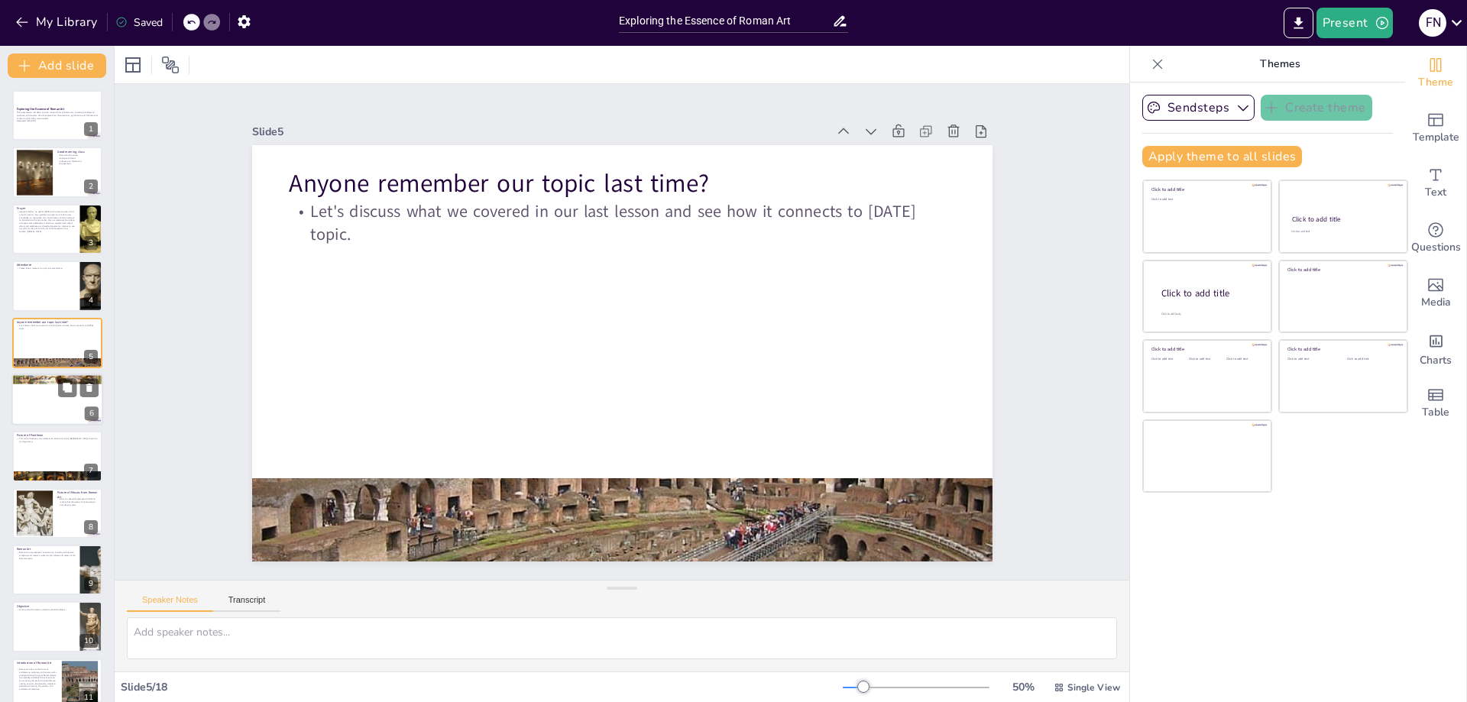
click at [66, 404] on div at bounding box center [57, 400] width 92 height 52
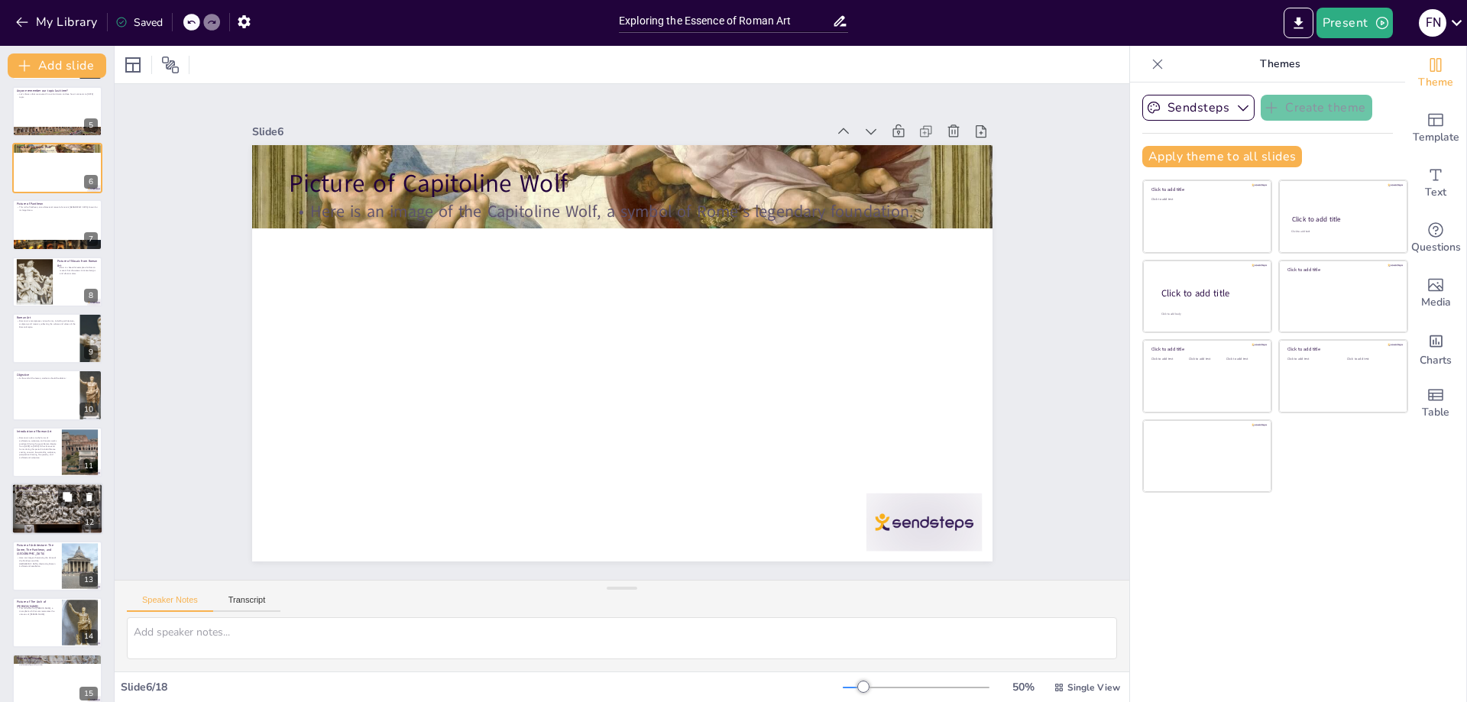
click at [32, 511] on div at bounding box center [57, 509] width 92 height 69
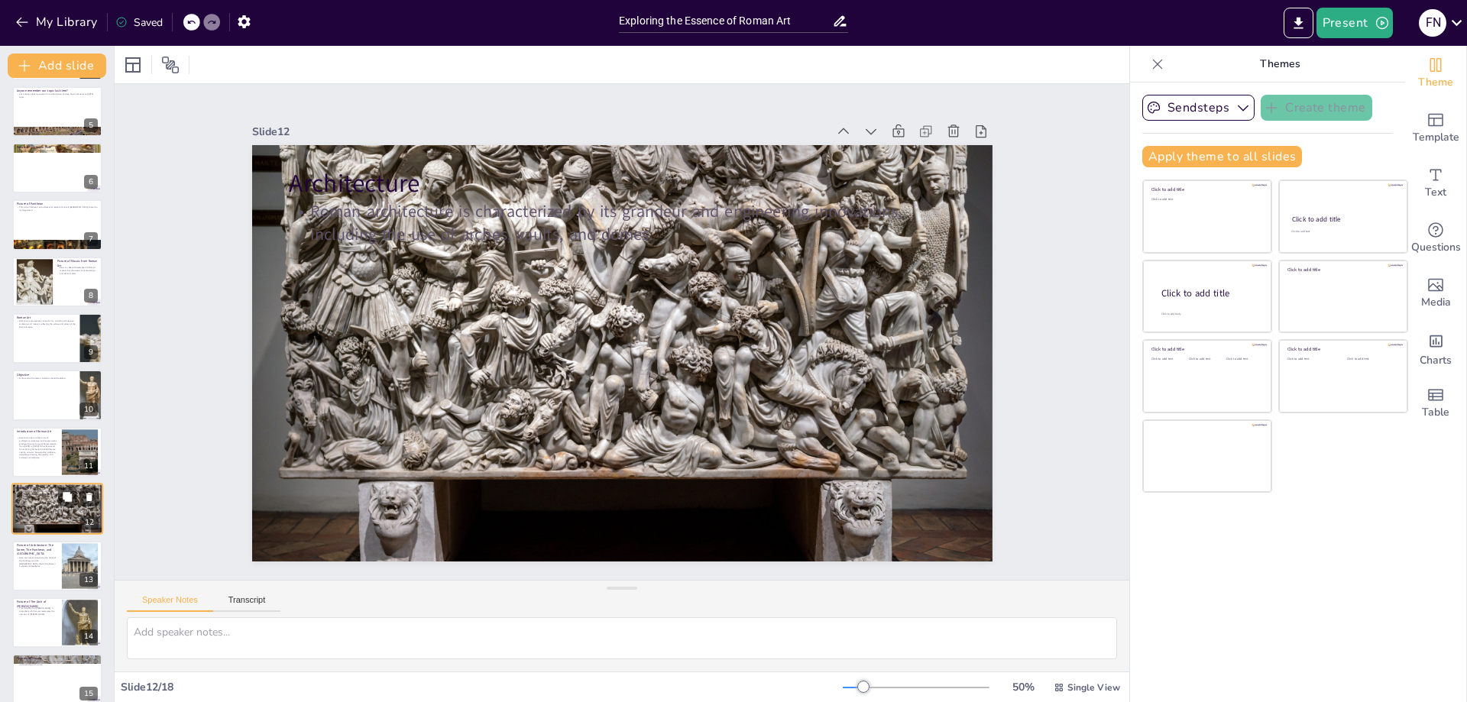
scroll to position [351, 0]
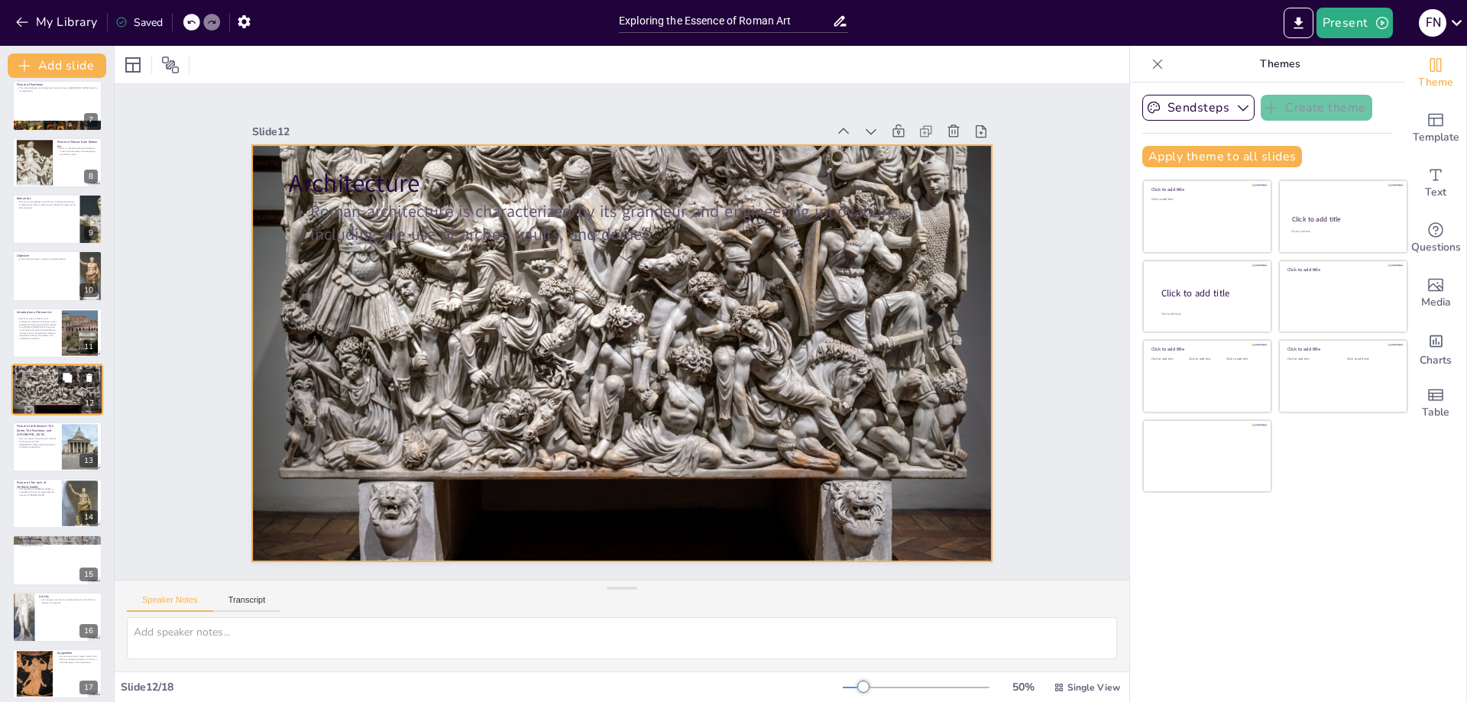
click at [49, 390] on div at bounding box center [57, 389] width 92 height 69
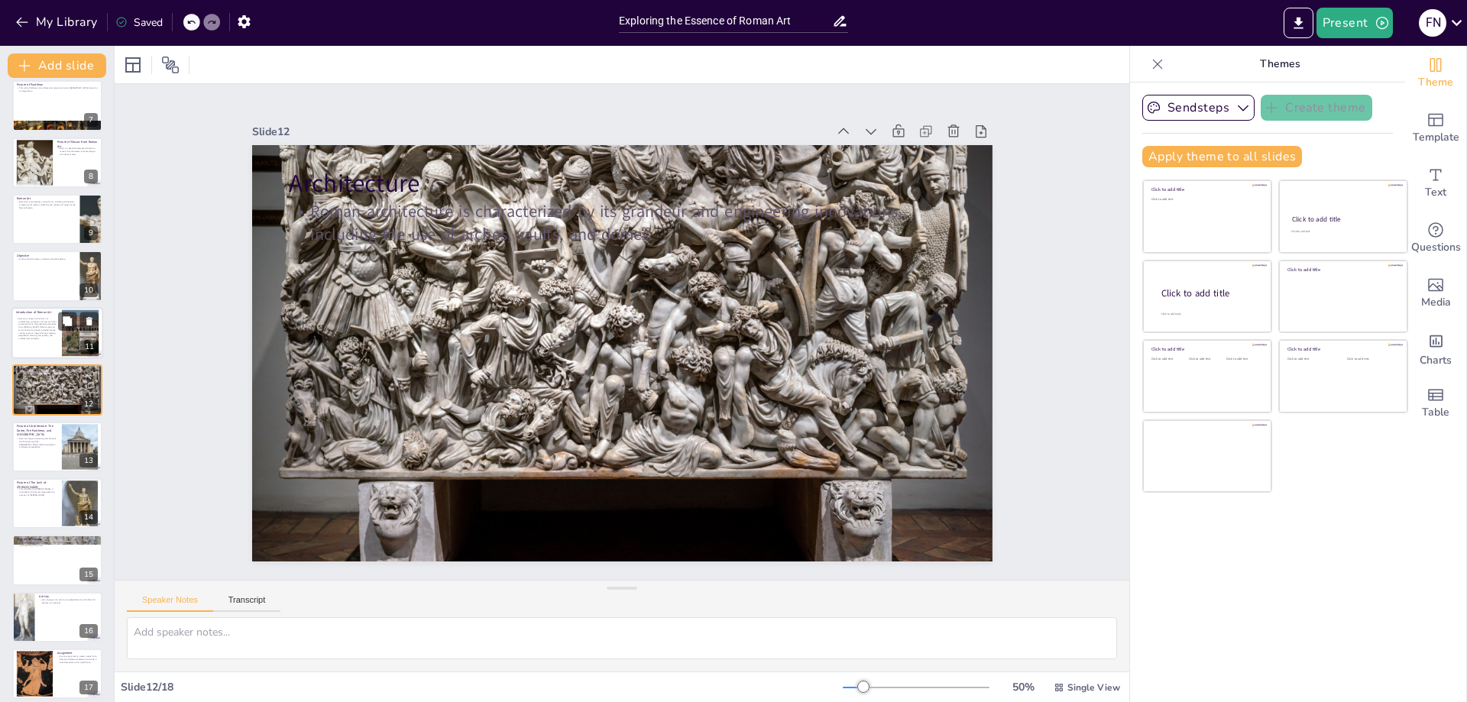
click at [41, 313] on p "Introduction of Roman Art" at bounding box center [36, 312] width 41 height 5
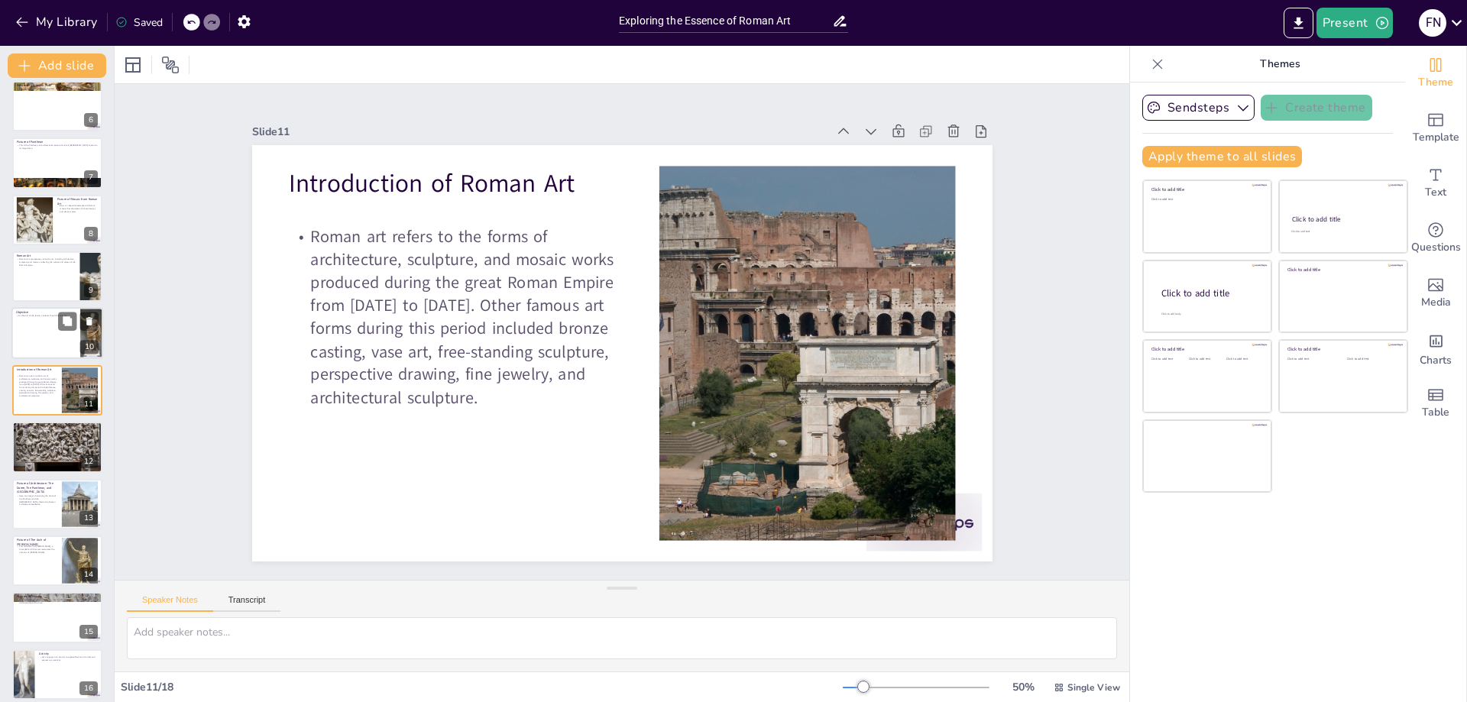
click at [39, 336] on div at bounding box center [57, 334] width 92 height 52
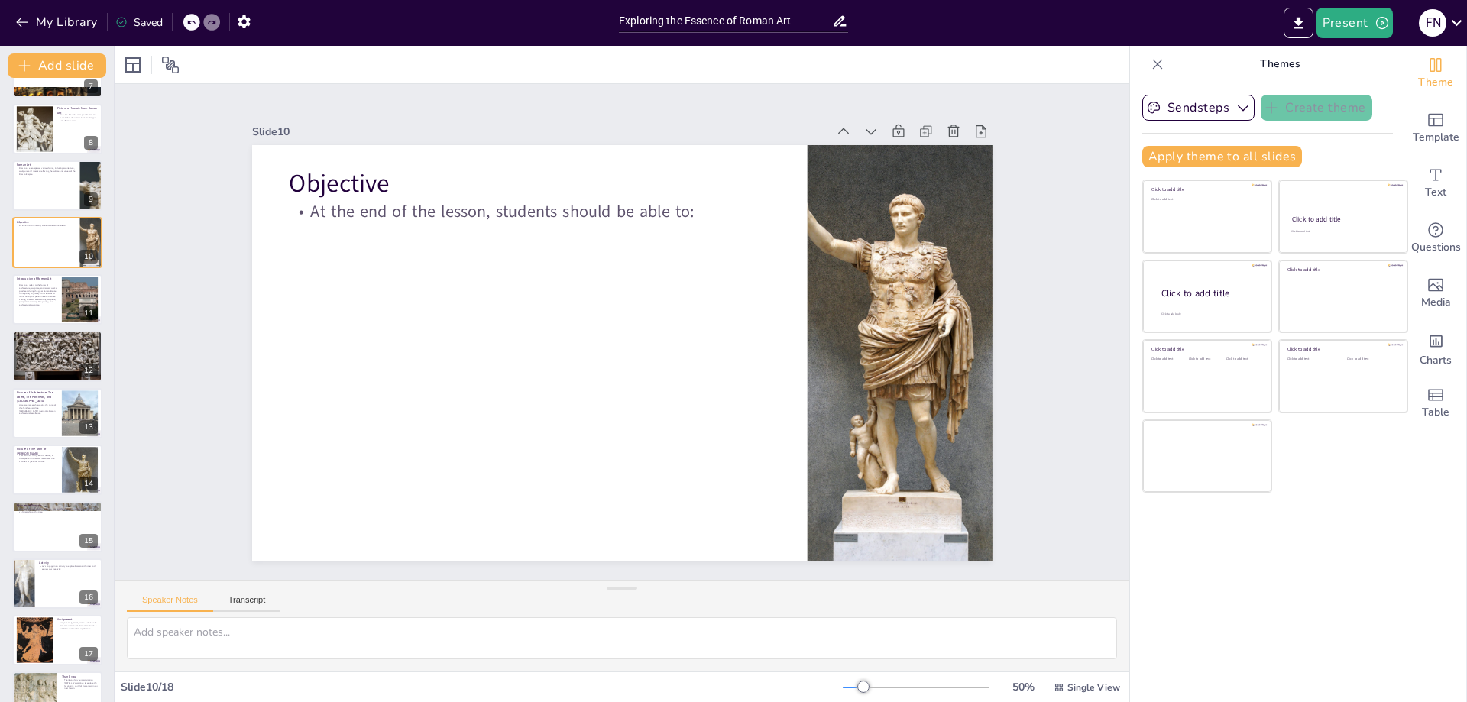
scroll to position [417, 0]
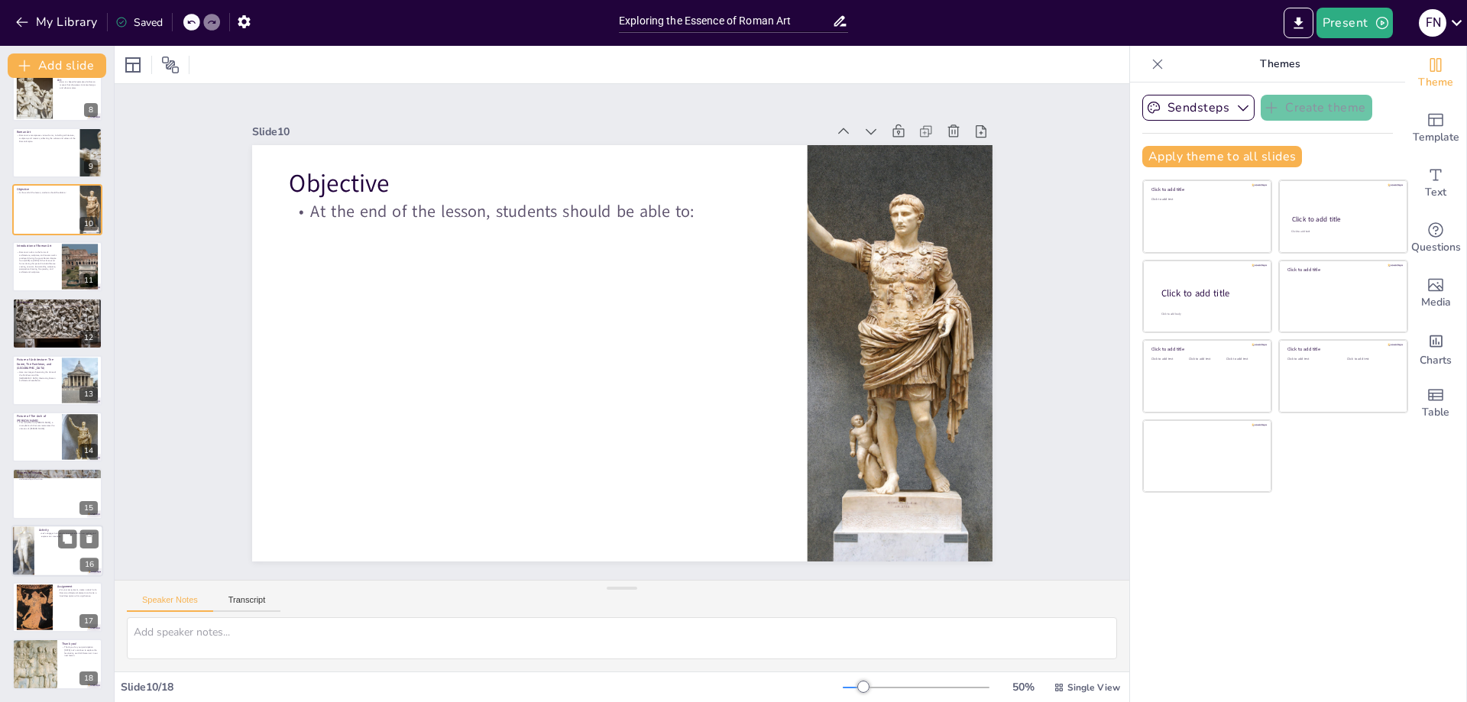
click at [47, 551] on div at bounding box center [57, 551] width 92 height 52
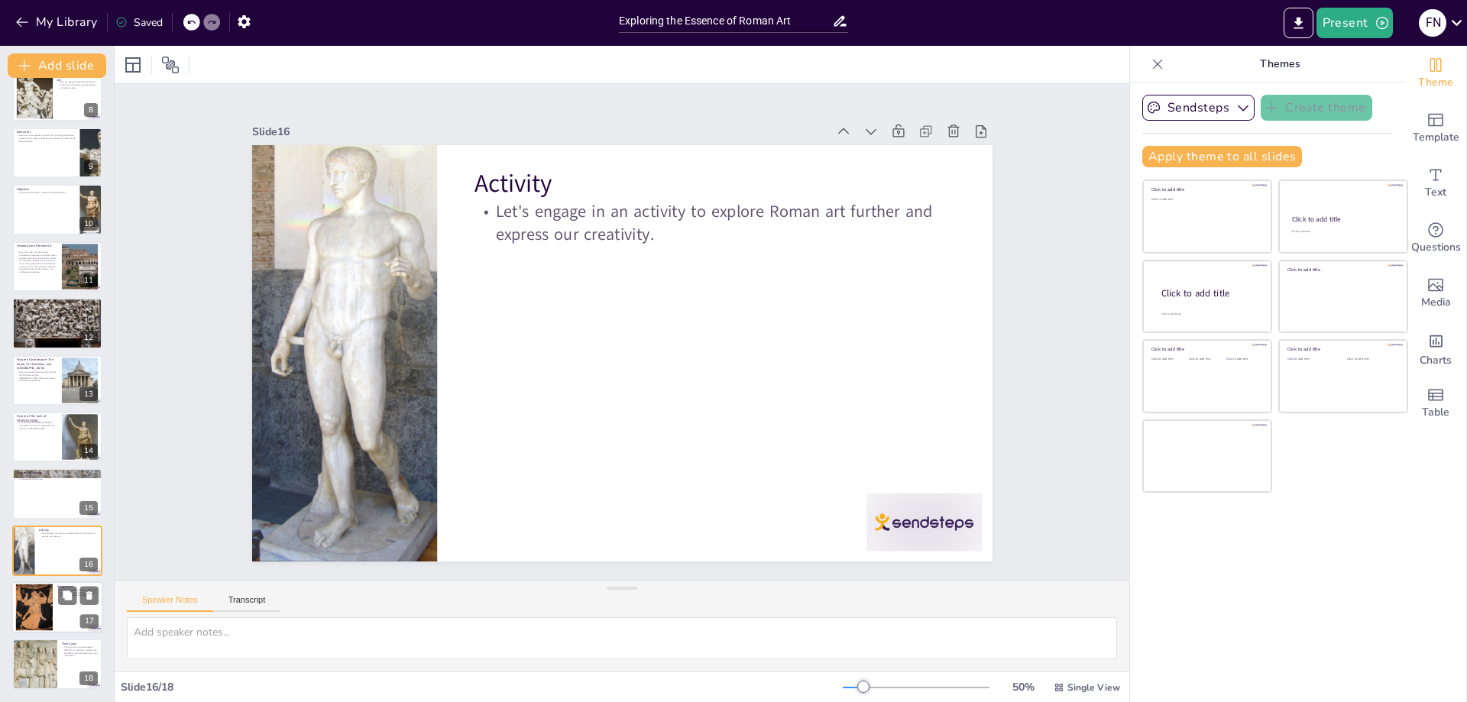
click at [40, 618] on div at bounding box center [34, 608] width 81 height 47
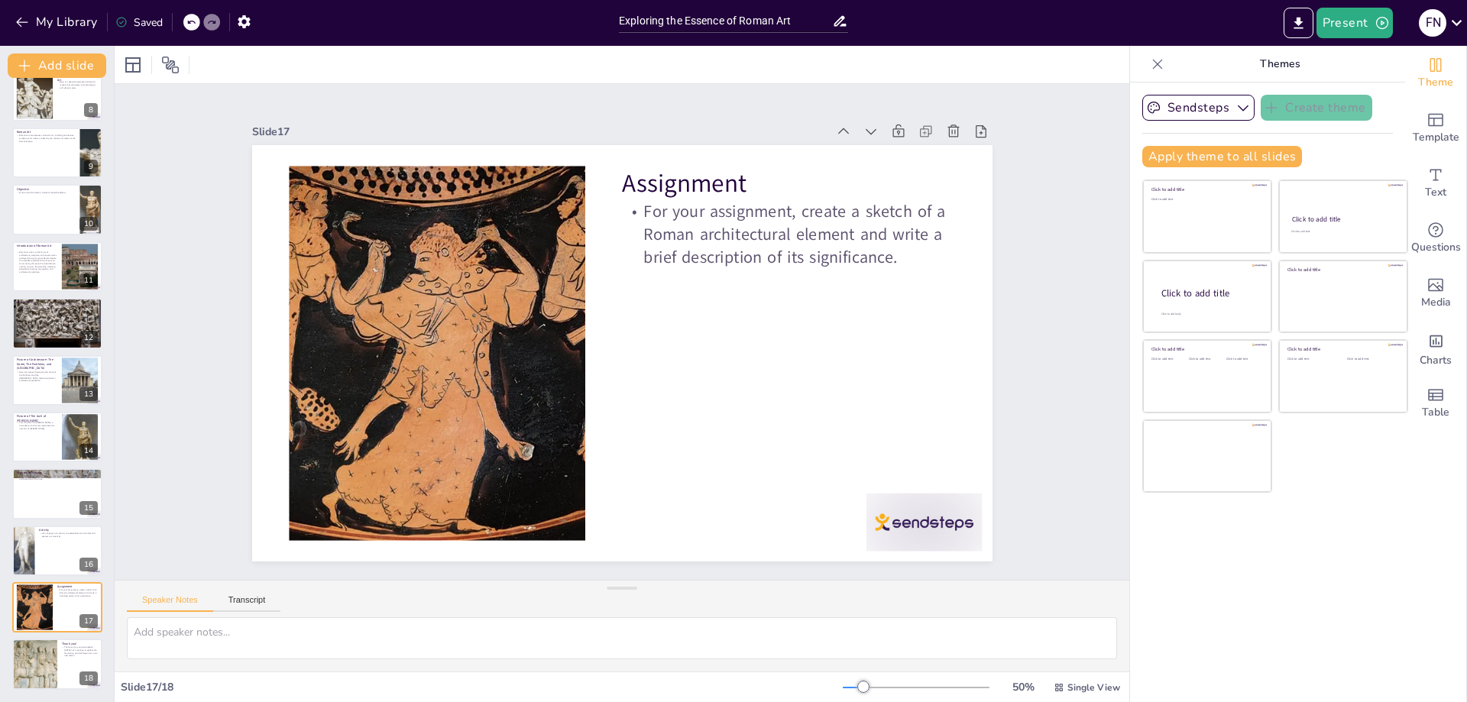
drag, startPoint x: 113, startPoint y: 343, endPoint x: 109, endPoint y: 336, distance: 7.9
click at [110, 336] on div "Add slide Exploring the Essence of Roman Art This presentation will delve into …" at bounding box center [57, 374] width 115 height 657
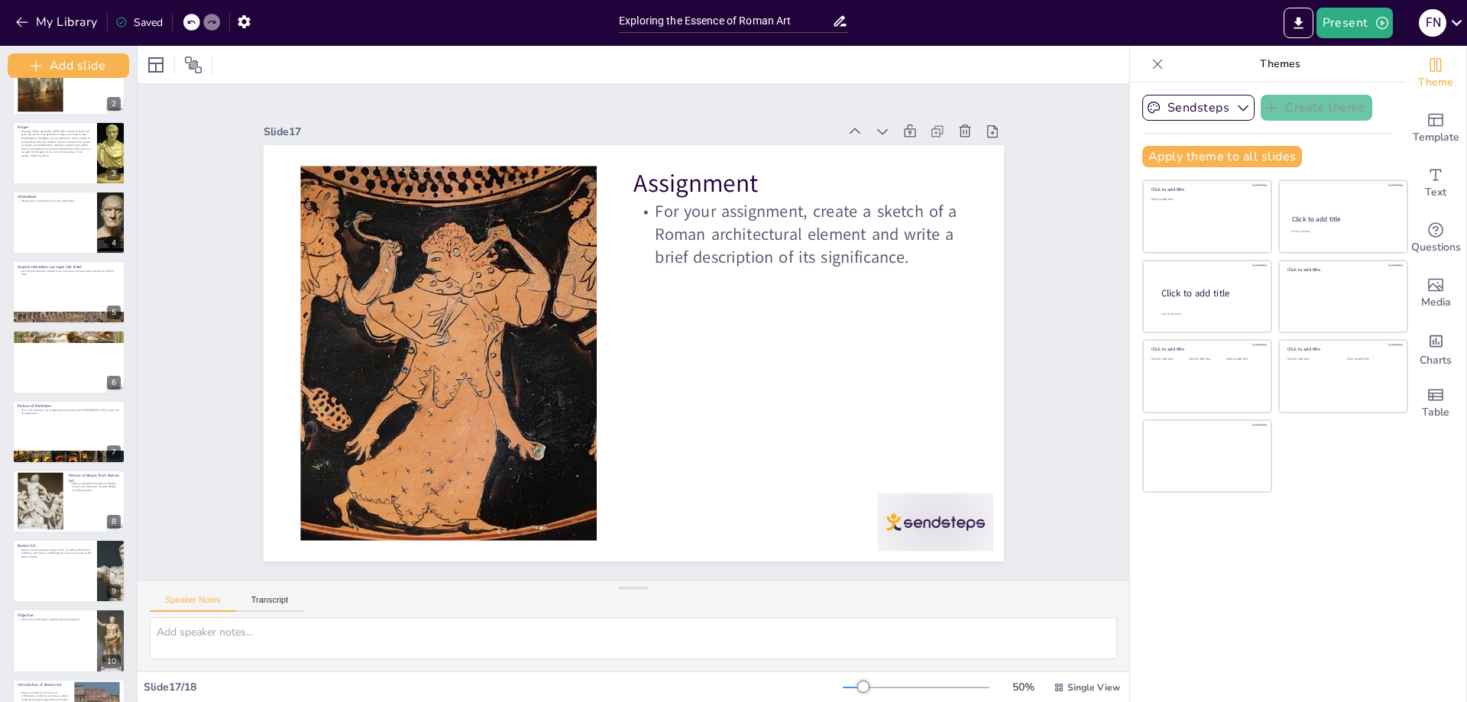
scroll to position [0, 0]
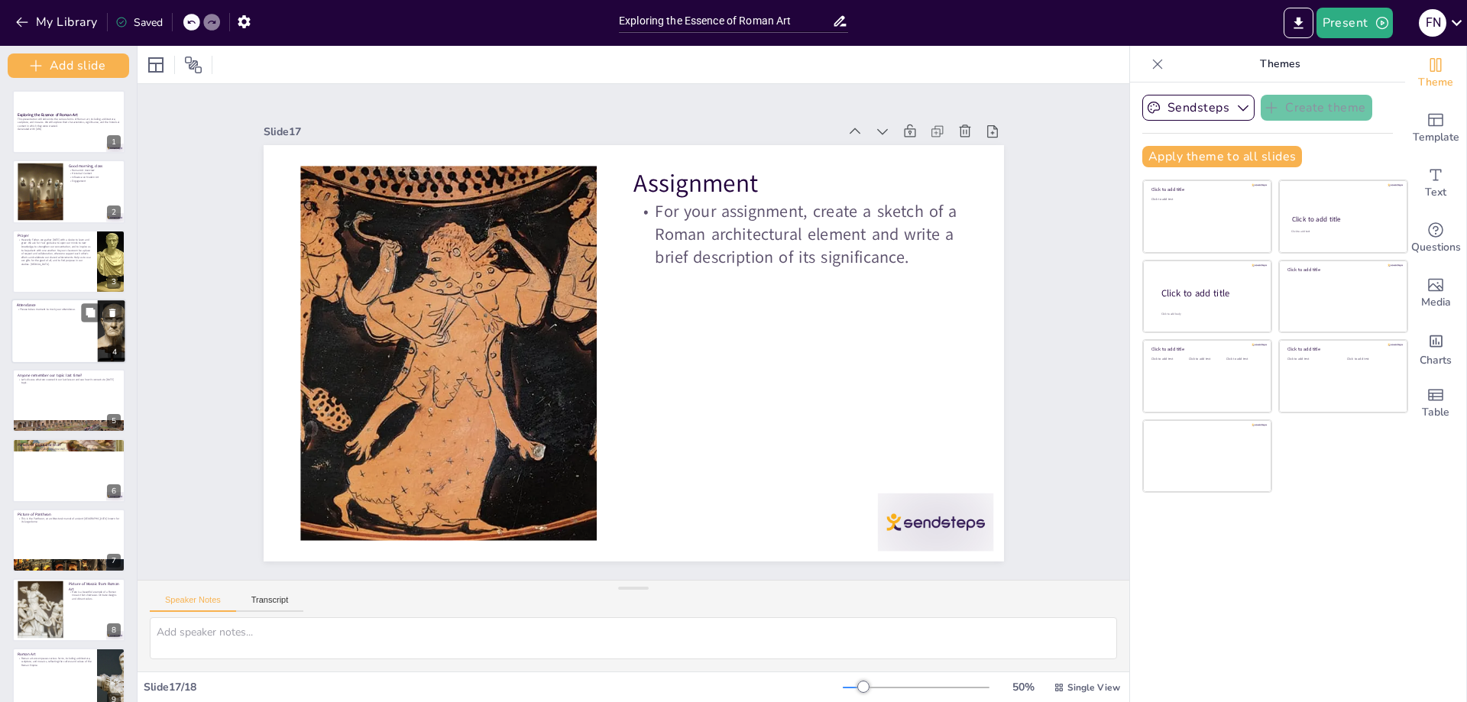
click at [95, 332] on div at bounding box center [68, 331] width 115 height 65
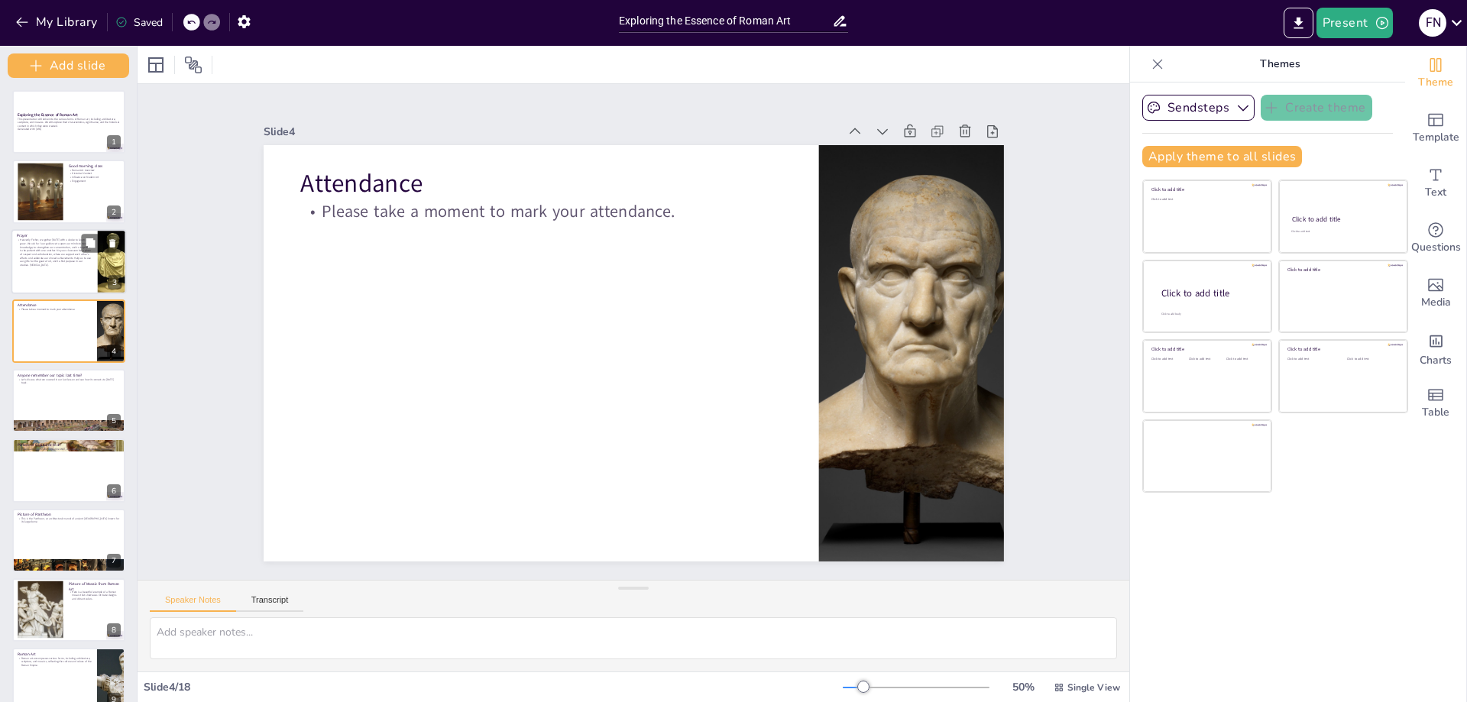
click at [59, 255] on p "Heavenly Father, we gather today with a desire to learn and grow. We ask for Yo…" at bounding box center [54, 252] width 75 height 29
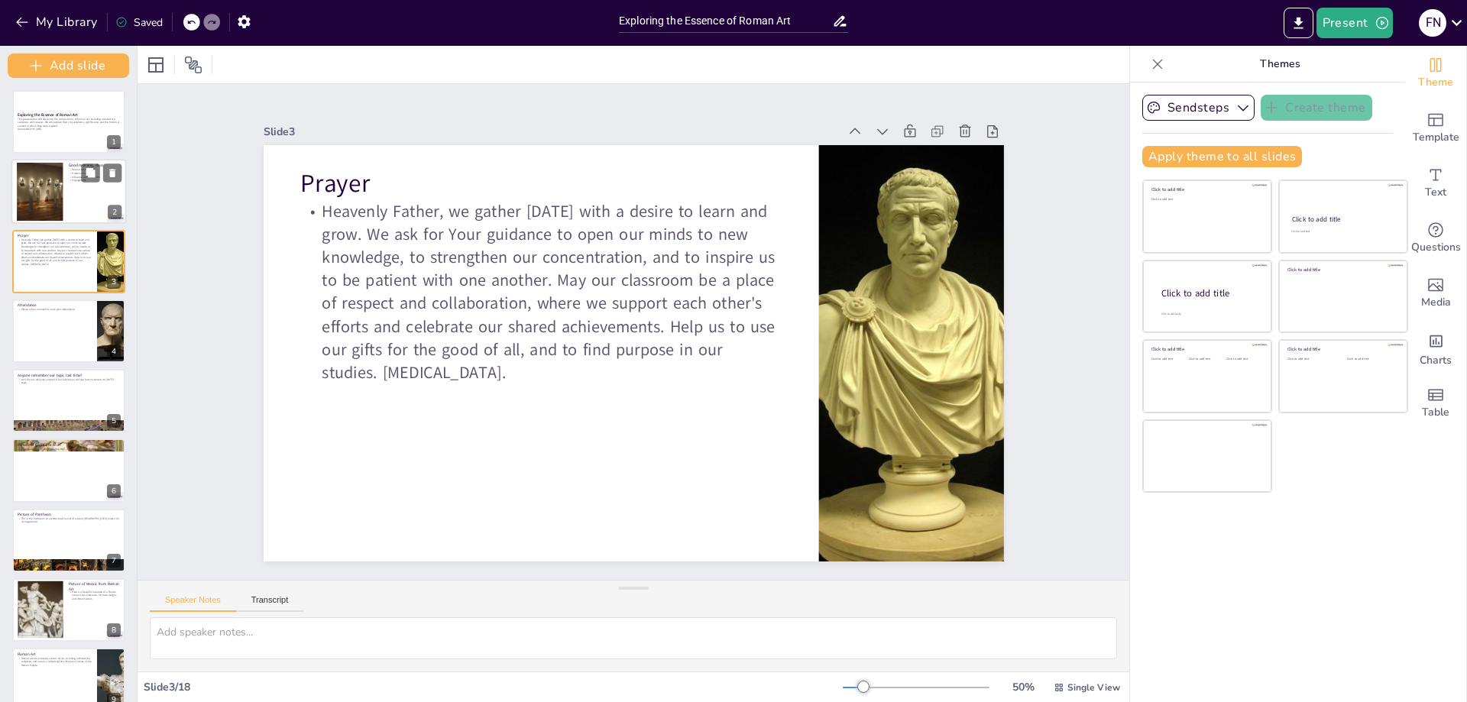
click at [71, 195] on div at bounding box center [68, 191] width 115 height 65
type textarea "In this point, we will provide a brief overview of Roman art, highlighting its …"
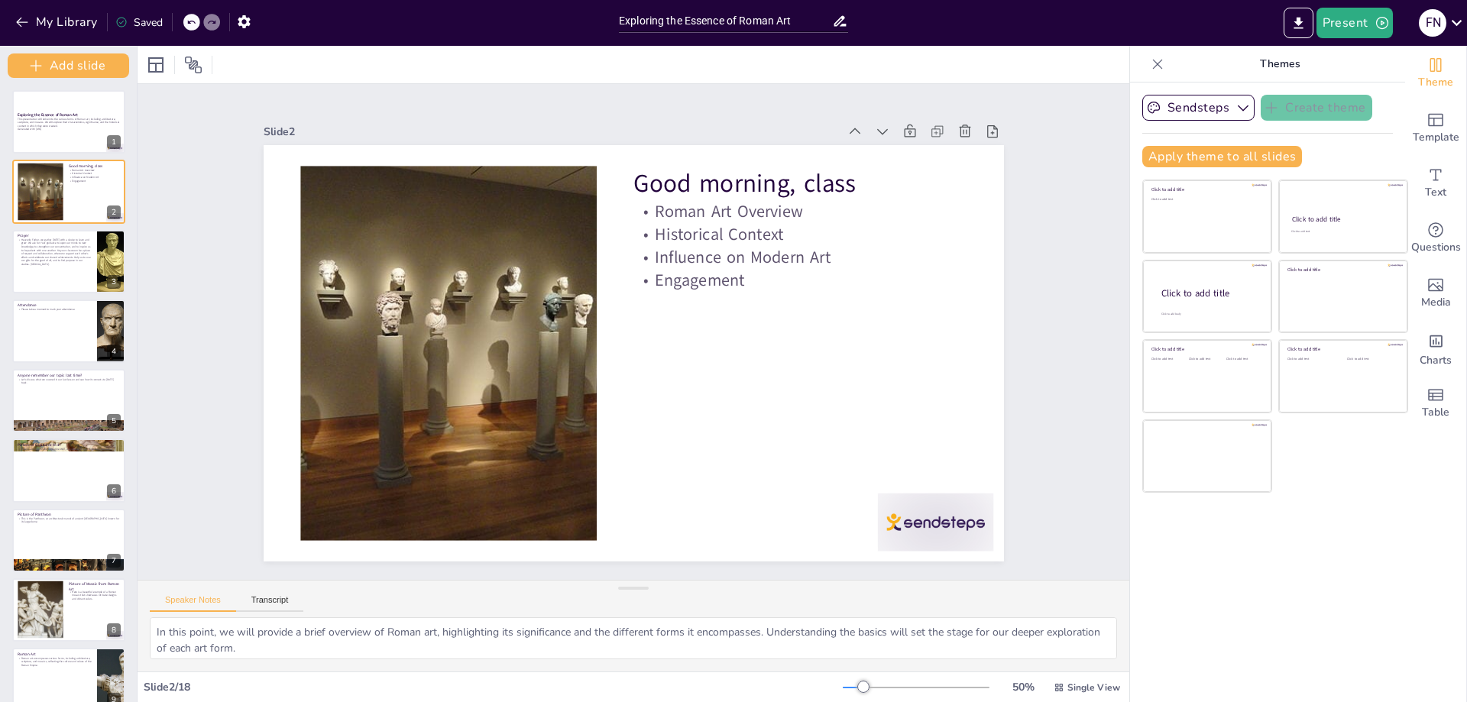
click at [64, 434] on div "Exploring the Essence of Roman Art This presentation will delve into the variou…" at bounding box center [68, 715] width 137 height 1250
click at [66, 420] on div at bounding box center [68, 427] width 115 height 86
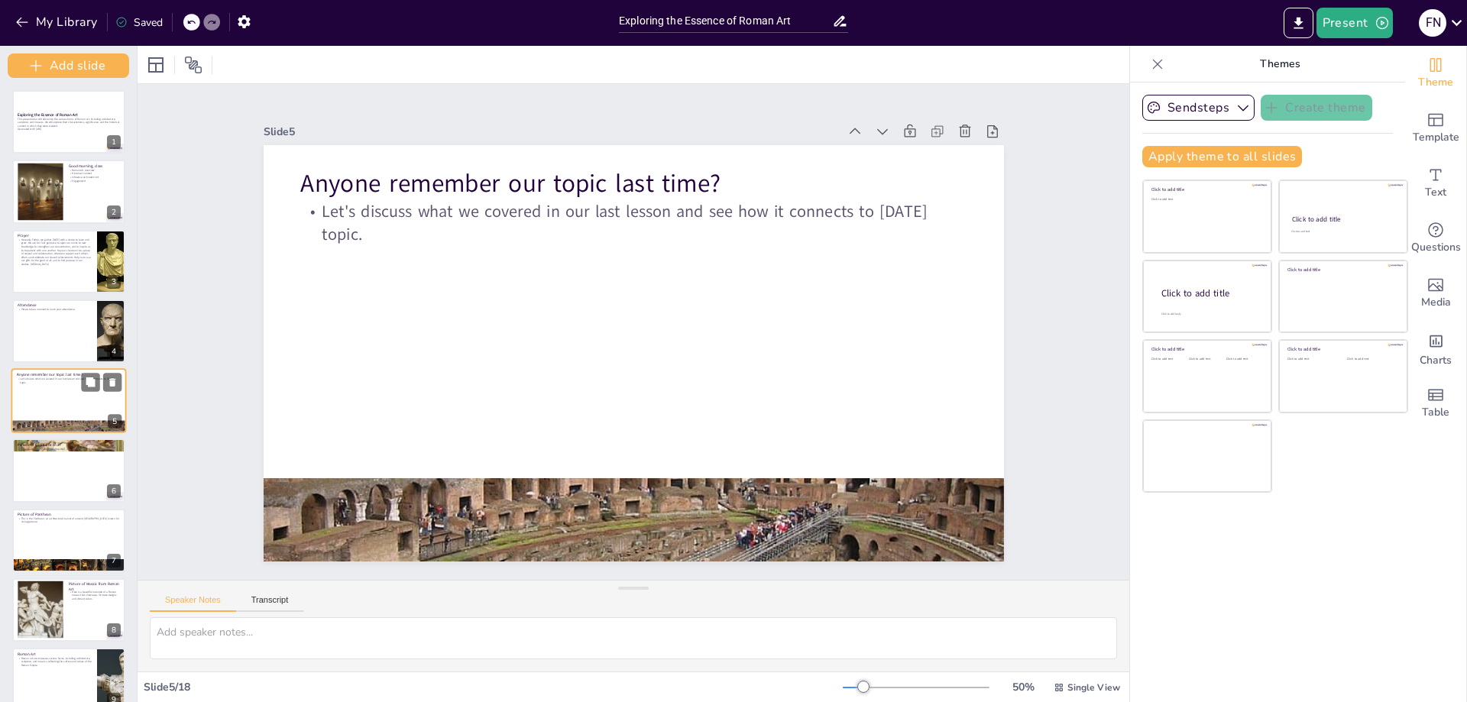
scroll to position [11, 0]
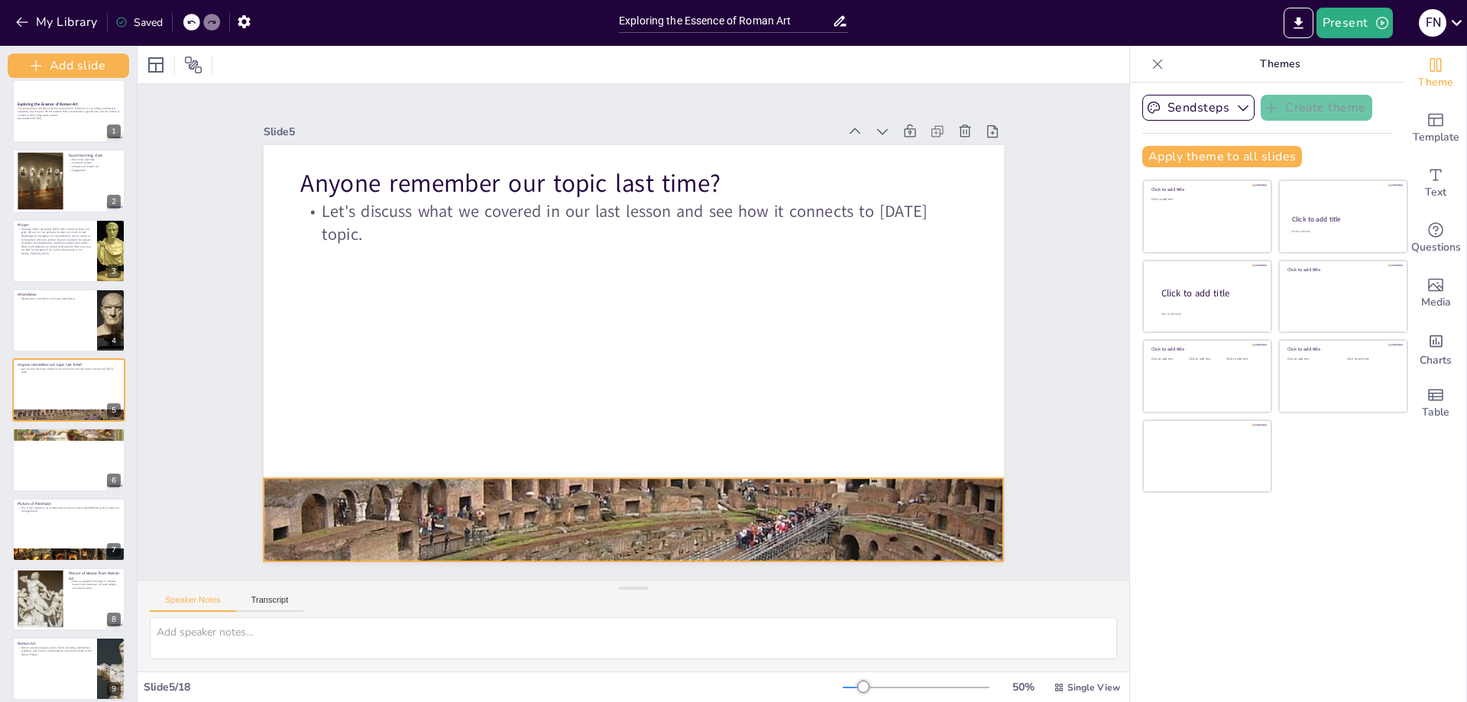
click at [591, 515] on div at bounding box center [614, 519] width 794 height 630
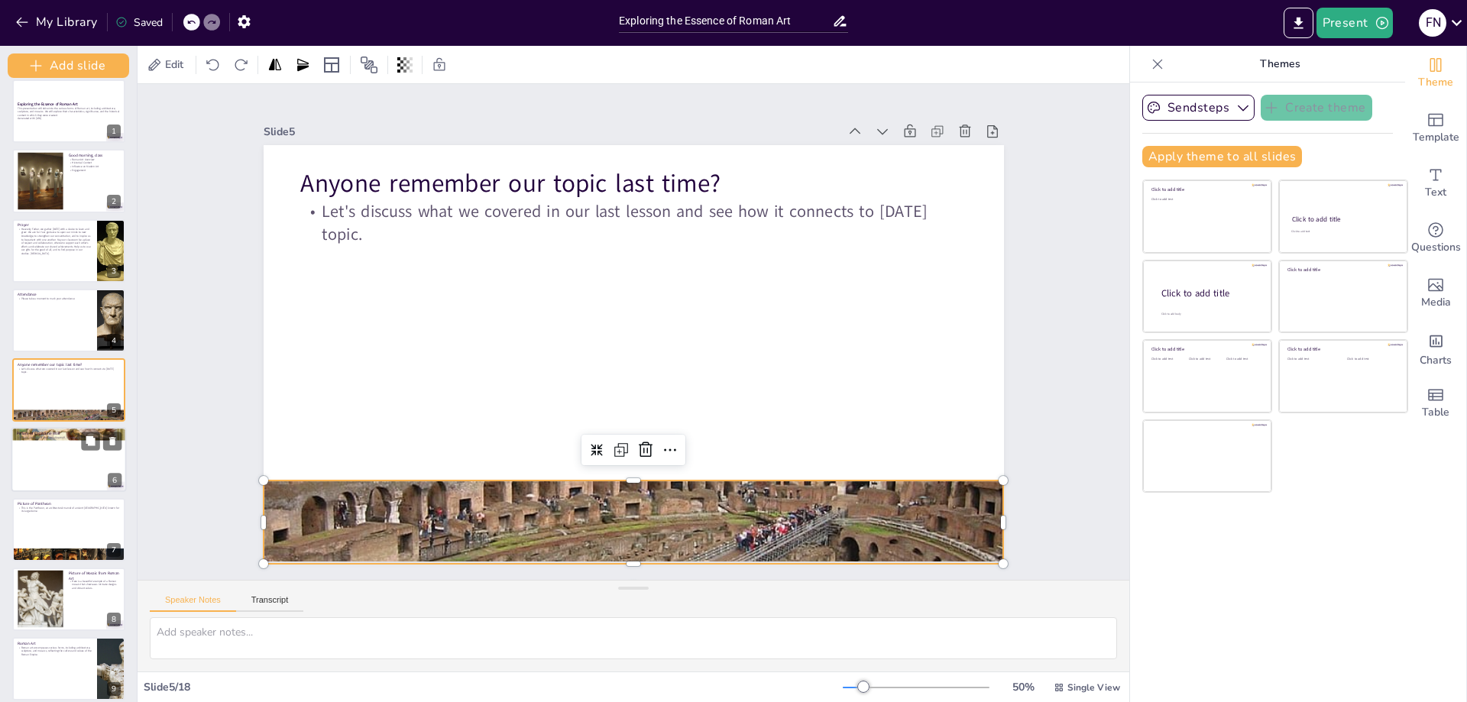
click at [33, 474] on div at bounding box center [68, 459] width 115 height 65
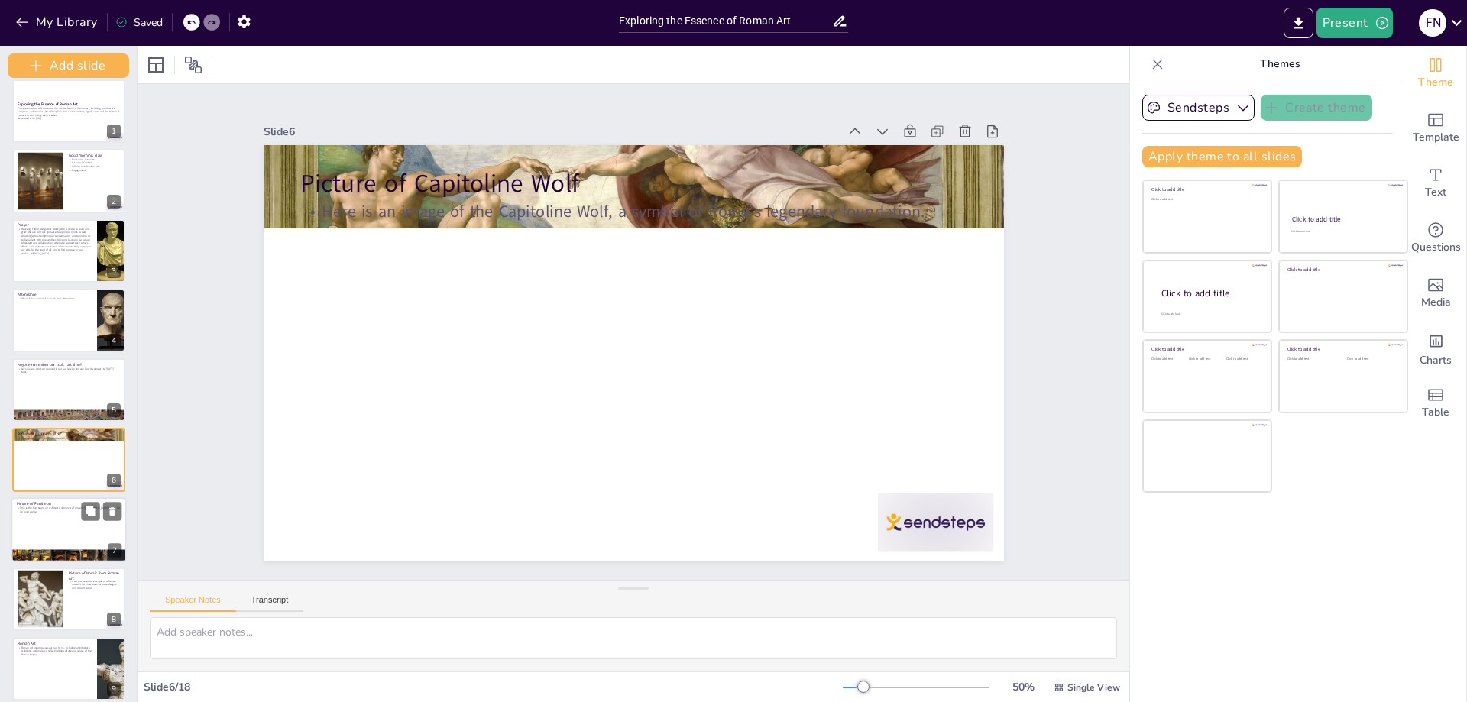
scroll to position [80, 0]
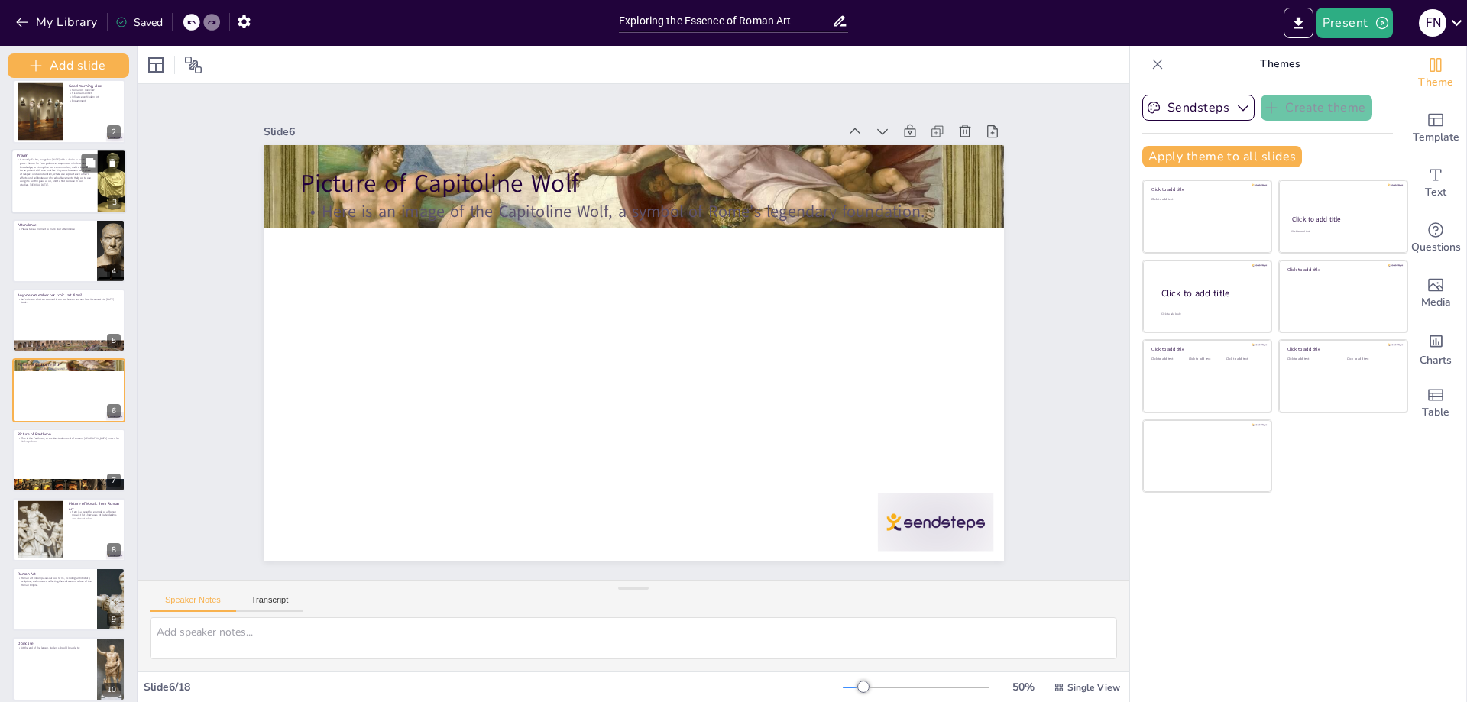
click at [46, 263] on div at bounding box center [68, 250] width 113 height 63
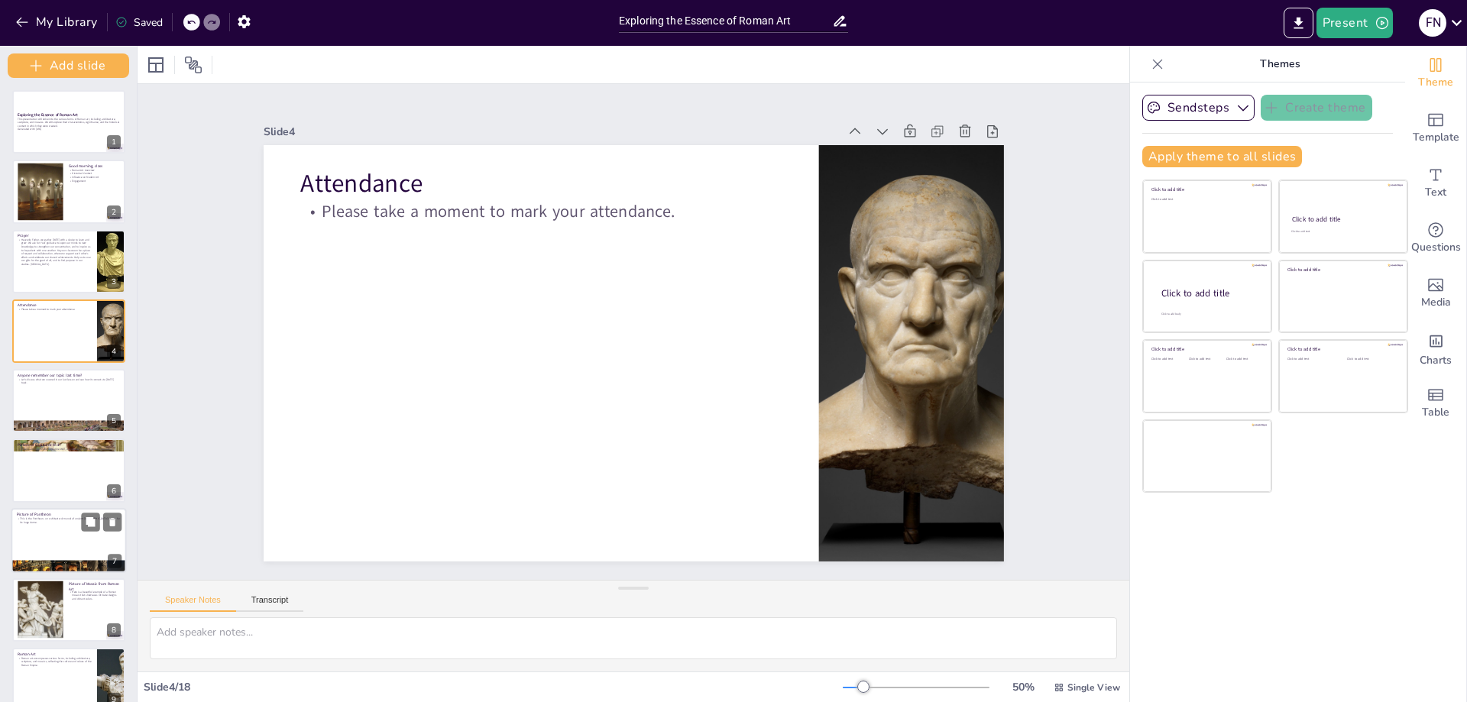
click at [40, 478] on div at bounding box center [68, 470] width 113 height 63
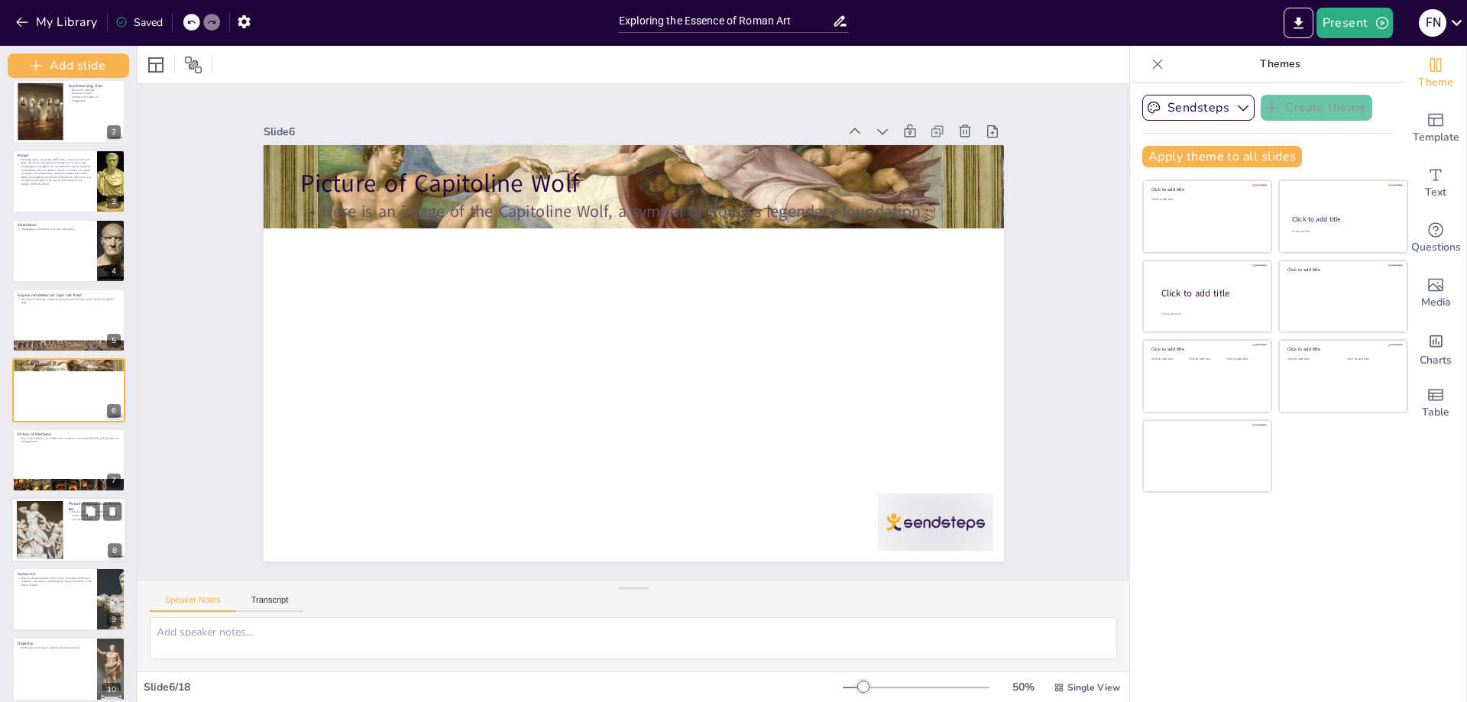
click at [55, 544] on div at bounding box center [39, 530] width 55 height 58
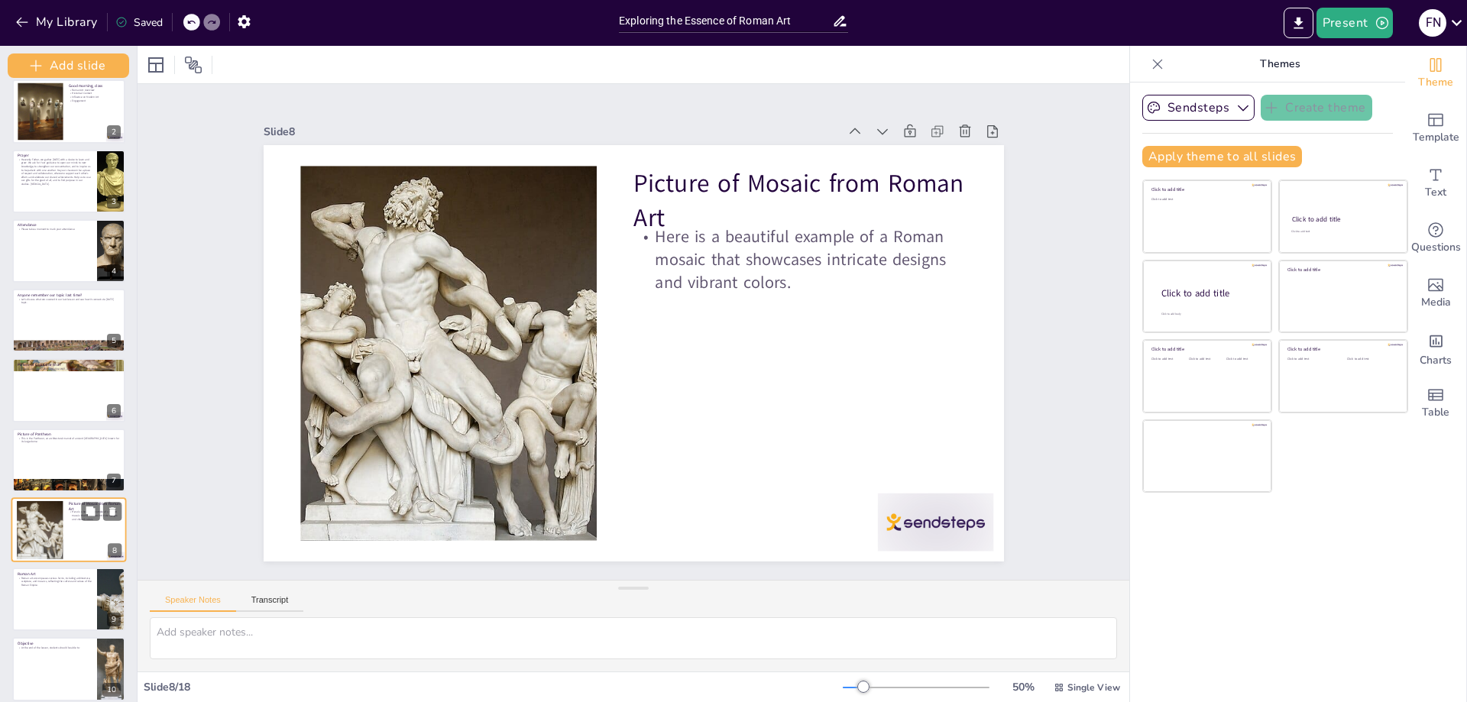
scroll to position [220, 0]
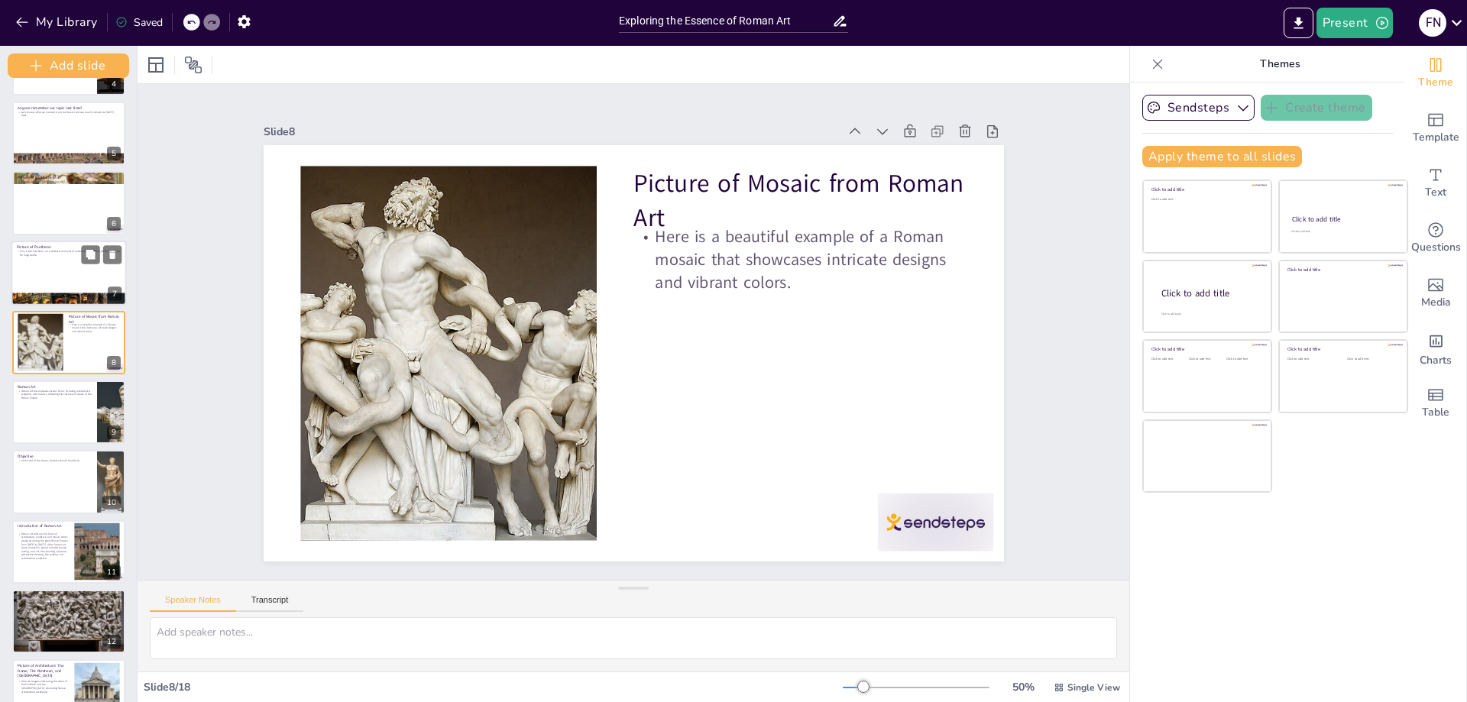
click at [57, 295] on div at bounding box center [68, 299] width 115 height 115
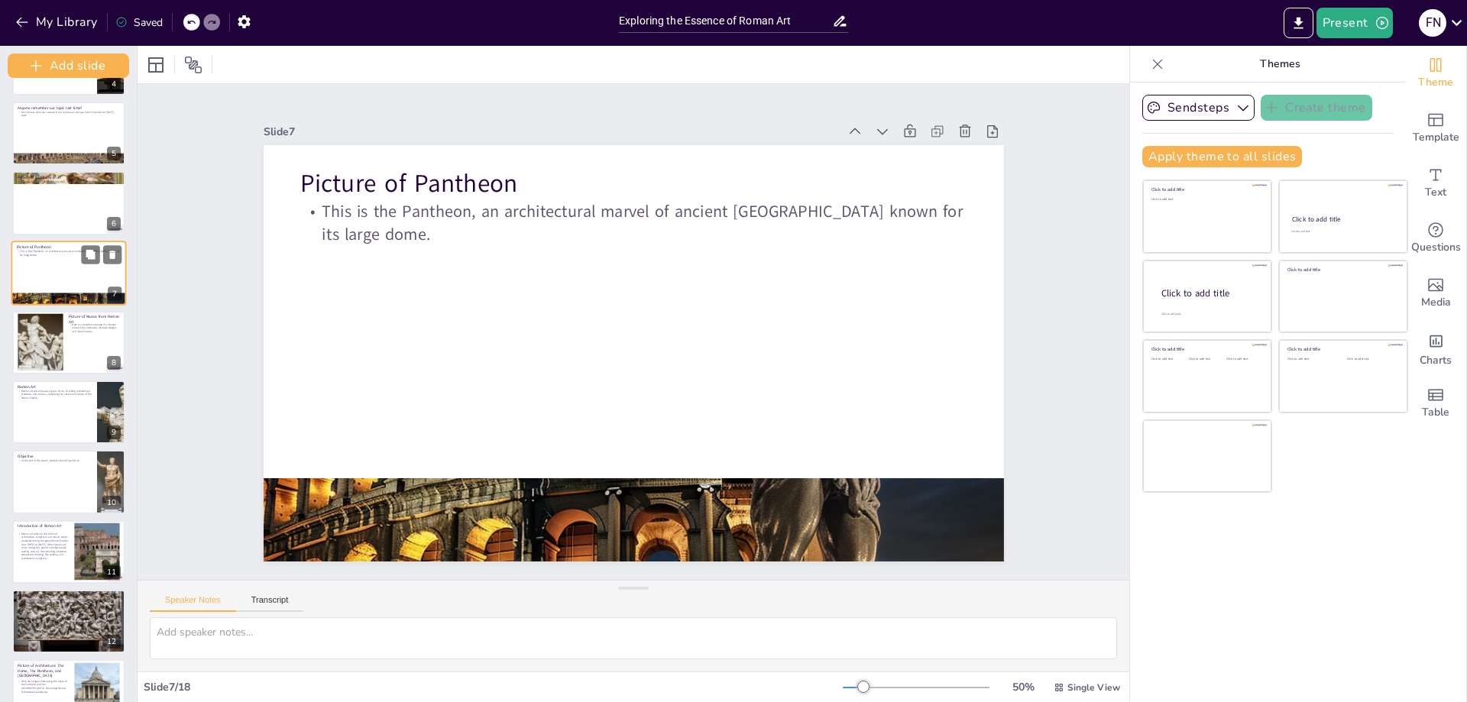
scroll to position [151, 0]
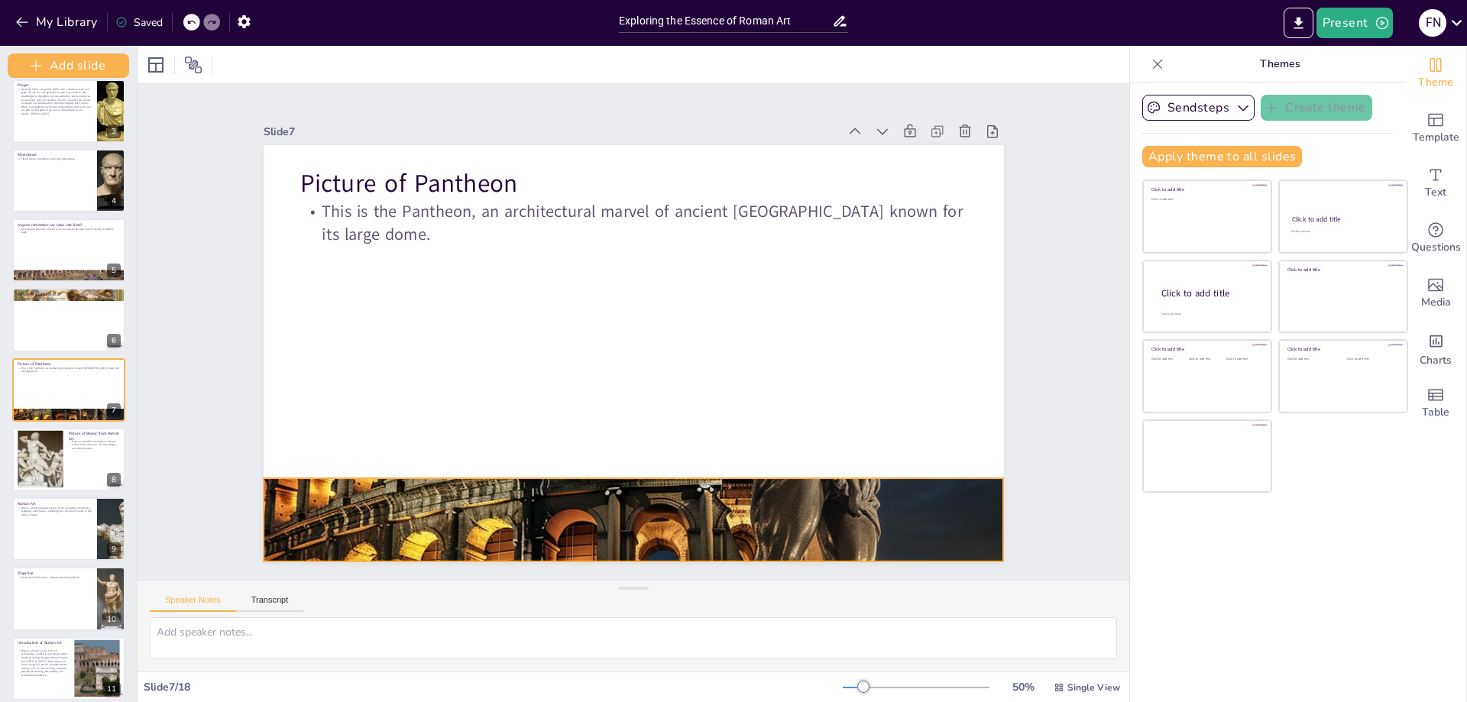
click at [475, 497] on div at bounding box center [575, 510] width 933 height 933
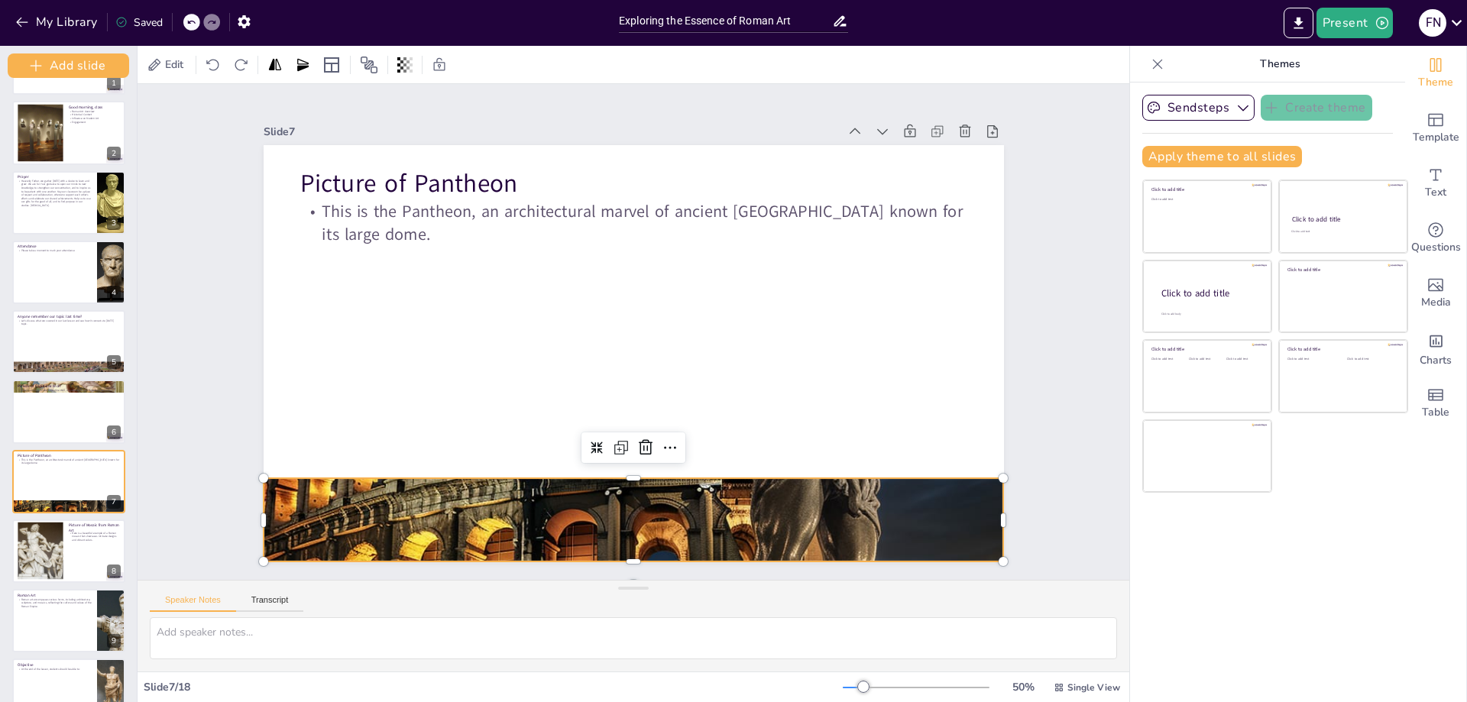
scroll to position [0, 0]
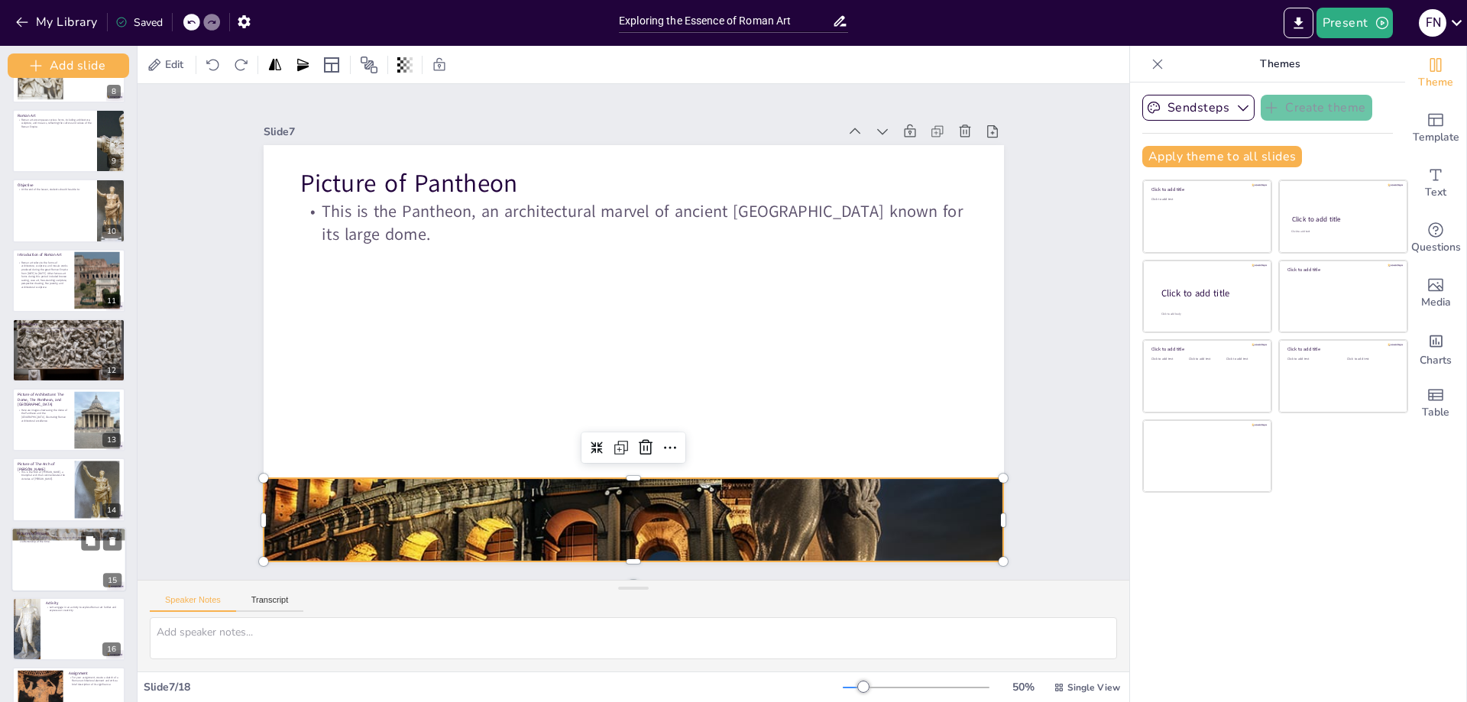
click at [79, 572] on div at bounding box center [68, 559] width 115 height 65
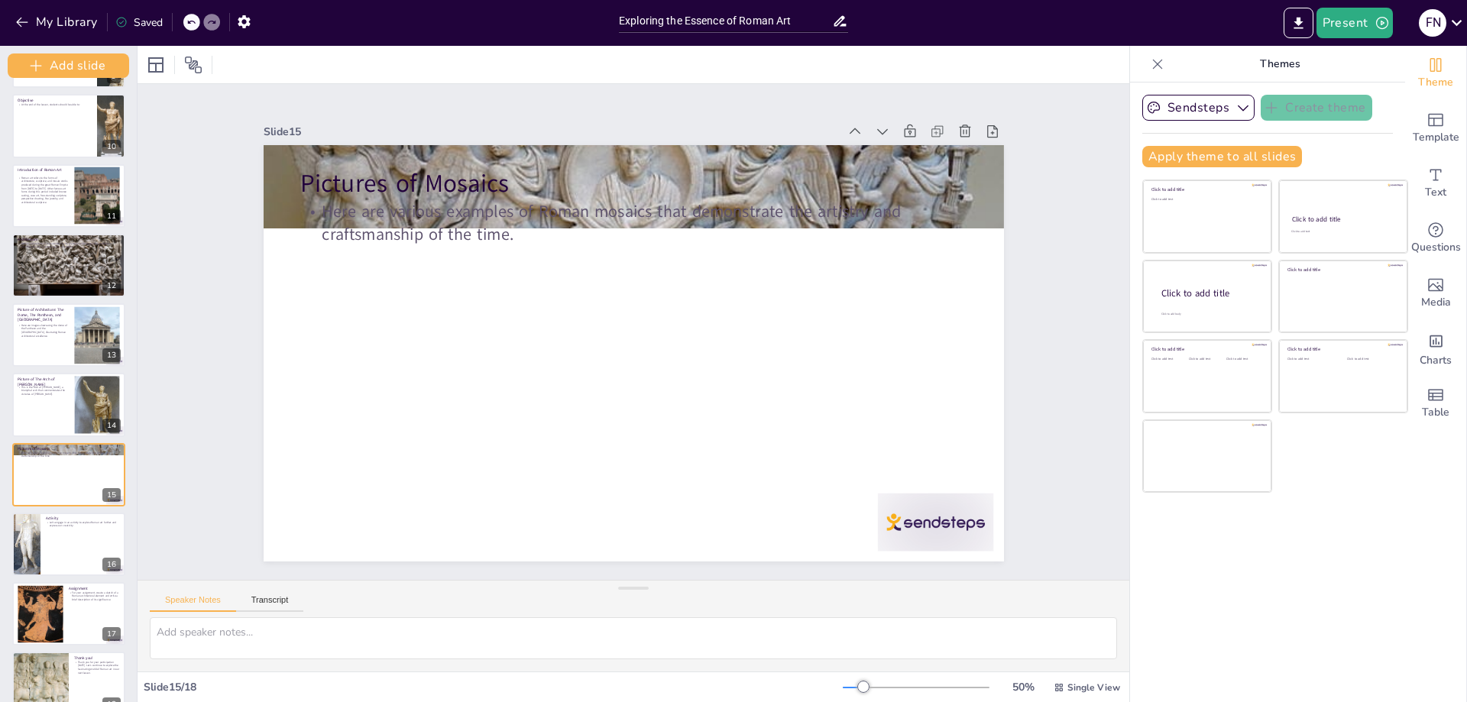
scroll to position [650, 0]
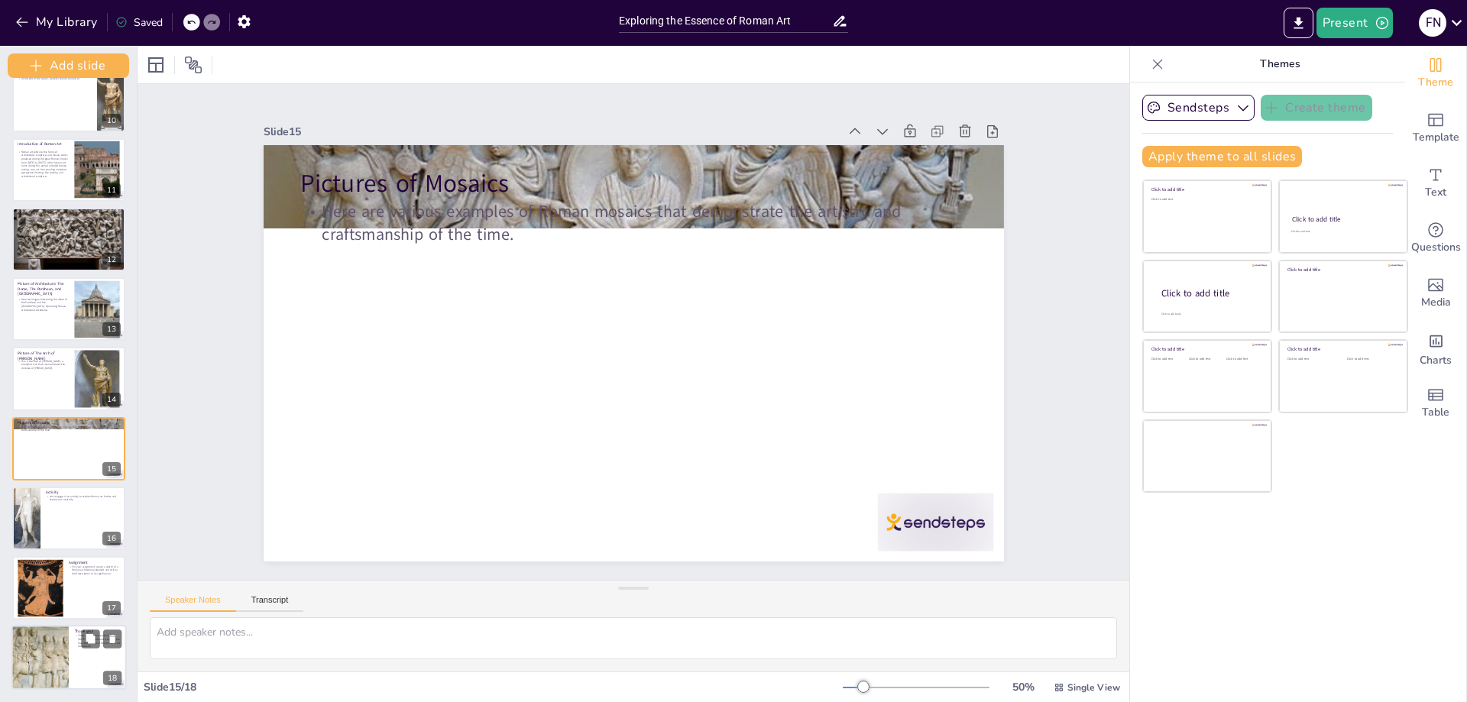
click at [32, 674] on div at bounding box center [40, 657] width 106 height 65
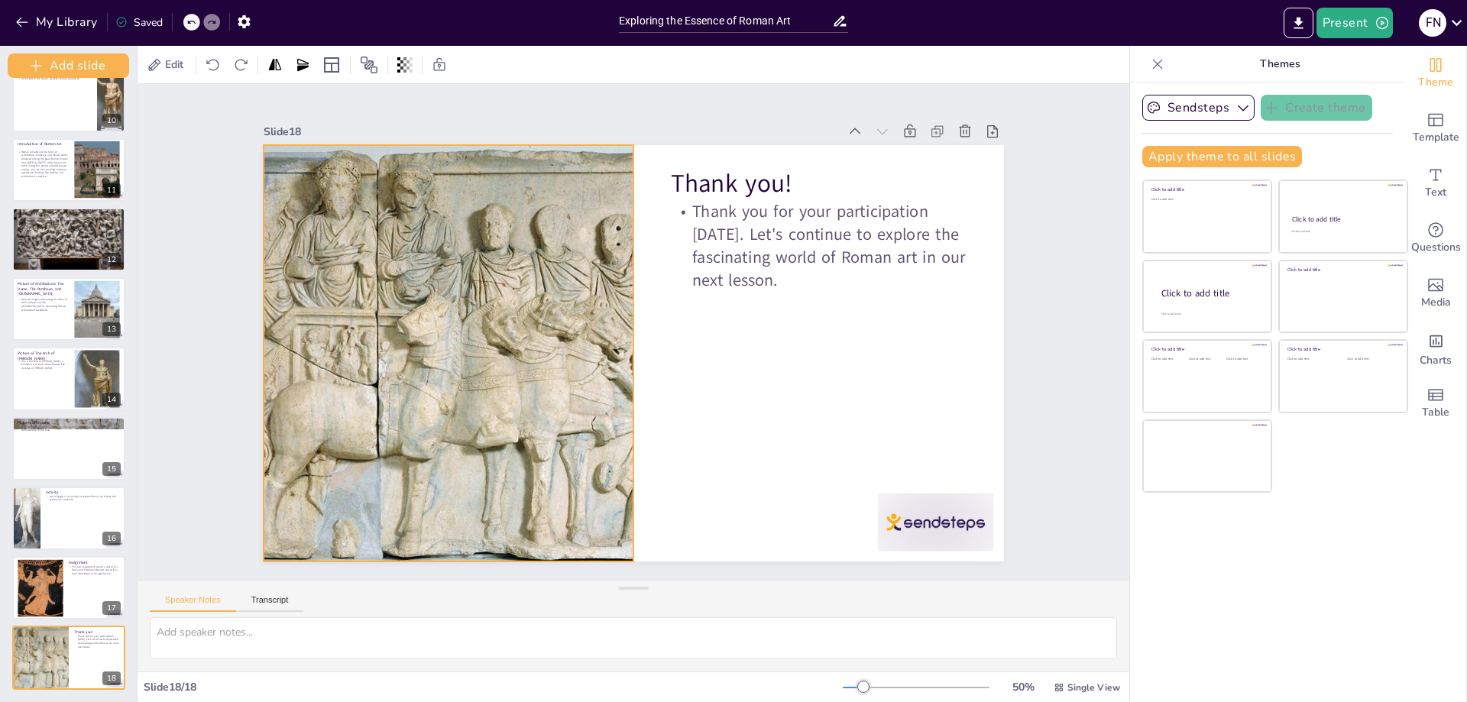
click at [432, 293] on div at bounding box center [450, 295] width 777 height 607
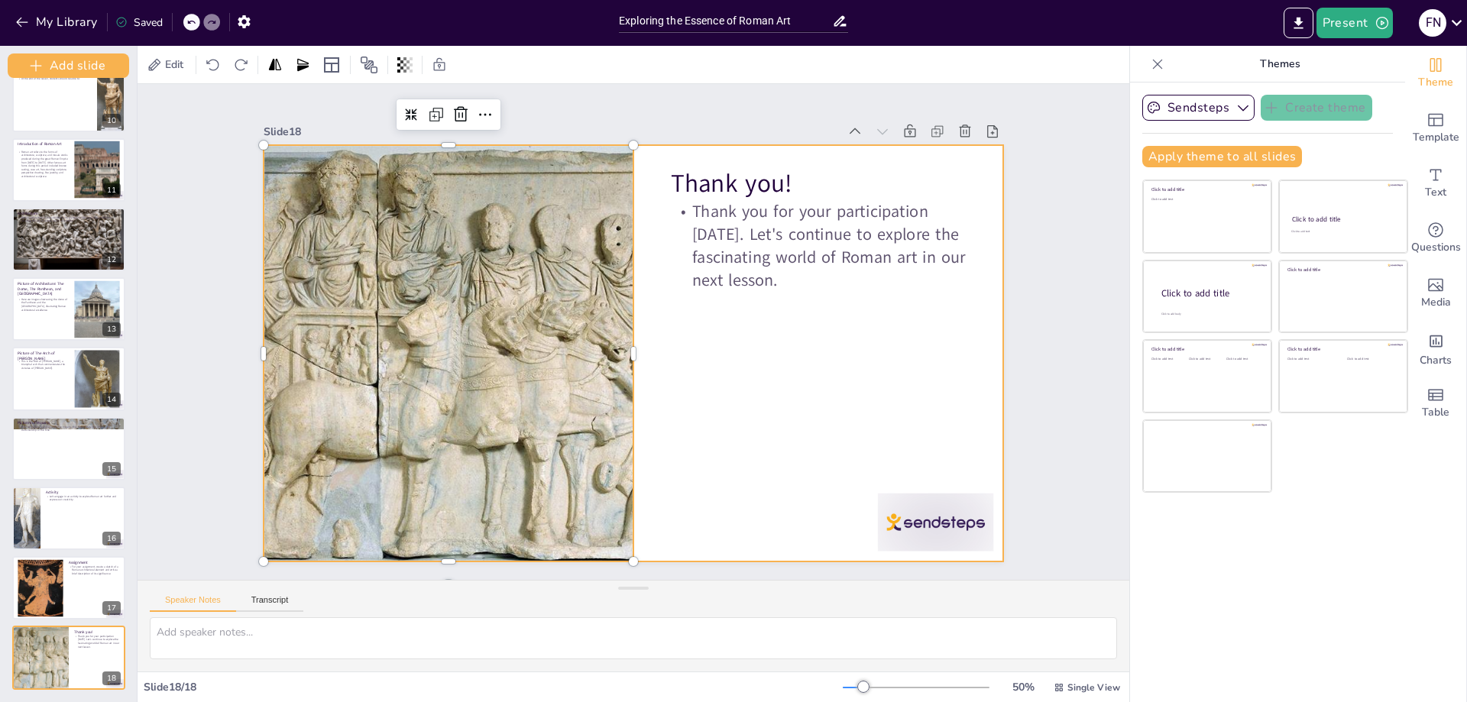
click at [777, 332] on div at bounding box center [621, 349] width 844 height 772
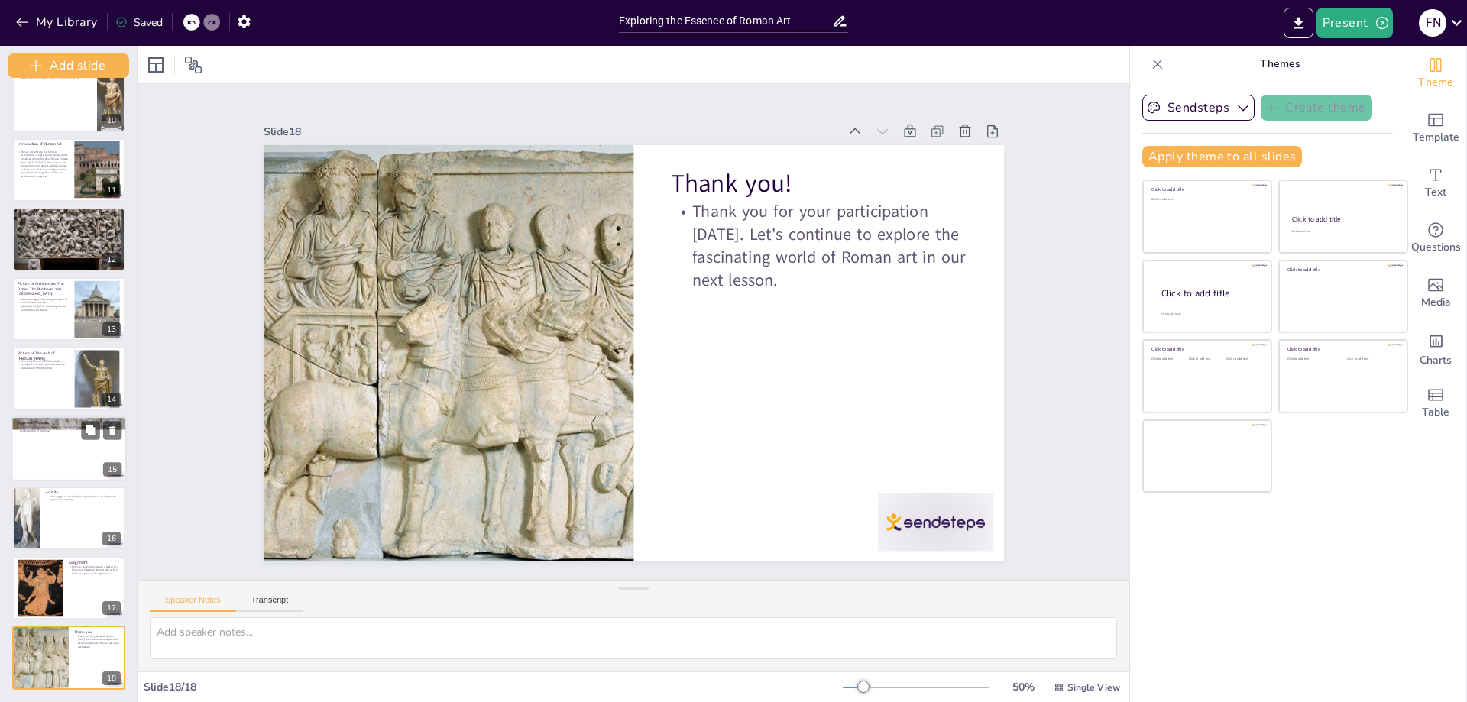
click at [93, 443] on div at bounding box center [68, 449] width 115 height 65
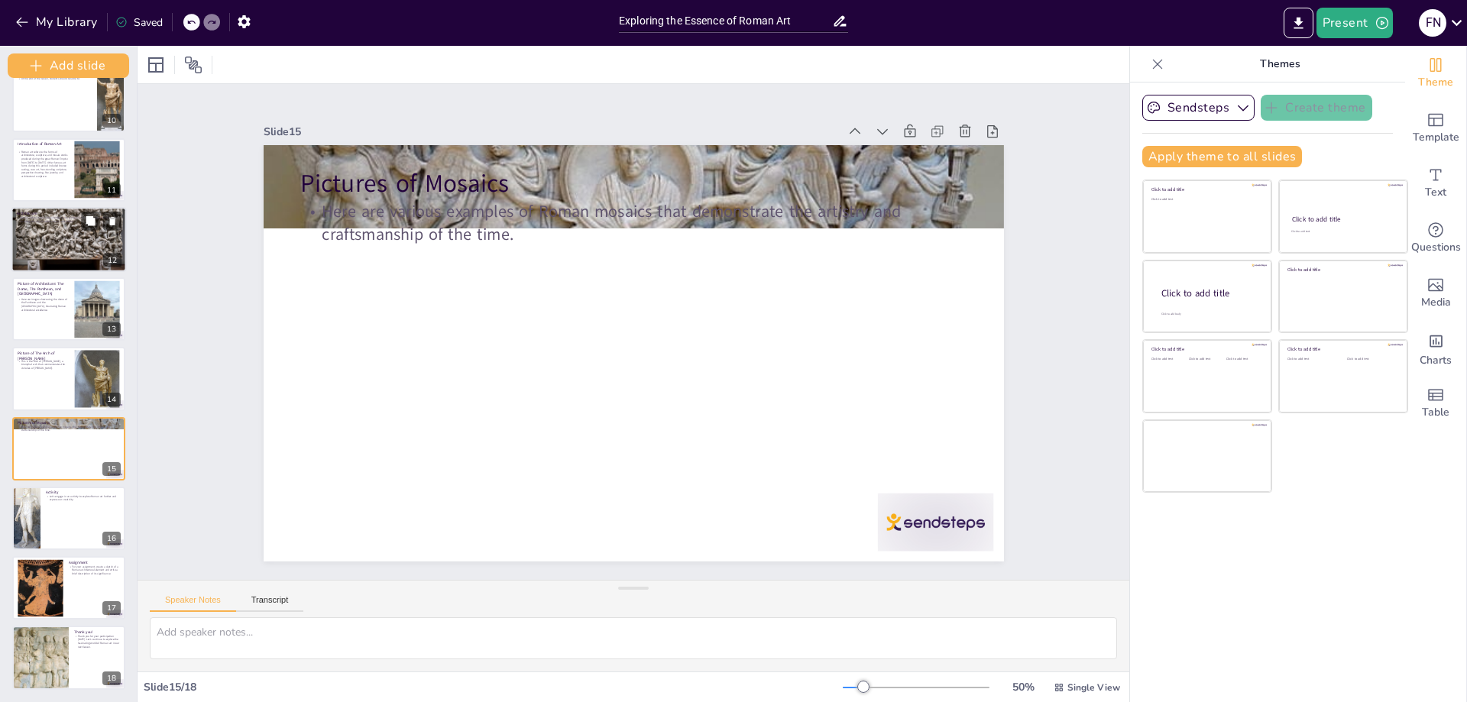
click at [79, 244] on div at bounding box center [68, 239] width 115 height 86
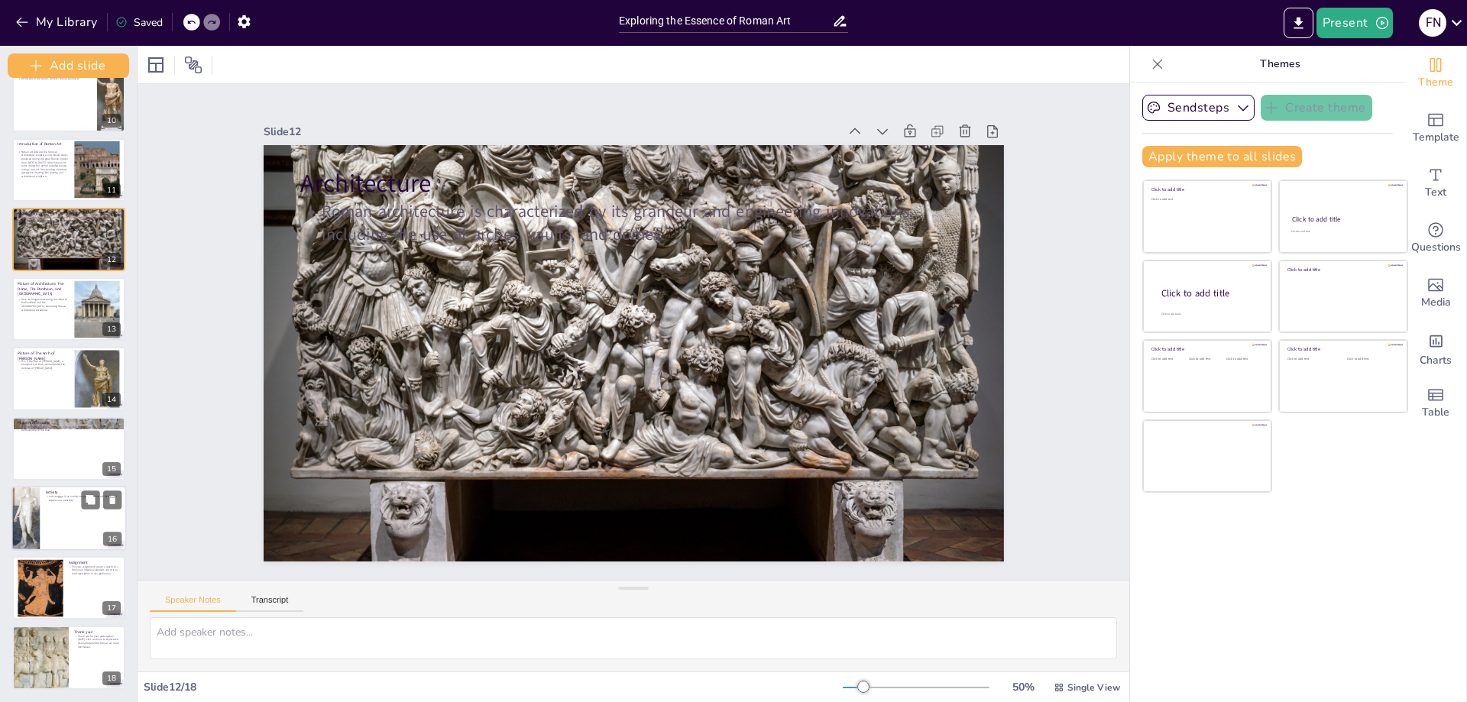
click at [26, 525] on div at bounding box center [25, 518] width 32 height 65
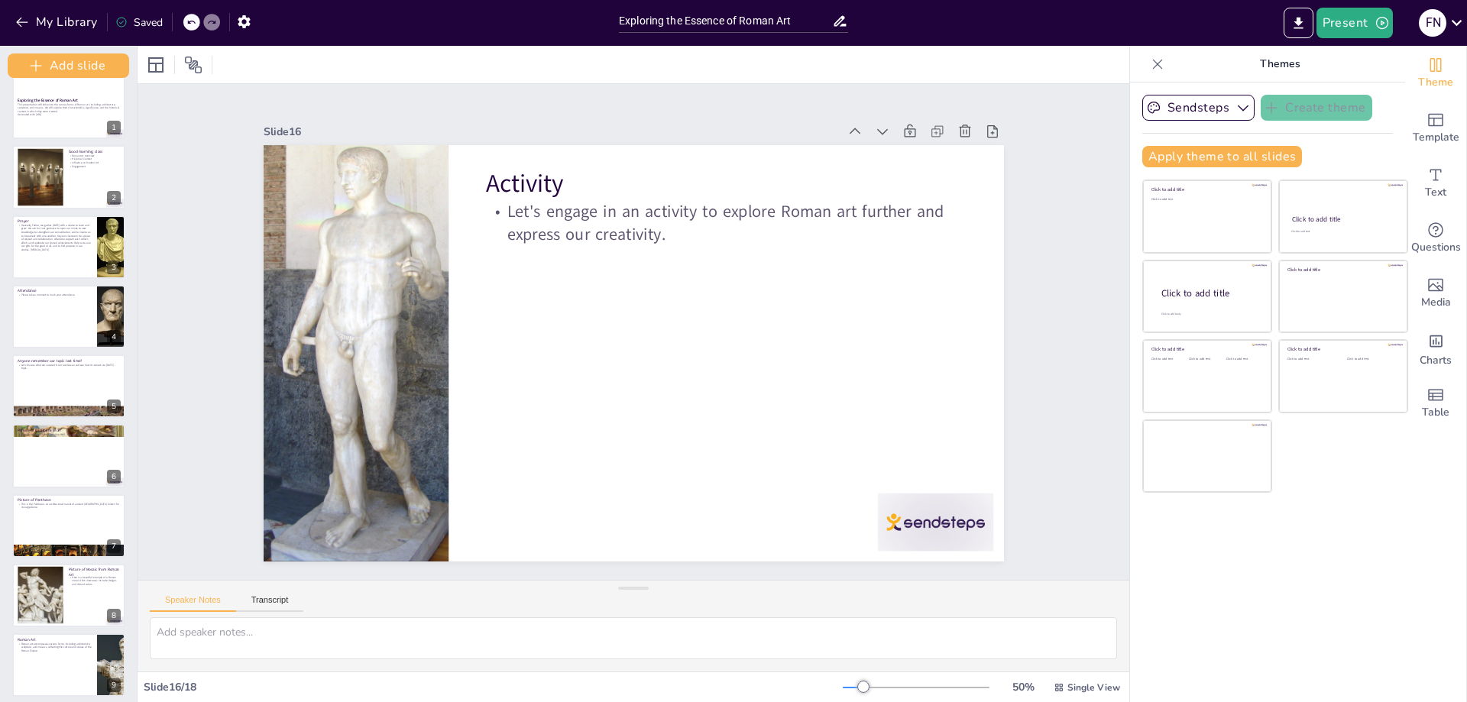
scroll to position [0, 0]
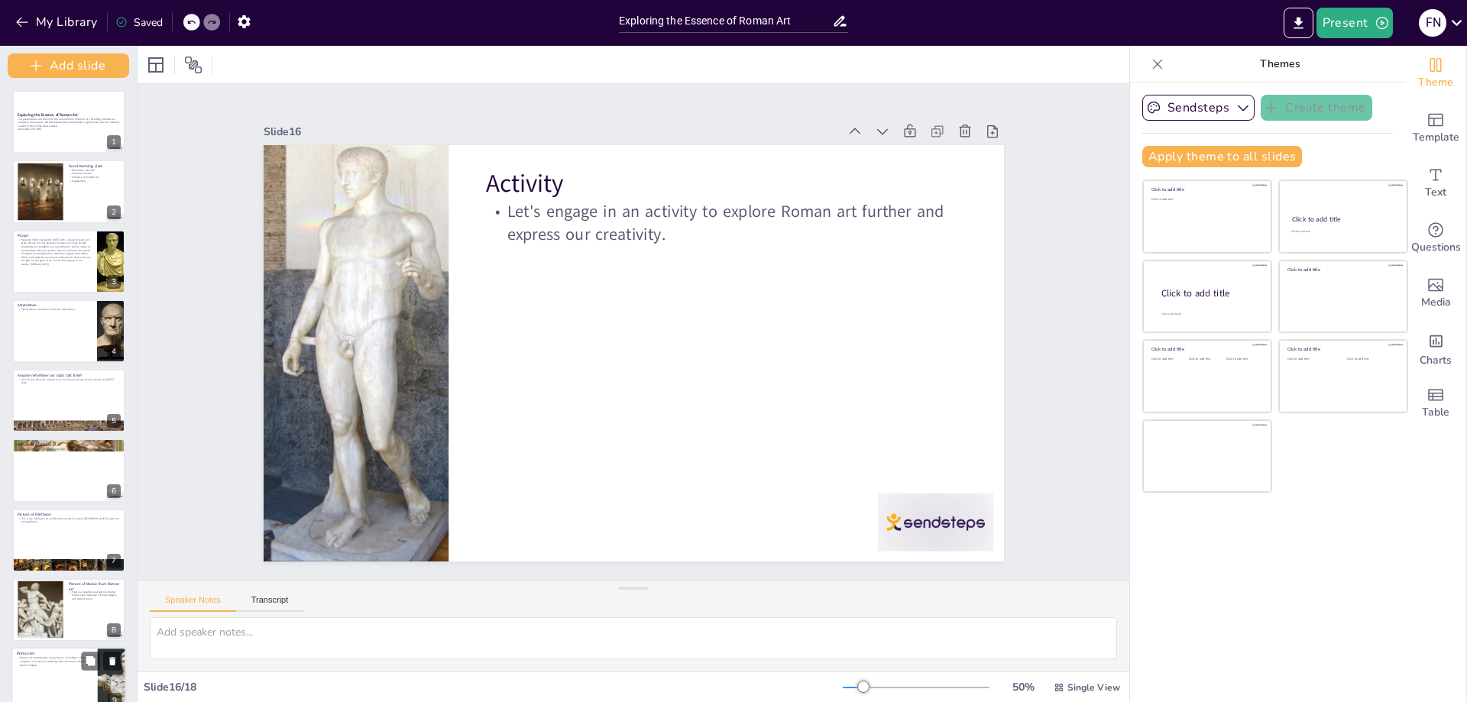
click at [107, 683] on div at bounding box center [111, 679] width 115 height 65
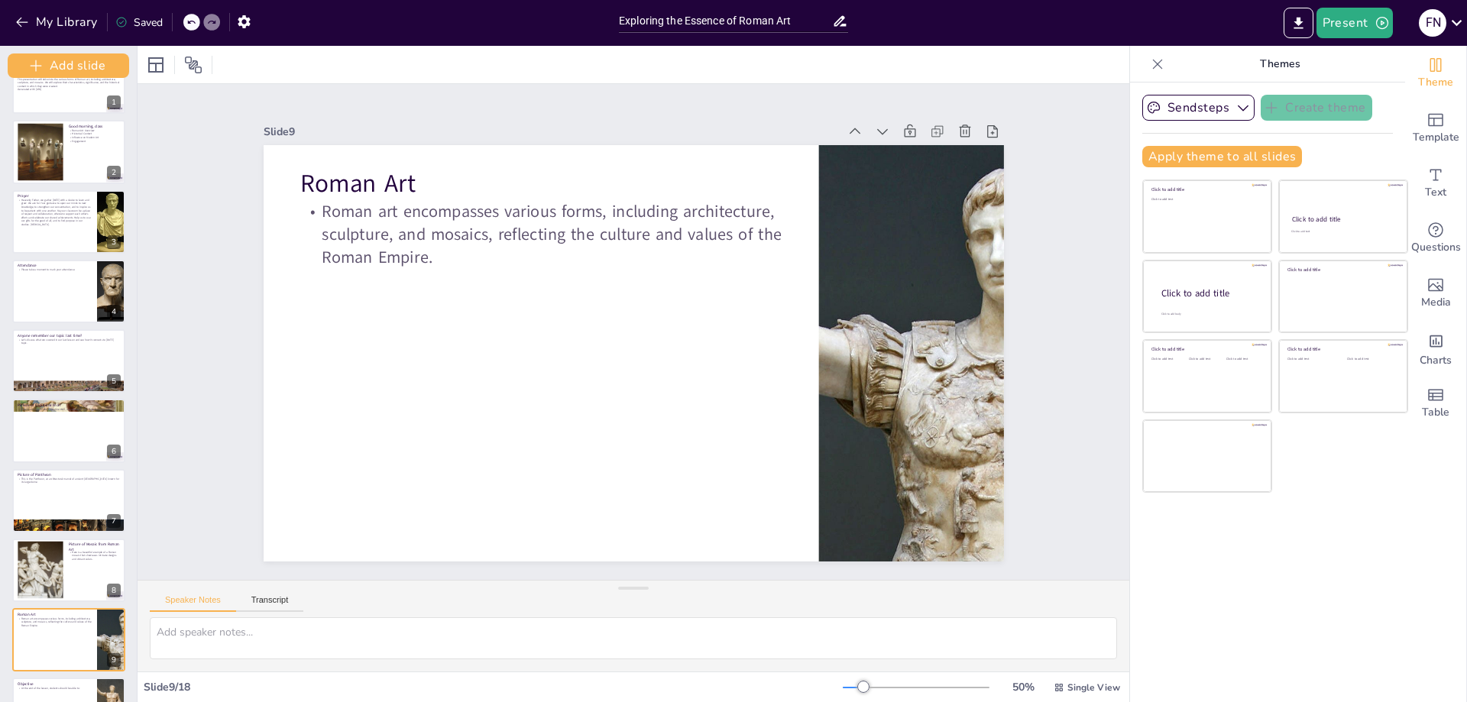
scroll to position [76, 0]
